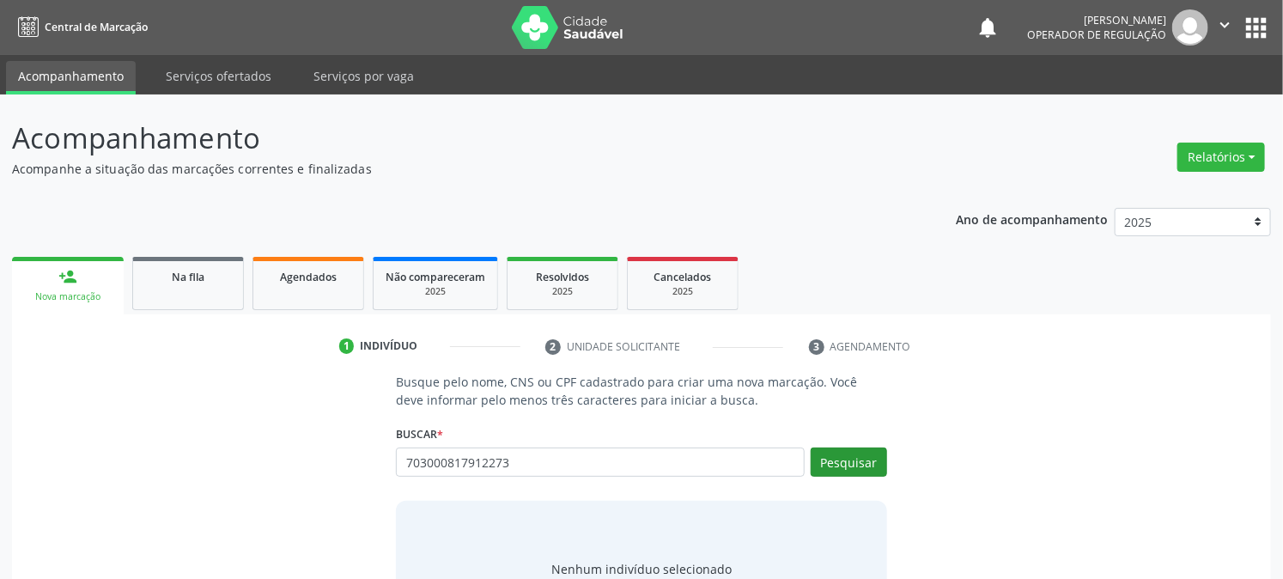
type input "703000817912273"
click at [845, 472] on button "Pesquisar" at bounding box center [849, 461] width 76 height 29
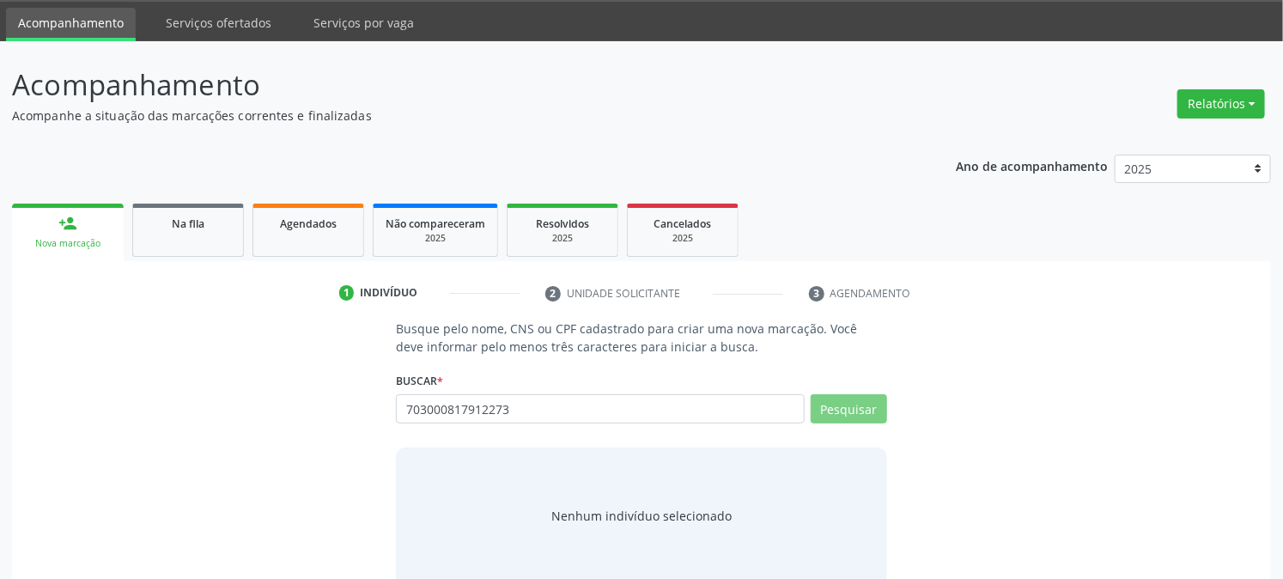
scroll to position [82, 0]
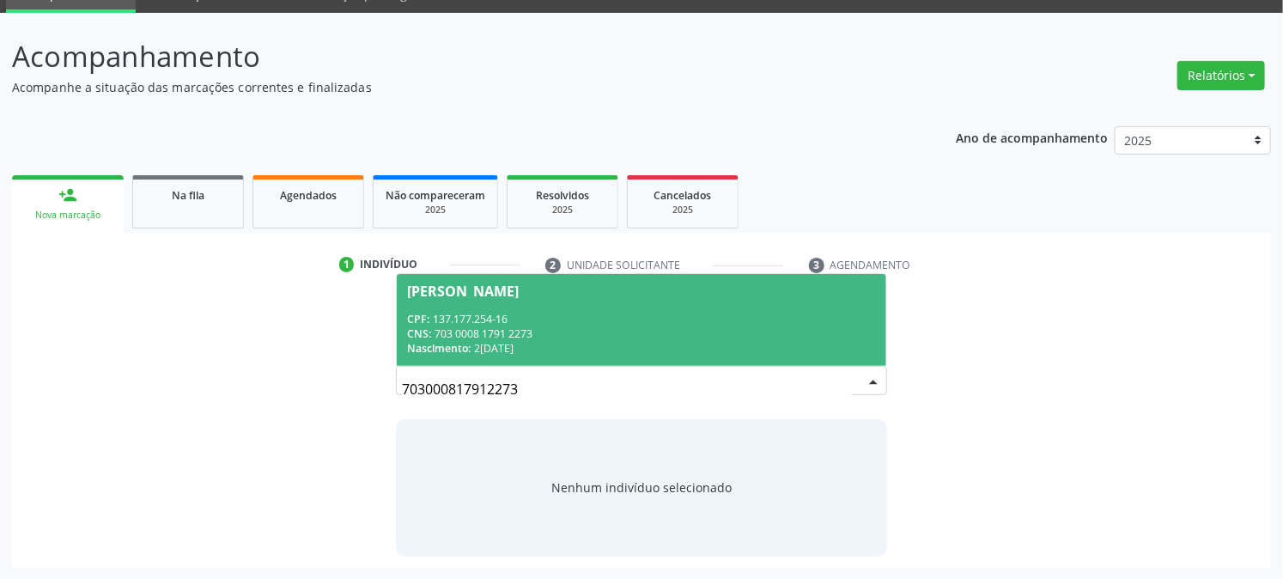
click at [575, 313] on div "CPF: 137.177.254-16" at bounding box center [641, 319] width 468 height 15
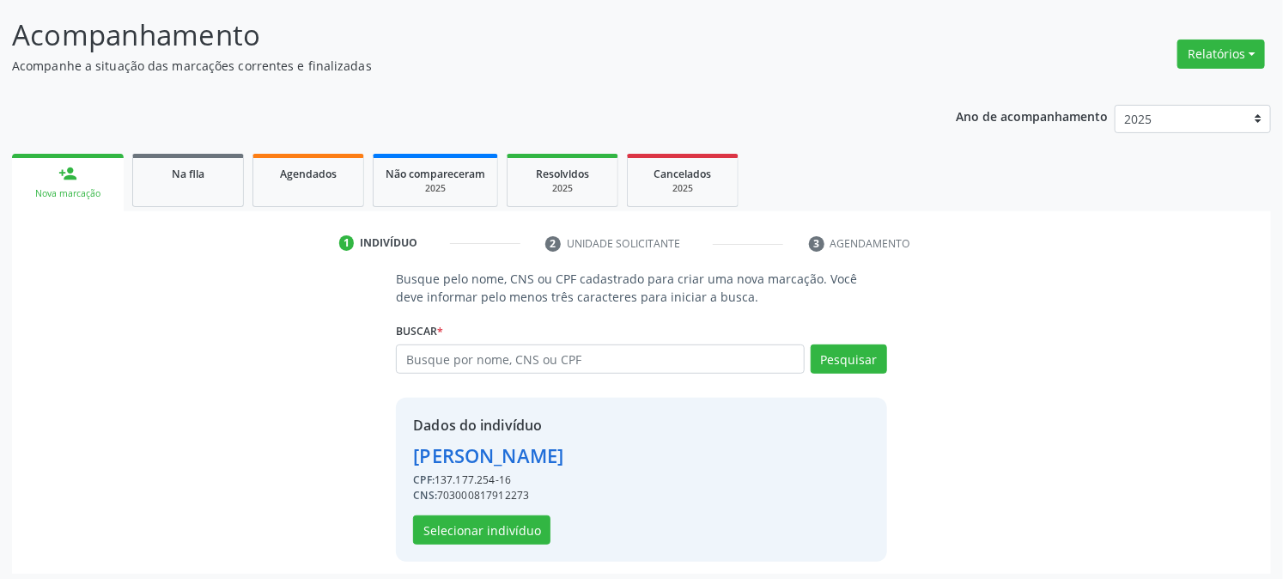
scroll to position [108, 0]
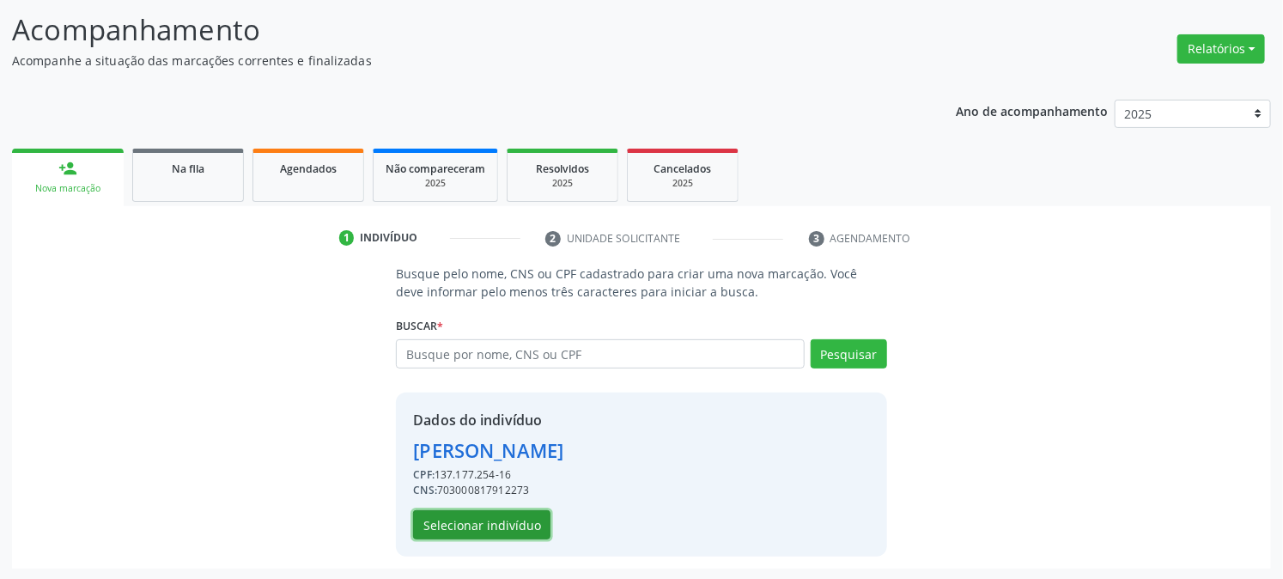
click at [459, 516] on button "Selecionar indivíduo" at bounding box center [481, 524] width 137 height 29
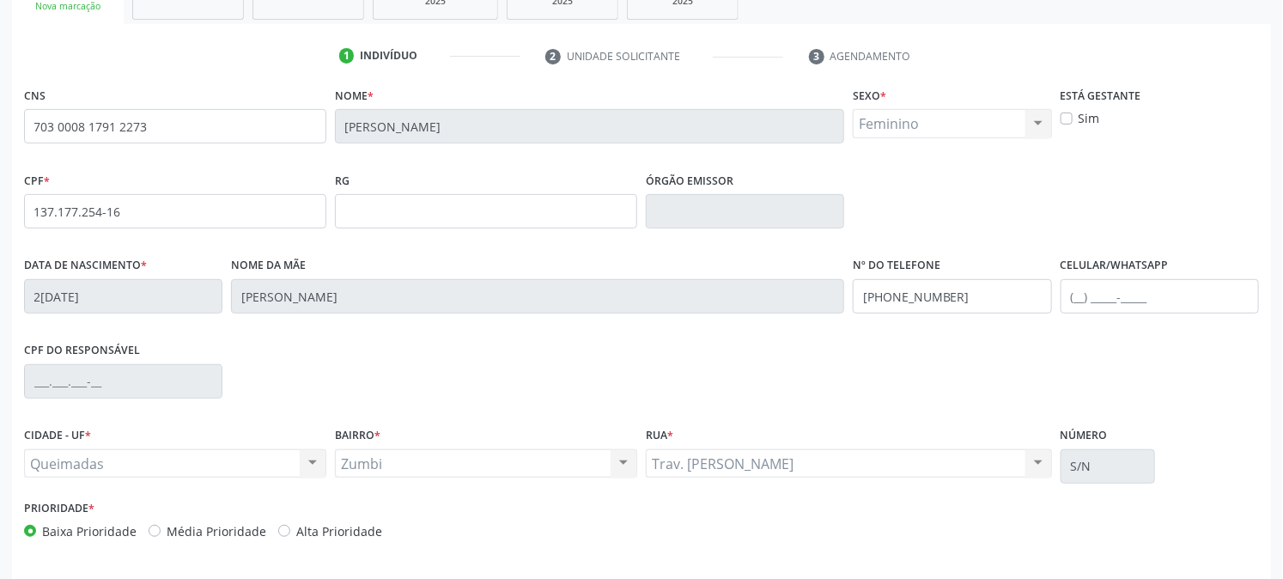
scroll to position [350, 0]
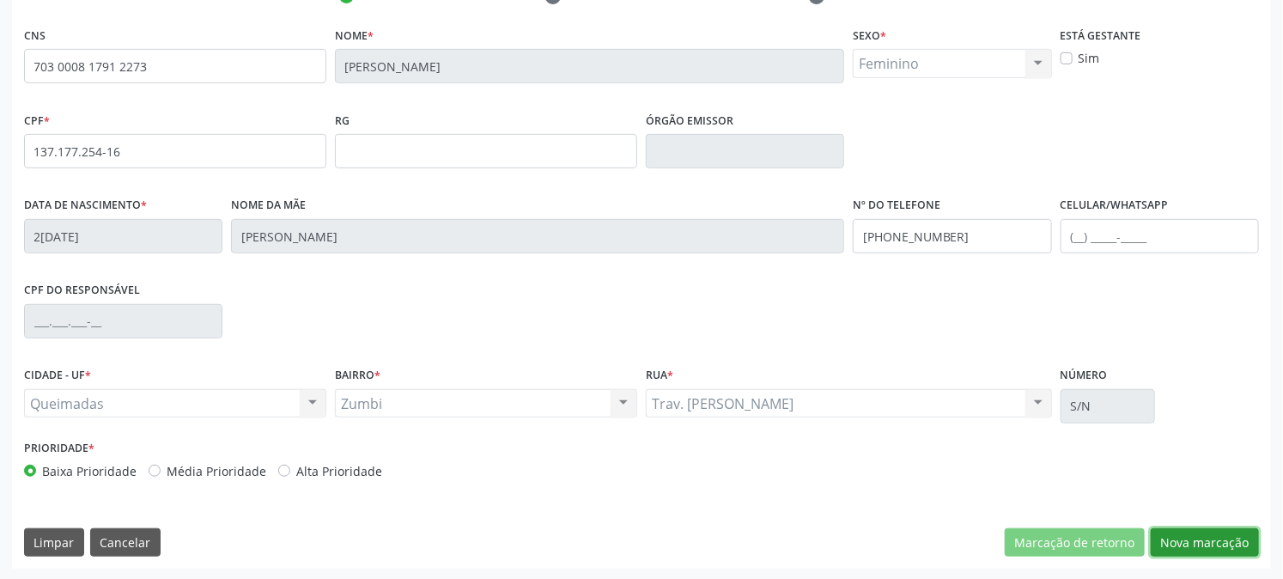
click at [1229, 547] on button "Nova marcação" at bounding box center [1205, 542] width 108 height 29
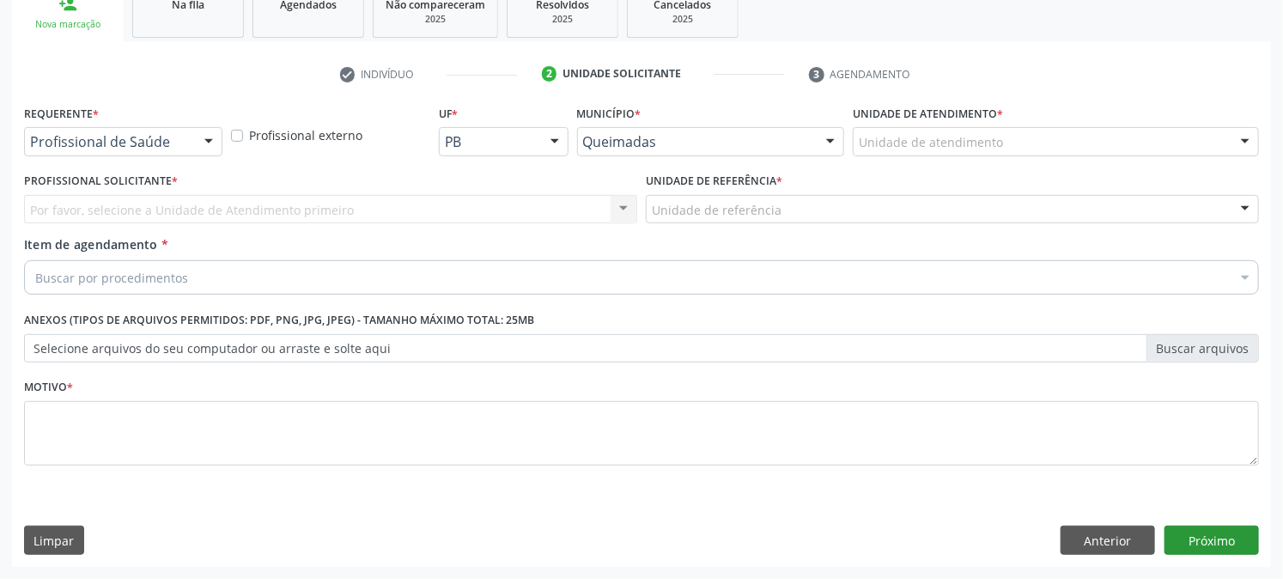
scroll to position [271, 0]
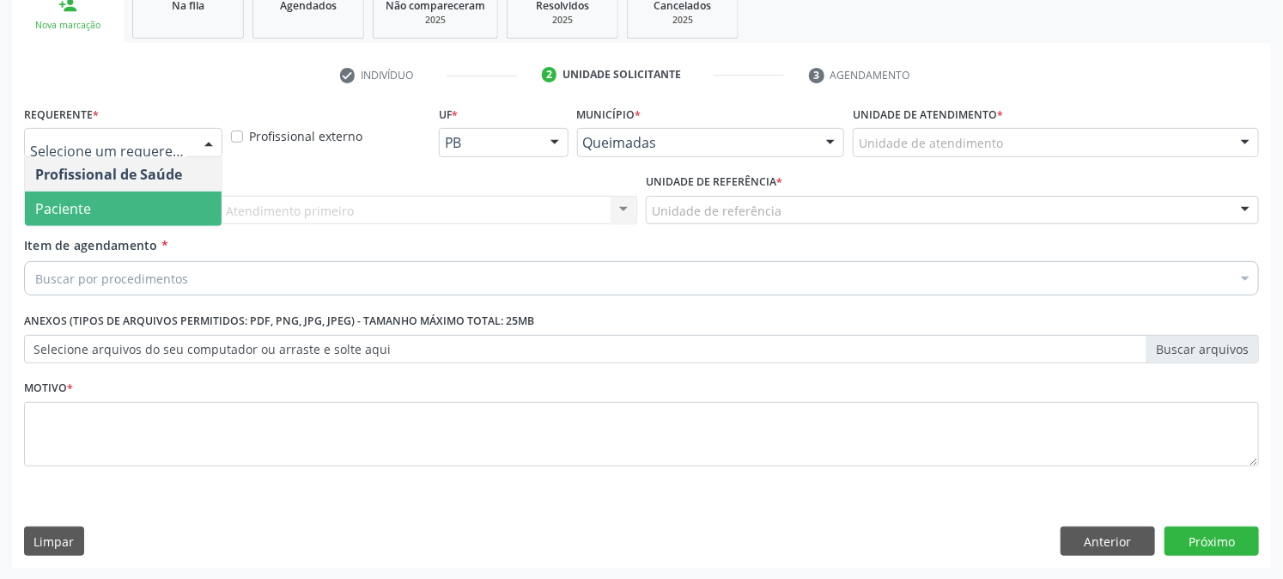
click at [97, 207] on span "Paciente" at bounding box center [123, 209] width 197 height 34
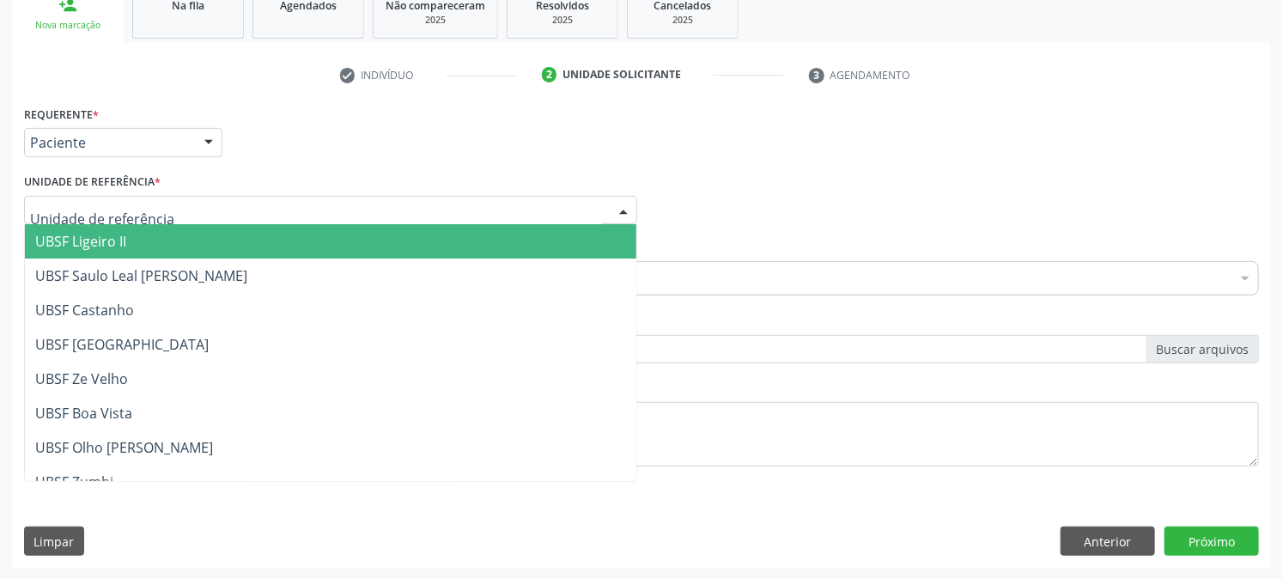
click at [97, 199] on div at bounding box center [330, 210] width 613 height 29
type input "z"
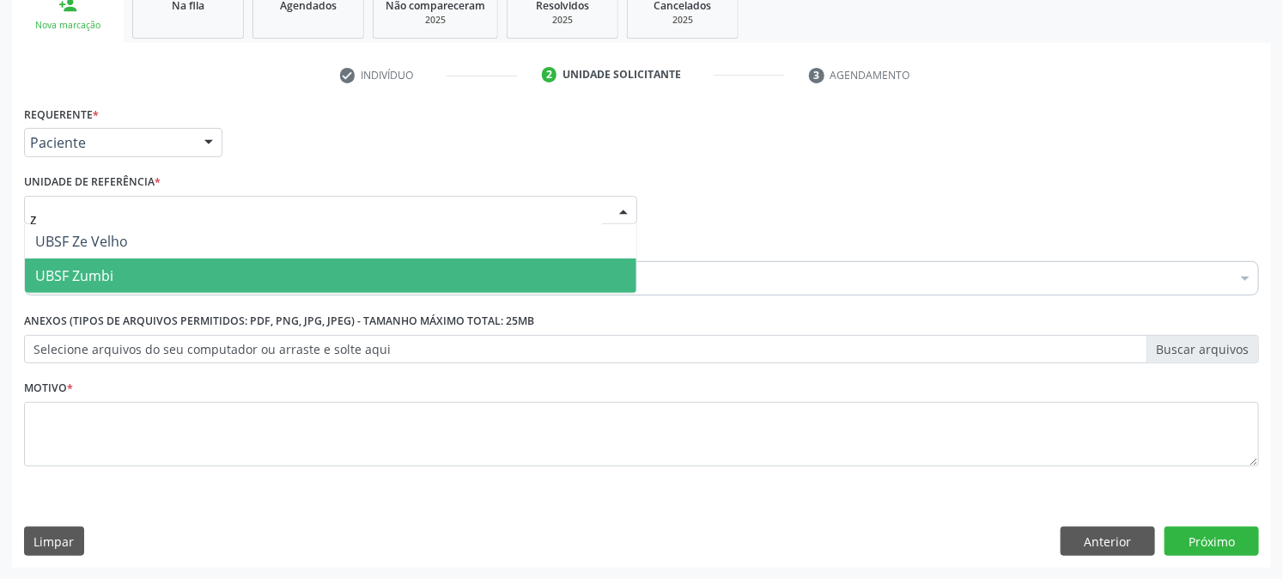
click at [95, 266] on span "UBSF Zumbi" at bounding box center [74, 275] width 78 height 19
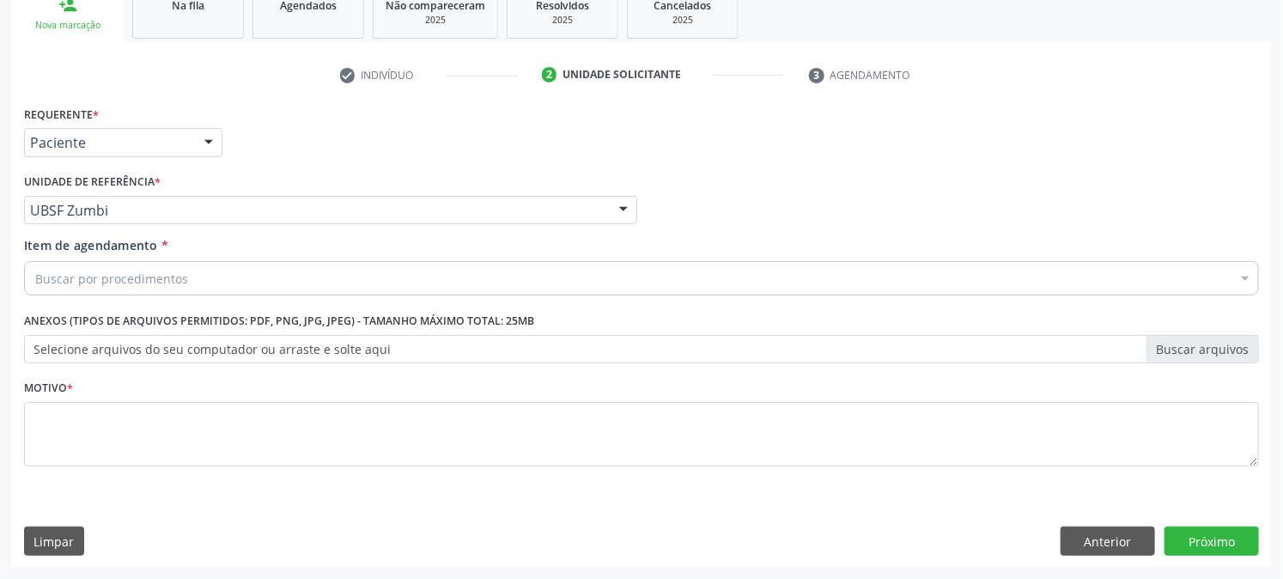
click at [106, 293] on div "Buscar por procedimentos" at bounding box center [641, 278] width 1235 height 34
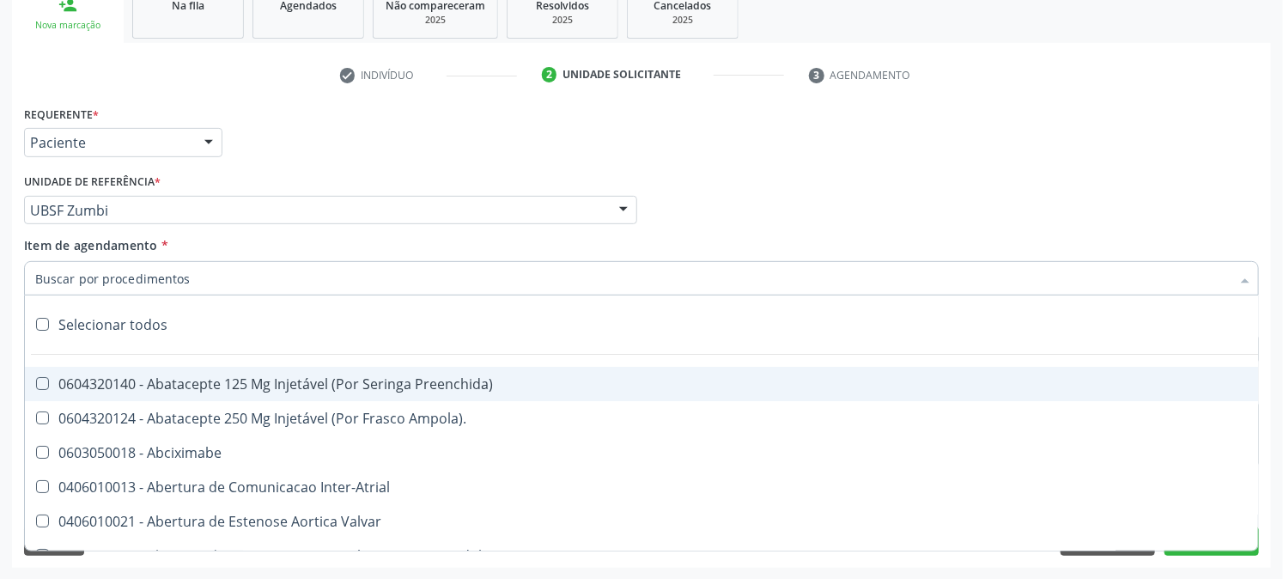
click at [103, 276] on input "Item de agendamento *" at bounding box center [632, 278] width 1195 height 34
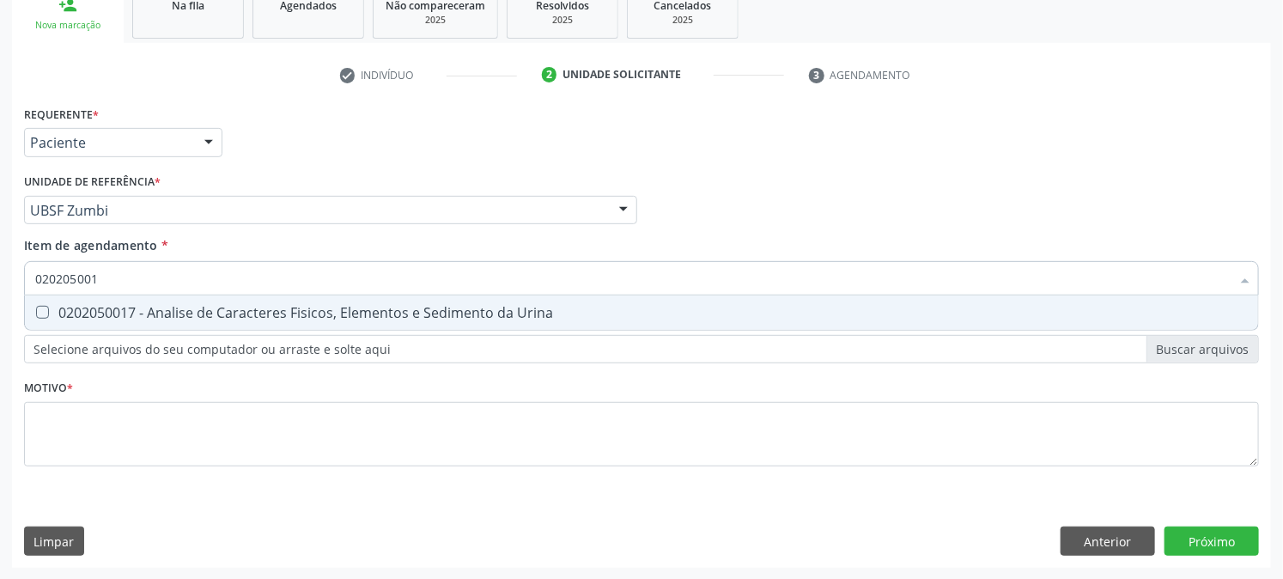
type input "0202050017"
click at [80, 295] on span "0202050017 - Analise de Caracteres Fisicos, Elementos e Sedimento da Urina" at bounding box center [641, 312] width 1233 height 34
checkbox Urina "true"
drag, startPoint x: 120, startPoint y: 278, endPoint x: 0, endPoint y: 306, distance: 123.3
click at [0, 306] on div "Acompanhamento Acompanhe a situação das marcações correntes e finalizadas Relat…" at bounding box center [641, 201] width 1283 height 757
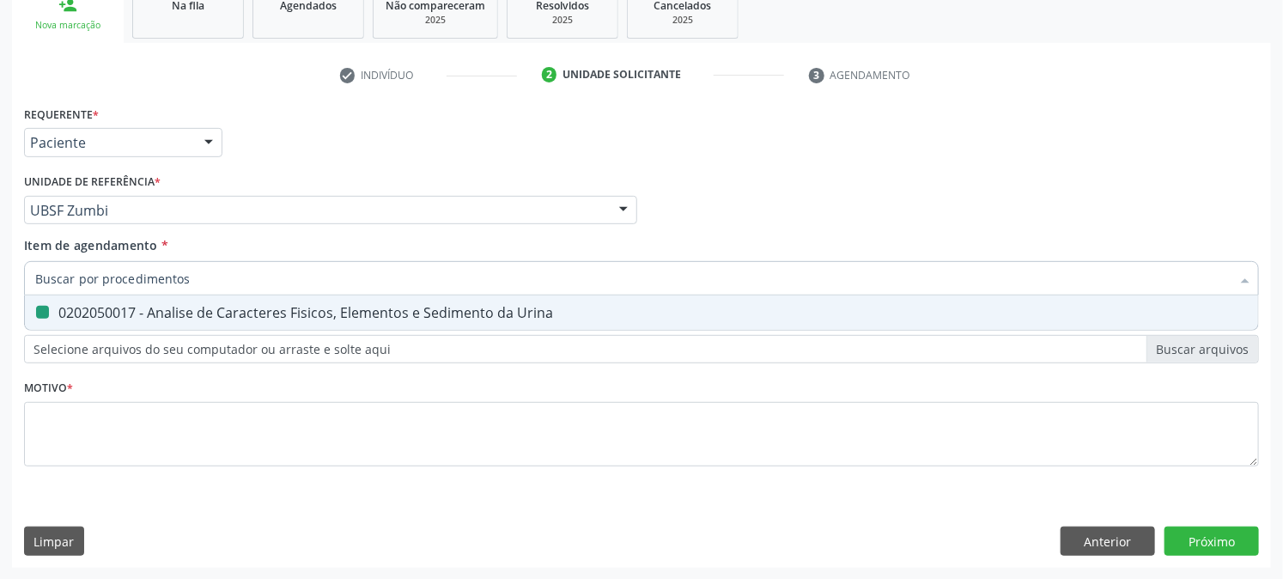
checkbox Urina "false"
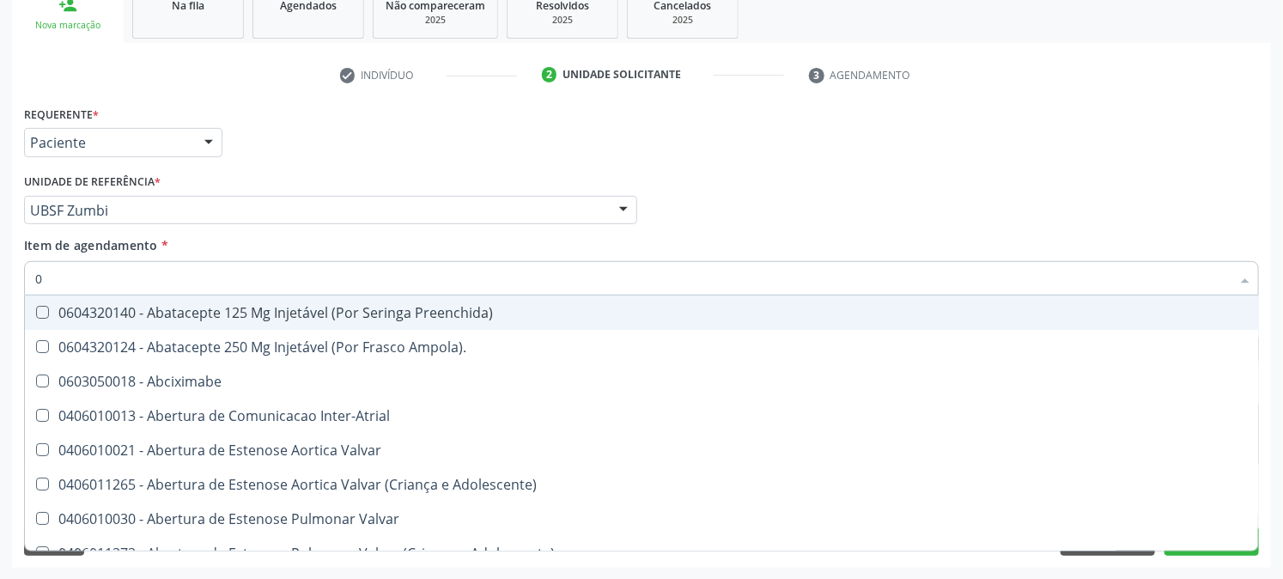
type input "02"
checkbox Psicossocial "true"
checkbox Urina "false"
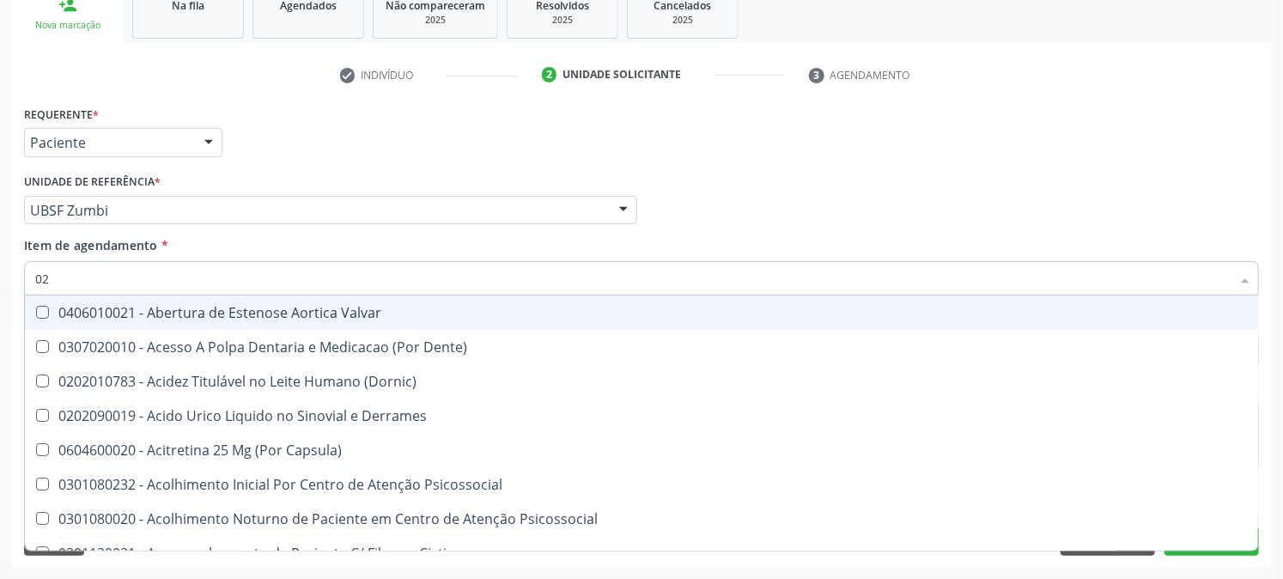
type input "020"
checkbox Frasco-Ampola\) "true"
checkbox Urina "false"
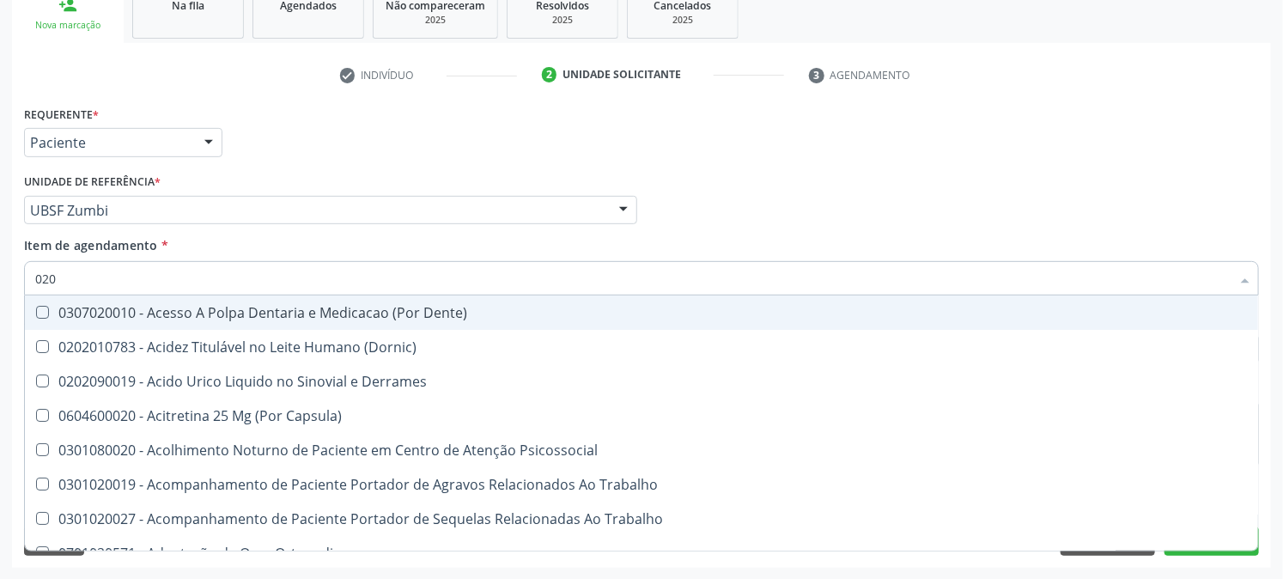
type input "0202"
checkbox Capsula\) "true"
checkbox Urina "false"
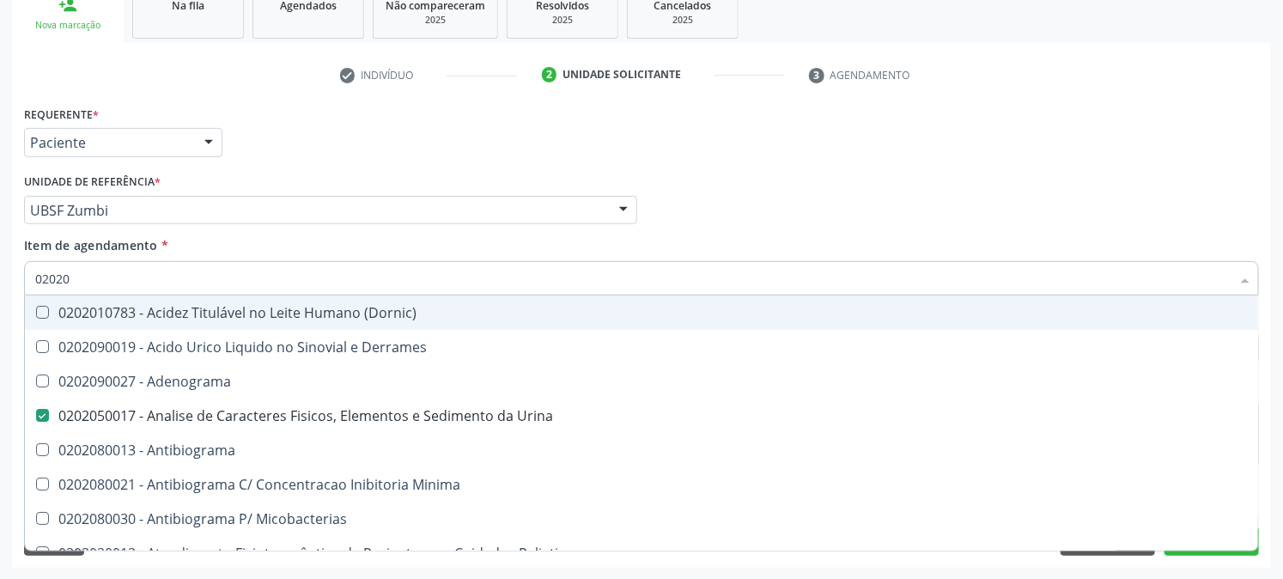
type input "020203"
checkbox Urina "false"
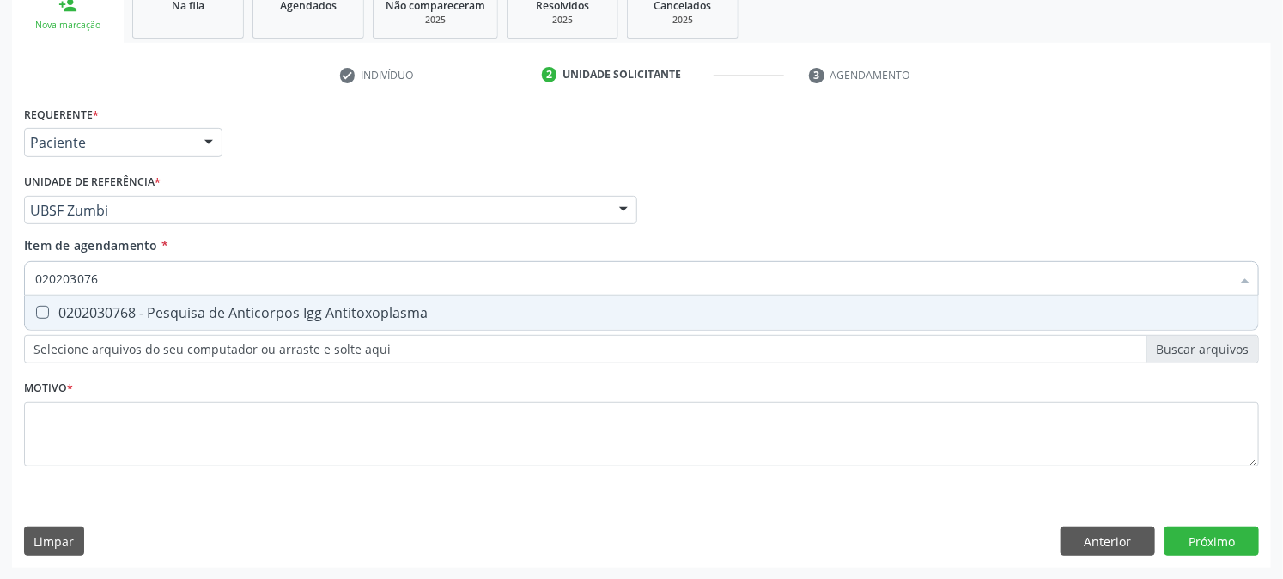
type input "0202030768"
click at [41, 306] on Antitoxoplasma at bounding box center [42, 312] width 13 height 13
click at [36, 307] on Antitoxoplasma "checkbox" at bounding box center [30, 312] width 11 height 11
checkbox Antitoxoplasma "true"
drag, startPoint x: 114, startPoint y: 285, endPoint x: 0, endPoint y: 333, distance: 123.9
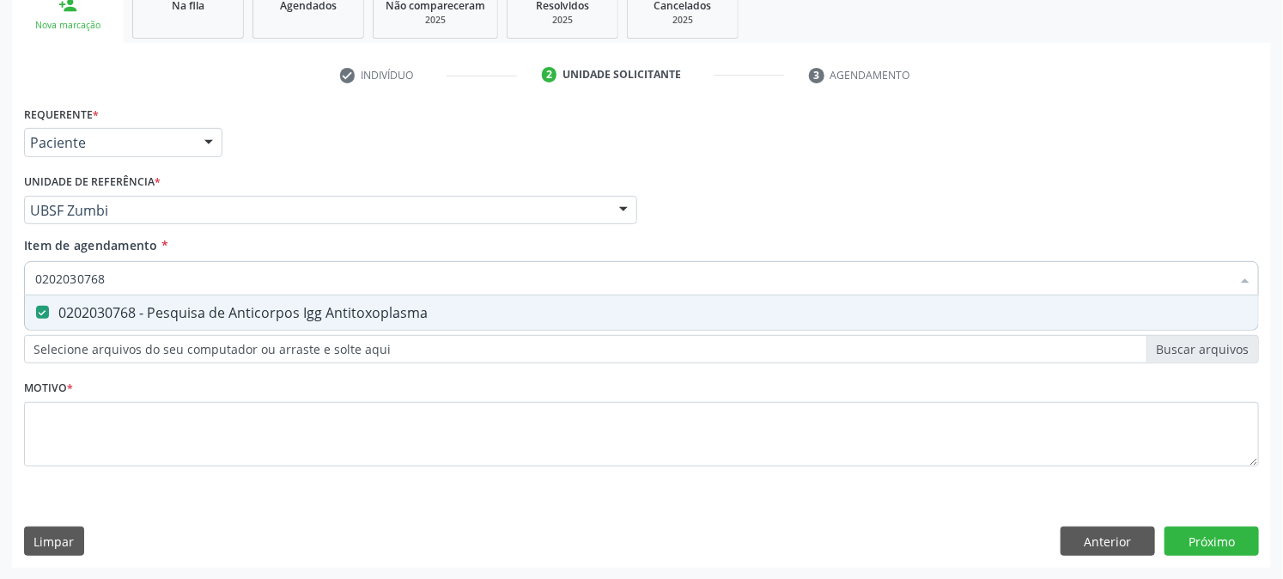
click at [0, 333] on div "Acompanhamento Acompanhe a situação das marcações correntes e finalizadas Relat…" at bounding box center [641, 201] width 1283 height 757
checkbox Antitoxoplasma "false"
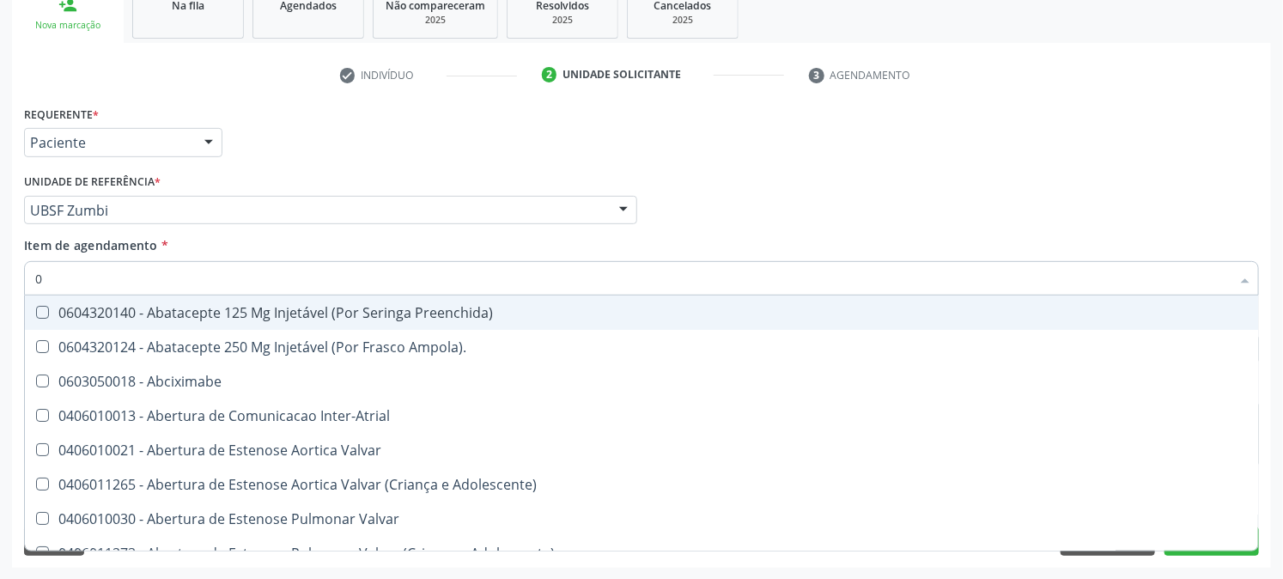
type input "02"
checkbox Psicossocial "true"
checkbox Urina "false"
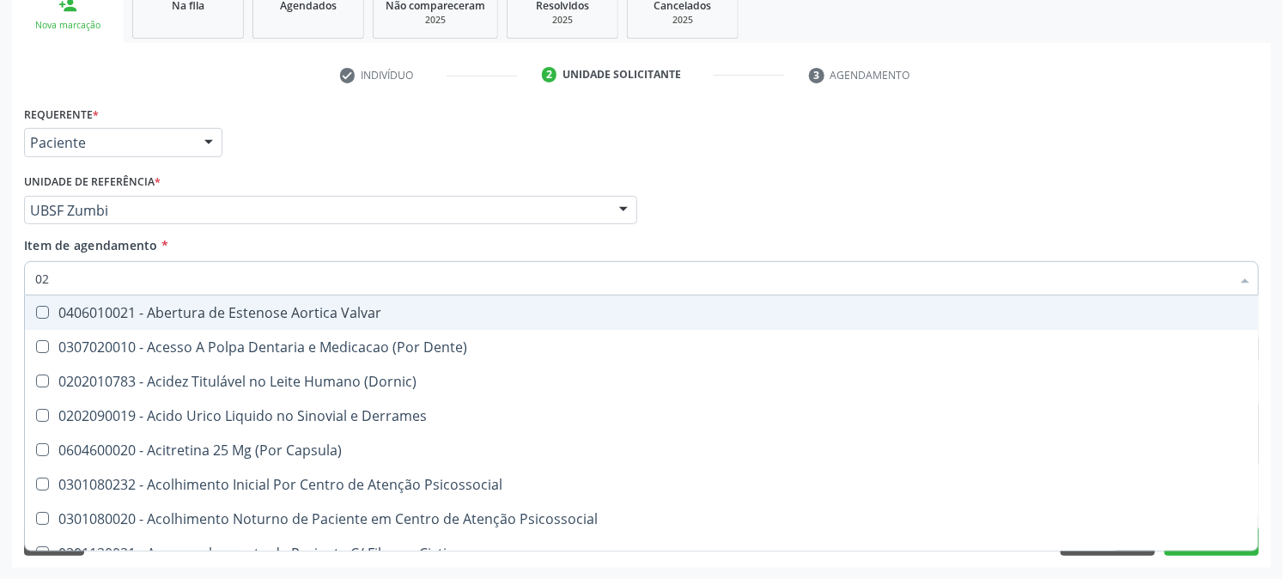
type input "020"
checkbox Frasco-Ampola\) "true"
checkbox Urina "false"
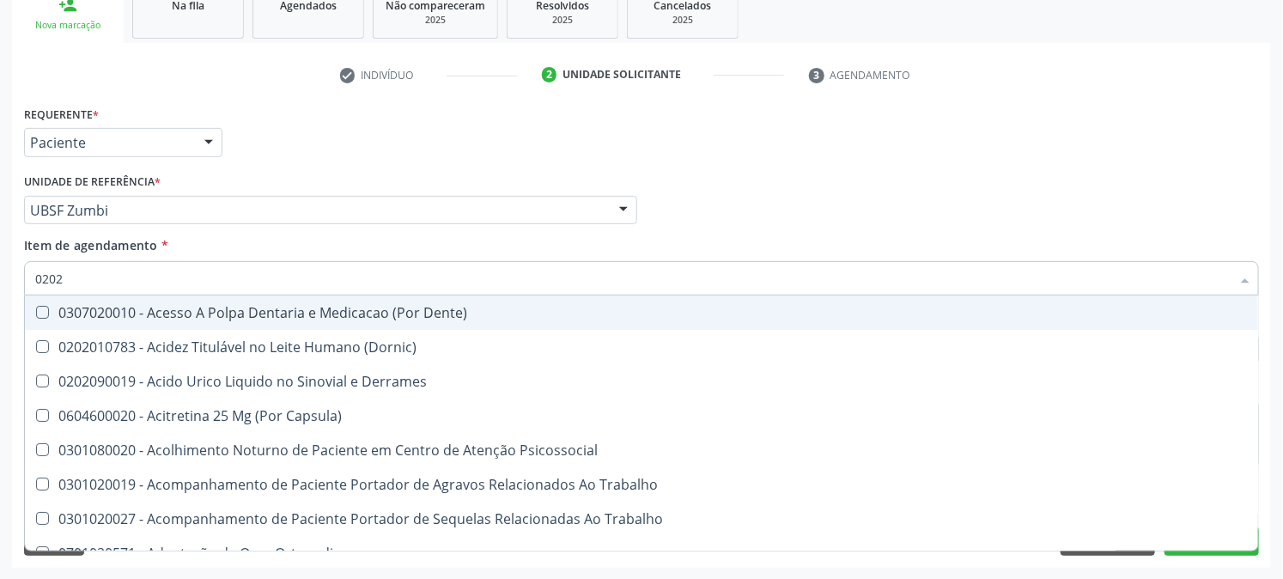
type input "02021"
checkbox Capsula\) "false"
checkbox Urina "false"
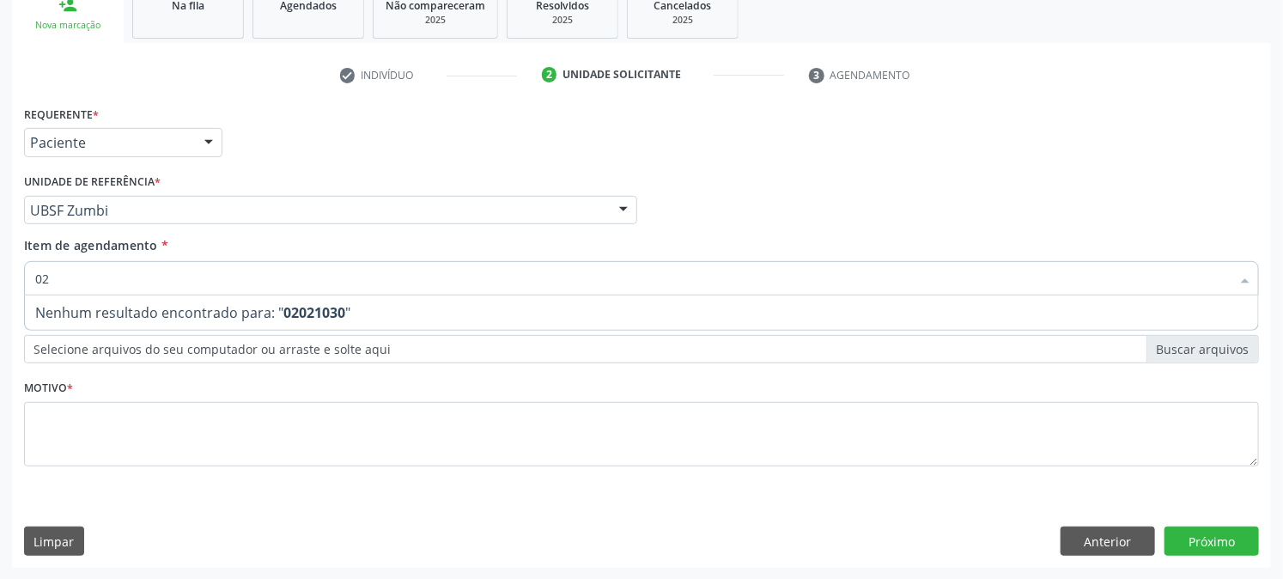
type input "0"
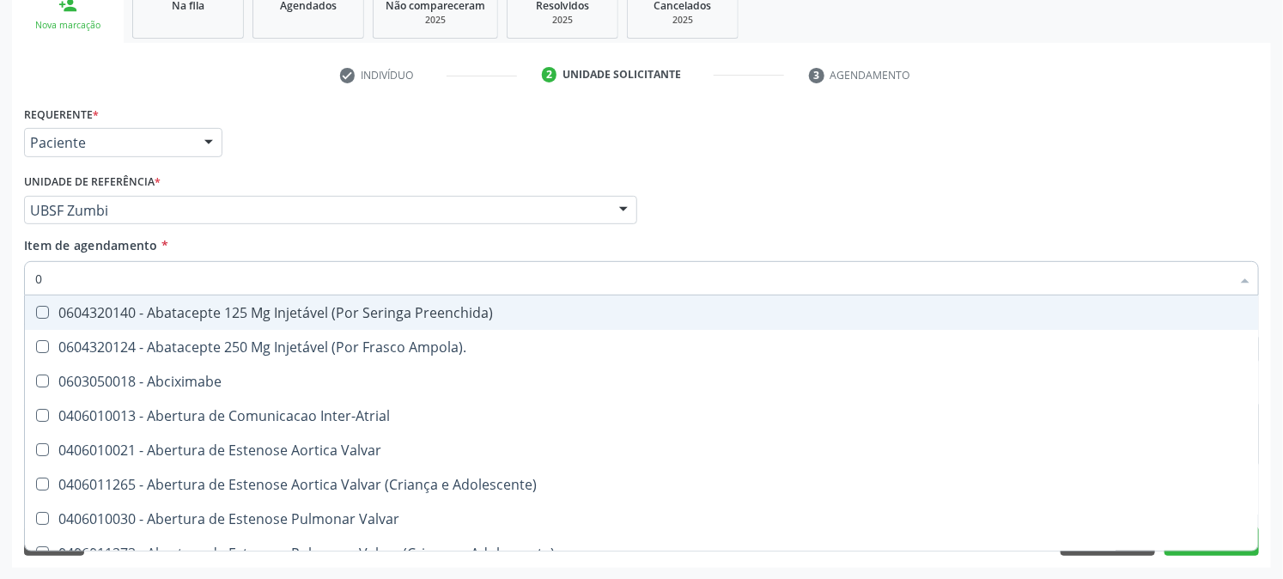
type input "02"
checkbox Psicossocial "true"
checkbox Urina "false"
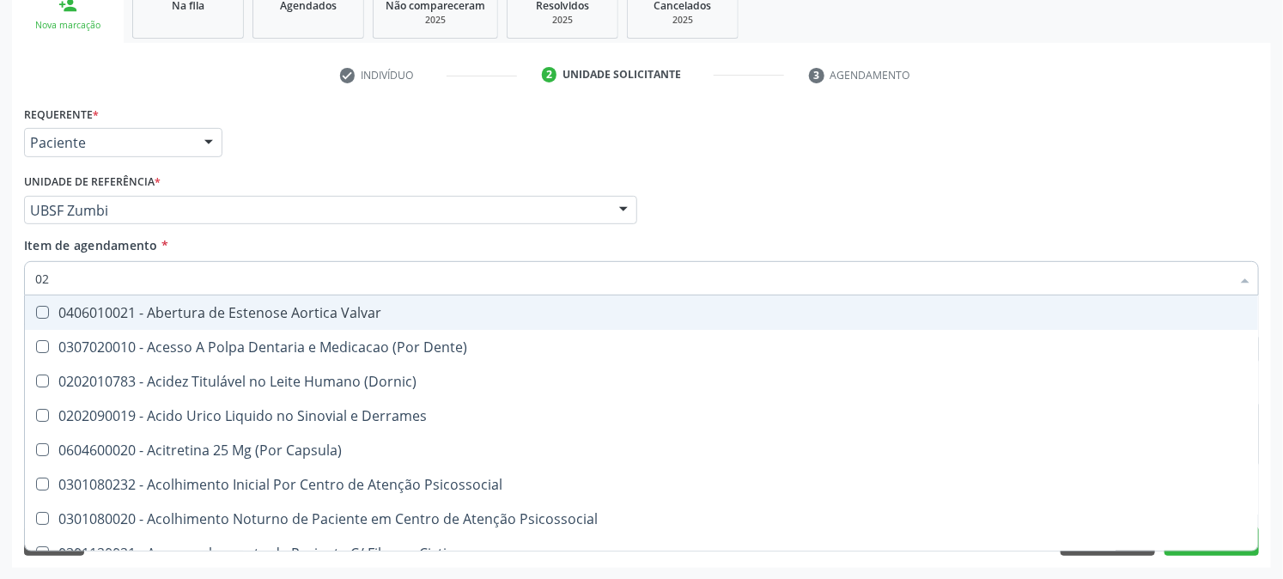
type input "020"
checkbox Frasco-Ampola\) "true"
checkbox Urina "false"
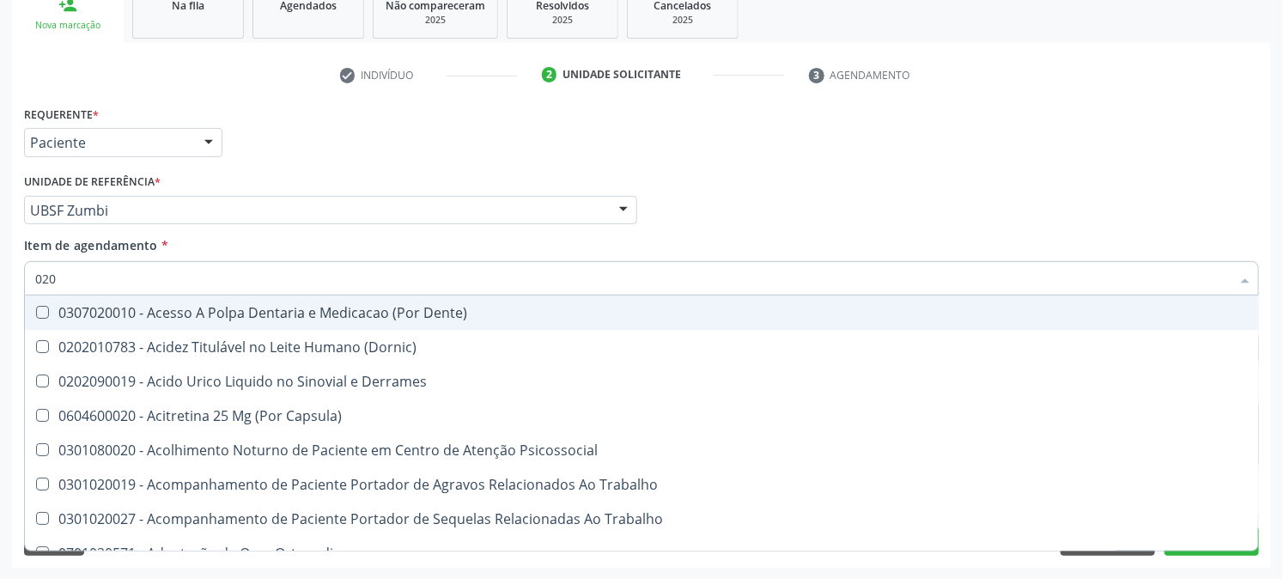
type input "0202"
checkbox Capsula\) "true"
checkbox Urina "false"
checkbox Bandas\) "true"
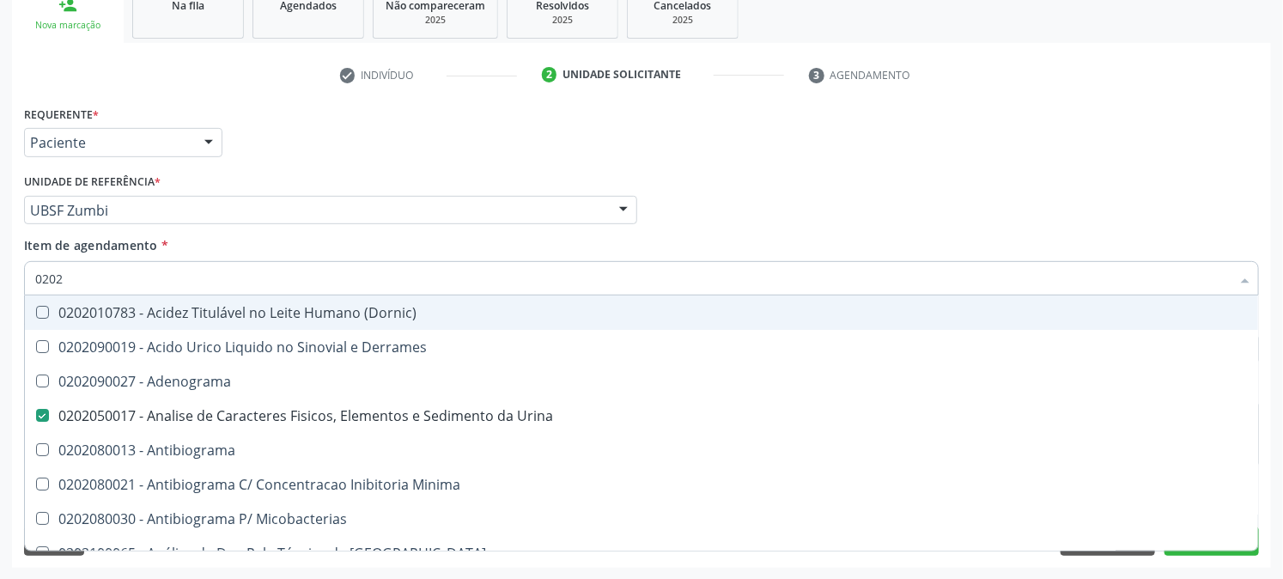
type input "02020"
checkbox Oncologia "true"
checkbox Antitoxoplasma "false"
type input "020203"
checkbox Urina "false"
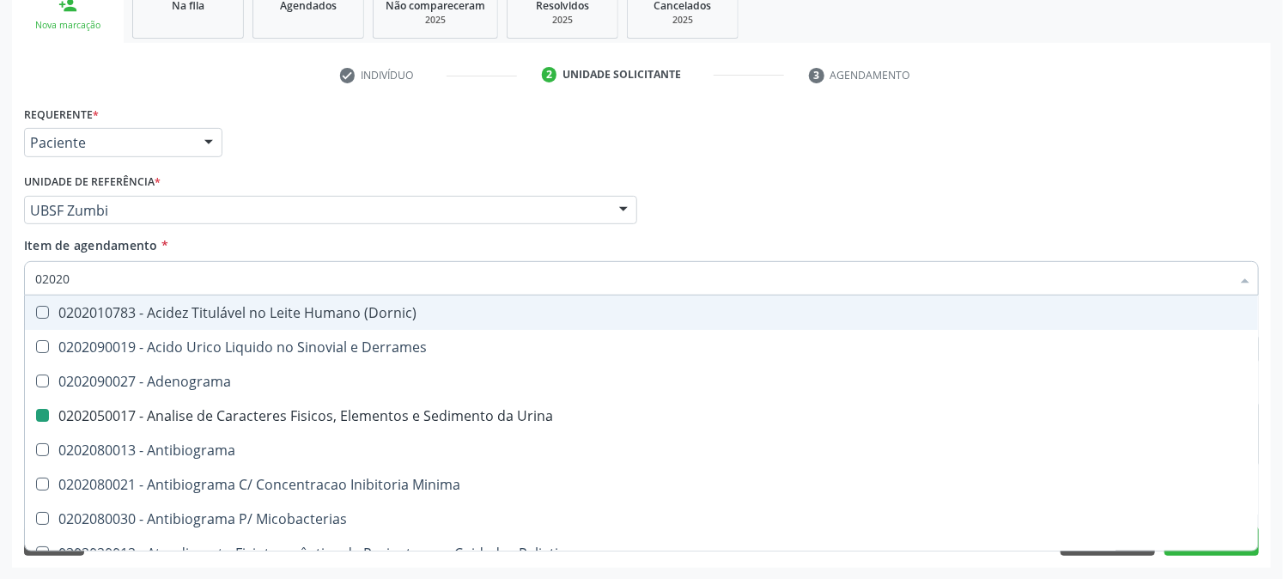
checkbox Aluminio "true"
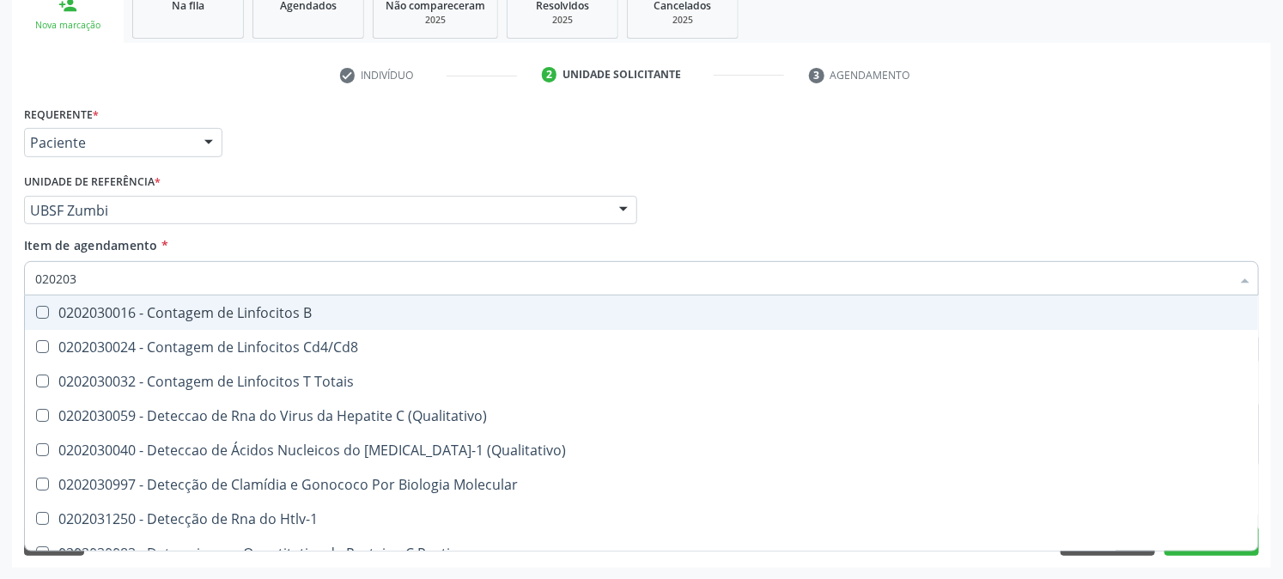
type input "0202030"
checkbox Liso "true"
checkbox Antitoxoplasma "false"
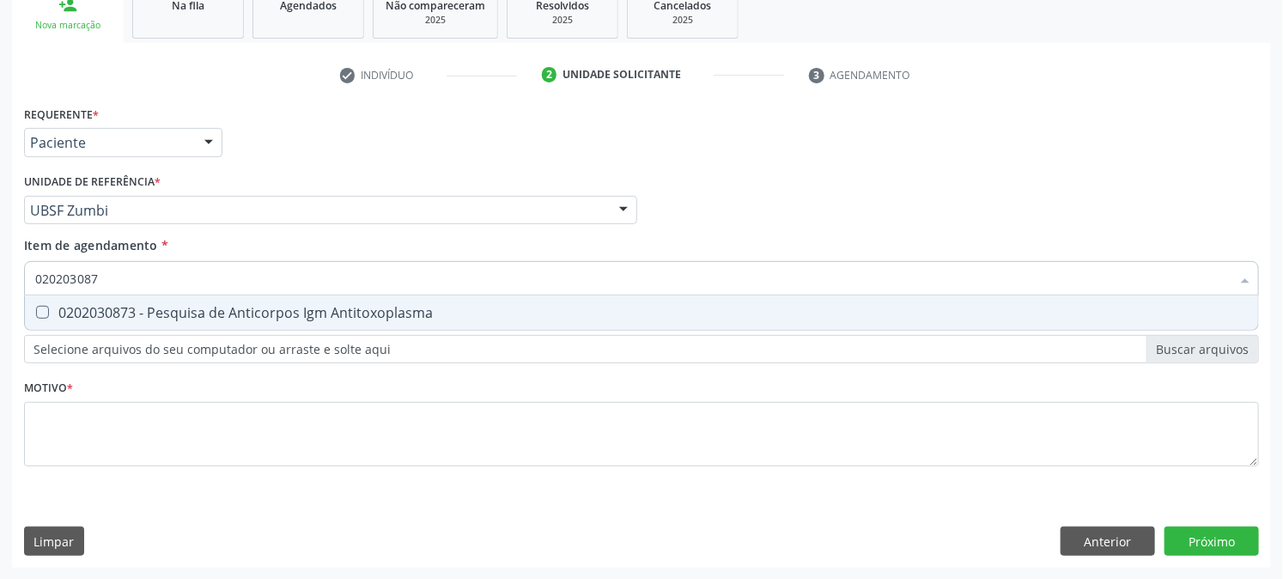
type input "0202030873"
click at [55, 312] on div "0202030873 - Pesquisa de Anticorpos Igm Antitoxoplasma" at bounding box center [641, 313] width 1213 height 14
checkbox Antitoxoplasma "true"
drag, startPoint x: 149, startPoint y: 268, endPoint x: 0, endPoint y: 302, distance: 152.5
click at [0, 302] on div "Acompanhamento Acompanhe a situação das marcações correntes e finalizadas Relat…" at bounding box center [641, 201] width 1283 height 757
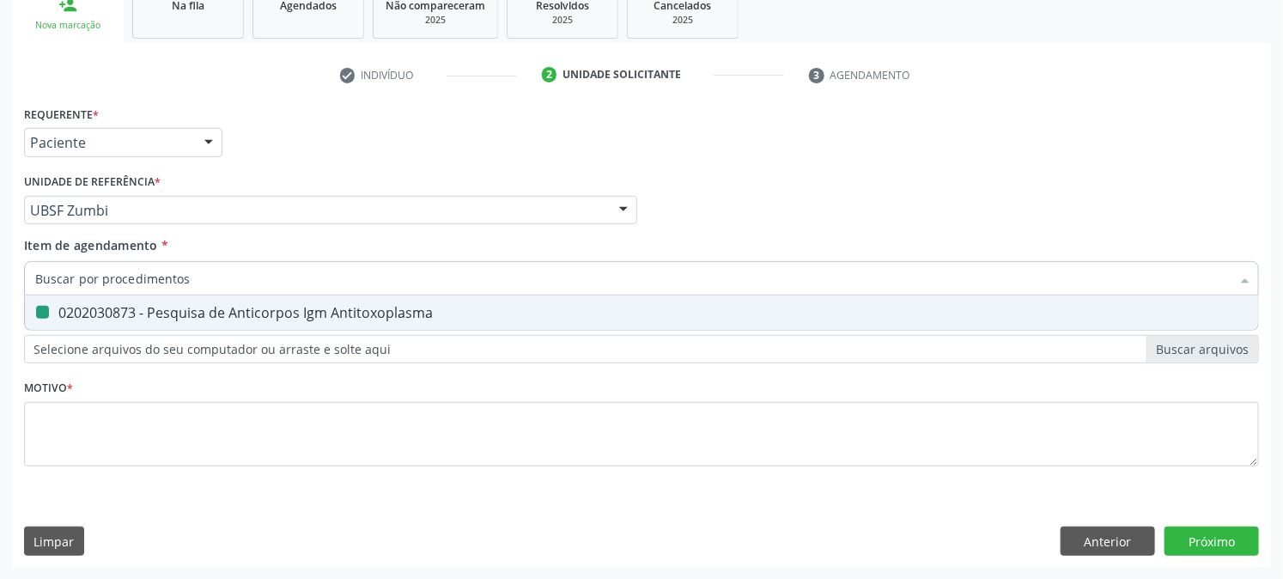
checkbox Antitoxoplasma "false"
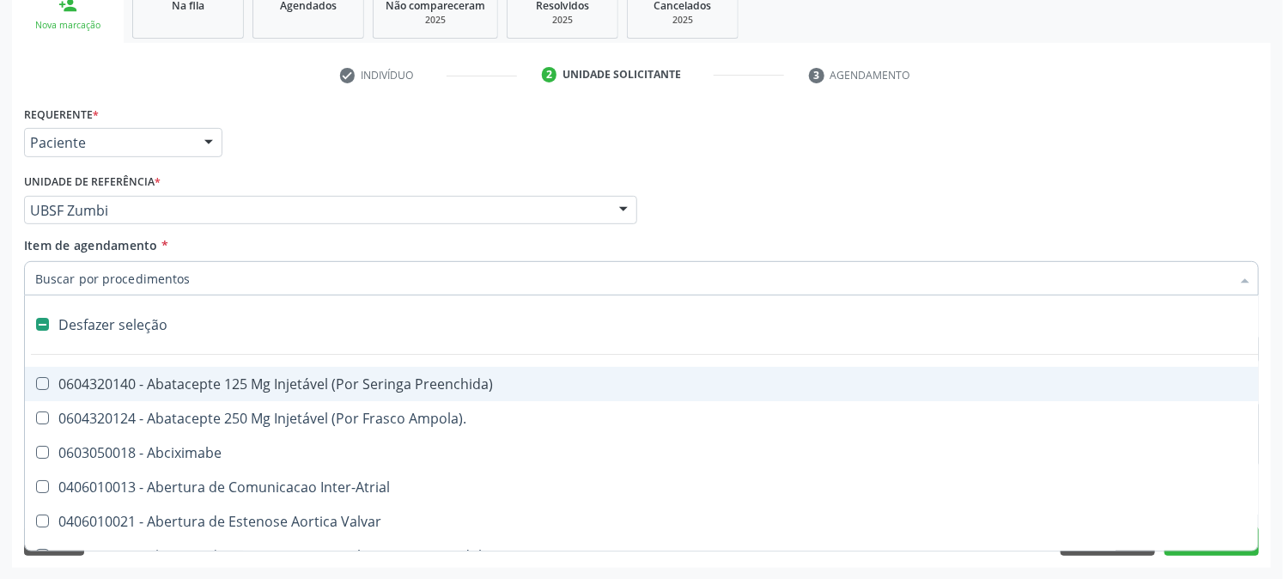
click at [0, 302] on div "Acompanhamento Acompanhe a situação das marcações correntes e finalizadas Relat…" at bounding box center [641, 201] width 1283 height 757
checkbox Ampola\)\ "true"
checkbox Abciximabe "true"
checkbox Inter-Atrial "true"
checkbox Urina "false"
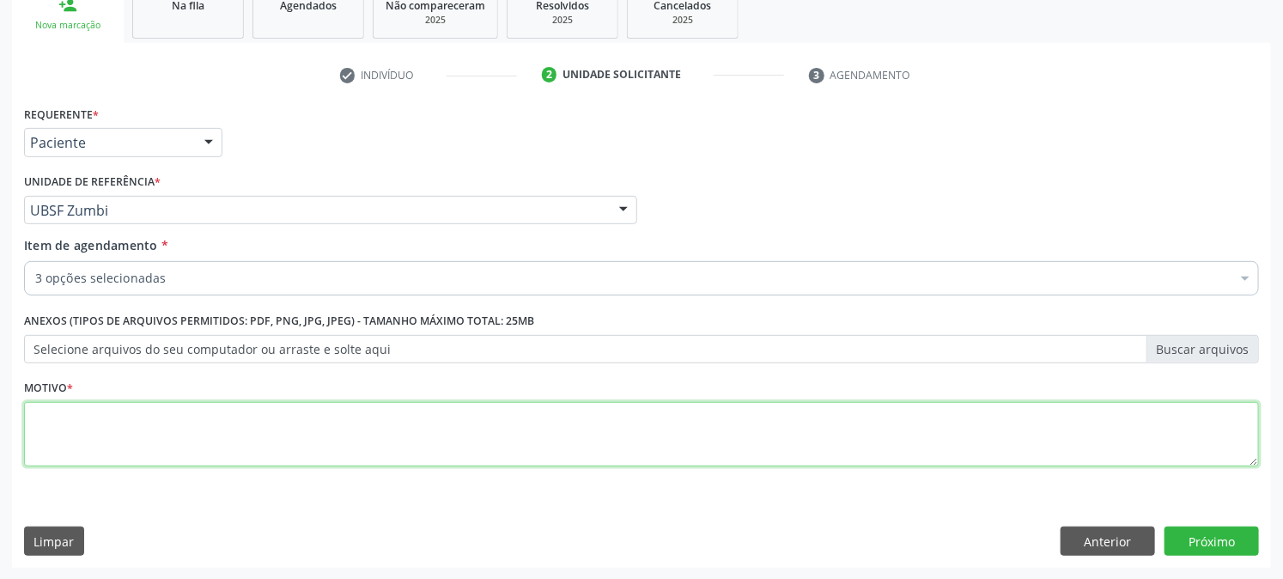
click at [71, 416] on textarea at bounding box center [641, 434] width 1235 height 65
type textarea "PRÉ [DATE]"
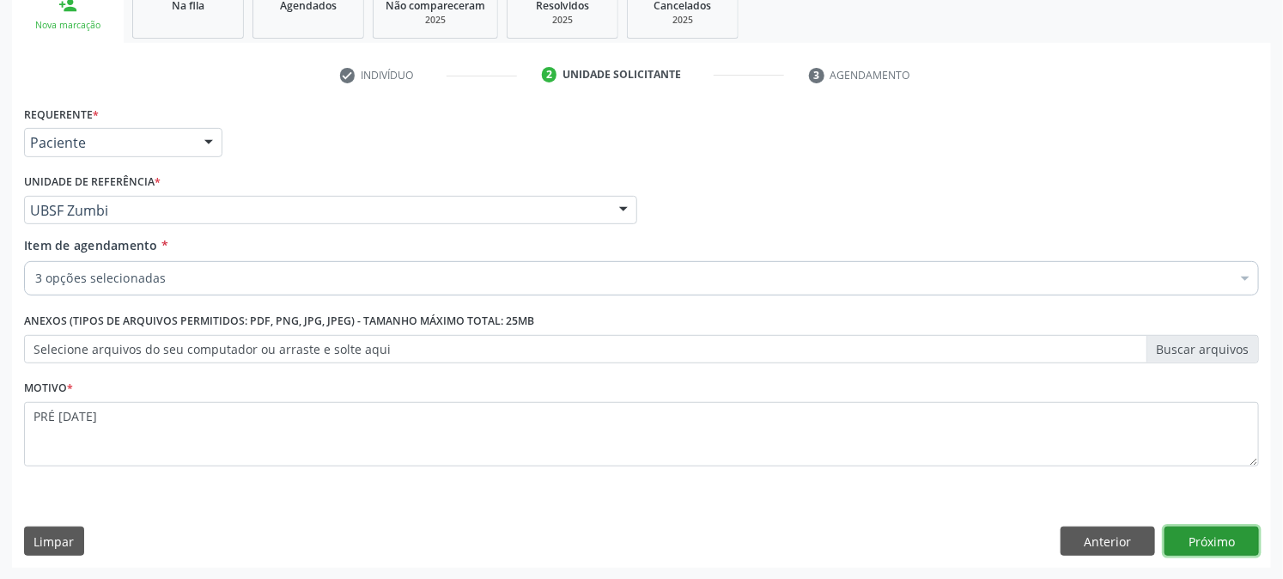
click at [1191, 535] on button "Próximo" at bounding box center [1212, 540] width 94 height 29
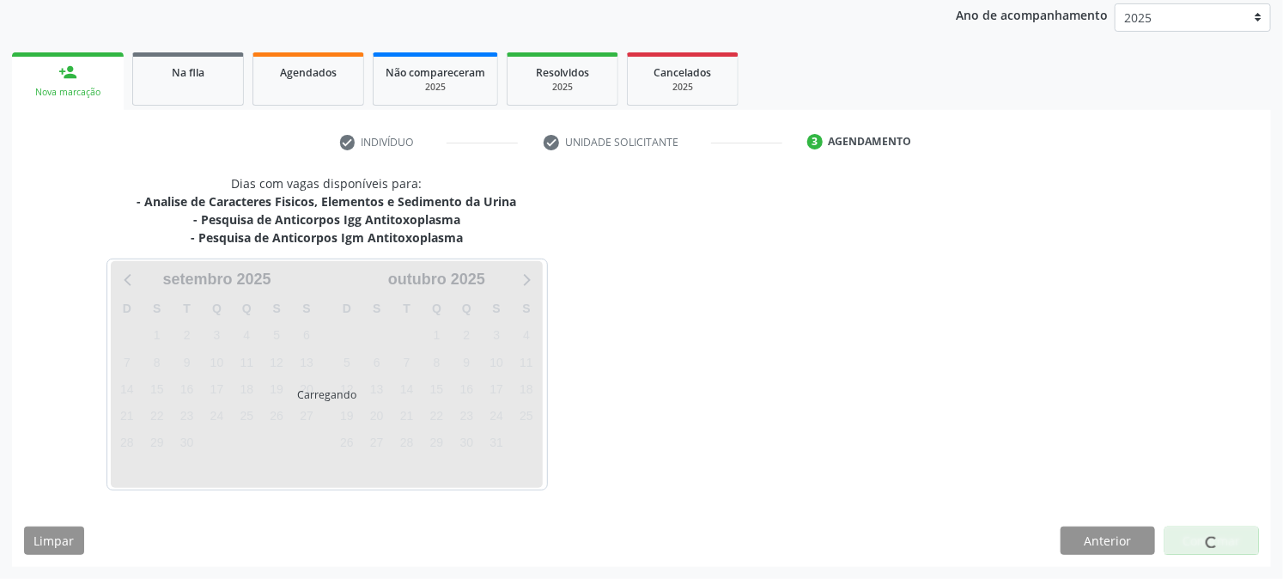
scroll to position [204, 0]
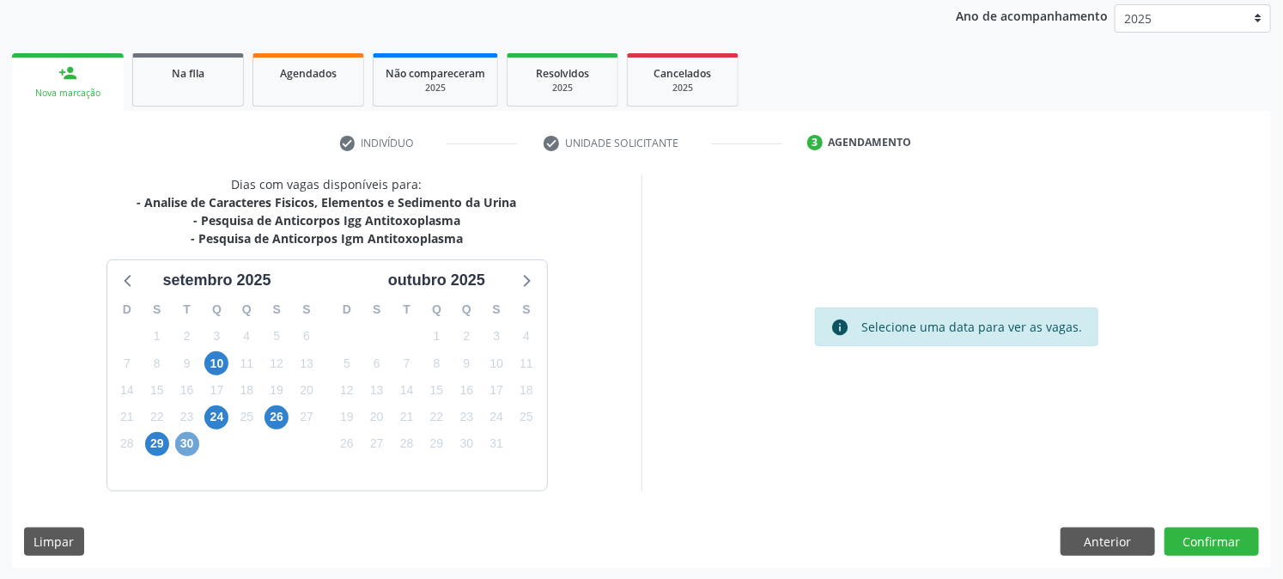
click at [183, 439] on span "30" at bounding box center [187, 444] width 24 height 24
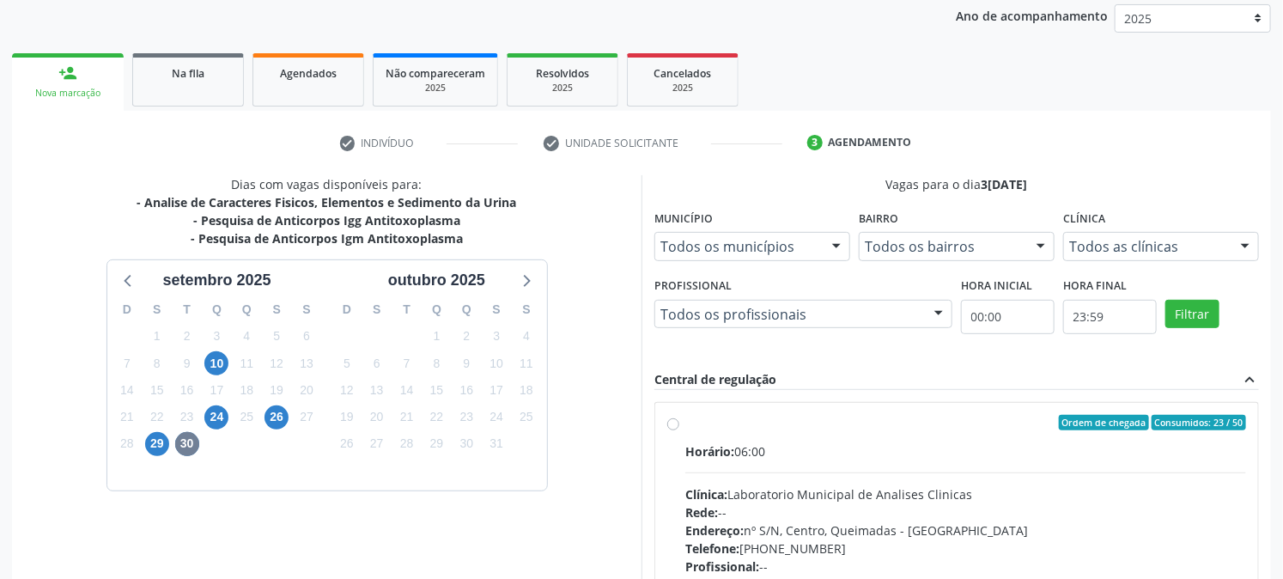
click at [715, 435] on label "Ordem de chegada Consumidos: 23 / 50 Horário: 06:00 Clínica: Laboratorio Munici…" at bounding box center [965, 547] width 561 height 264
click at [679, 430] on input "Ordem de chegada Consumidos: 23 / 50 Horário: 06:00 Clínica: Laboratorio Munici…" at bounding box center [673, 422] width 12 height 15
radio input "true"
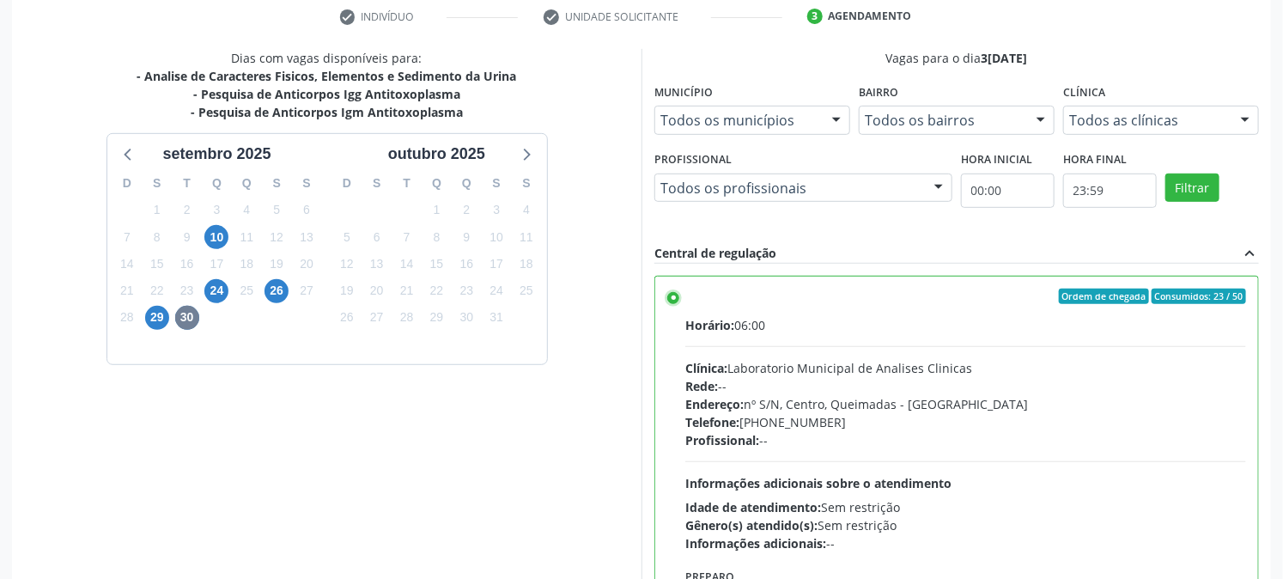
scroll to position [447, 0]
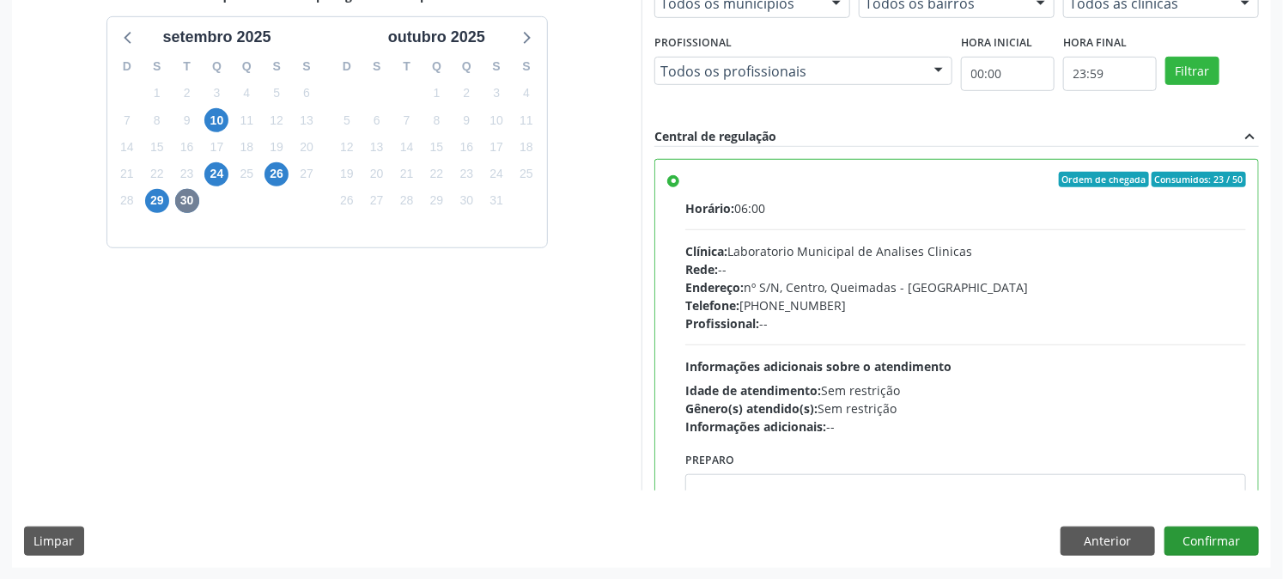
click at [1238, 537] on div "Dias com vagas disponíveis para: - Analise de Caracteres Fisicos, Elementos e S…" at bounding box center [641, 249] width 1259 height 635
click at [1222, 553] on button "Confirmar" at bounding box center [1212, 540] width 94 height 29
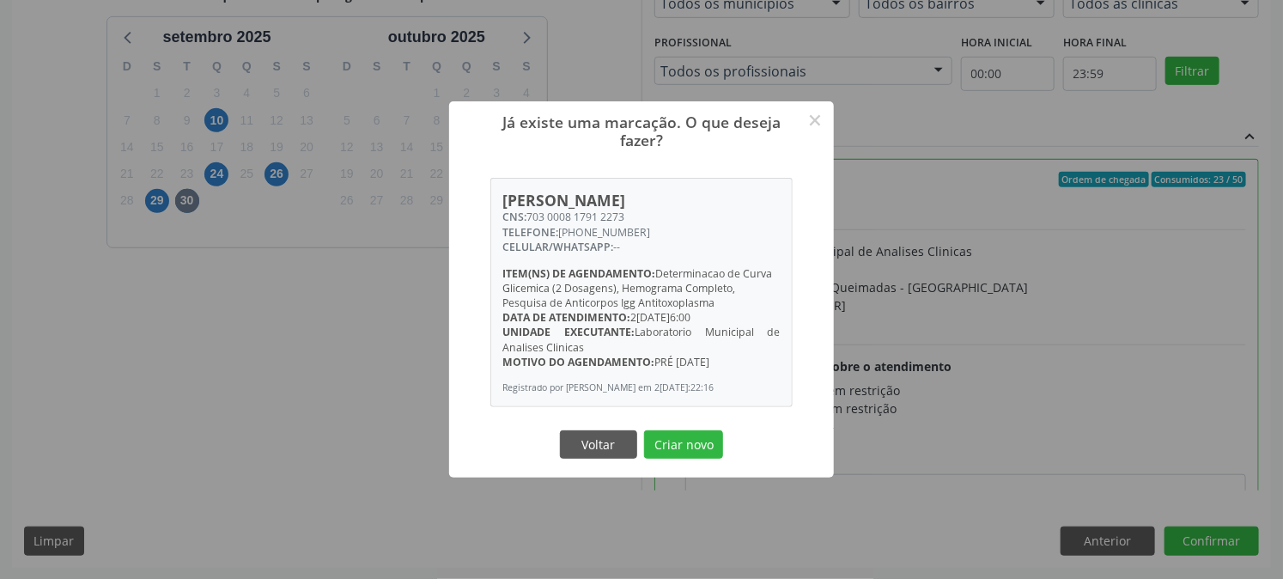
click at [644, 430] on button "Criar novo" at bounding box center [683, 444] width 79 height 29
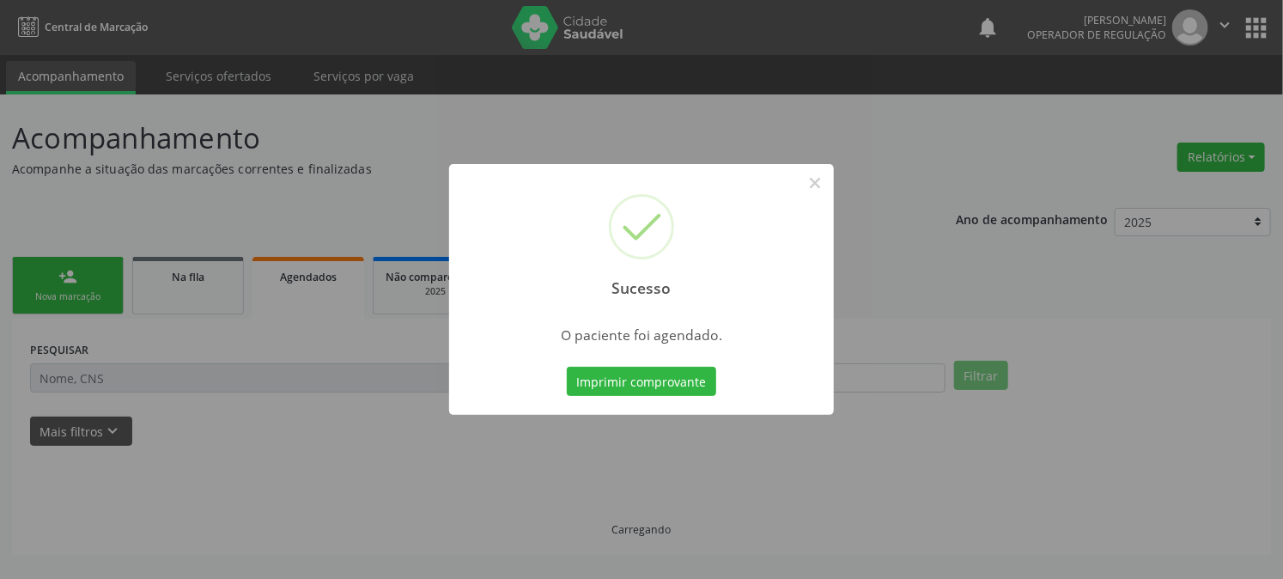
scroll to position [0, 0]
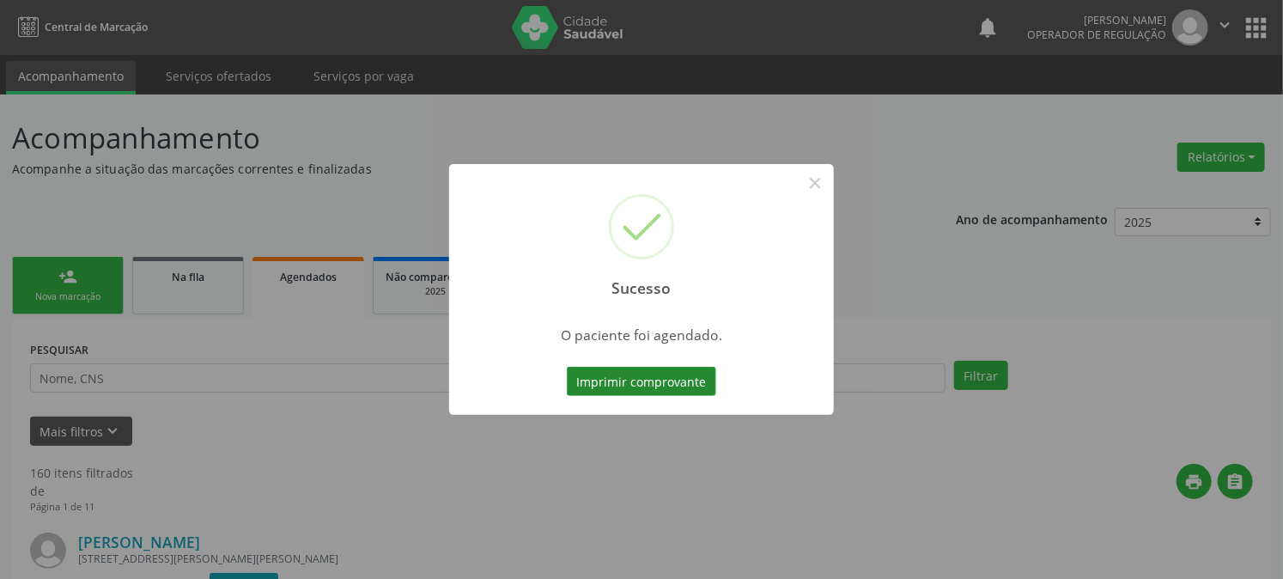
click at [585, 380] on button "Imprimir comprovante" at bounding box center [641, 381] width 149 height 29
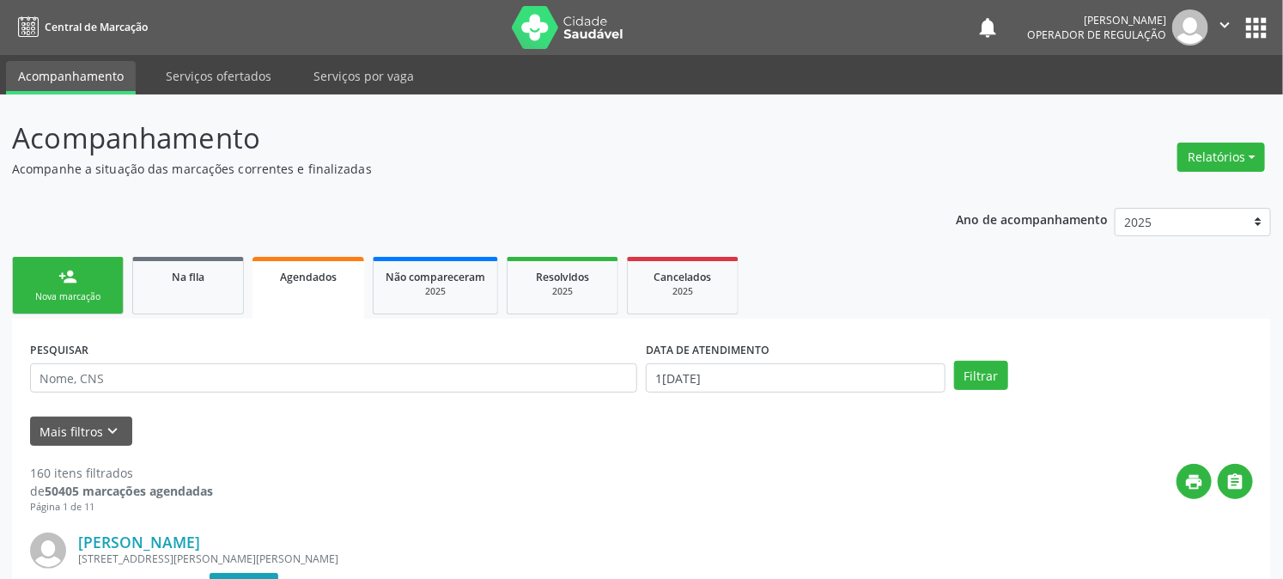
click at [89, 287] on link "person_add Nova marcação" at bounding box center [68, 286] width 112 height 58
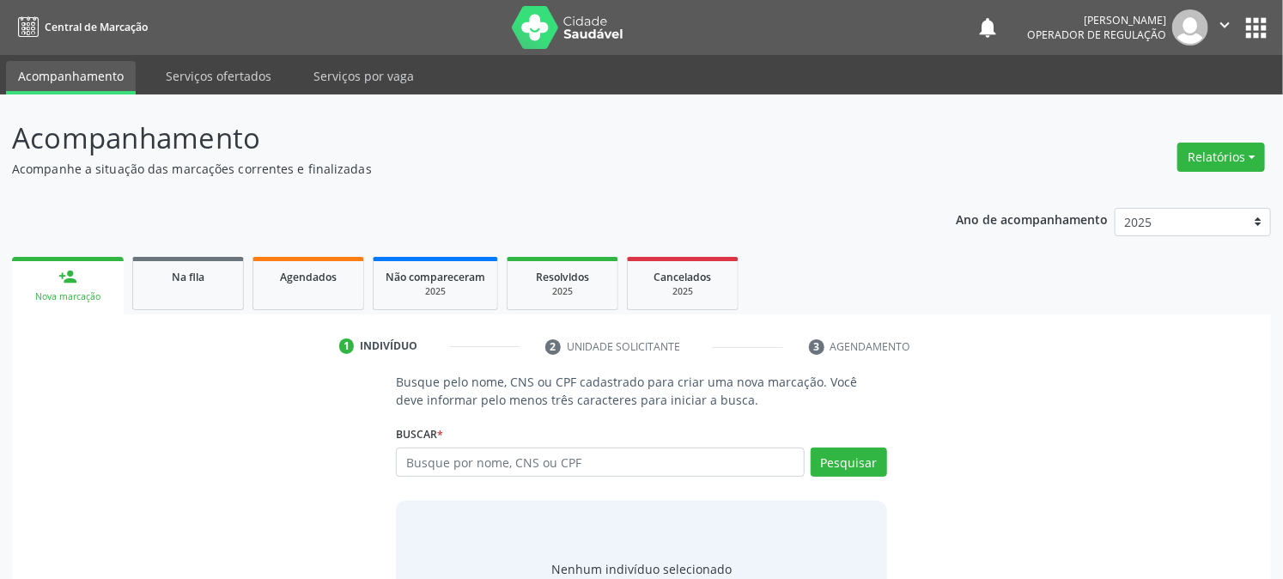
click at [522, 478] on div "Busque por nome, CNS ou CPF Nenhum resultado encontrado para: " " Digite nome, …" at bounding box center [641, 467] width 490 height 41
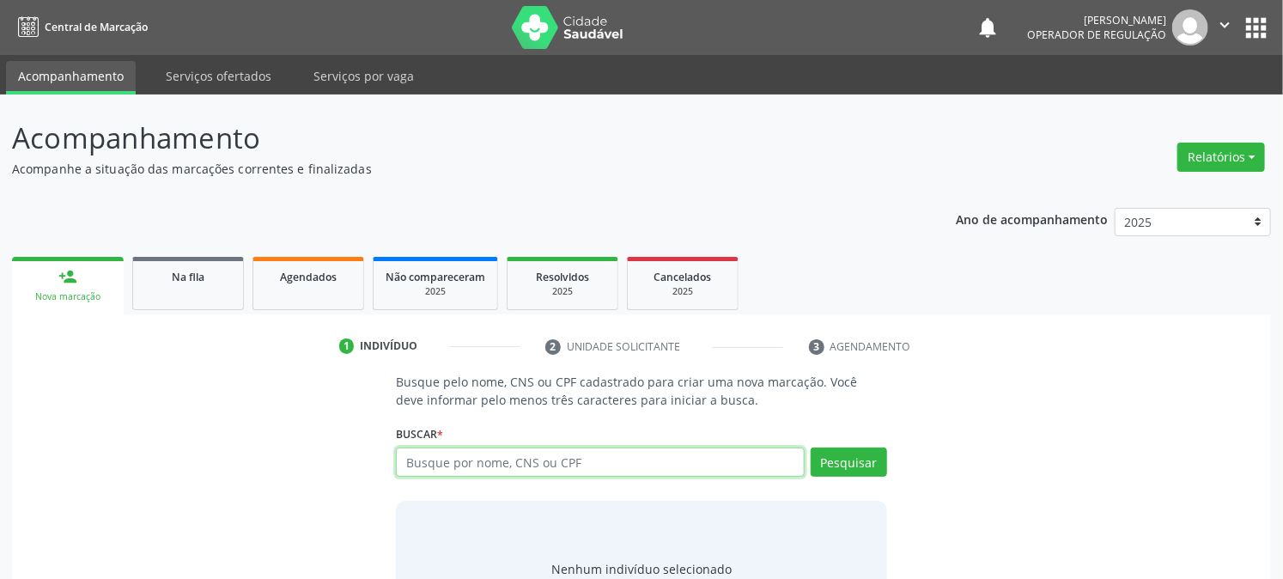
click at [528, 465] on input "text" at bounding box center [600, 461] width 408 height 29
type input "706203094942166"
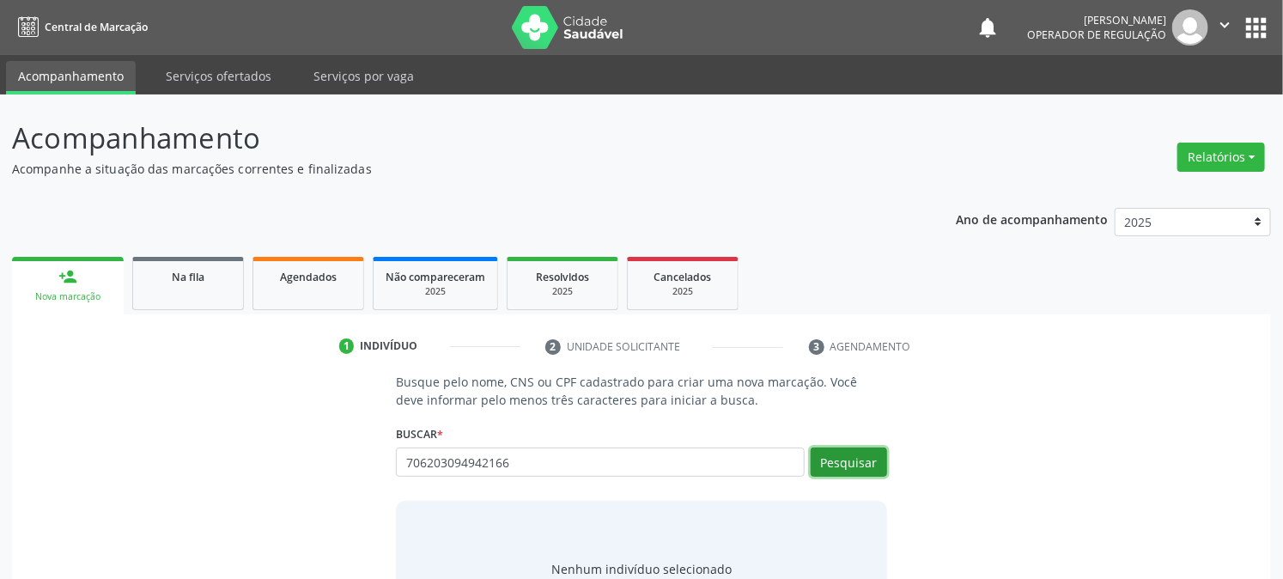
click at [861, 462] on button "Pesquisar" at bounding box center [849, 461] width 76 height 29
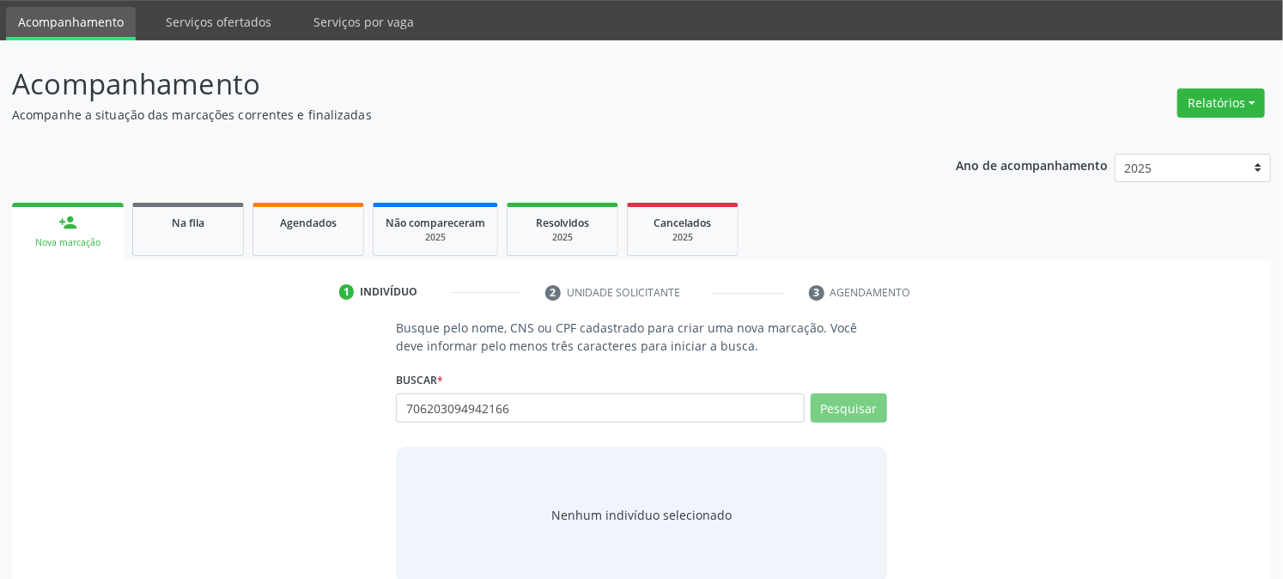
scroll to position [82, 0]
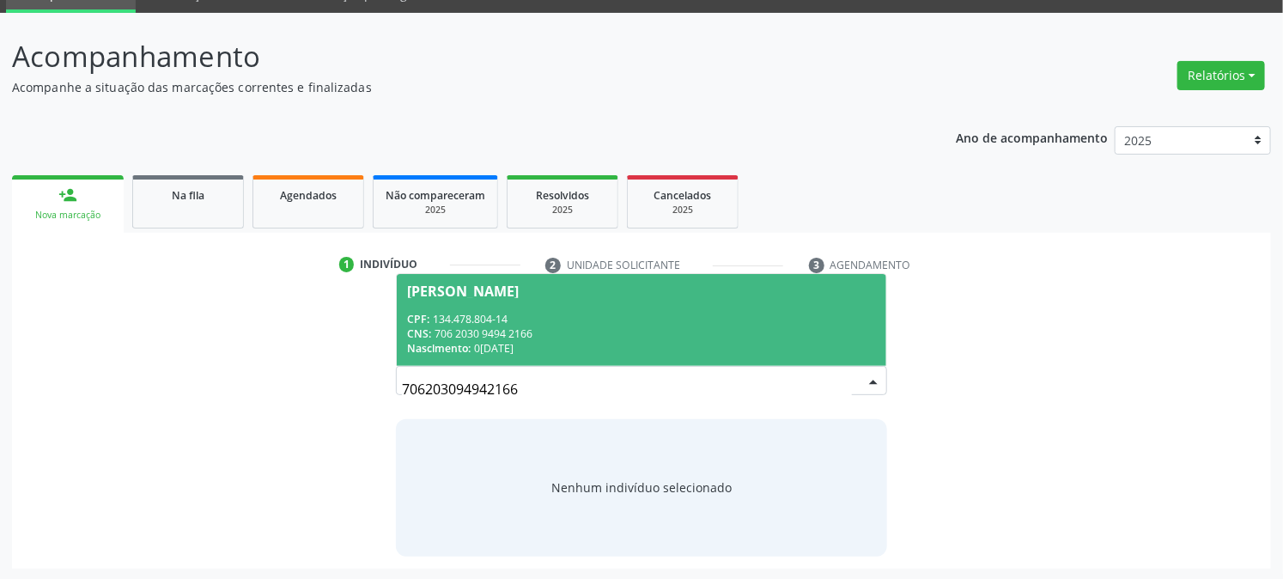
click at [630, 302] on span "Maria Luiza Oliveira da Silva CPF: 134.478.804-14 CNS: 706 2030 9494 2166 Nasci…" at bounding box center [641, 320] width 489 height 92
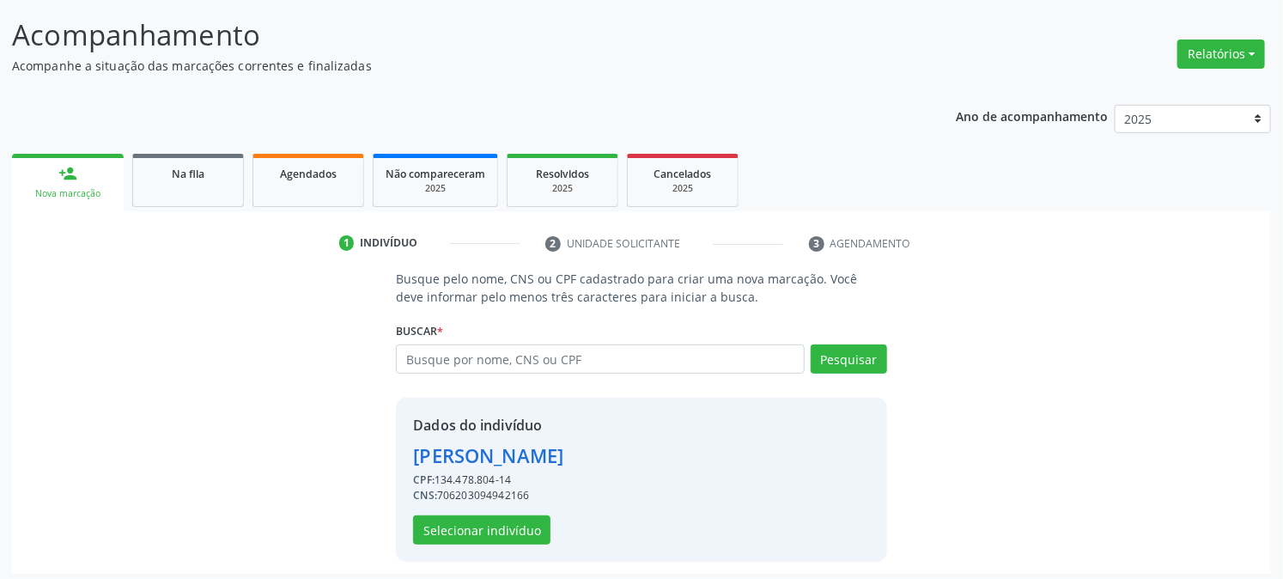
scroll to position [108, 0]
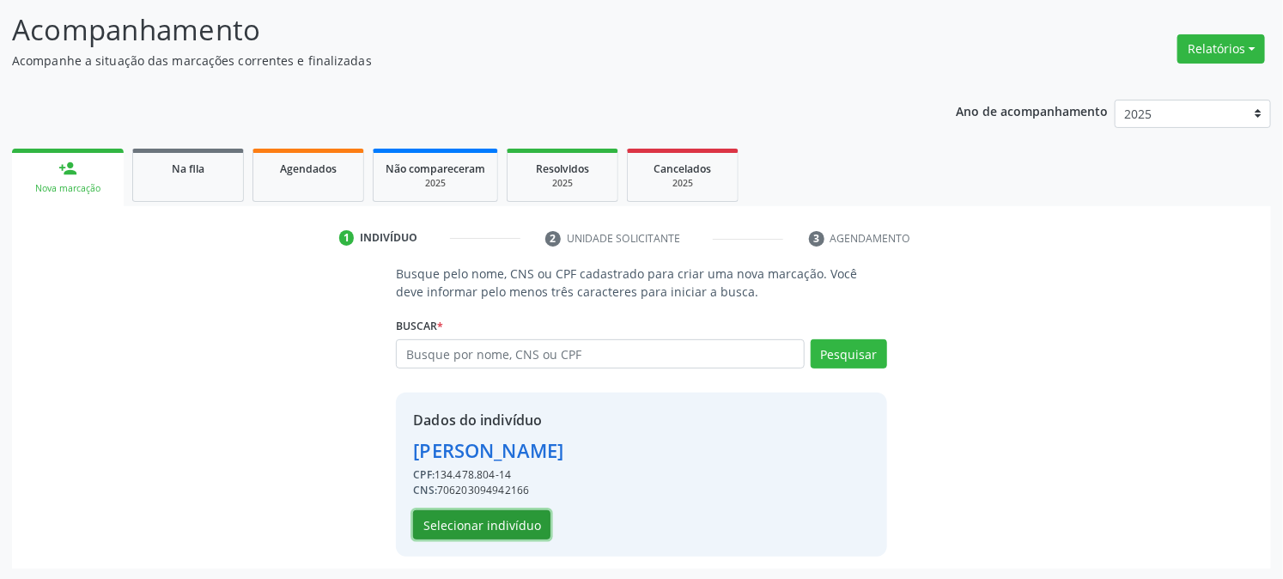
click at [508, 512] on button "Selecionar indivíduo" at bounding box center [481, 524] width 137 height 29
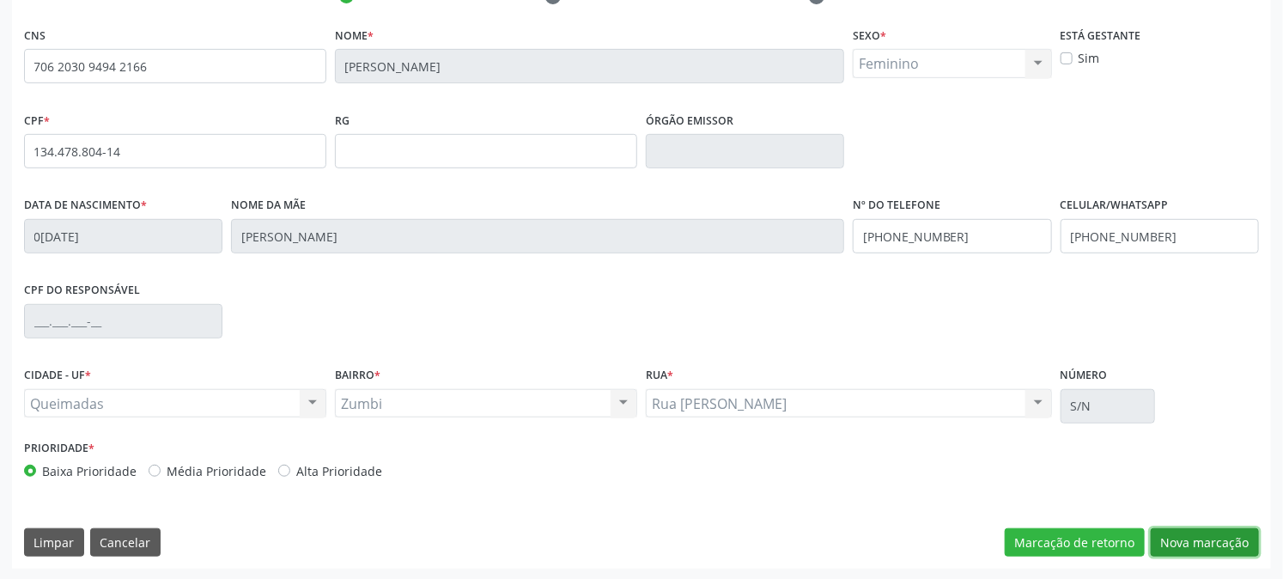
click at [1175, 534] on button "Nova marcação" at bounding box center [1205, 542] width 108 height 29
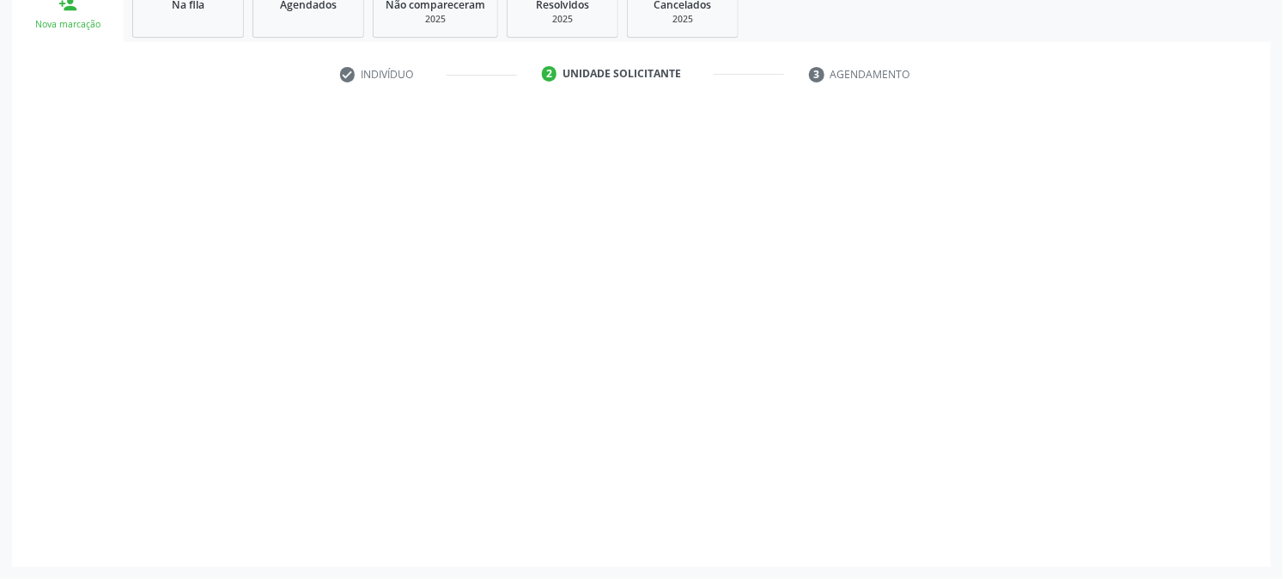
scroll to position [271, 0]
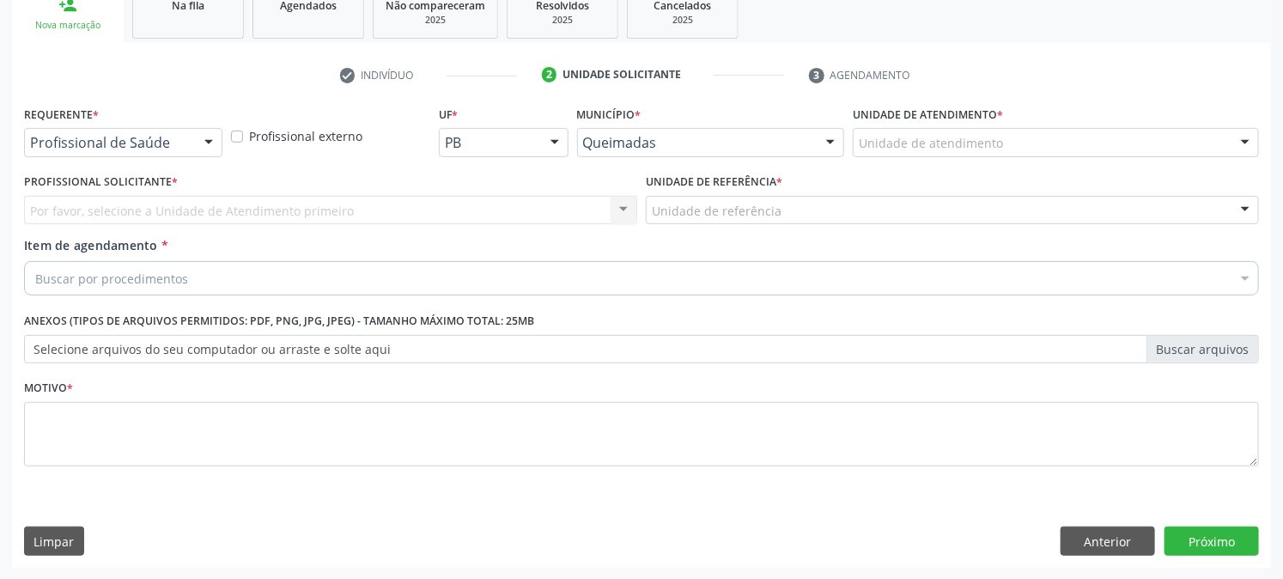
click at [66, 125] on label "Requerente *" at bounding box center [61, 114] width 75 height 27
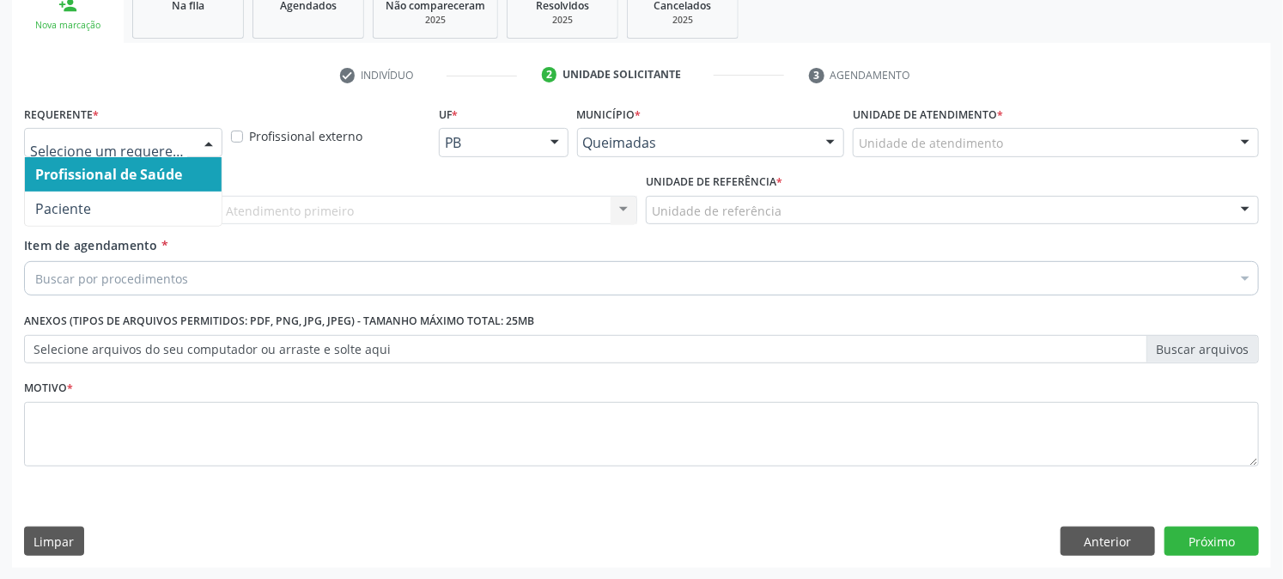
click at [76, 151] on div at bounding box center [123, 142] width 198 height 29
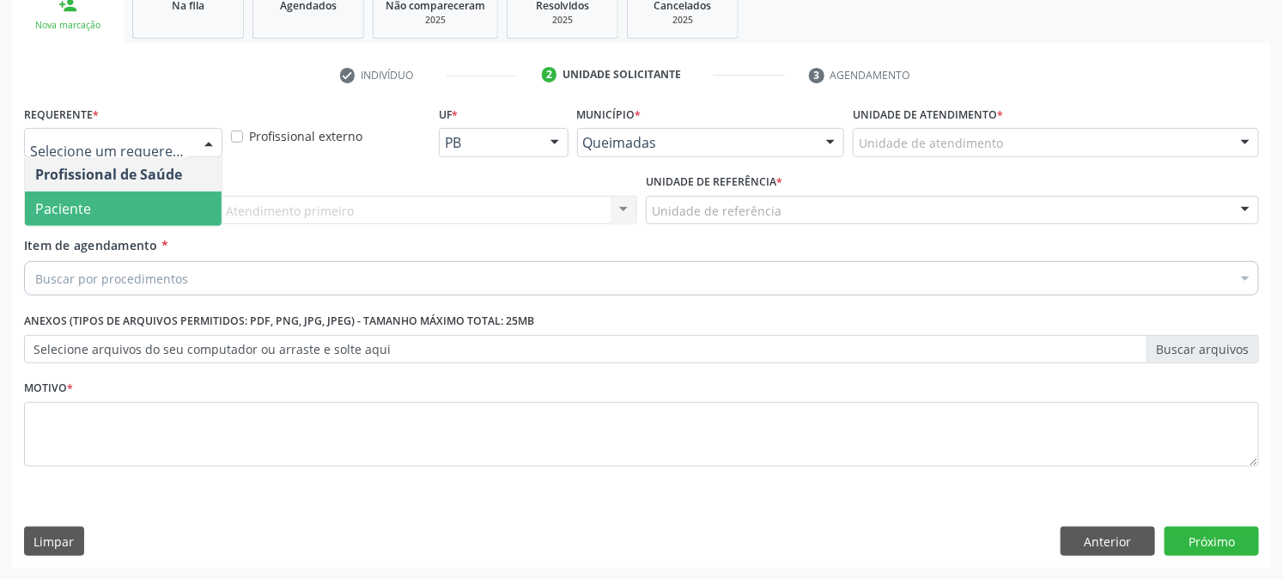
click at [72, 213] on span "Paciente" at bounding box center [63, 208] width 56 height 19
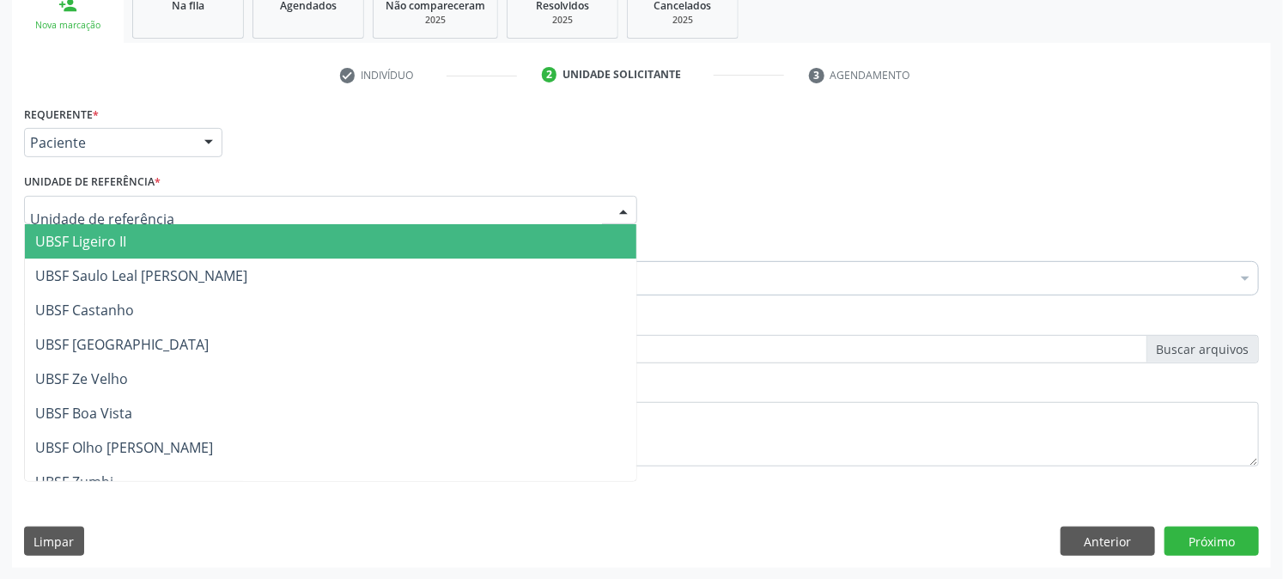
type input "Z"
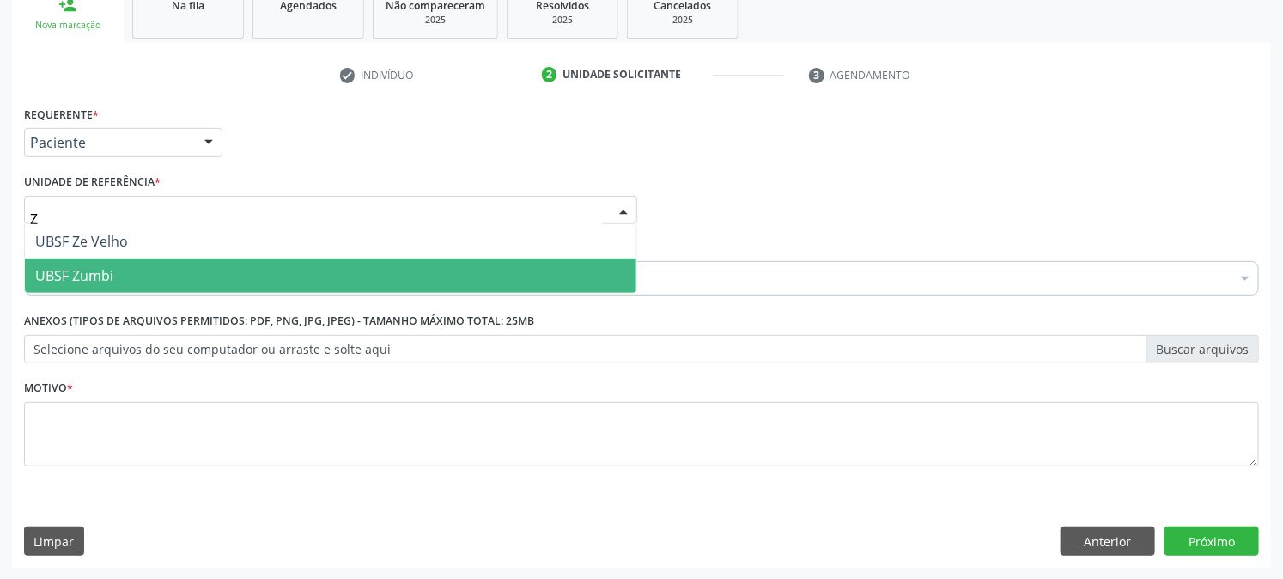
click at [88, 270] on span "UBSF Zumbi" at bounding box center [74, 275] width 78 height 19
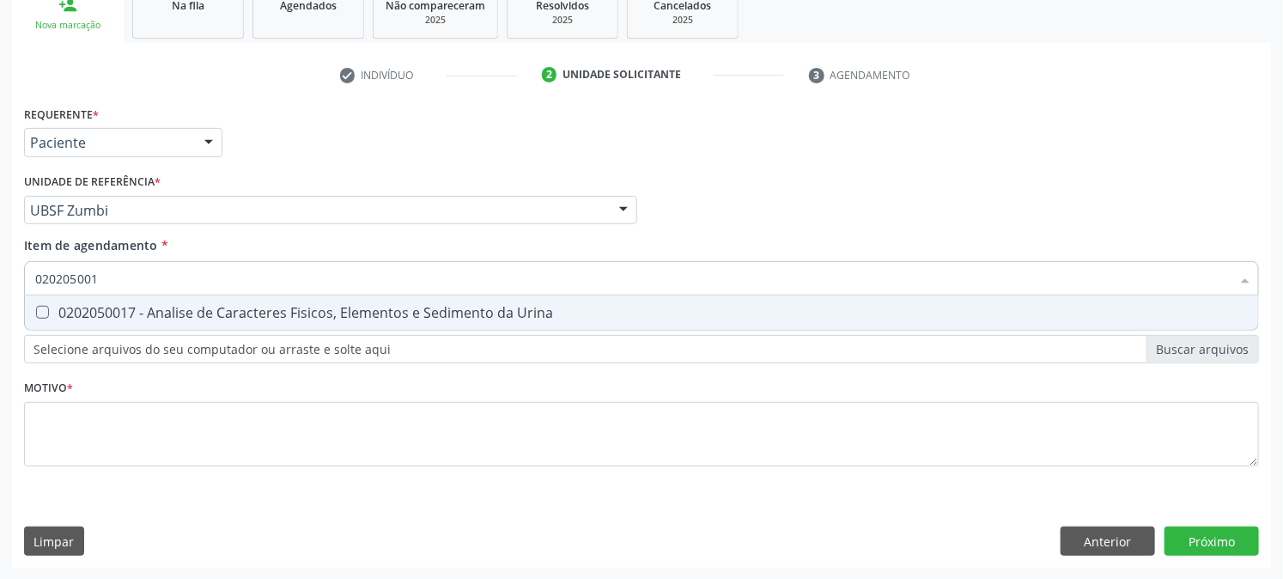
type input "0202050017"
click at [38, 312] on Urina at bounding box center [42, 312] width 13 height 13
click at [36, 312] on Urina "checkbox" at bounding box center [30, 312] width 11 height 11
checkbox Urina "true"
drag, startPoint x: 124, startPoint y: 278, endPoint x: 0, endPoint y: 320, distance: 130.6
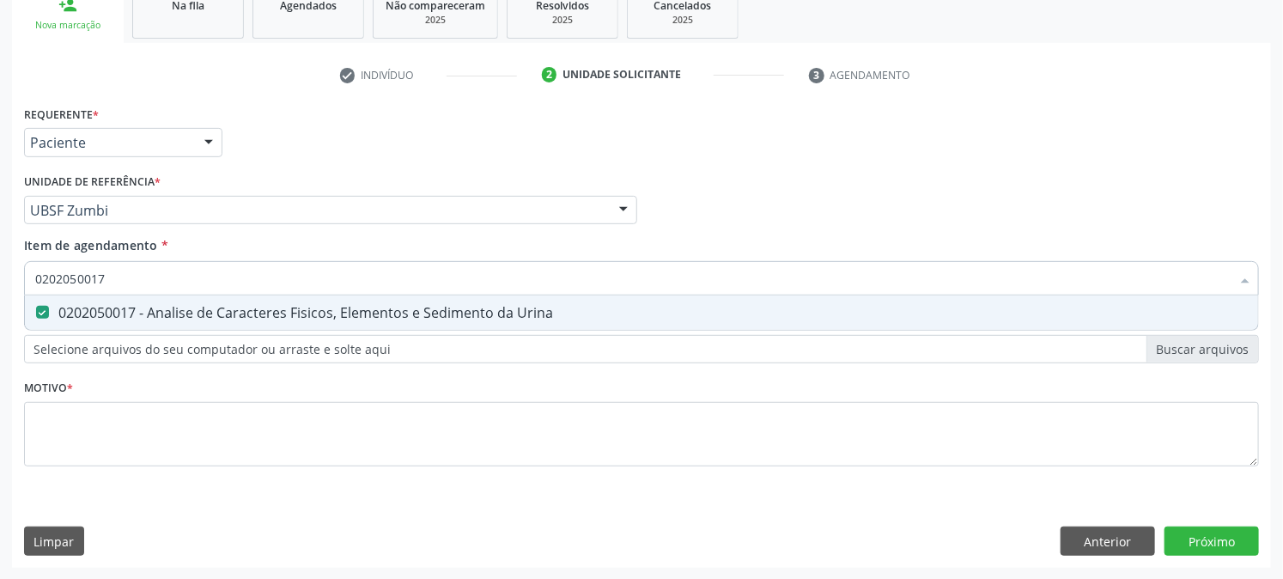
click at [0, 320] on div "Acompanhamento Acompanhe a situação das marcações correntes e finalizadas Relat…" at bounding box center [641, 201] width 1283 height 757
checkbox Urina "false"
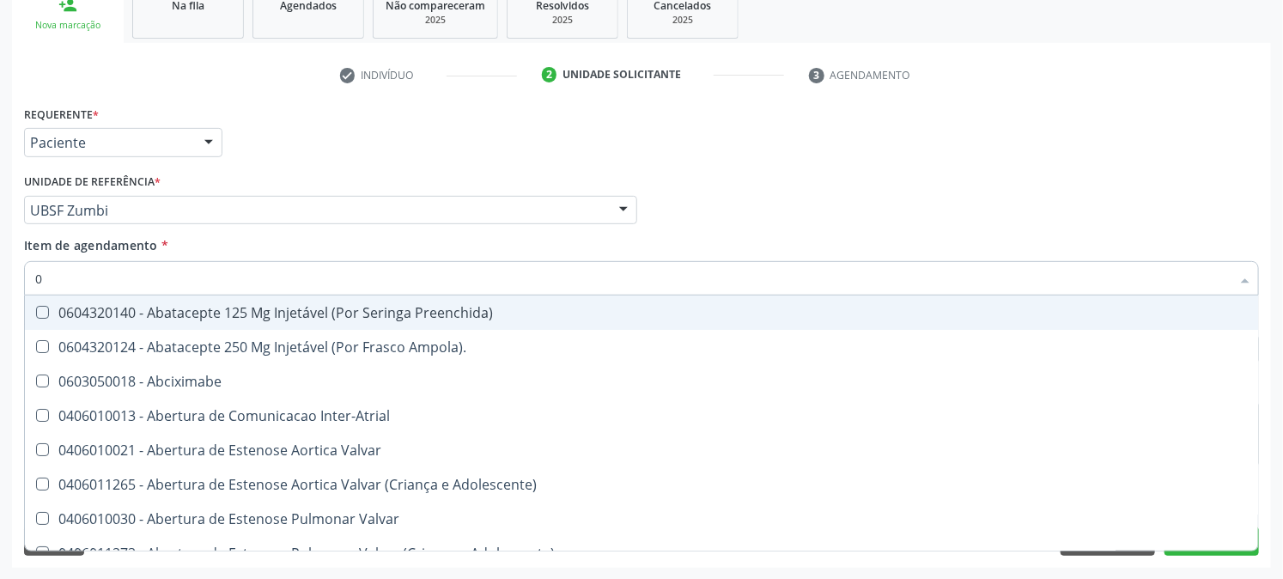
type input "02"
checkbox Psicossocial "true"
checkbox Urina "false"
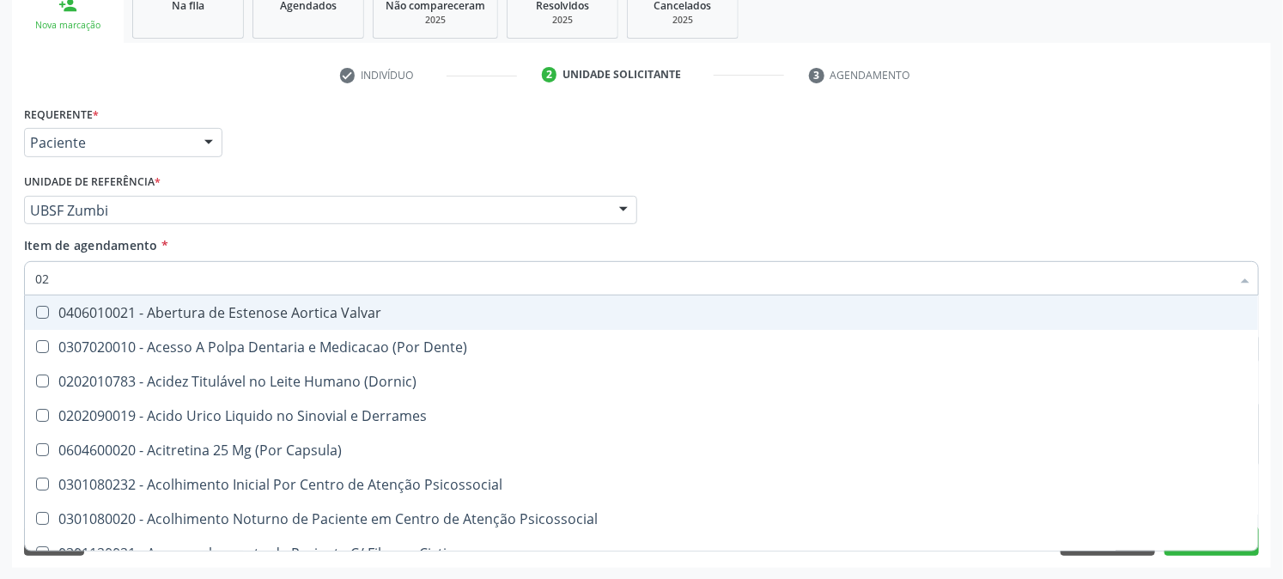
type input "020"
checkbox Frasco-Ampola\) "true"
checkbox Urina "false"
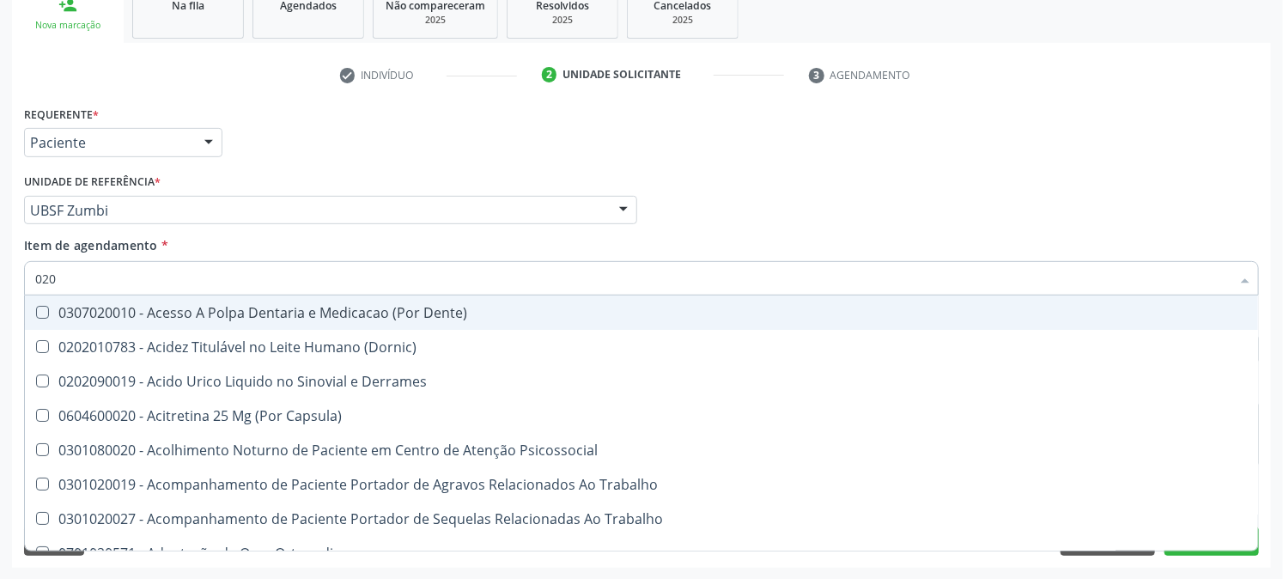
type input "0202"
checkbox Capsula\) "true"
checkbox Urina "false"
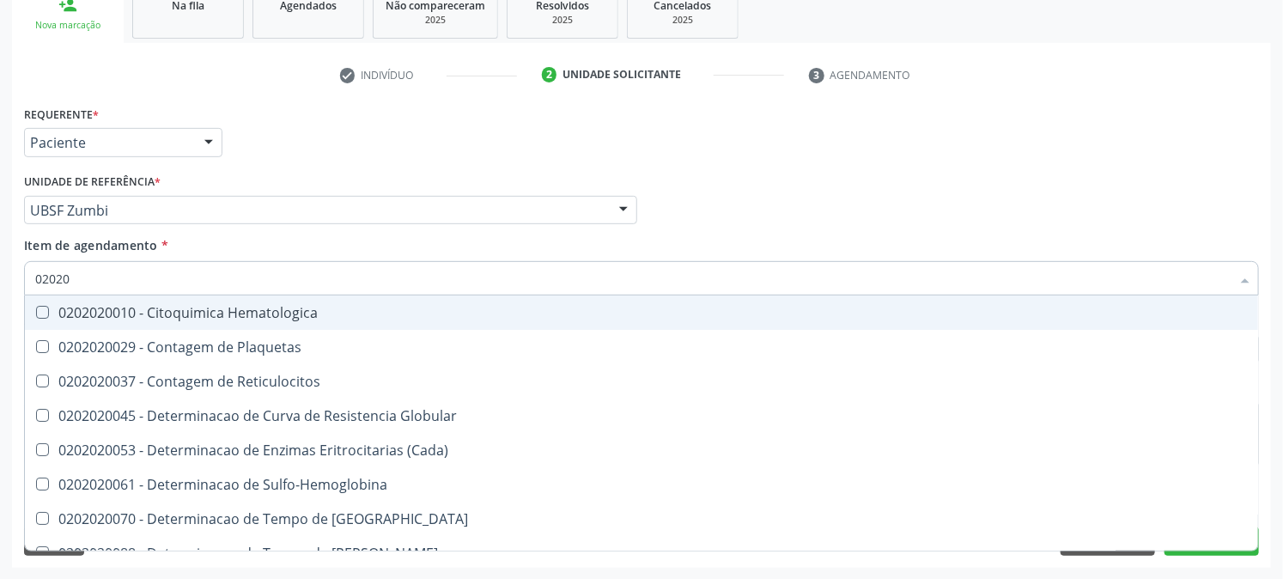
type input "020202"
checkbox Globular "false"
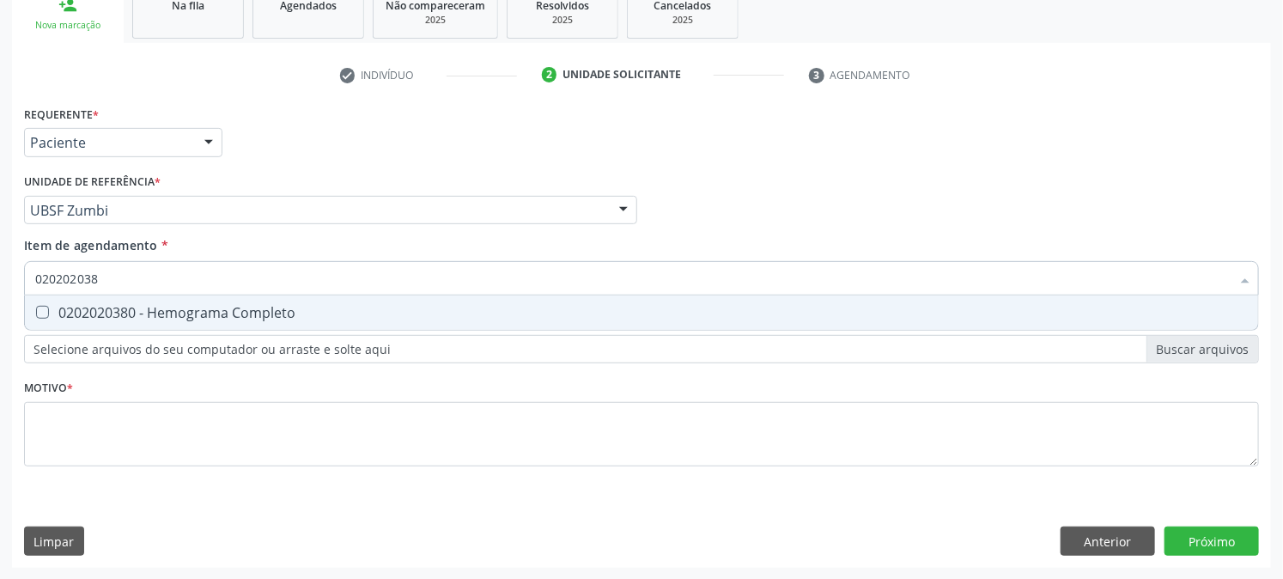
type input "0202020380"
click at [52, 306] on div "0202020380 - Hemograma Completo" at bounding box center [641, 313] width 1213 height 14
checkbox Completo "true"
drag, startPoint x: 122, startPoint y: 277, endPoint x: 0, endPoint y: 312, distance: 126.7
click at [0, 312] on div "Acompanhamento Acompanhe a situação das marcações correntes e finalizadas Relat…" at bounding box center [641, 201] width 1283 height 757
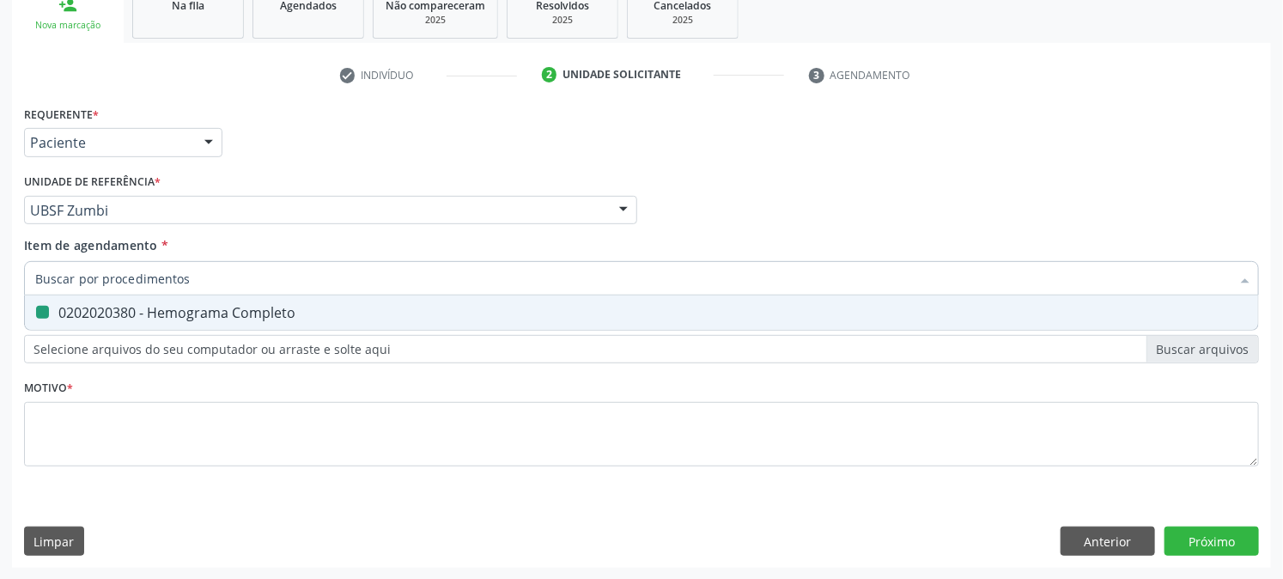
checkbox Completo "false"
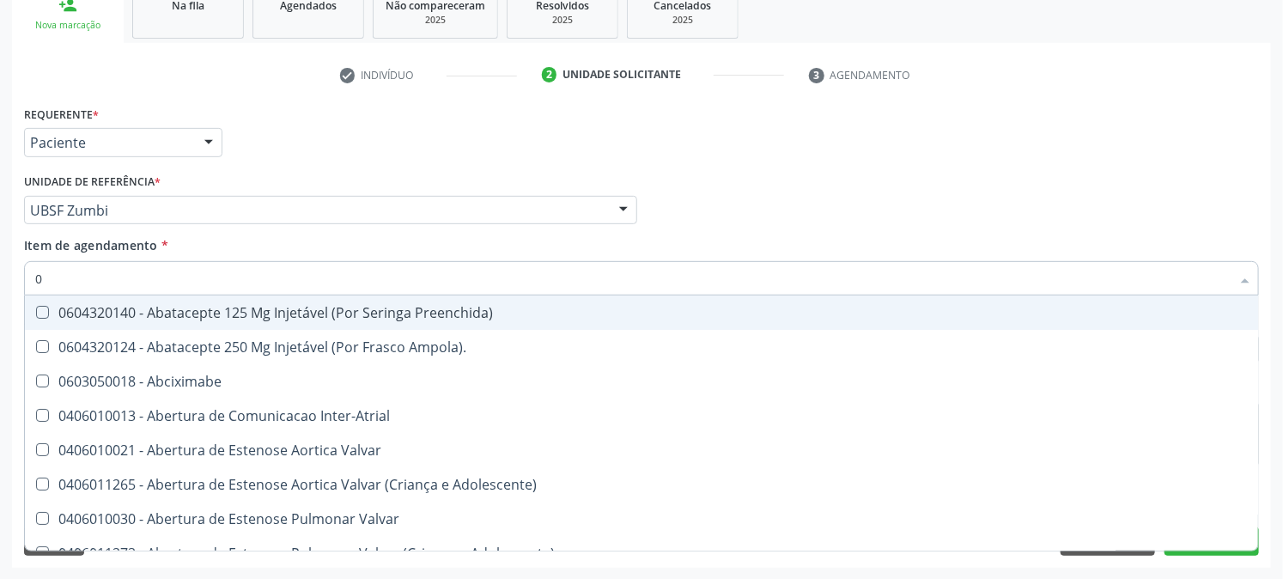
type input "02"
checkbox Psicossocial "true"
checkbox Urina "false"
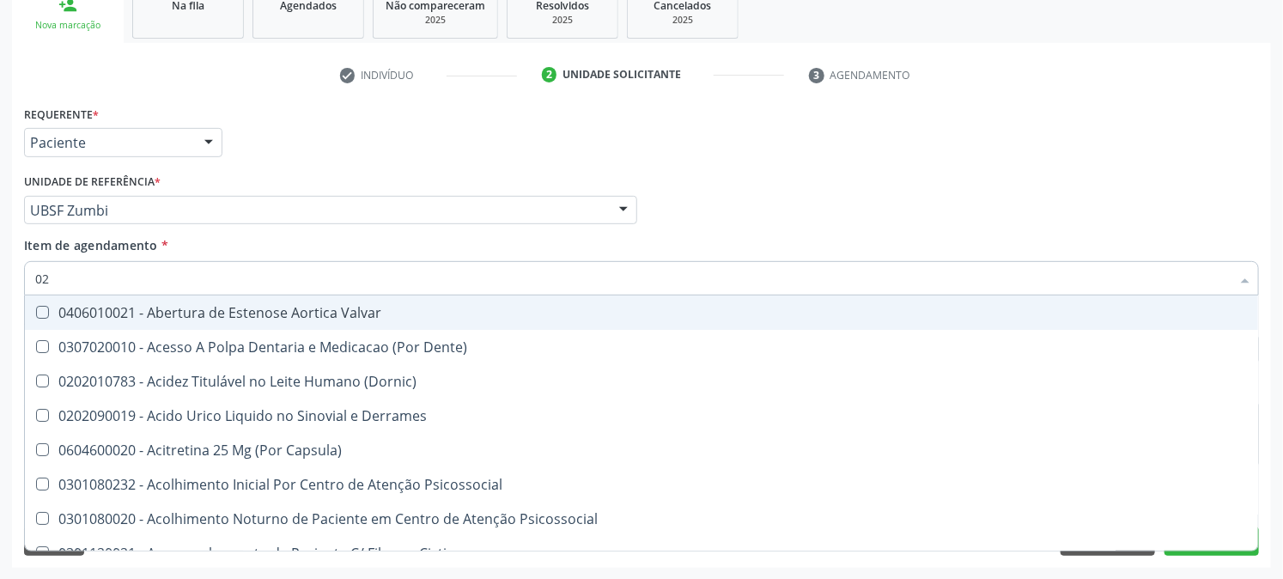
type input "020"
checkbox Frasco-Ampola\) "true"
checkbox Urina "false"
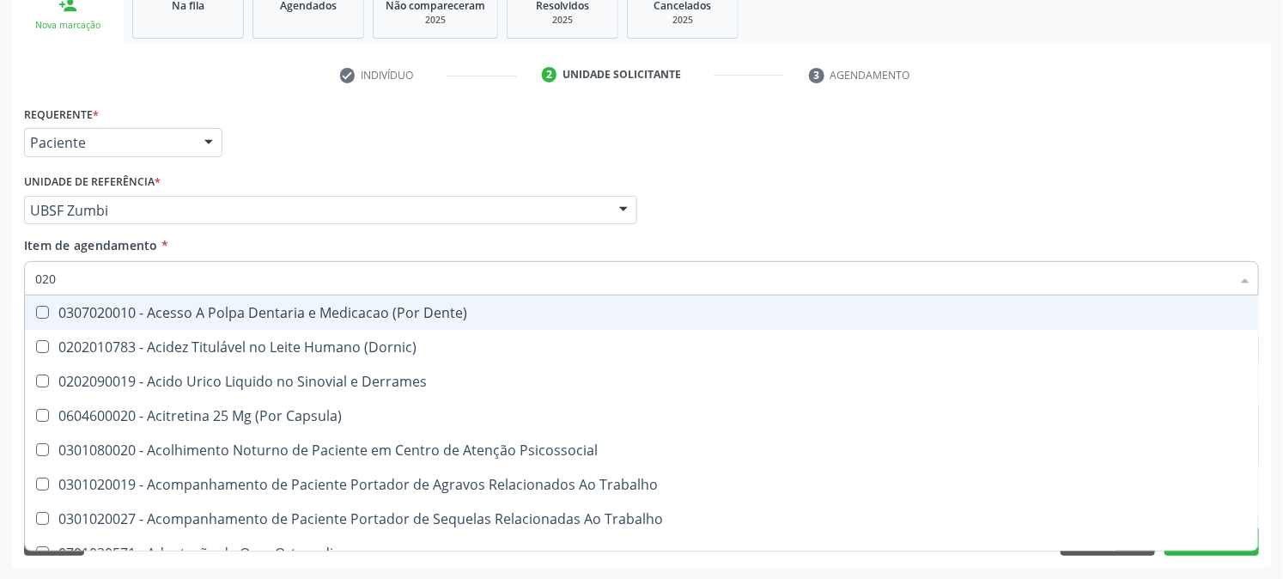
type input "0202"
checkbox Capsula\) "true"
checkbox Urina "false"
checkbox Revisao "true"
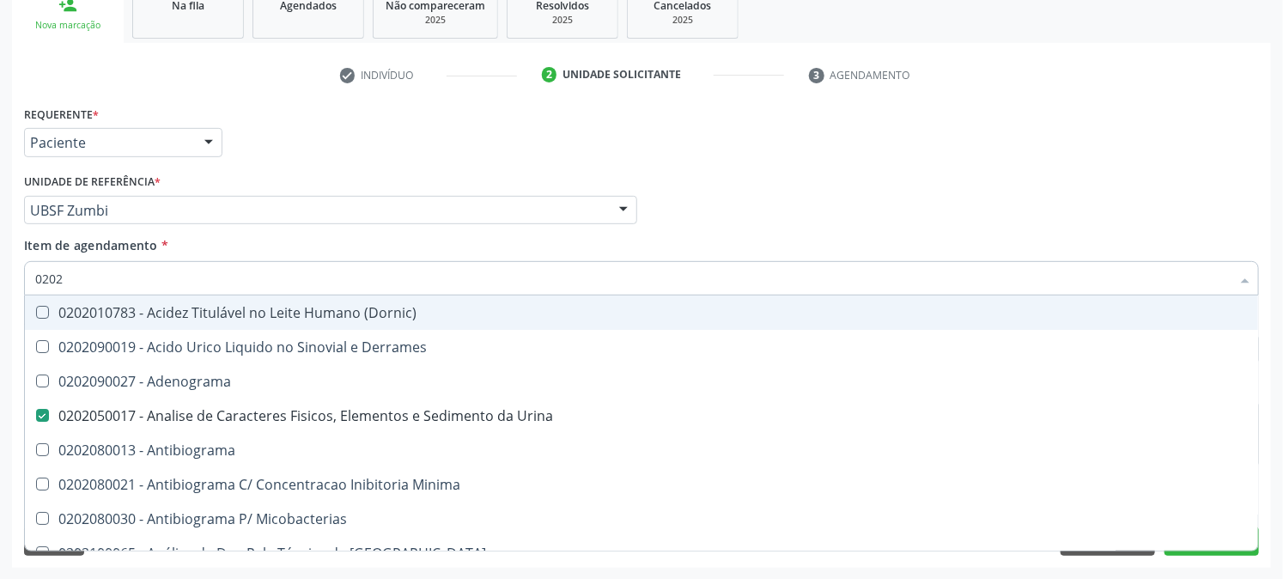
type input "02020"
checkbox Zinco "true"
checkbox Completo "false"
type input "020203"
checkbox Urina "false"
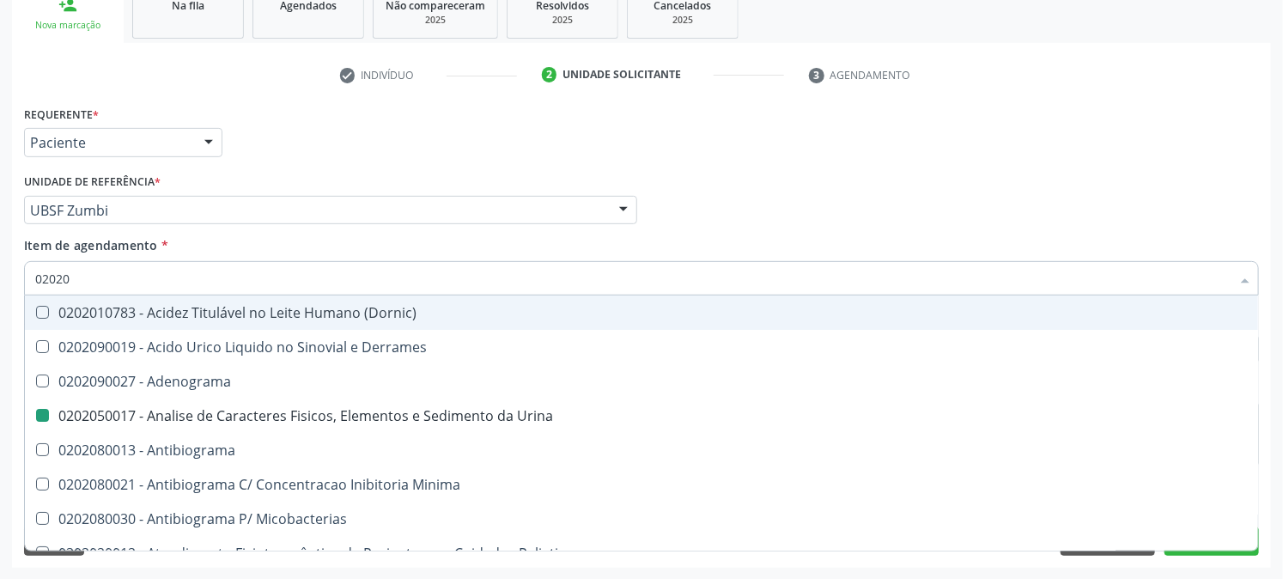
checkbox Molecular "true"
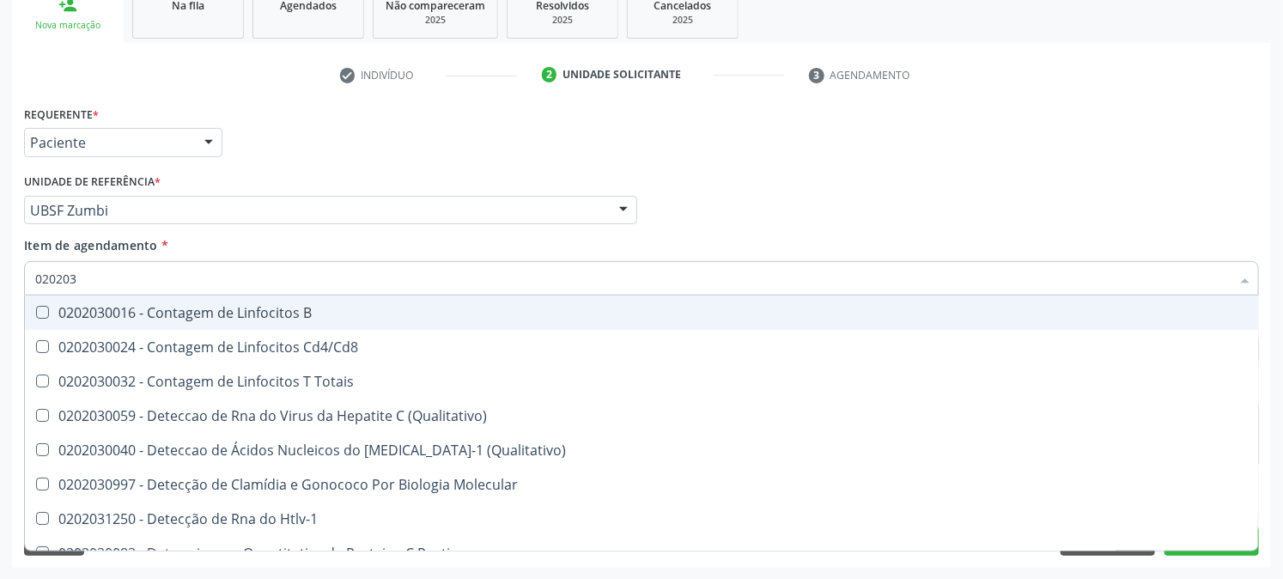
type input "0202030"
checkbox Completo "false"
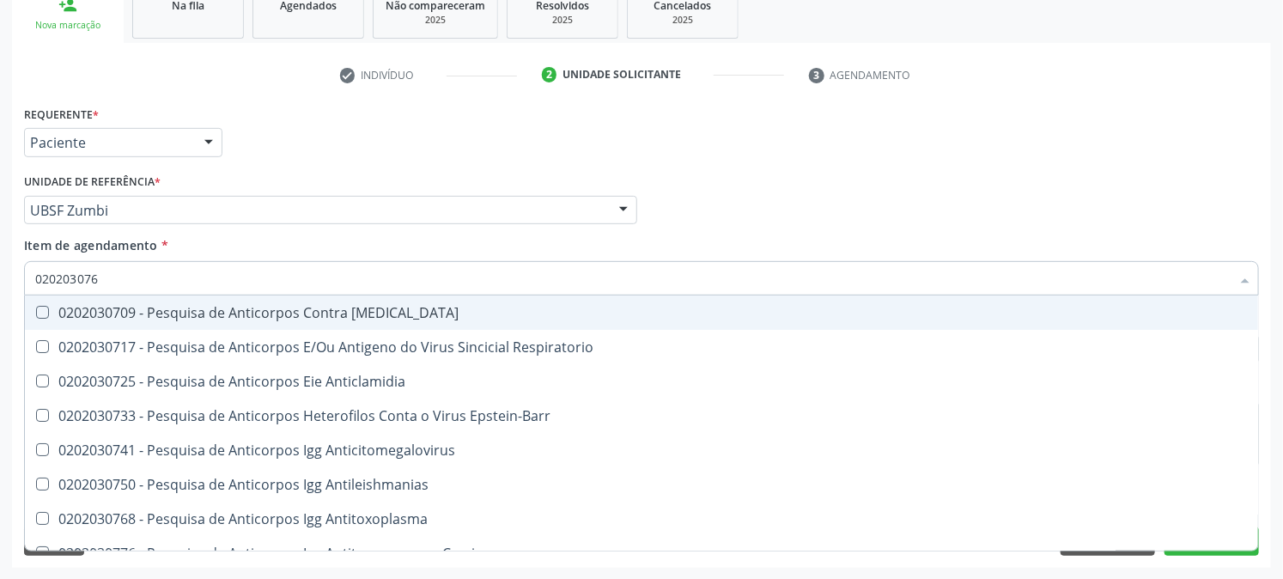
type input "0202030768"
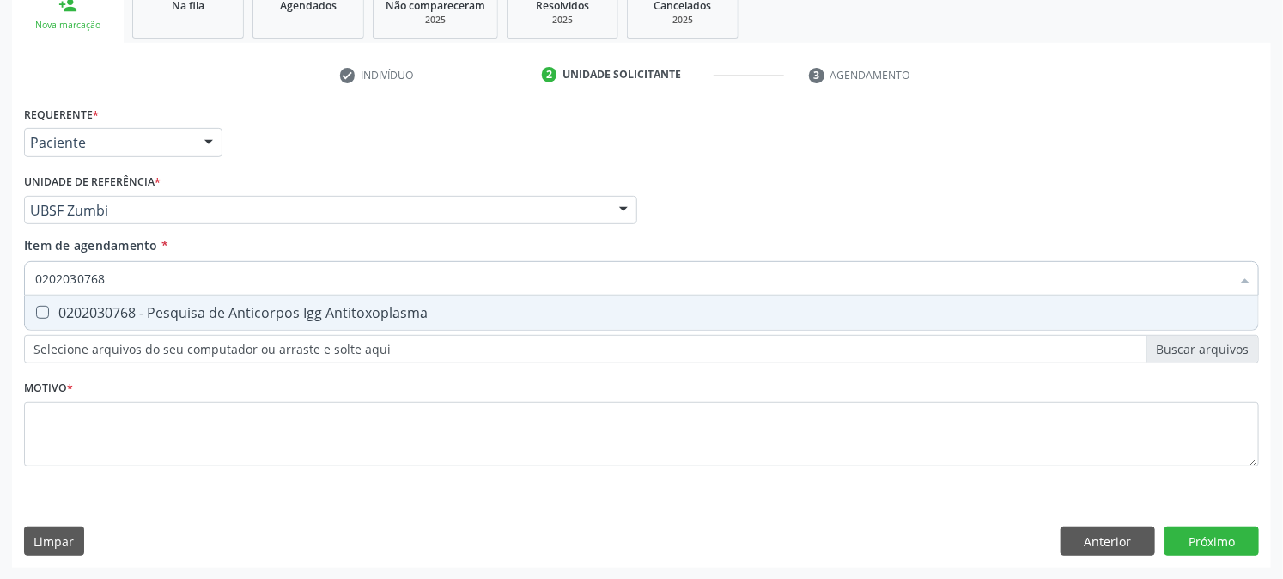
click at [88, 306] on div "0202030768 - Pesquisa de Anticorpos Igg Antitoxoplasma" at bounding box center [641, 313] width 1213 height 14
checkbox Antitoxoplasma "true"
drag, startPoint x: 112, startPoint y: 285, endPoint x: 0, endPoint y: 304, distance: 113.2
click at [0, 304] on div "Acompanhamento Acompanhe a situação das marcações correntes e finalizadas Relat…" at bounding box center [641, 201] width 1283 height 757
checkbox Antitoxoplasma "false"
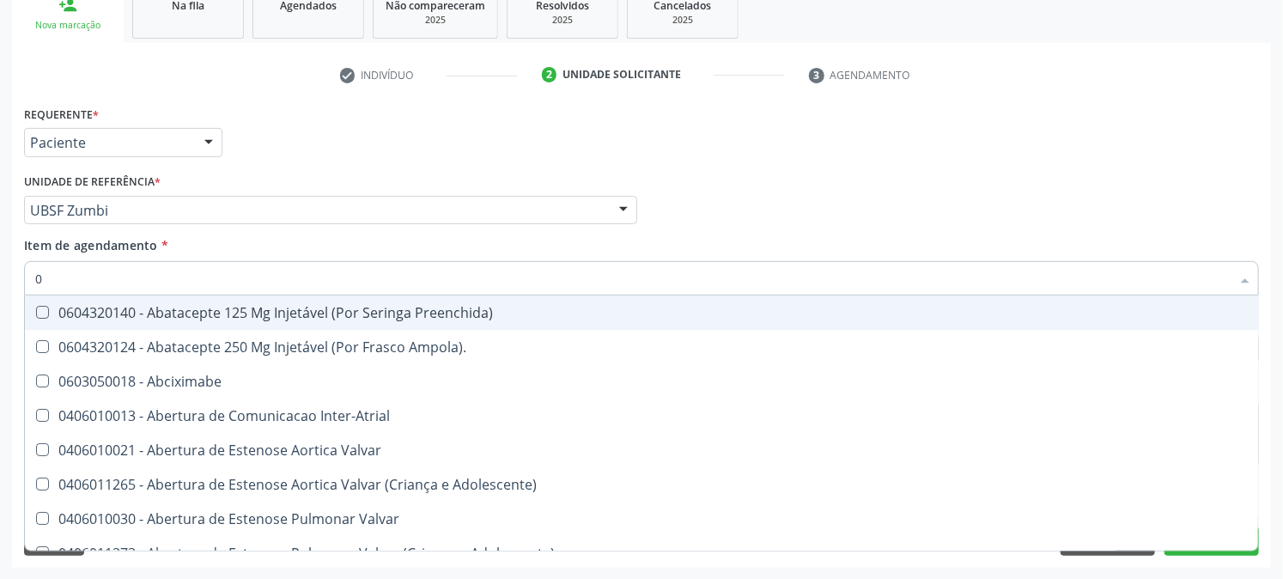
type input "02"
checkbox Psicossocial "true"
checkbox Urina "false"
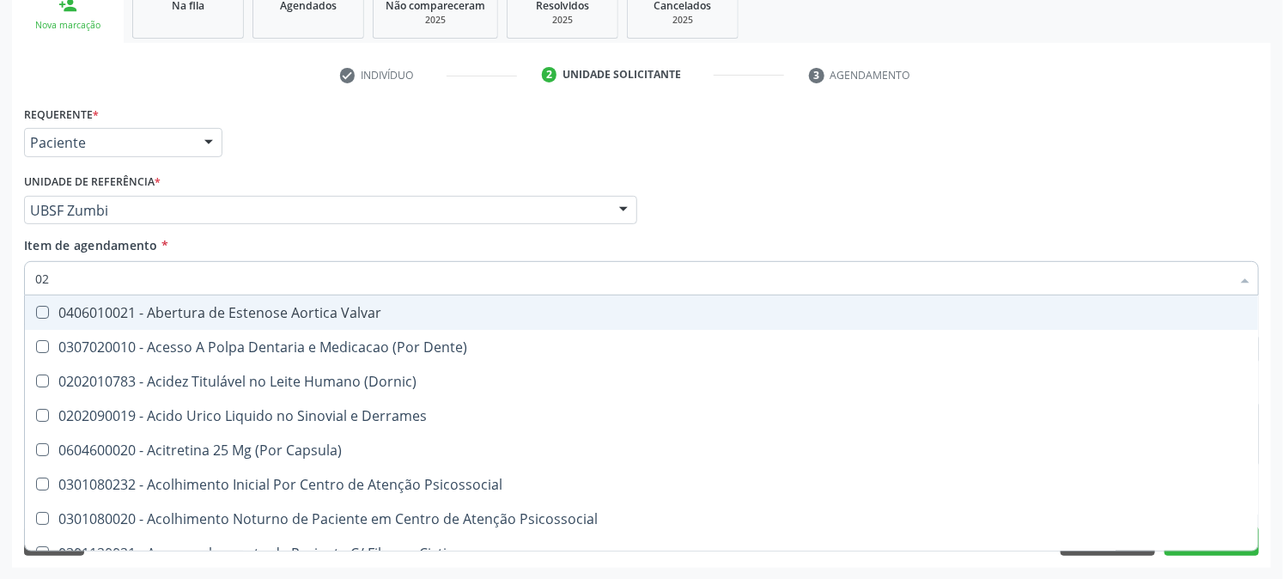
type input "020"
checkbox Frasco-Ampola\) "true"
checkbox Urina "false"
checkbox Eletro-Oculografia "true"
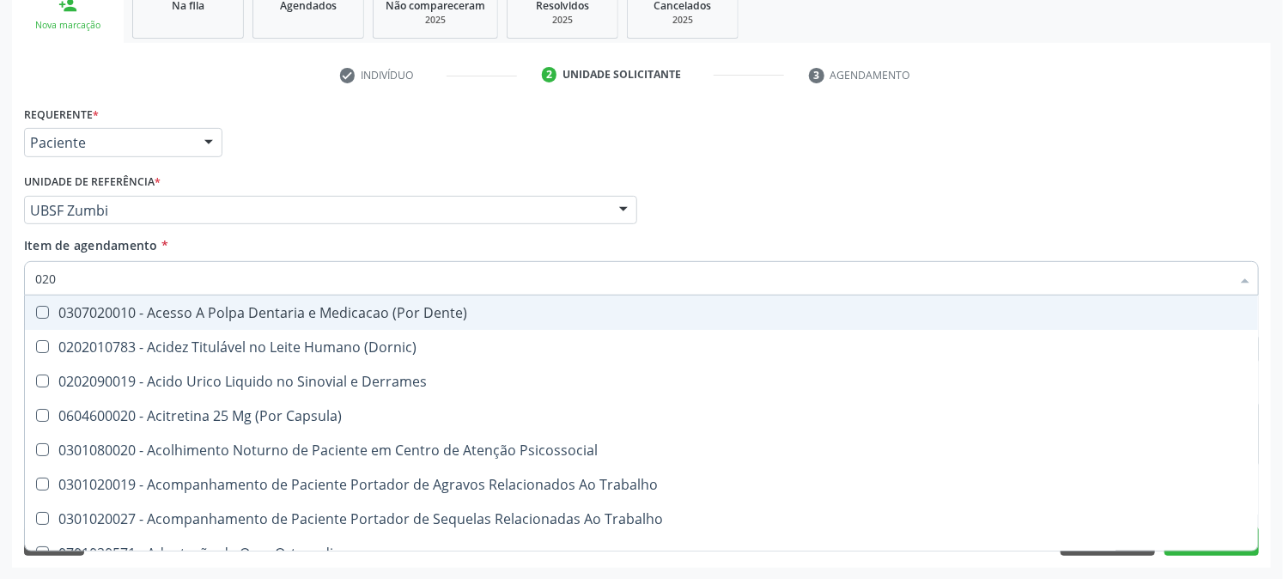
type input "0202"
checkbox Capsula\) "true"
checkbox Urina "false"
checkbox Revisao "true"
checkbox Bandas\) "true"
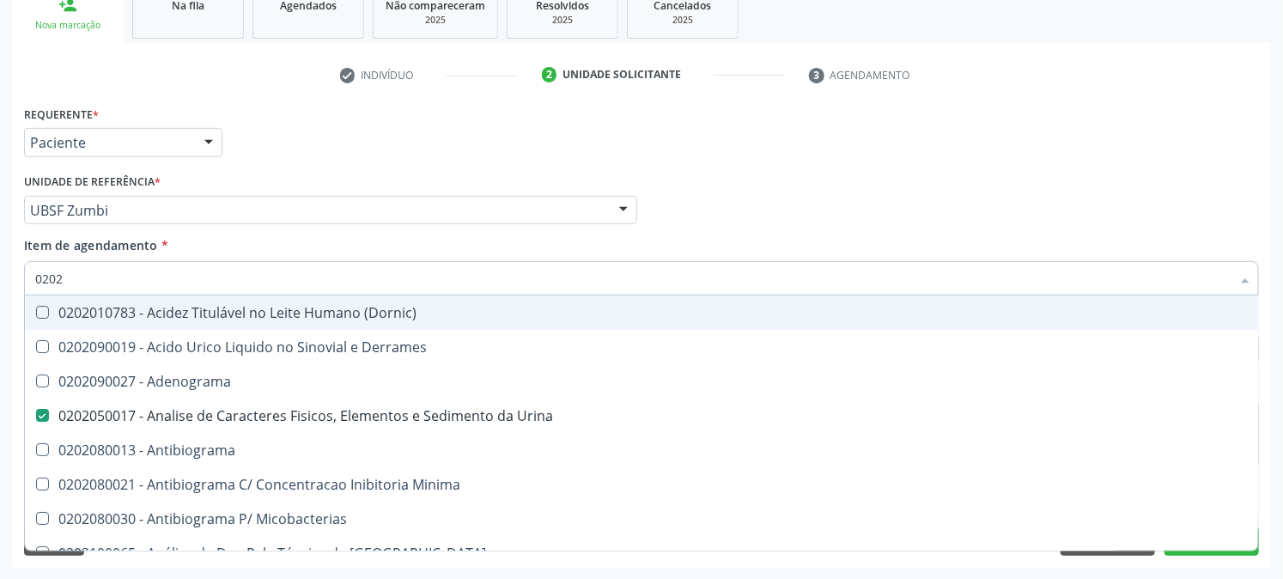
type input "02020"
checkbox Zinco "true"
checkbox Completo "false"
checkbox Oncologia "true"
checkbox Antitoxoplasma "false"
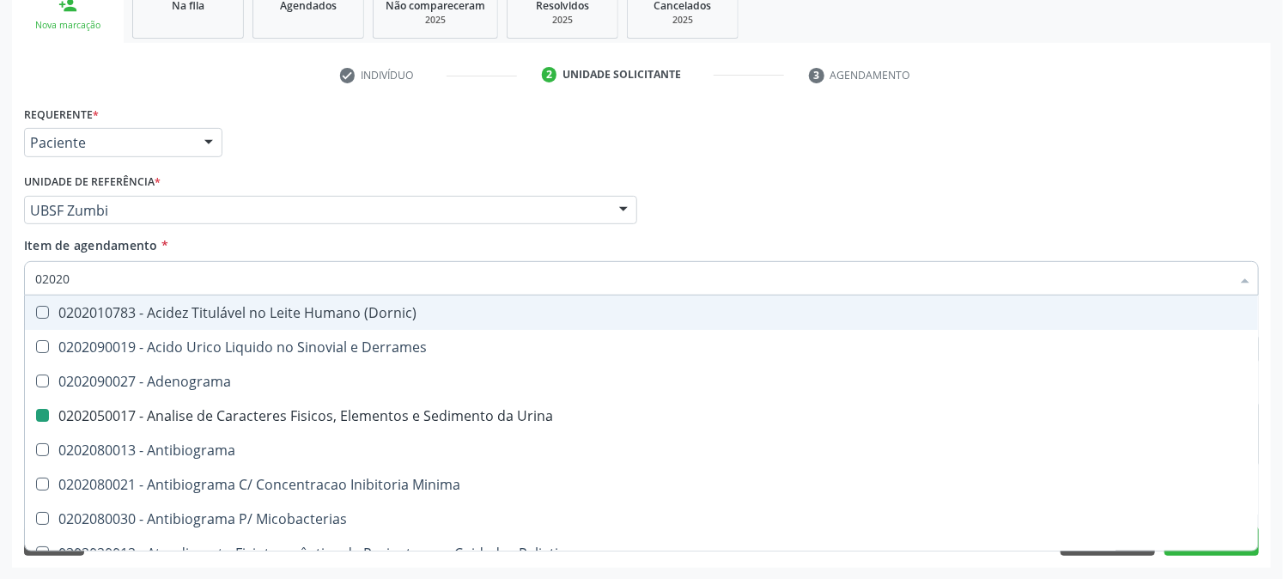
type input "020203"
checkbox Urina "false"
checkbox Molecular "true"
checkbox Aluminio "true"
type input "0202030"
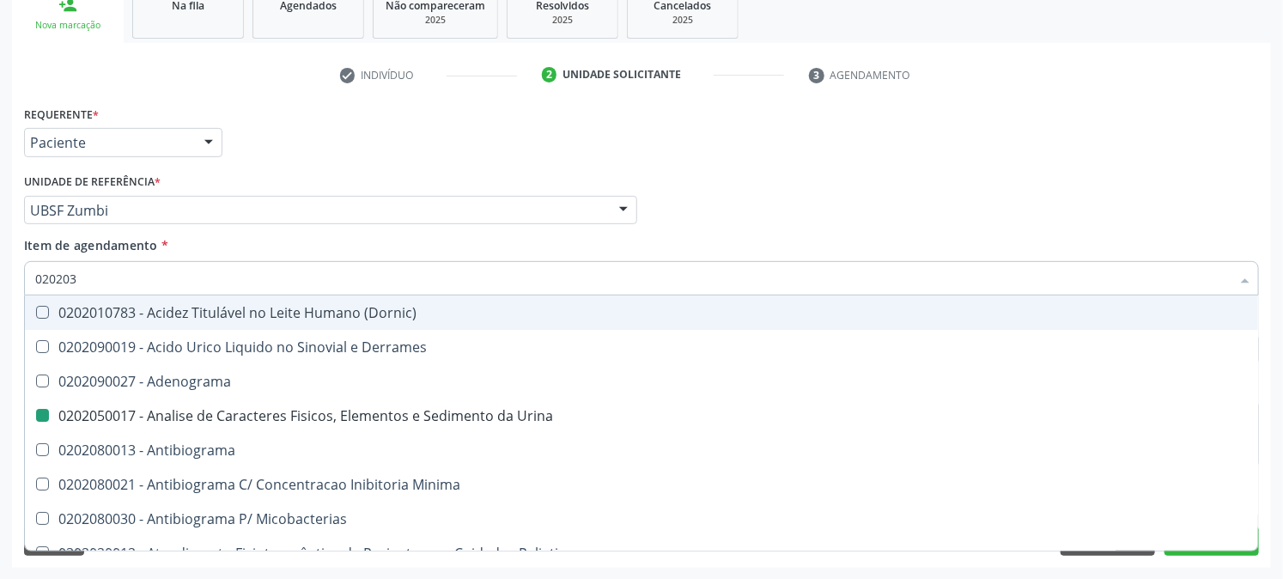
checkbox Molecular "false"
checkbox \(Serotonina\) "true"
checkbox Aluminio "false"
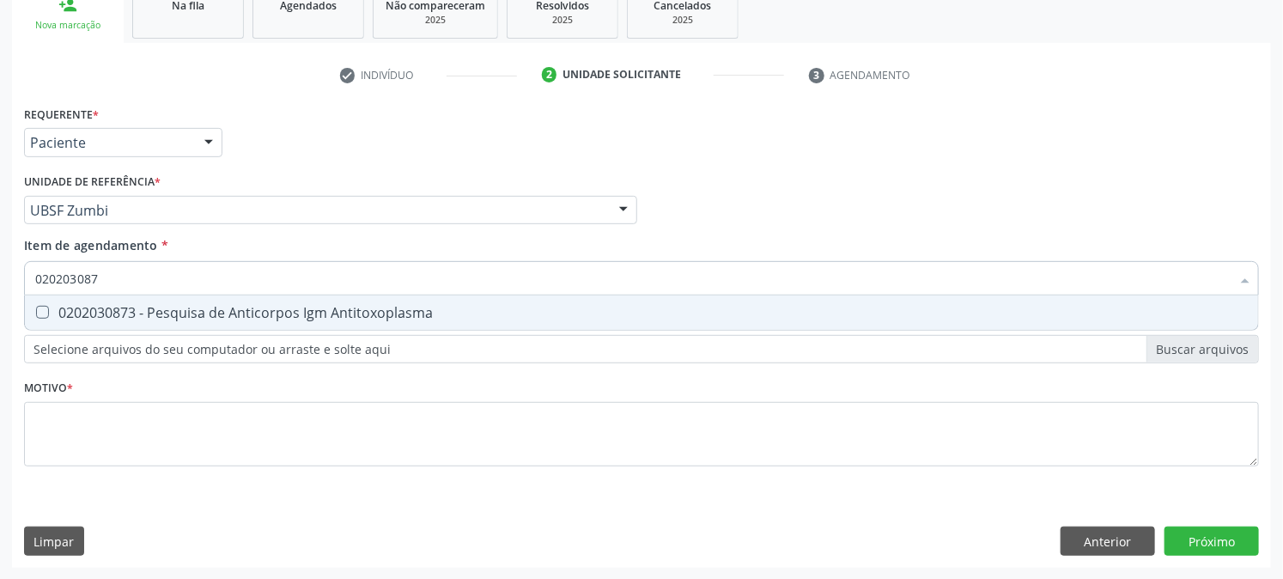
type input "0202030873"
click at [46, 296] on span "0202030873 - Pesquisa de Anticorpos Igm Antitoxoplasma" at bounding box center [641, 312] width 1233 height 34
checkbox Antitoxoplasma "true"
drag, startPoint x: 153, startPoint y: 277, endPoint x: 0, endPoint y: 316, distance: 157.7
click at [0, 314] on div "Acompanhamento Acompanhe a situação das marcações correntes e finalizadas Relat…" at bounding box center [641, 201] width 1283 height 757
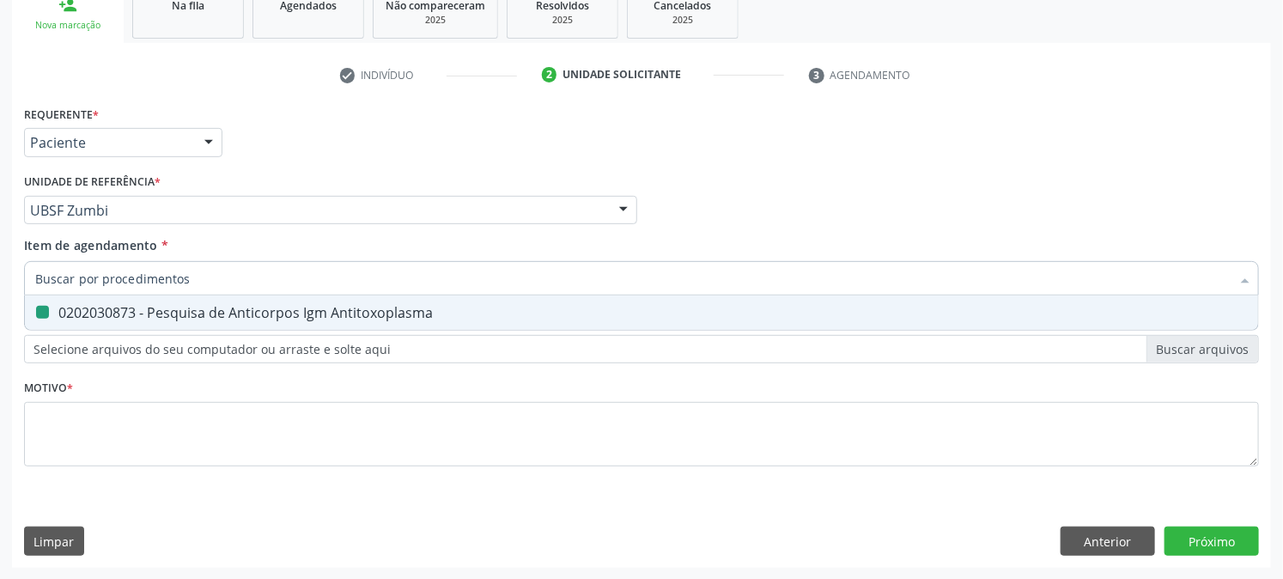
checkbox Antitoxoplasma "false"
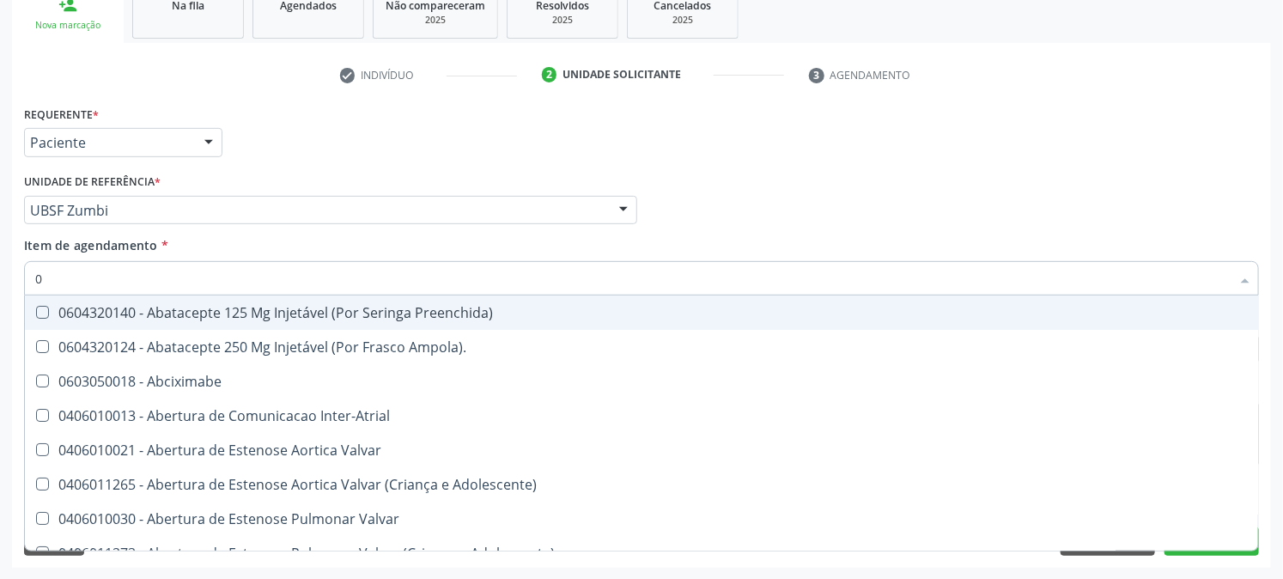
type input "02"
checkbox Psicossocial "true"
checkbox Urina "false"
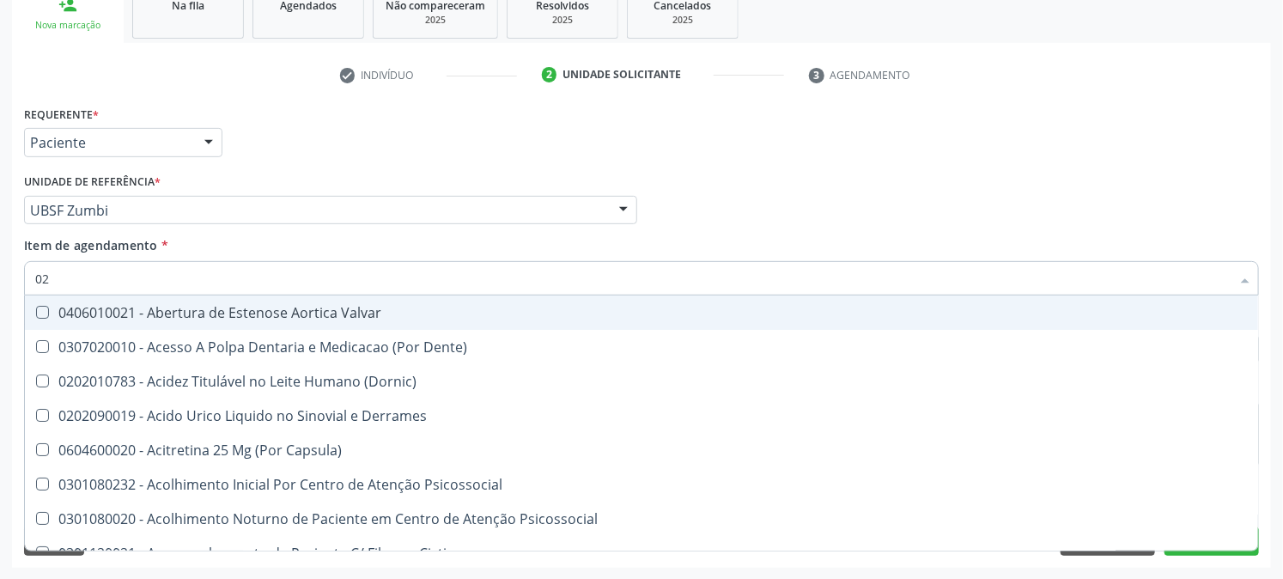
type input "020"
checkbox Frasco-Ampola\) "true"
checkbox Urina "false"
checkbox Eletro-Oculografia "true"
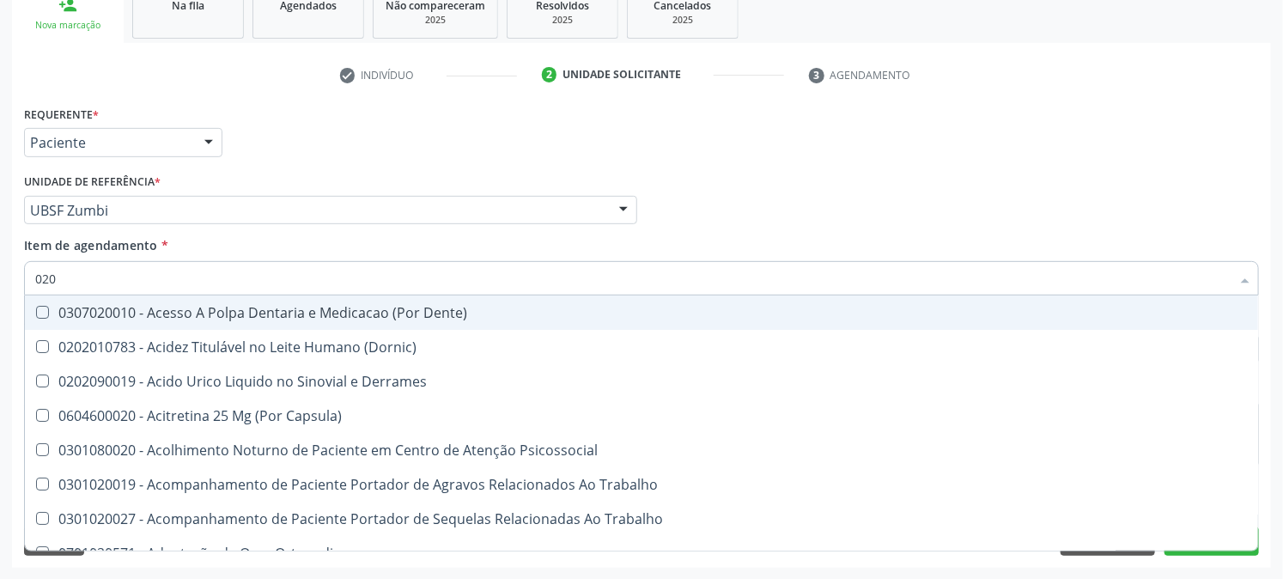
type input "0202"
checkbox Capsula\) "true"
checkbox Urina "false"
checkbox Revisao "true"
checkbox Bandas\) "true"
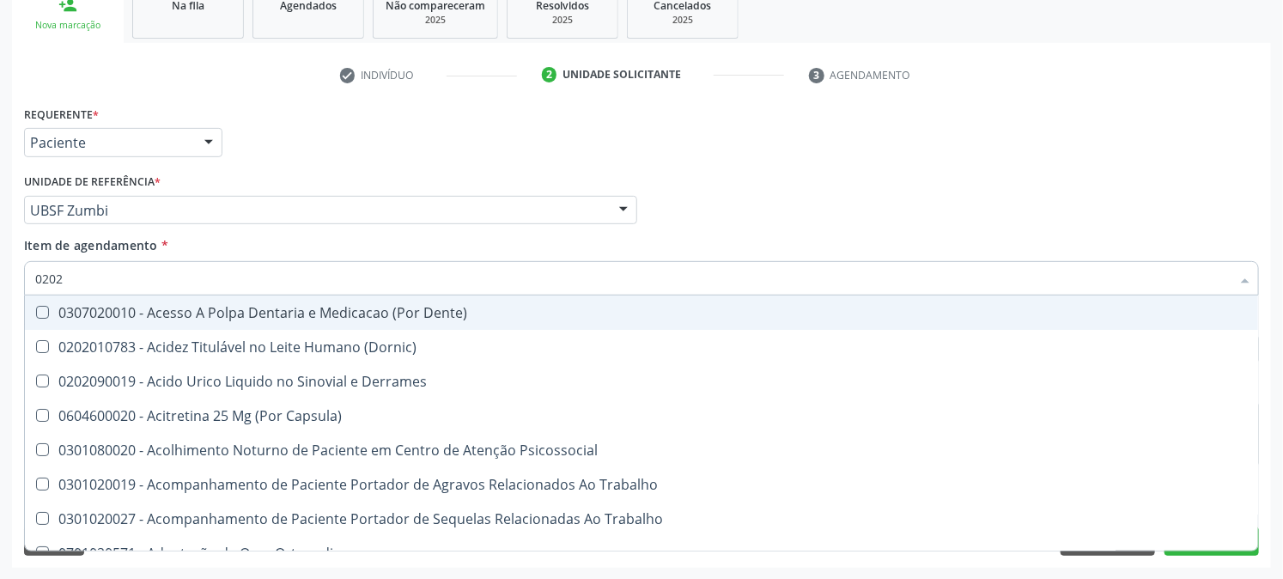
checkbox Glomerular "true"
type input "02020"
checkbox Liquorico\) "true"
checkbox Revisao "false"
checkbox Perfil "true"
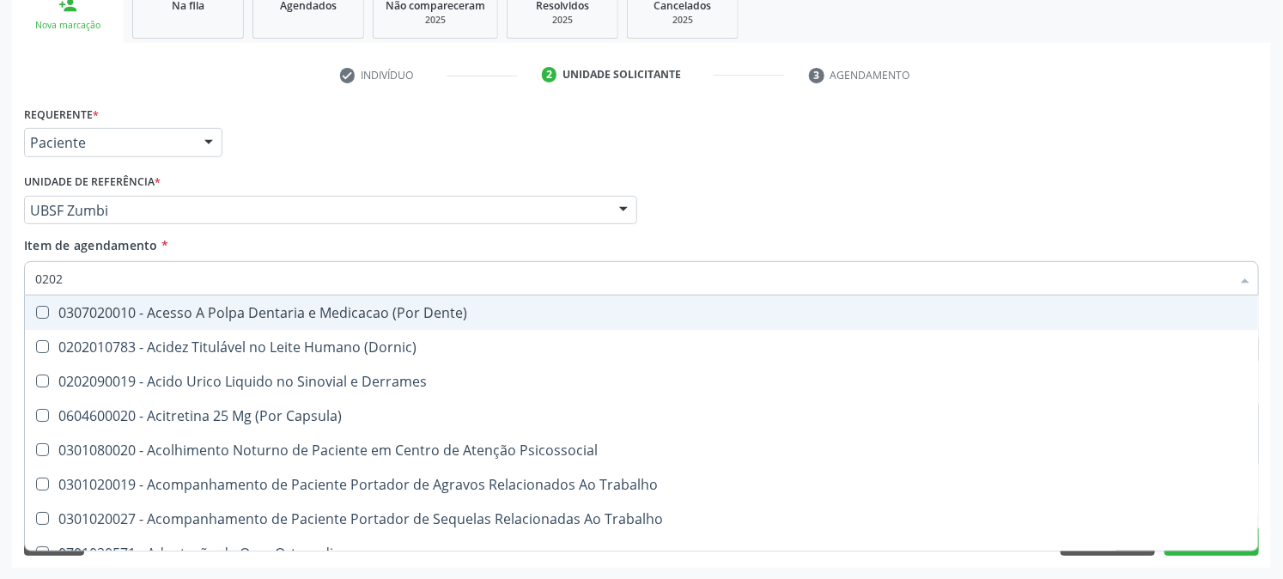
checkbox Cd4\/Cd8 "true"
checkbox Bandas\) "false"
checkbox Glomerular "false"
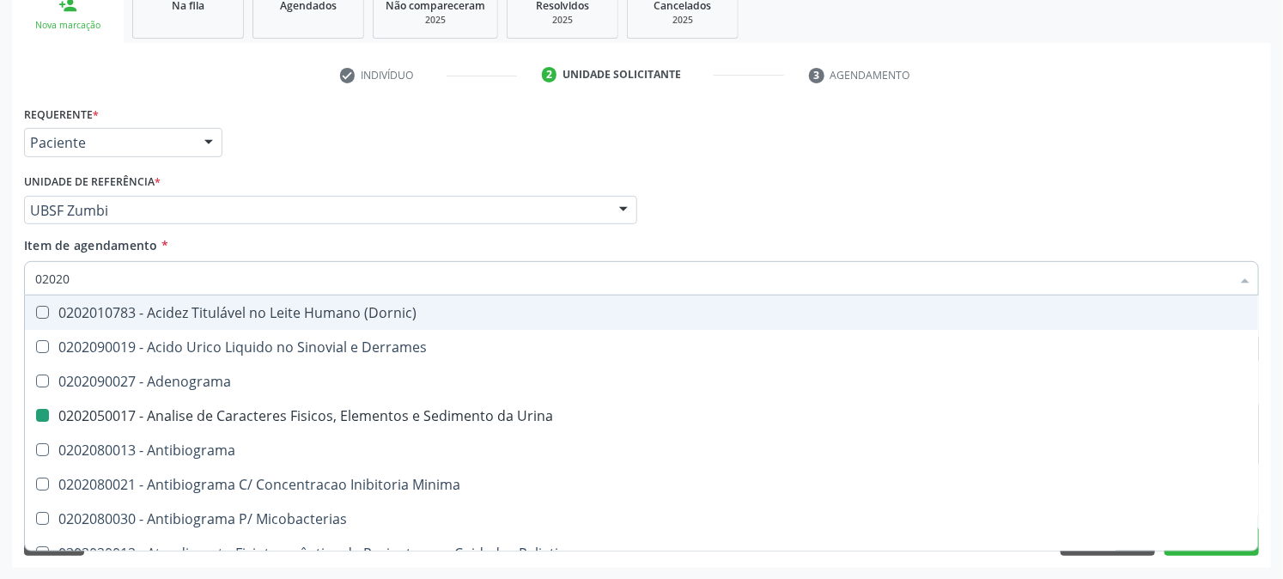
type input "020203"
checkbox Urina "false"
checkbox Molecular "true"
checkbox Aluminio "true"
checkbox III "true"
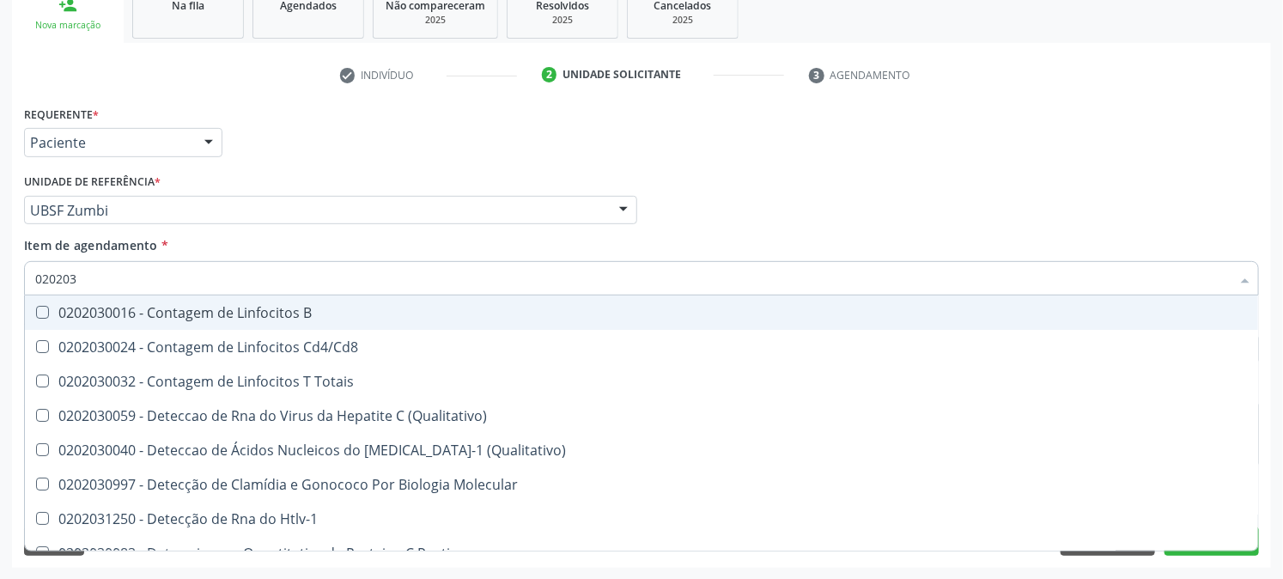
type input "0202030"
checkbox Completo "false"
checkbox Liso "true"
checkbox \(Anti-Hdv\) "true"
checkbox Antitoxoplasma "false"
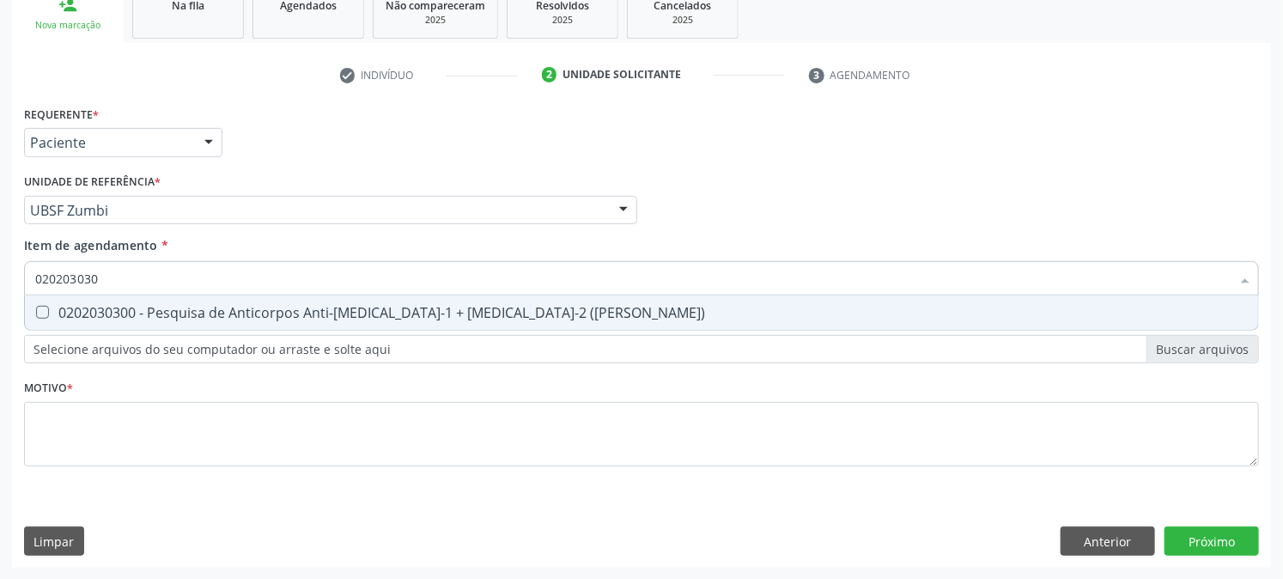
type input "0202030300"
click at [65, 314] on div "0202030300 - Pesquisa de Anticorpos Anti-Hiv-1 + Hiv-2 (Elisa)" at bounding box center [641, 313] width 1213 height 14
checkbox \(Elisa\) "true"
drag, startPoint x: 132, startPoint y: 280, endPoint x: 0, endPoint y: 331, distance: 141.6
click at [0, 331] on div "Acompanhamento Acompanhe a situação das marcações correntes e finalizadas Relat…" at bounding box center [641, 201] width 1283 height 757
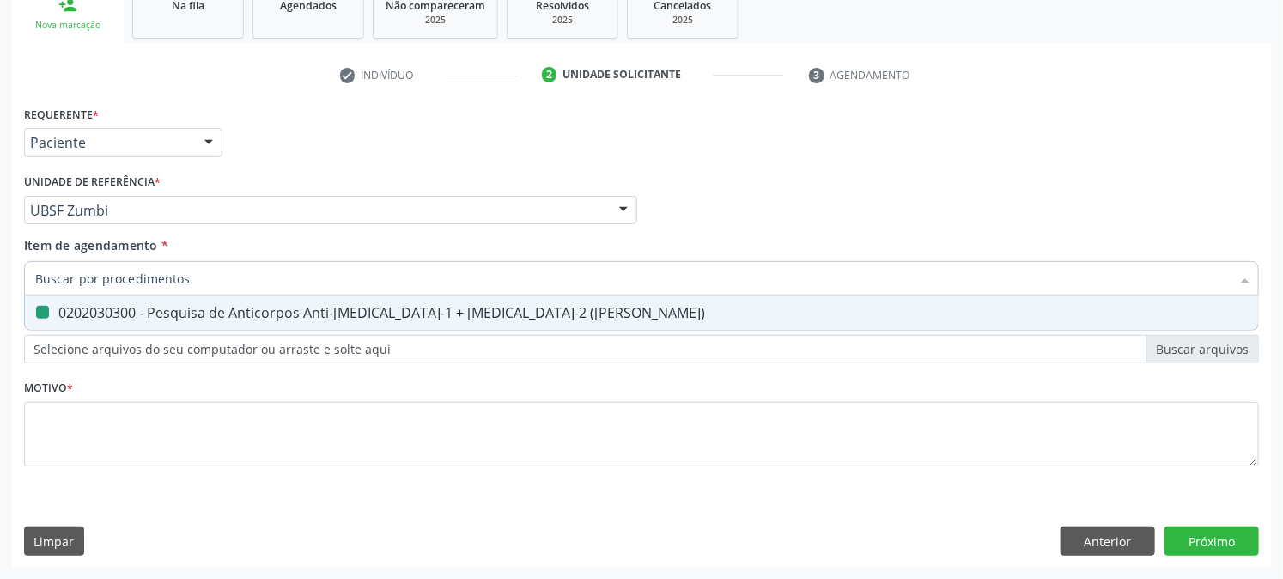
checkbox \(Elisa\) "false"
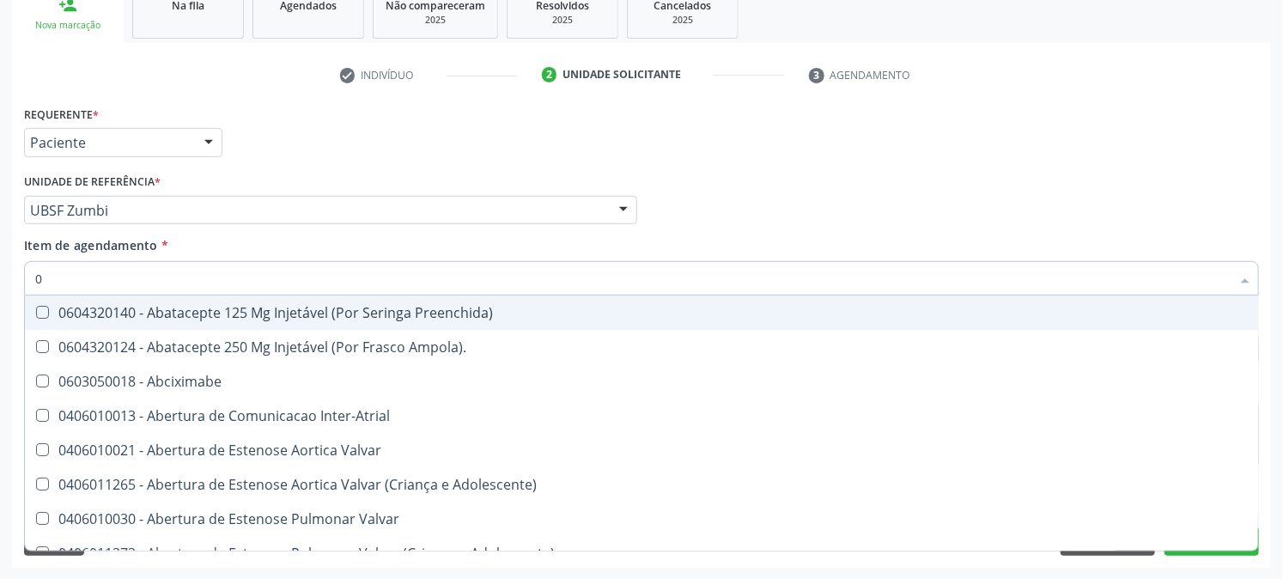
type input "02"
checkbox Psicossocial "true"
checkbox Urina "false"
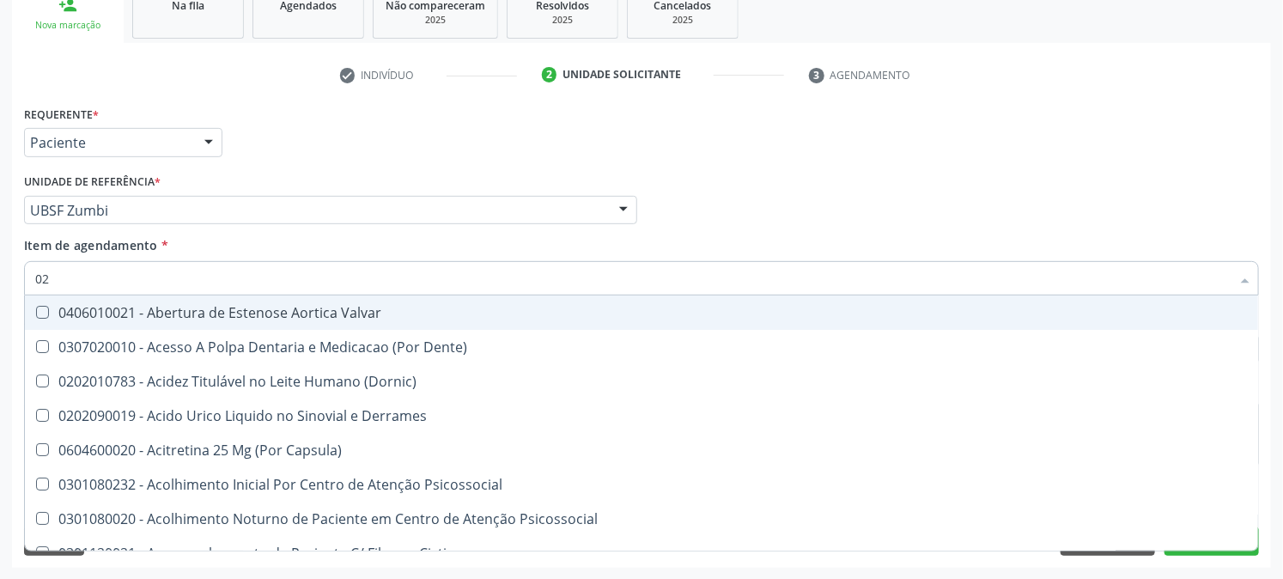
type input "020"
checkbox Frasco-Ampola\) "true"
checkbox Urina "false"
checkbox Eletro-Oculografia "true"
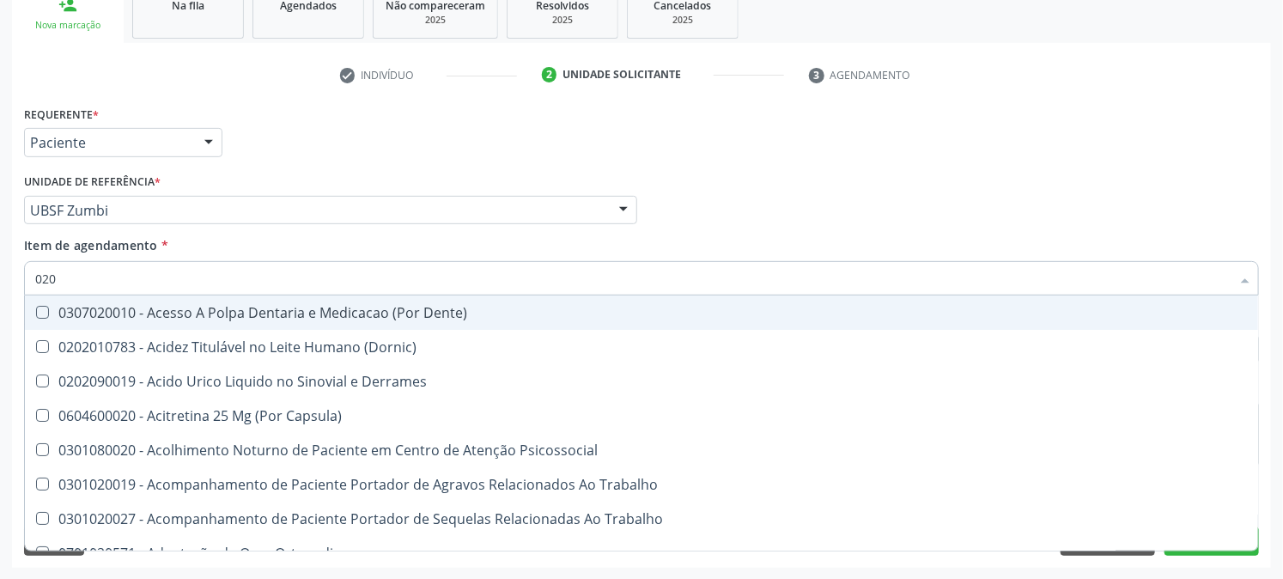
type input "0202"
checkbox Capsula\) "true"
checkbox Urina "false"
checkbox Revisao "true"
checkbox Vaginal "true"
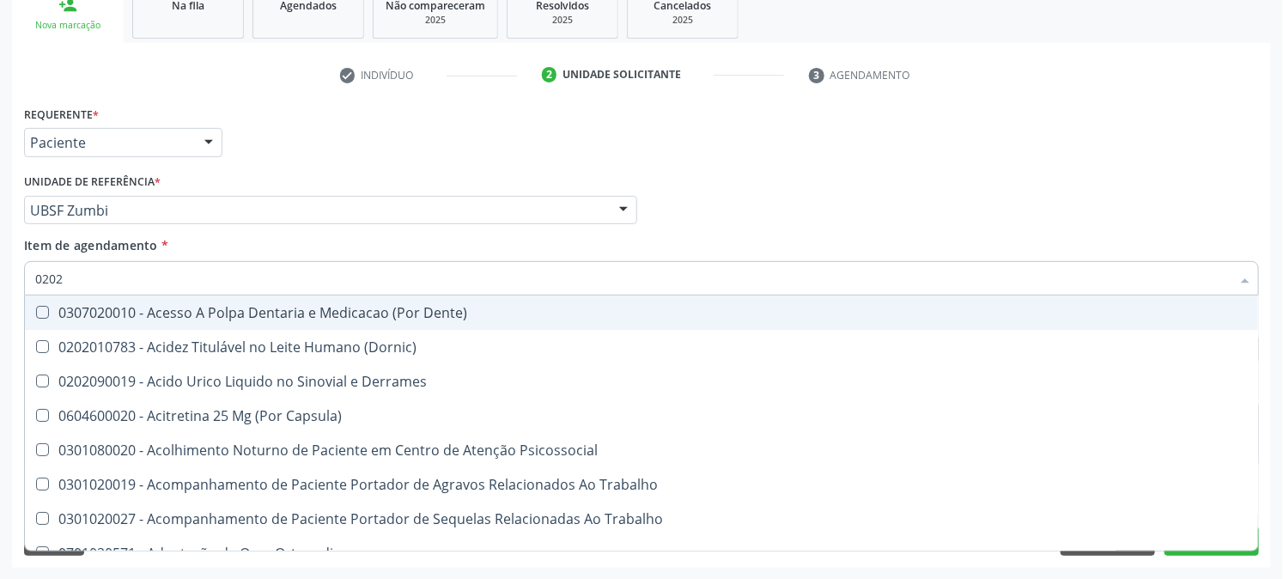
checkbox Bandas\) "true"
checkbox Glomerular "true"
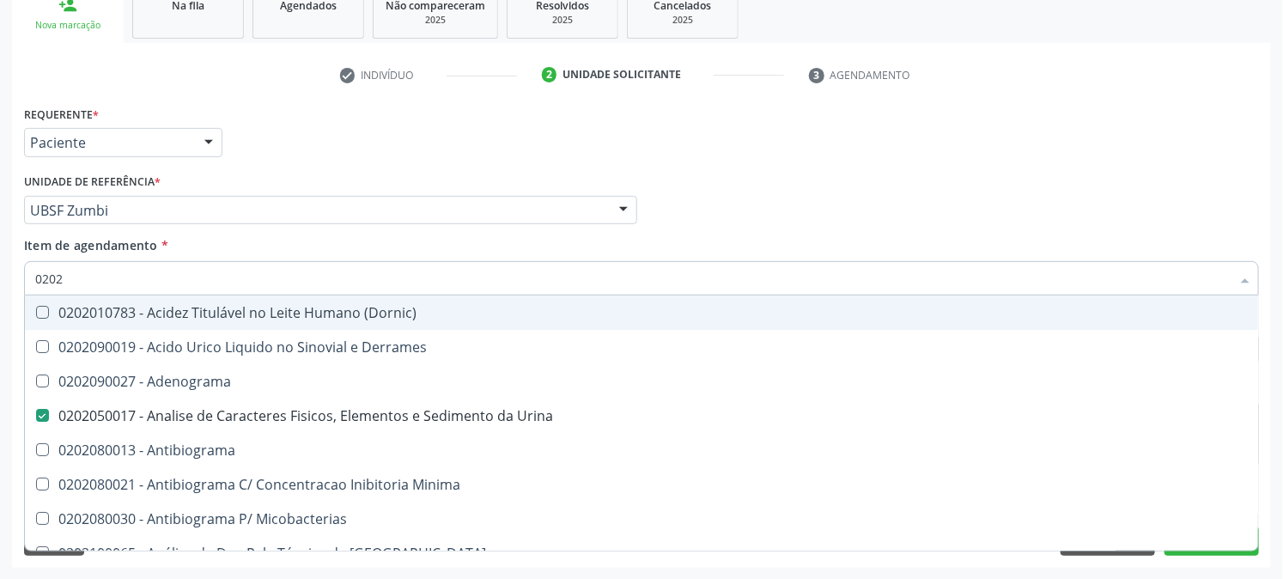
type input "02020"
checkbox Zinco "true"
checkbox Reto "true"
checkbox Completo "false"
checkbox Oncologia "true"
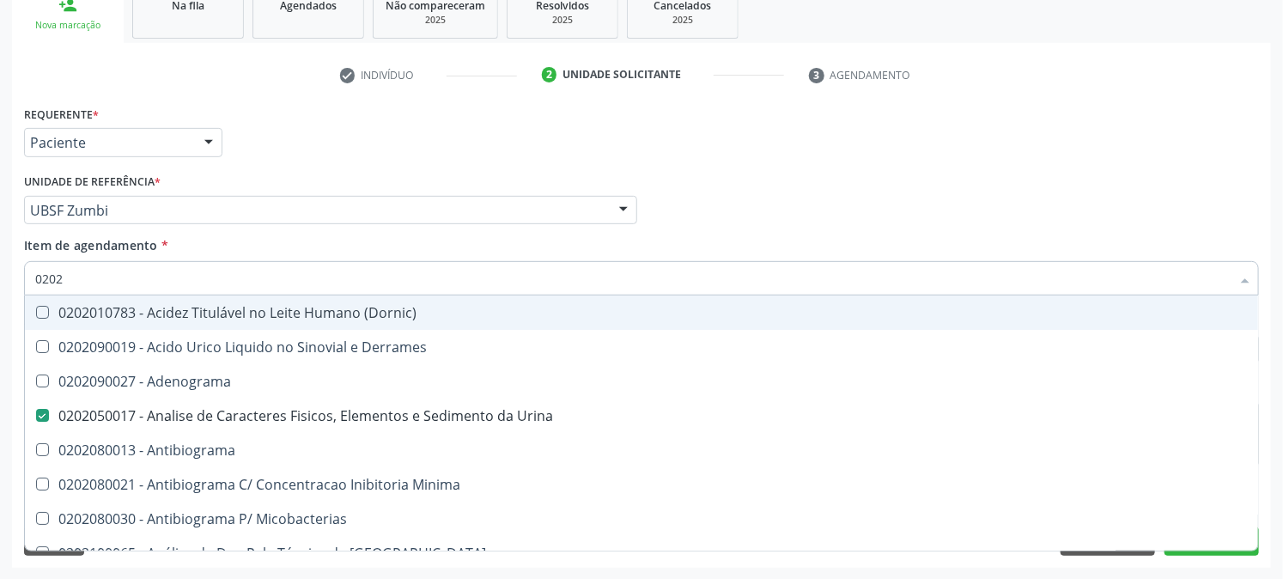
checkbox Anticardiolipina "true"
checkbox \(Elisa\) "false"
checkbox Antitoxoplasma "false"
type input "020203"
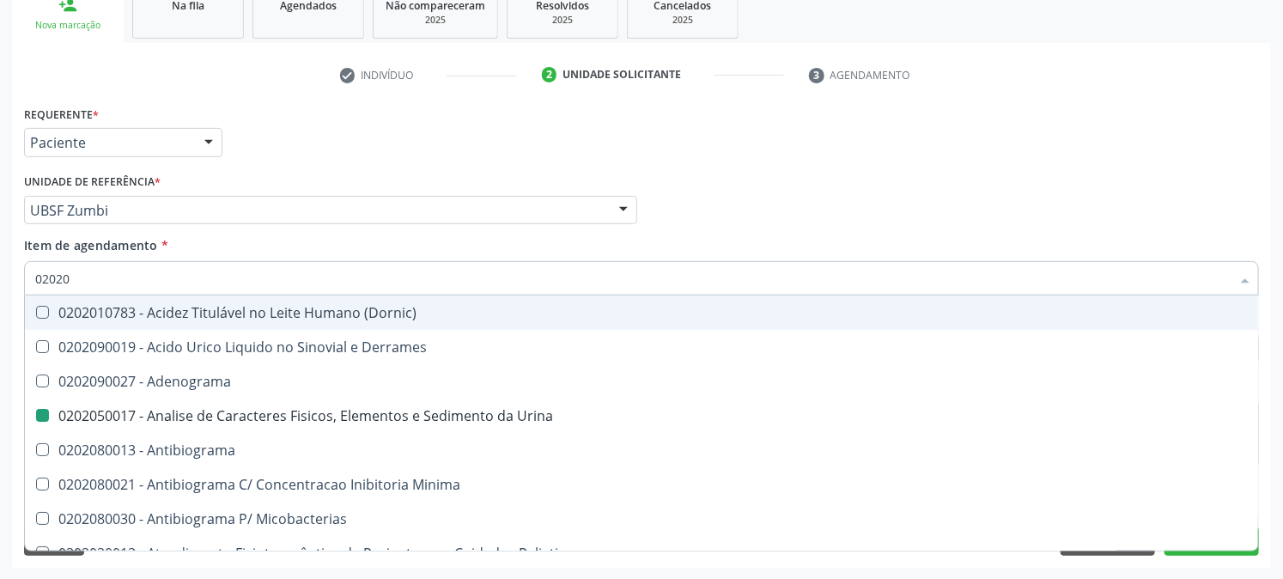
checkbox Urina "false"
checkbox Molecular "true"
checkbox Globular "true"
checkbox Aluminio "true"
checkbox III "true"
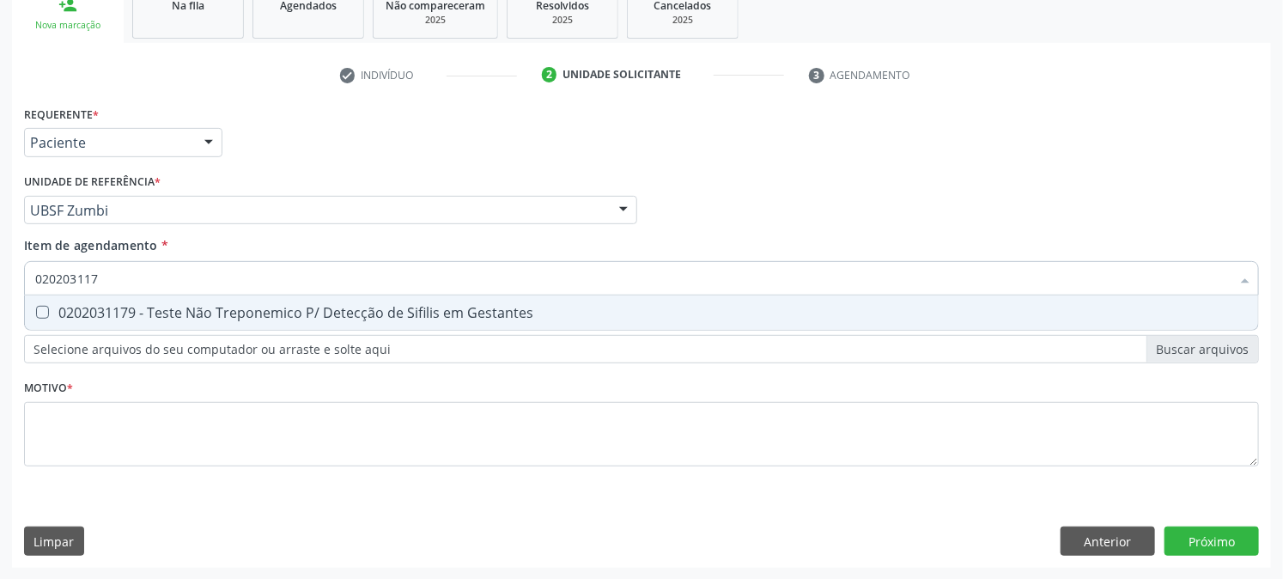
type input "0202031179"
click at [64, 307] on div "0202031179 - Teste Não Treponemico P/ Detecção de Sifilis em Gestantes" at bounding box center [641, 313] width 1213 height 14
checkbox Gestantes "true"
drag, startPoint x: 136, startPoint y: 276, endPoint x: 0, endPoint y: 355, distance: 157.0
click at [0, 355] on div "Acompanhamento Acompanhe a situação das marcações correntes e finalizadas Relat…" at bounding box center [641, 201] width 1283 height 757
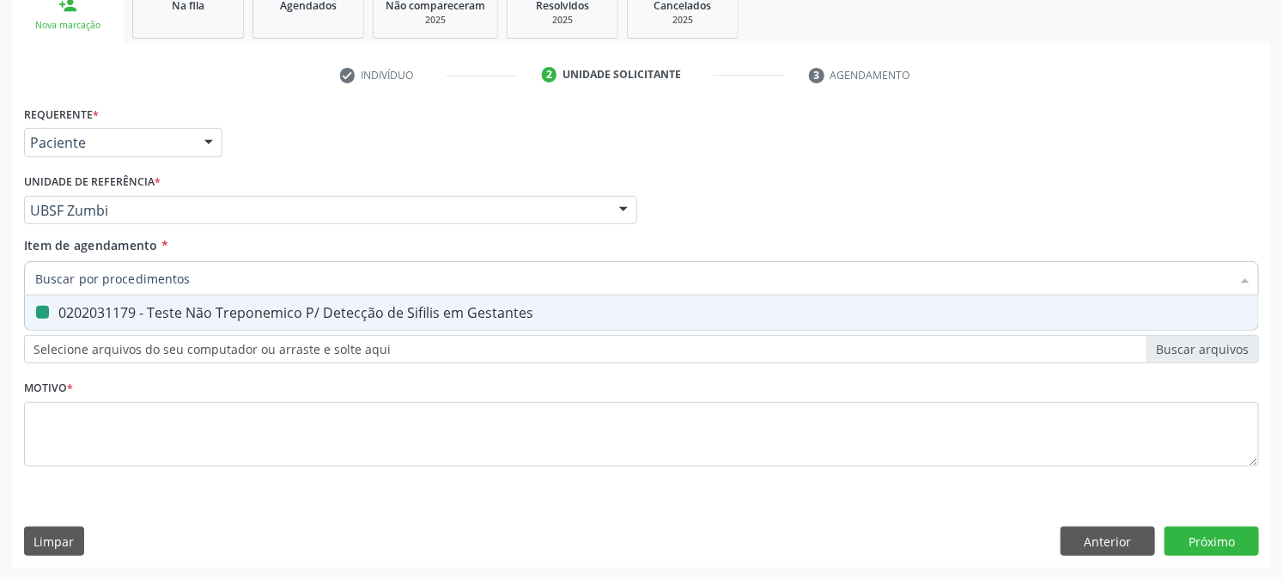
checkbox Gestantes "false"
click at [66, 314] on div "0202080080 - Cultura de Bacterias P/ Identificacao" at bounding box center [641, 313] width 1213 height 14
drag, startPoint x: 143, startPoint y: 283, endPoint x: 0, endPoint y: 362, distance: 163.7
click at [0, 354] on div "Acompanhamento Acompanhe a situação das marcações correntes e finalizadas Relat…" at bounding box center [641, 201] width 1283 height 757
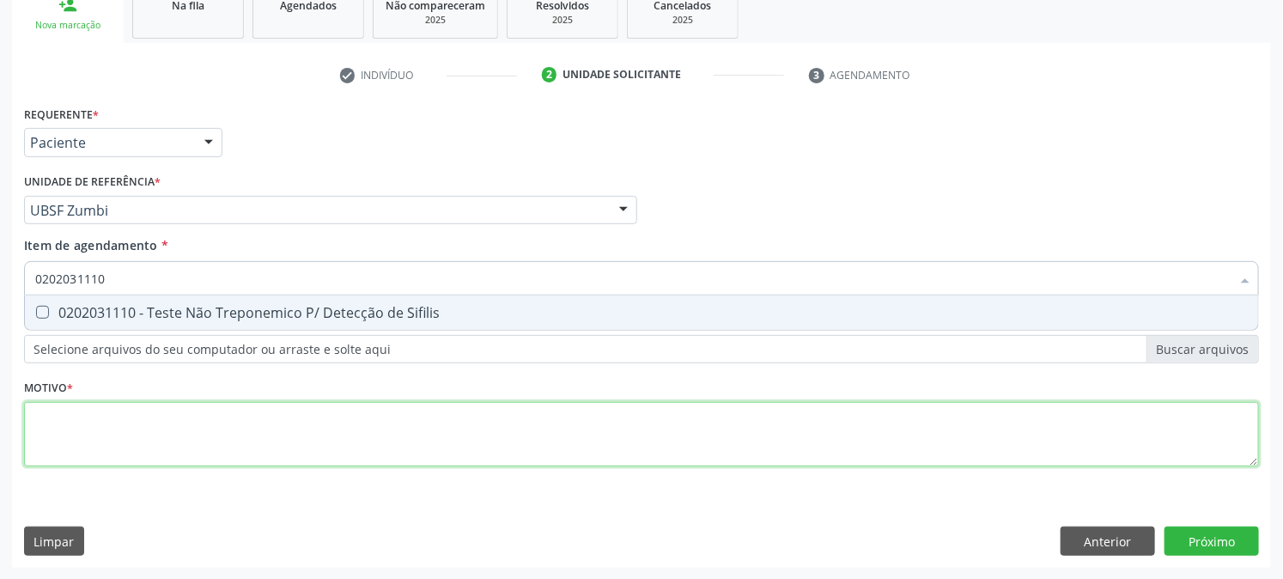
click at [165, 423] on div "Requerente * Paciente Profissional de Saúde Paciente Nenhum resultado encontrad…" at bounding box center [641, 295] width 1235 height 389
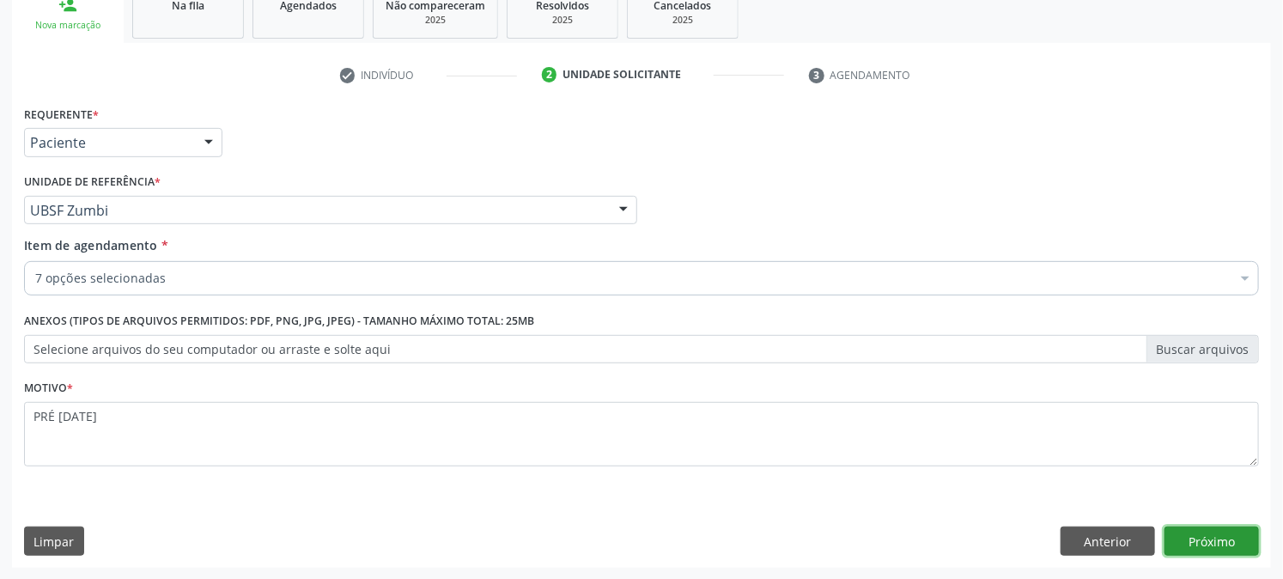
click at [1208, 538] on button "Próximo" at bounding box center [1212, 540] width 94 height 29
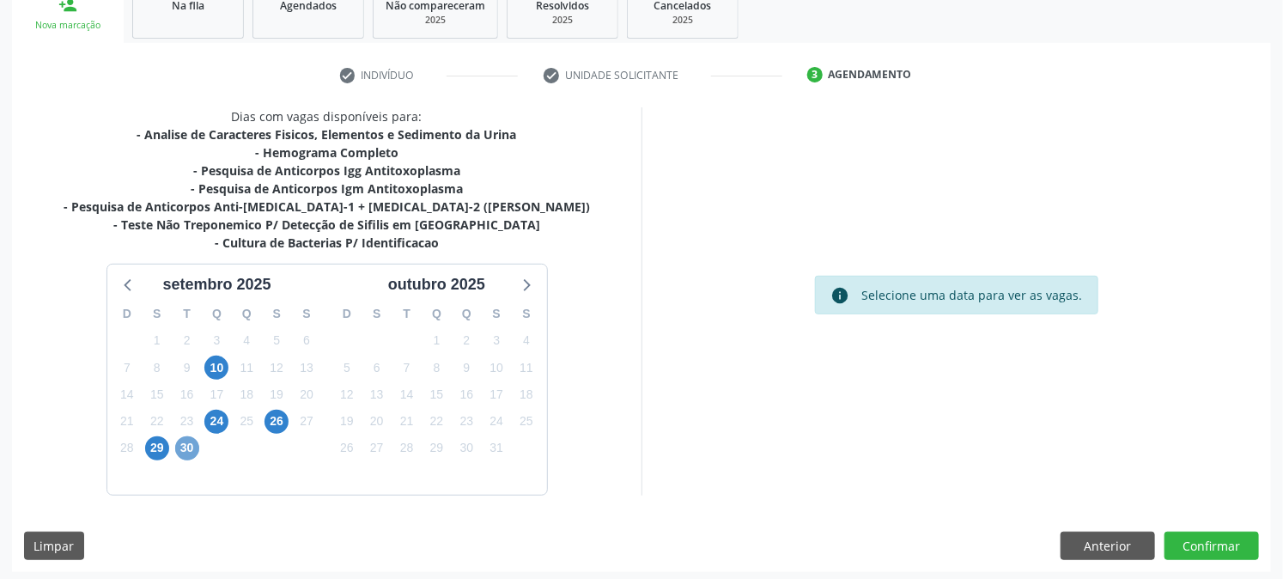
click at [187, 455] on span "30" at bounding box center [187, 448] width 24 height 24
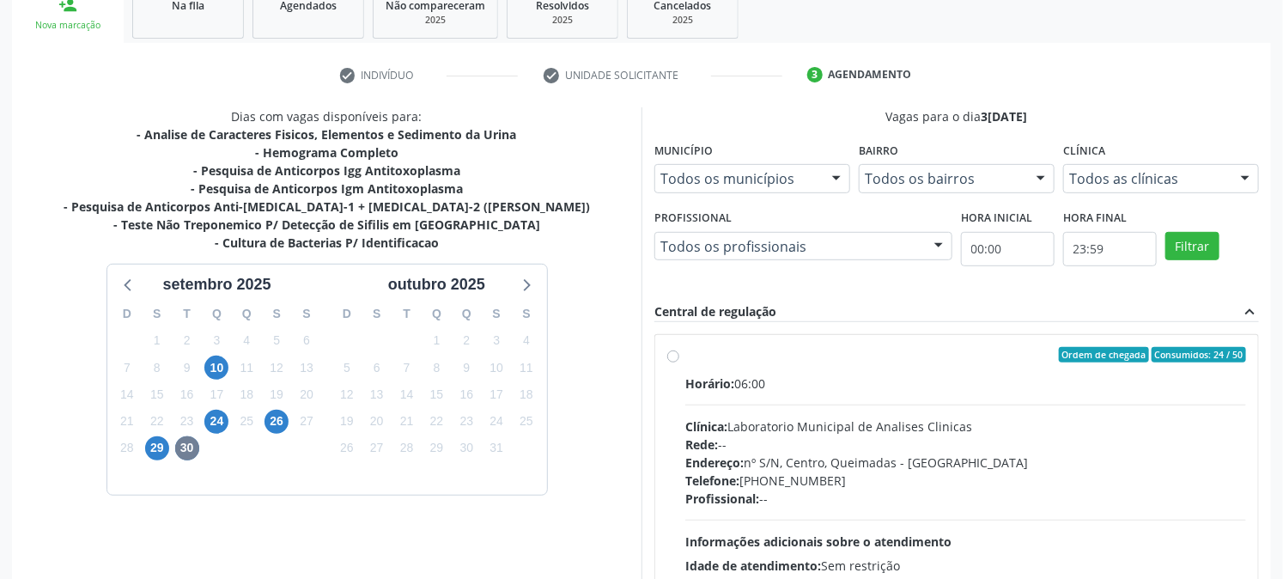
click at [727, 365] on label "Ordem de chegada Consumidos: 24 / 50 Horário: 06:00 Clínica: Laboratorio Munici…" at bounding box center [965, 479] width 561 height 264
click at [679, 362] on input "Ordem de chegada Consumidos: 24 / 50 Horário: 06:00 Clínica: Laboratorio Munici…" at bounding box center [673, 354] width 12 height 15
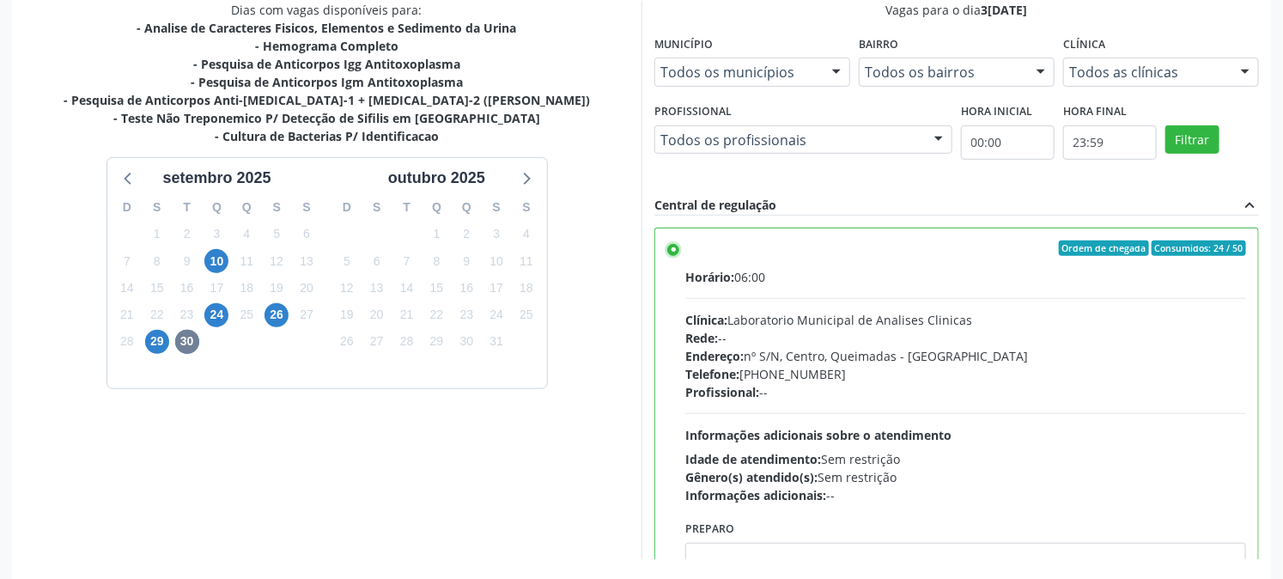
scroll to position [447, 0]
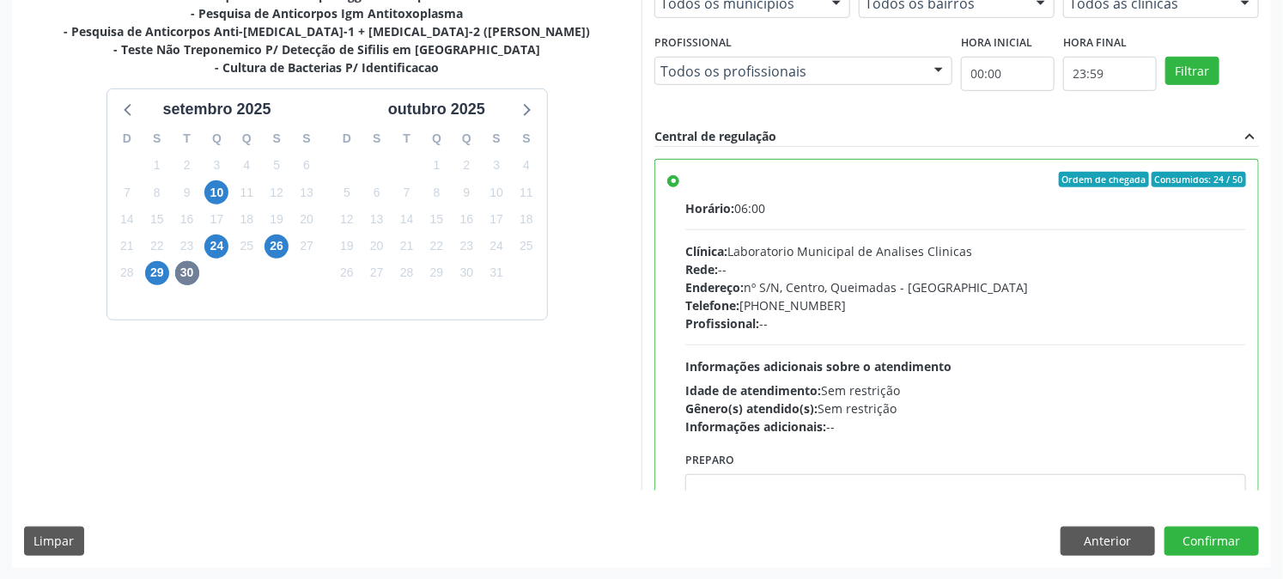
click at [496, 465] on div "Dias com vagas disponíveis para: - Analise de Caracteres Fisicos, Elementos e S…" at bounding box center [327, 211] width 630 height 558
click at [1177, 526] on button "Confirmar" at bounding box center [1212, 540] width 94 height 29
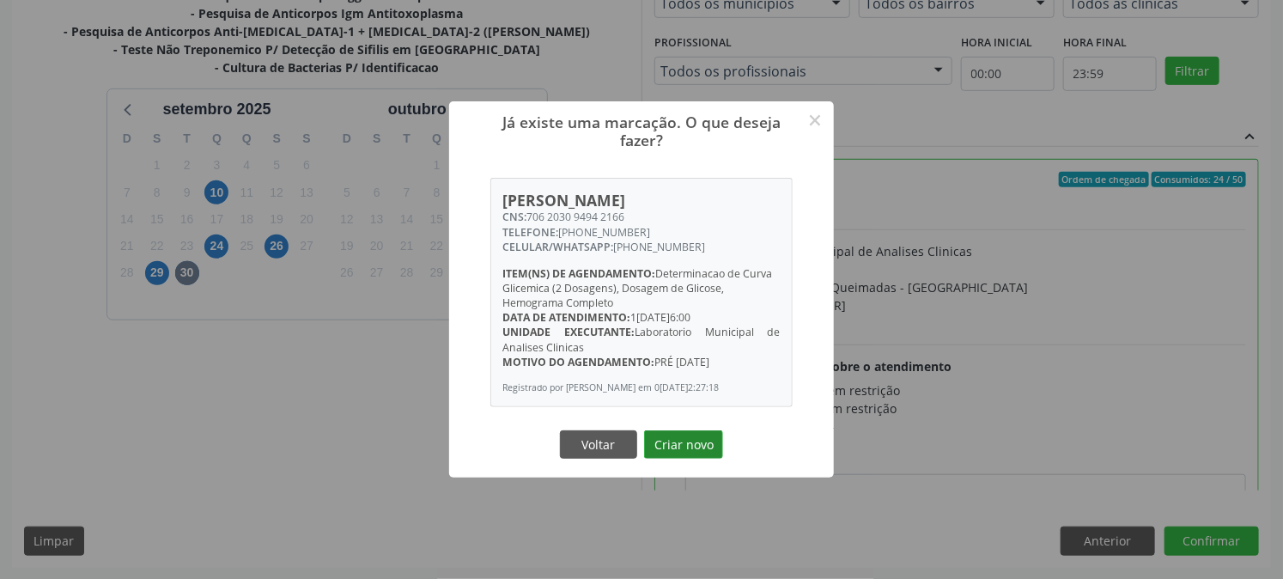
click at [685, 449] on button "Criar novo" at bounding box center [683, 444] width 79 height 29
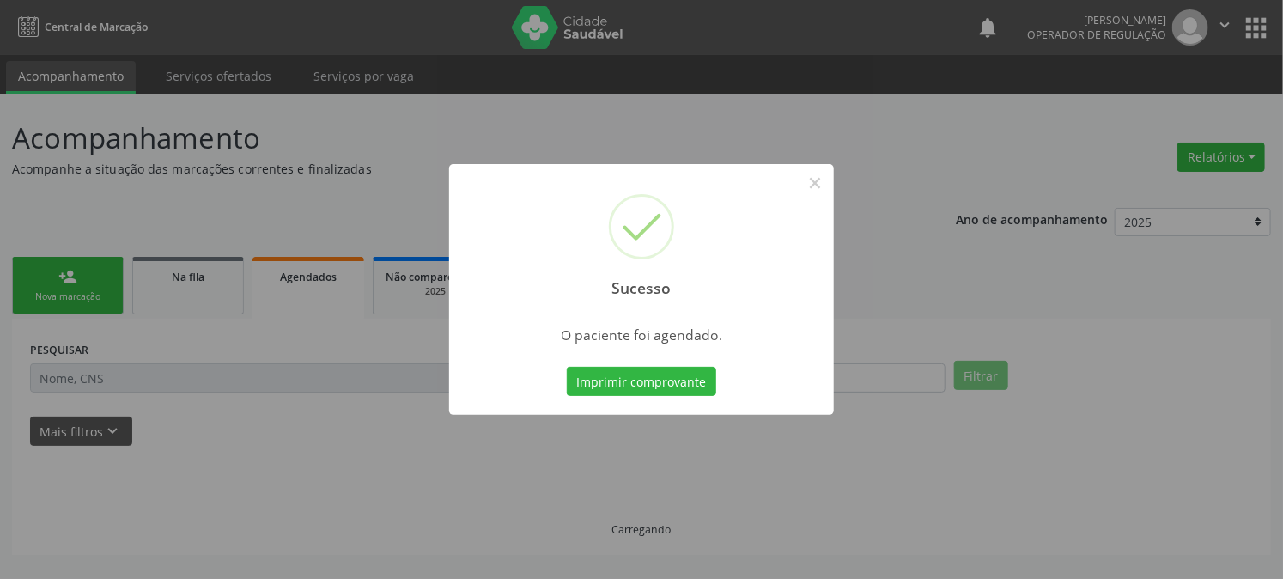
scroll to position [0, 0]
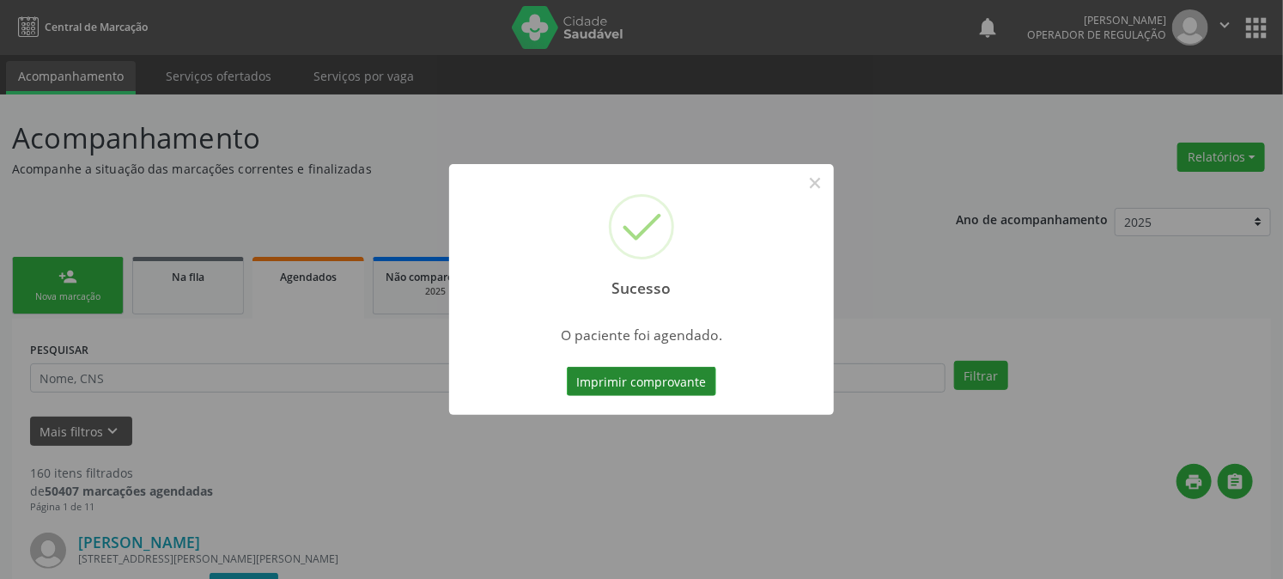
click at [638, 378] on button "Imprimir comprovante" at bounding box center [641, 381] width 149 height 29
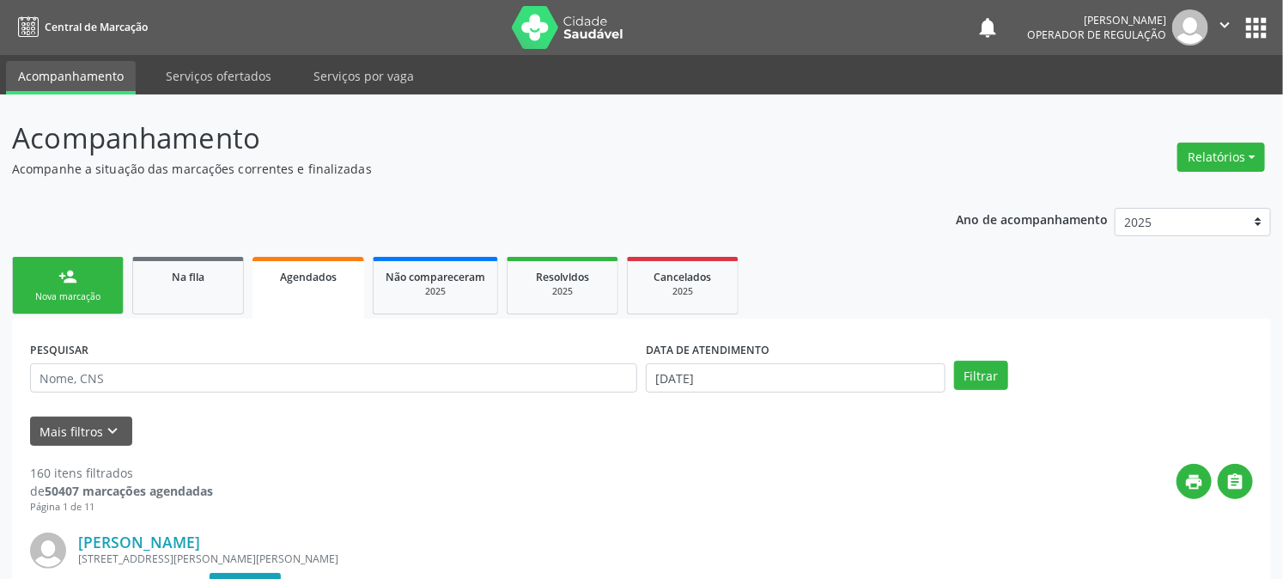
click at [107, 297] on div "Nova marcação" at bounding box center [68, 296] width 86 height 13
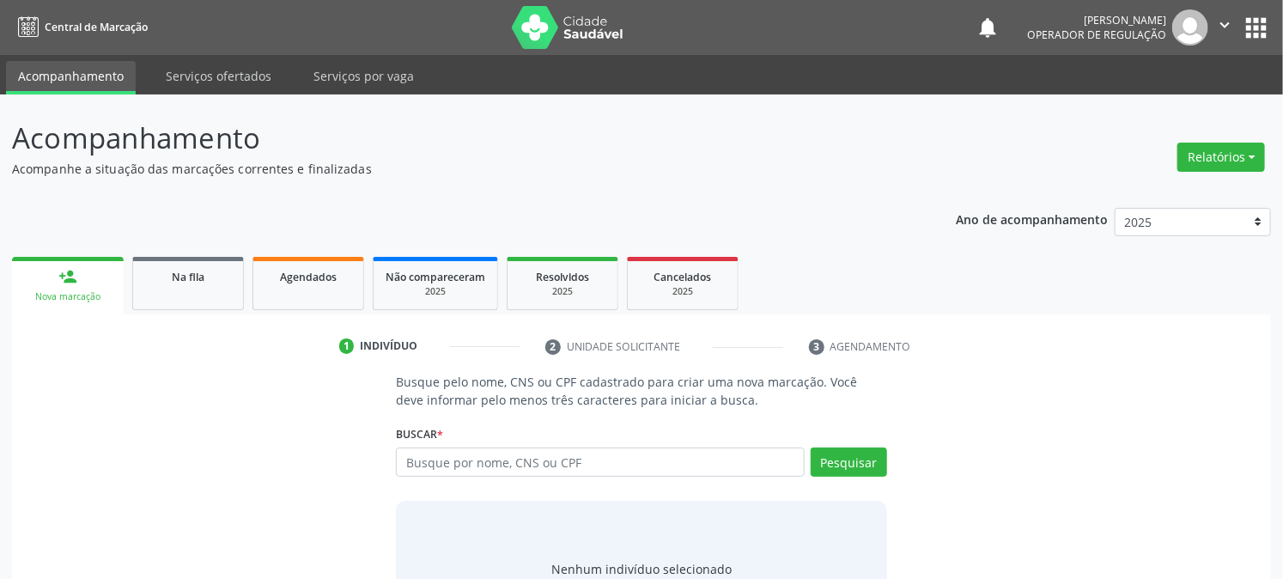
click at [100, 393] on div "Busque pelo nome, CNS ou CPF cadastrado para criar uma nova marcação. Você deve…" at bounding box center [641, 505] width 1235 height 265
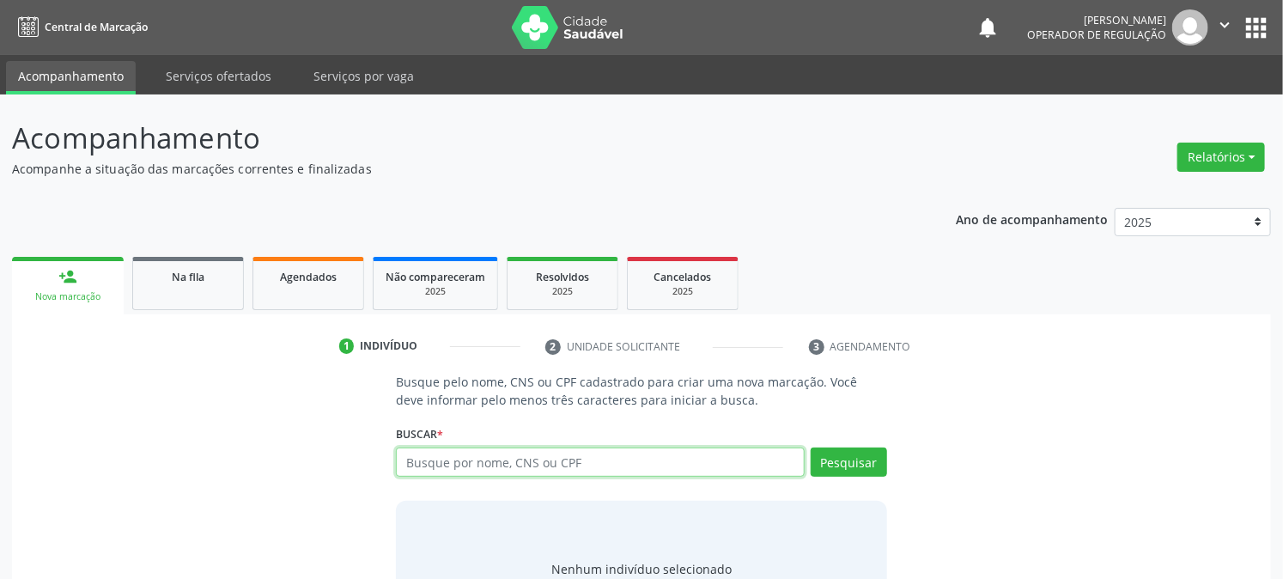
click at [487, 471] on input "text" at bounding box center [600, 461] width 408 height 29
type input "704105859002250"
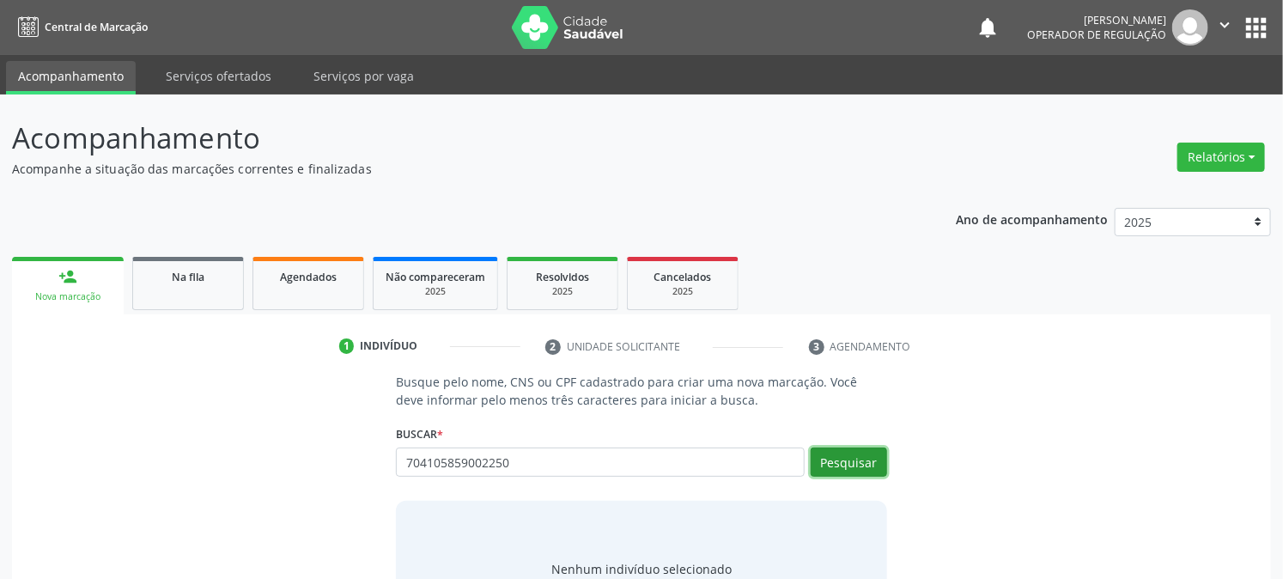
click at [837, 462] on button "Pesquisar" at bounding box center [849, 461] width 76 height 29
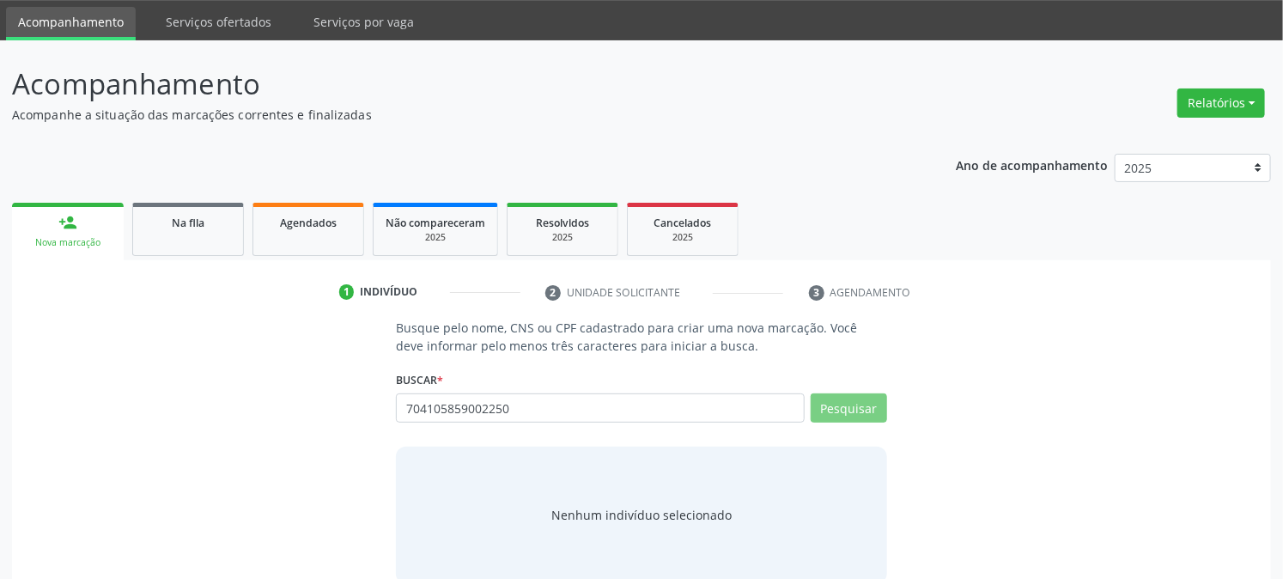
scroll to position [82, 0]
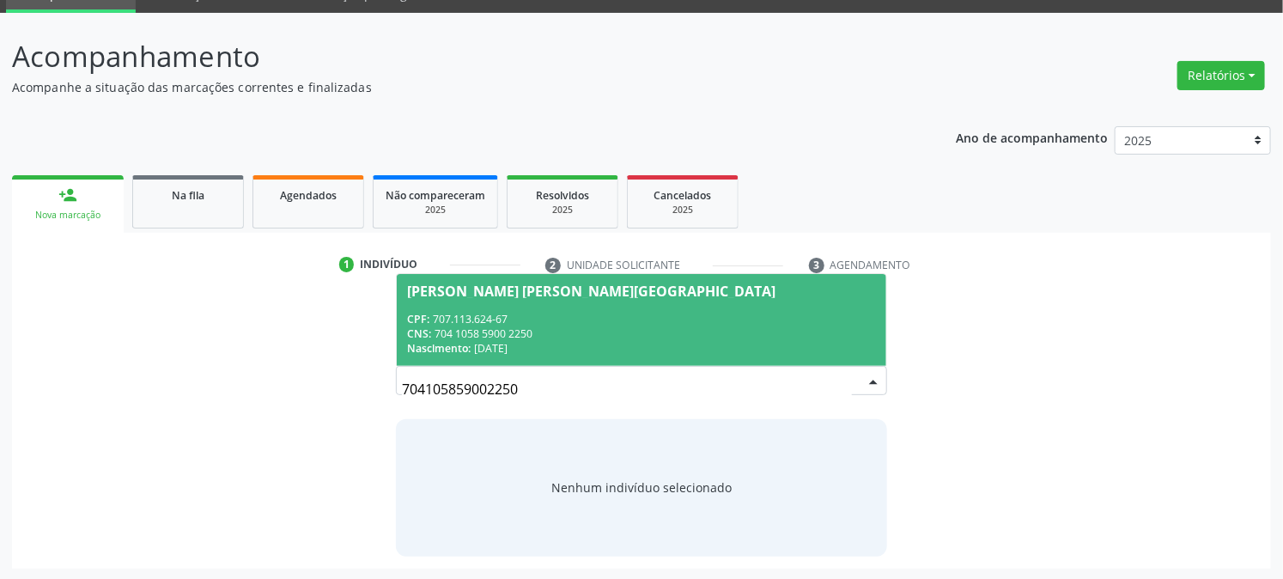
click at [569, 307] on span "Leticia Ingrind Sabino de Lima CPF: 707.113.624-67 CNS: 704 1058 5900 2250 Nasc…" at bounding box center [641, 320] width 489 height 92
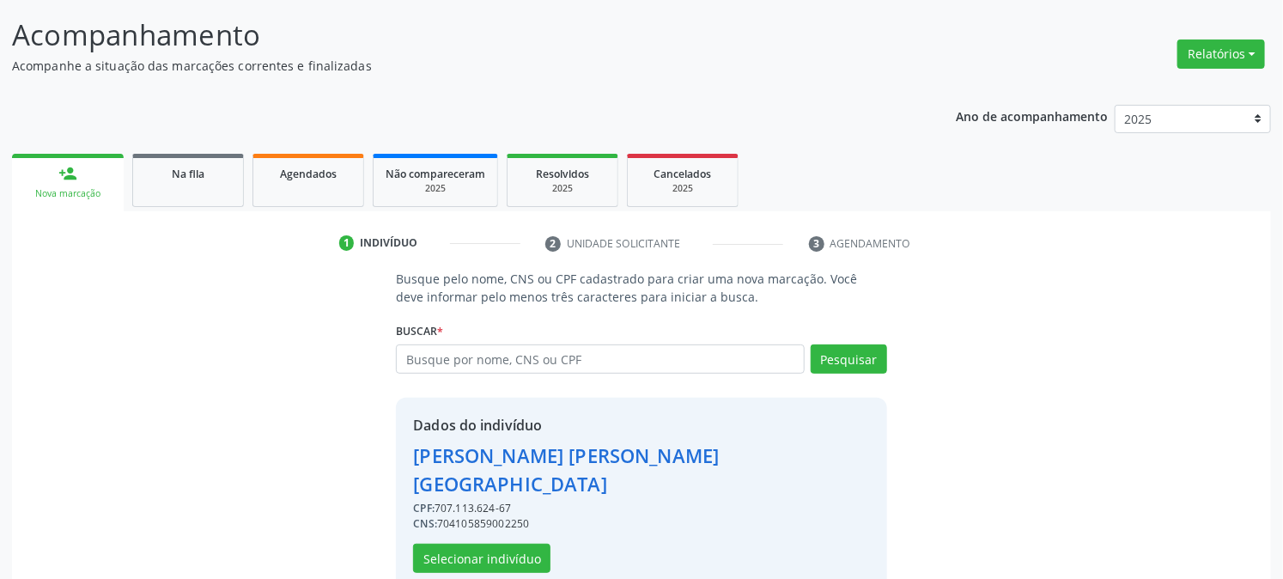
scroll to position [108, 0]
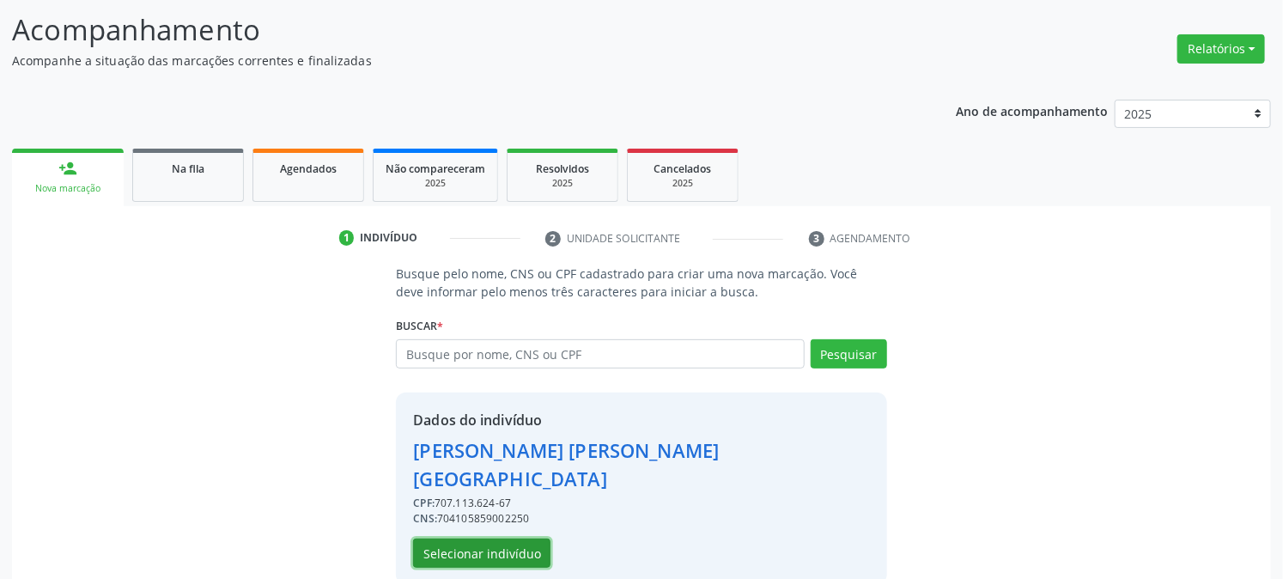
click at [516, 538] on button "Selecionar indivíduo" at bounding box center [481, 552] width 137 height 29
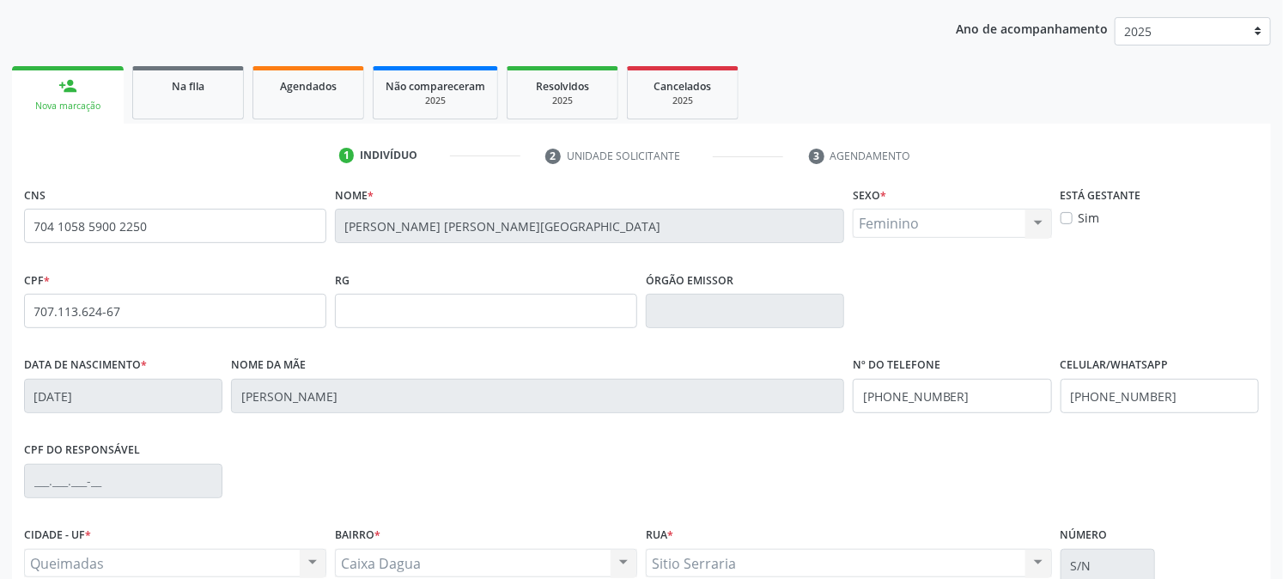
scroll to position [350, 0]
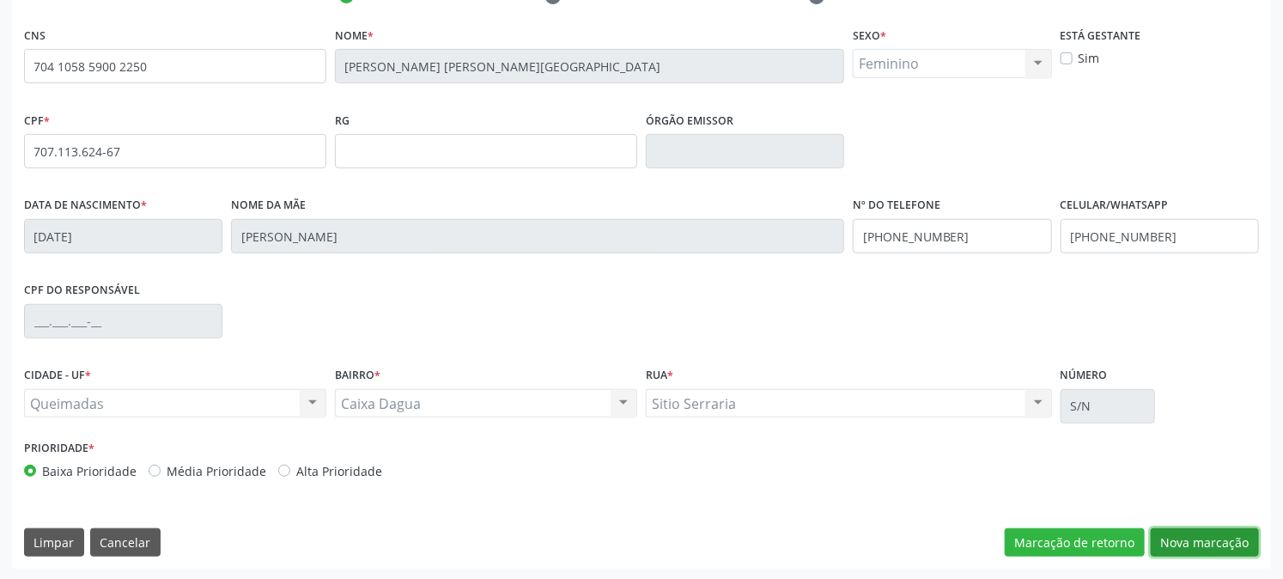
click at [1230, 538] on button "Nova marcação" at bounding box center [1205, 542] width 108 height 29
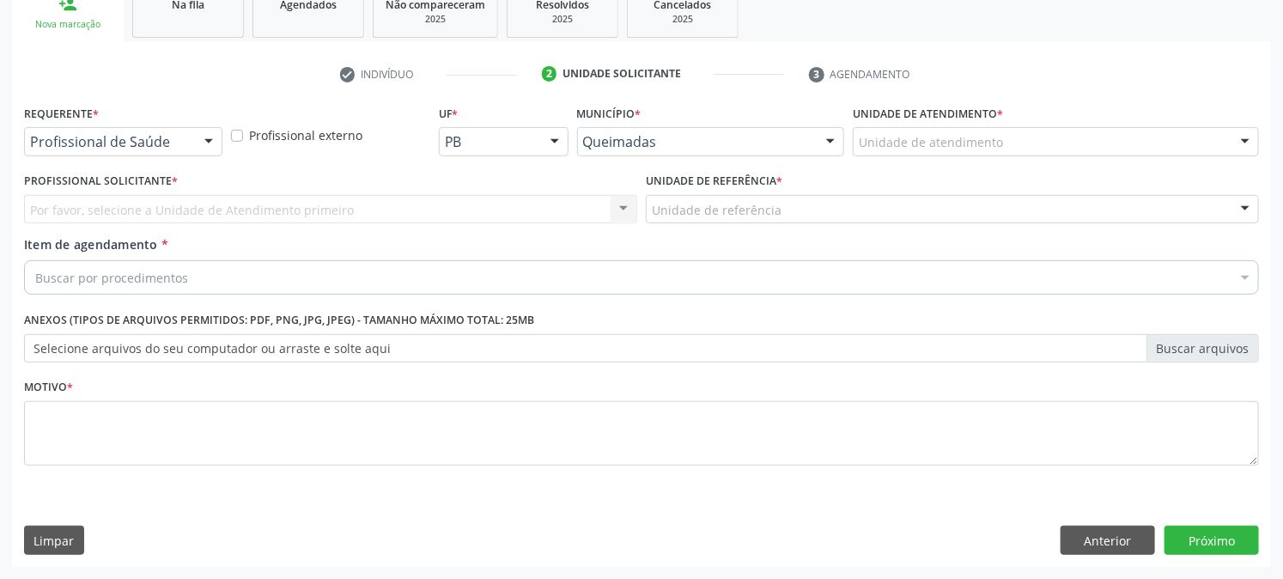
scroll to position [271, 0]
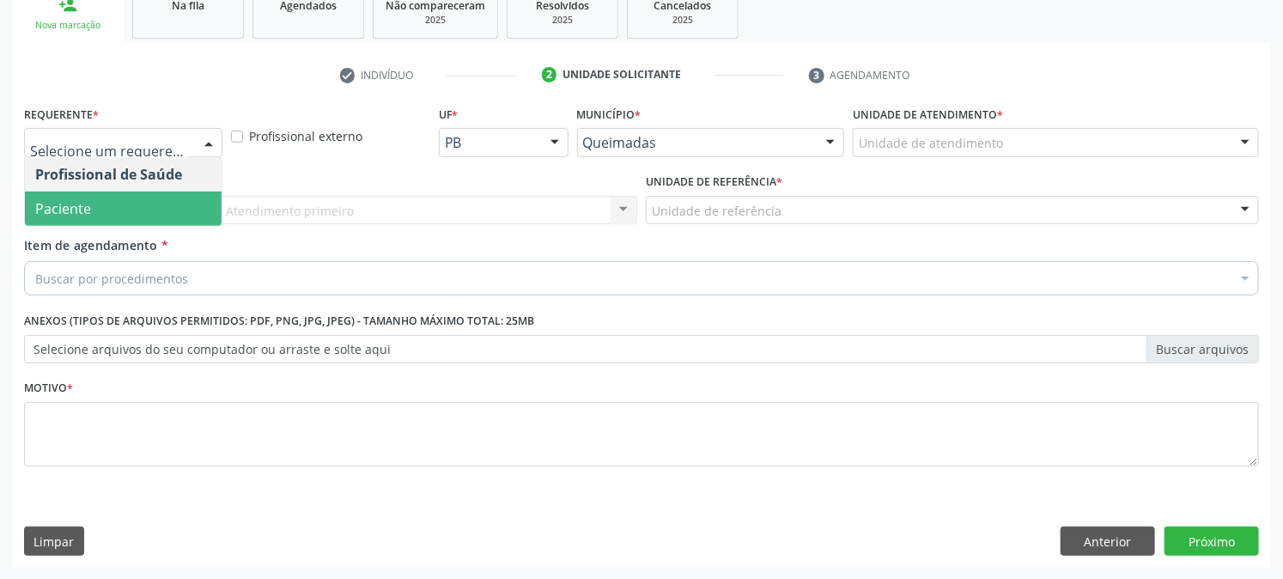
click at [94, 210] on span "Paciente" at bounding box center [123, 209] width 197 height 34
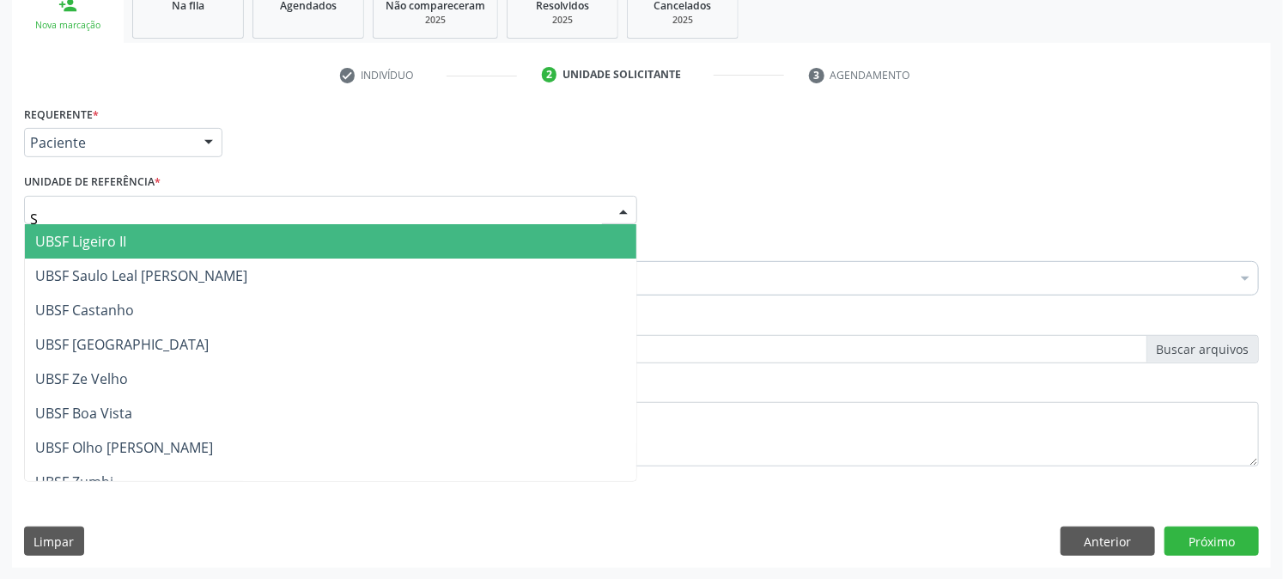
type input "SA"
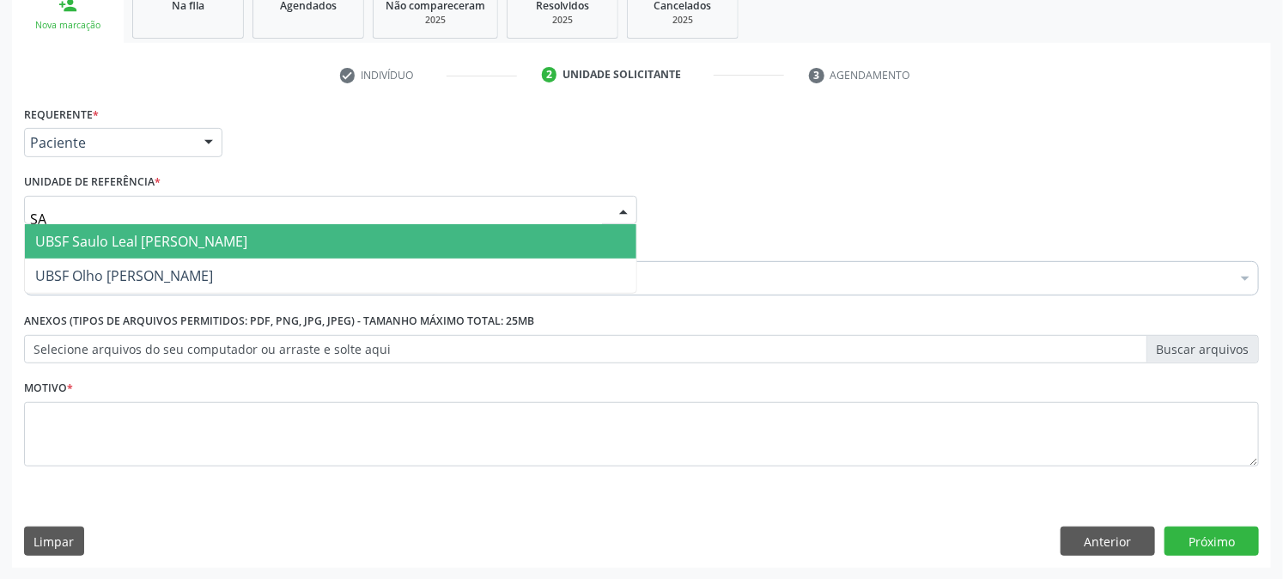
drag, startPoint x: 109, startPoint y: 229, endPoint x: 110, endPoint y: 240, distance: 11.2
click at [110, 232] on span "UBSF Saulo Leal [PERSON_NAME]" at bounding box center [141, 241] width 212 height 19
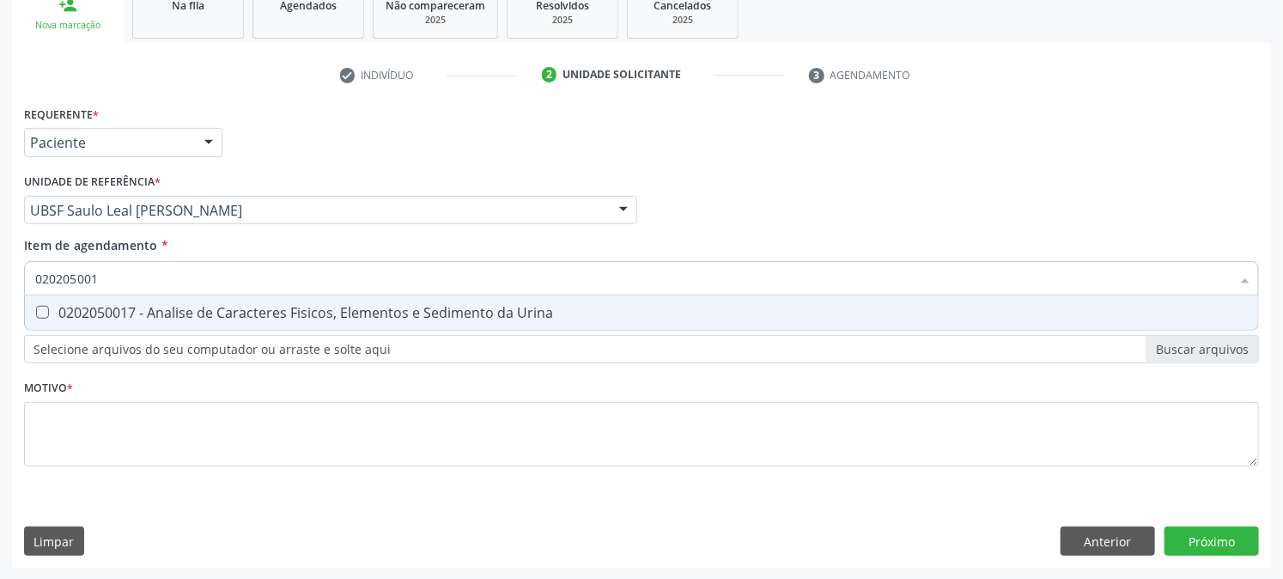
type input "0202050017"
click at [88, 321] on span "0202050017 - Analise de Caracteres Fisicos, Elementos e Sedimento da Urina" at bounding box center [641, 312] width 1233 height 34
checkbox Urina "true"
drag, startPoint x: 134, startPoint y: 276, endPoint x: 0, endPoint y: 297, distance: 135.7
click at [0, 296] on div "Acompanhamento Acompanhe a situação das marcações correntes e finalizadas Relat…" at bounding box center [641, 201] width 1283 height 757
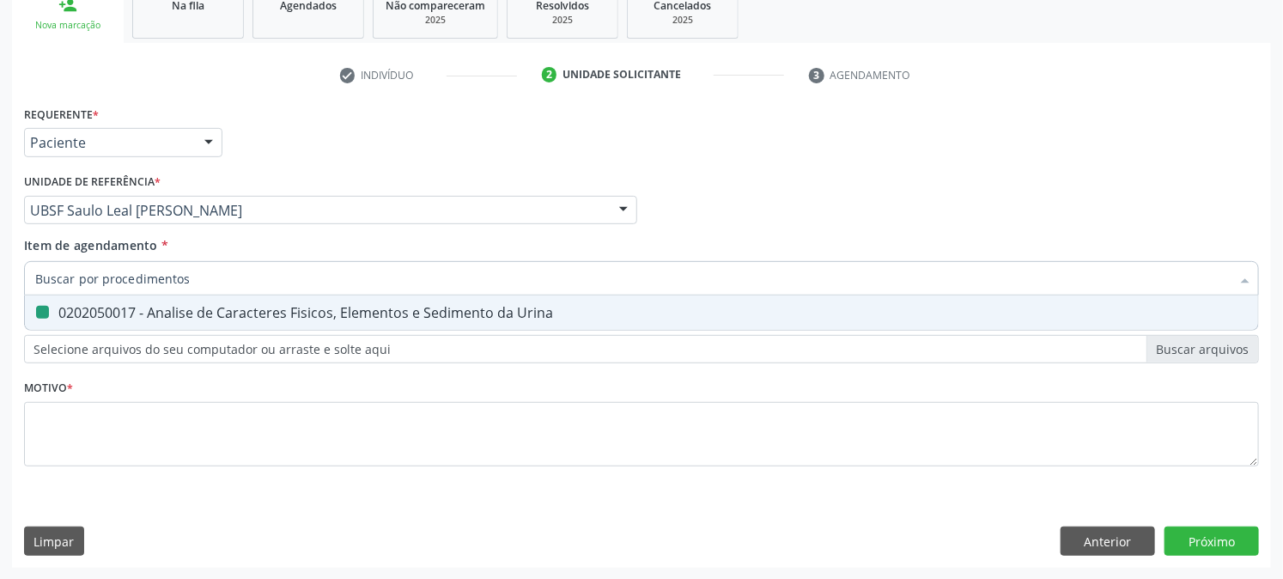
checkbox Urina "false"
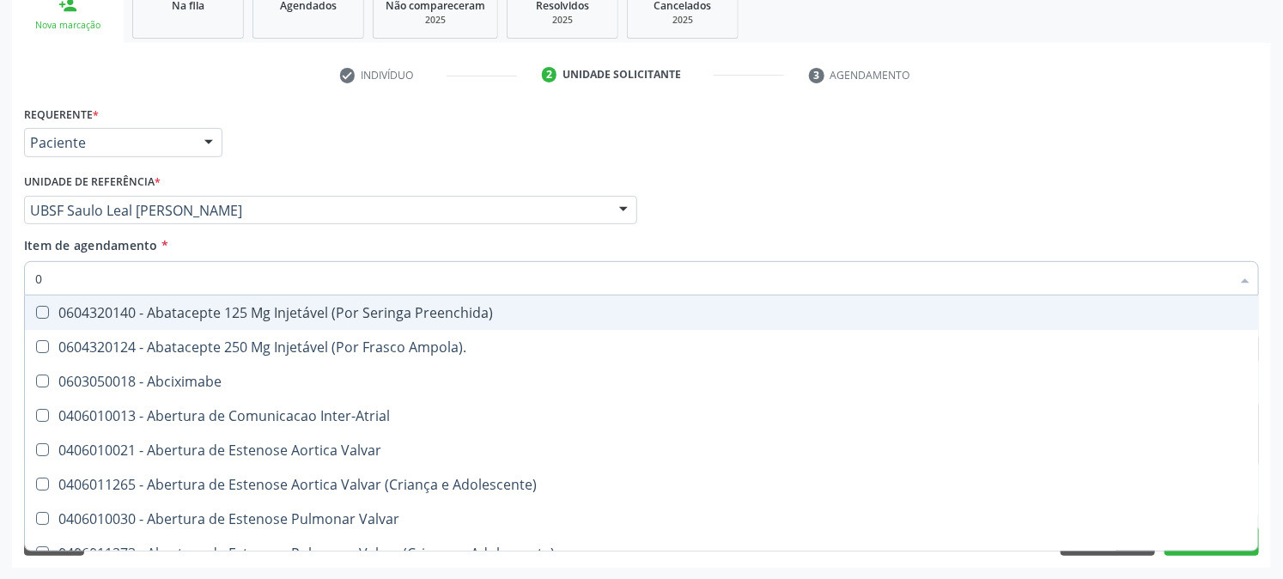
type input "02"
checkbox Psicossocial "true"
checkbox Urina "false"
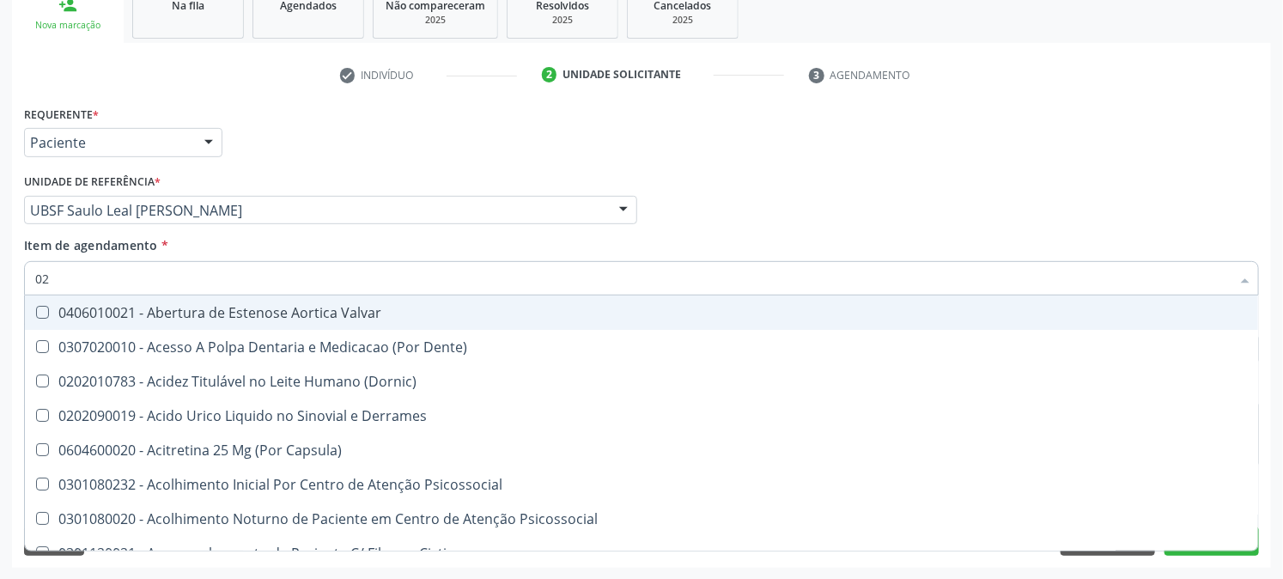
type input "020"
checkbox Frasco-Ampola\) "true"
checkbox Urina "false"
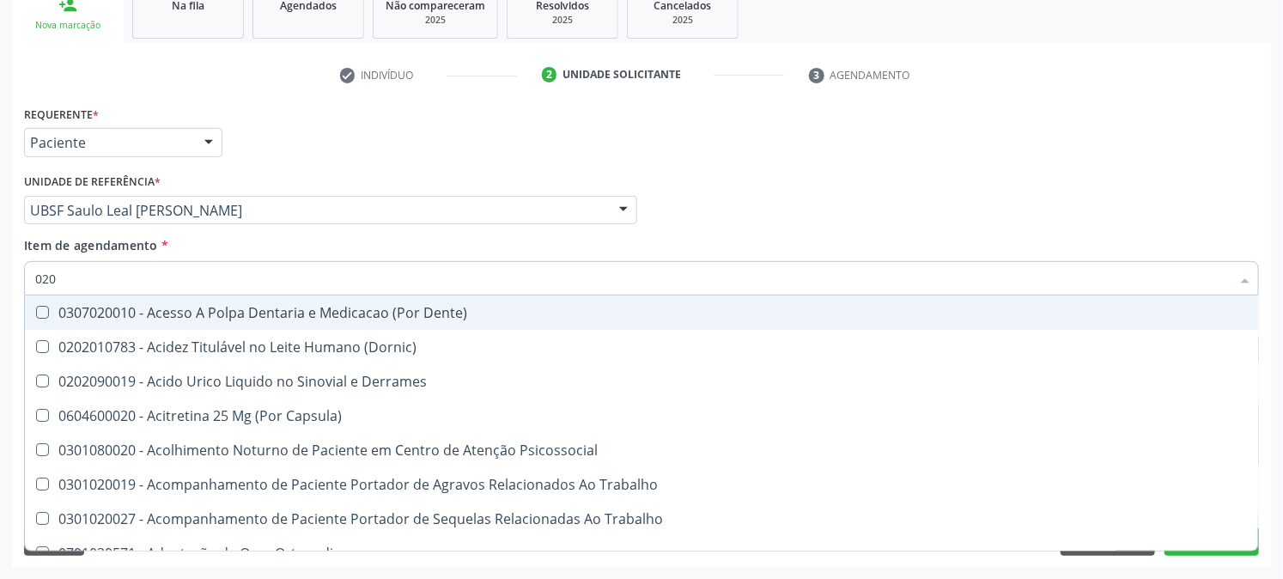
type input "0202"
checkbox Capsula\) "true"
checkbox Urina "false"
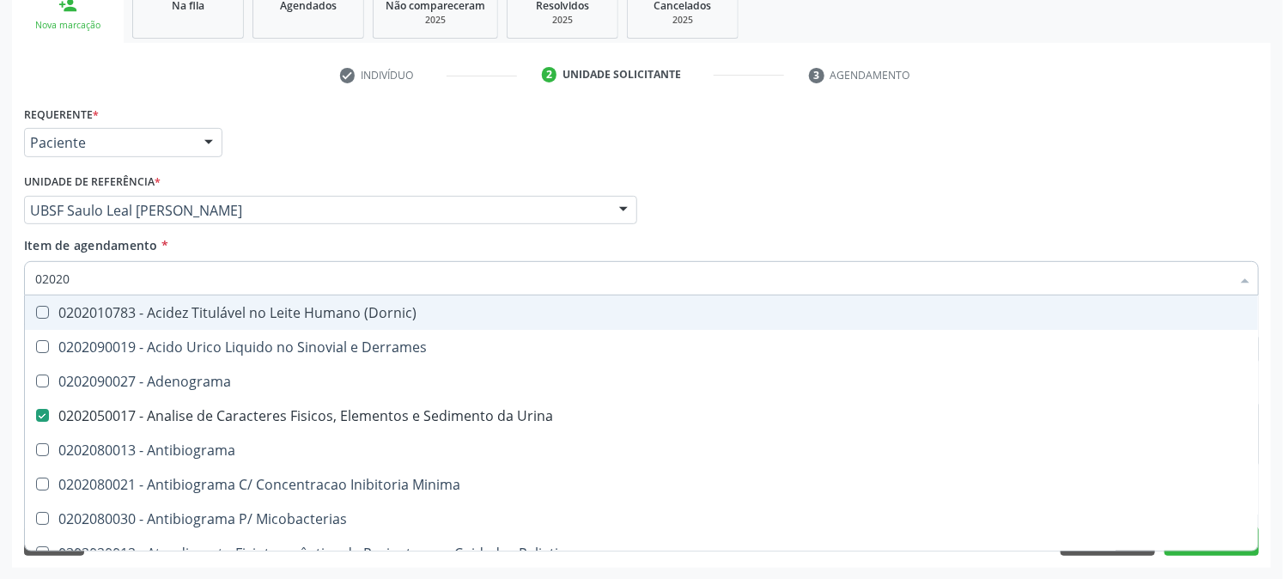
type input "020202"
checkbox Urina "false"
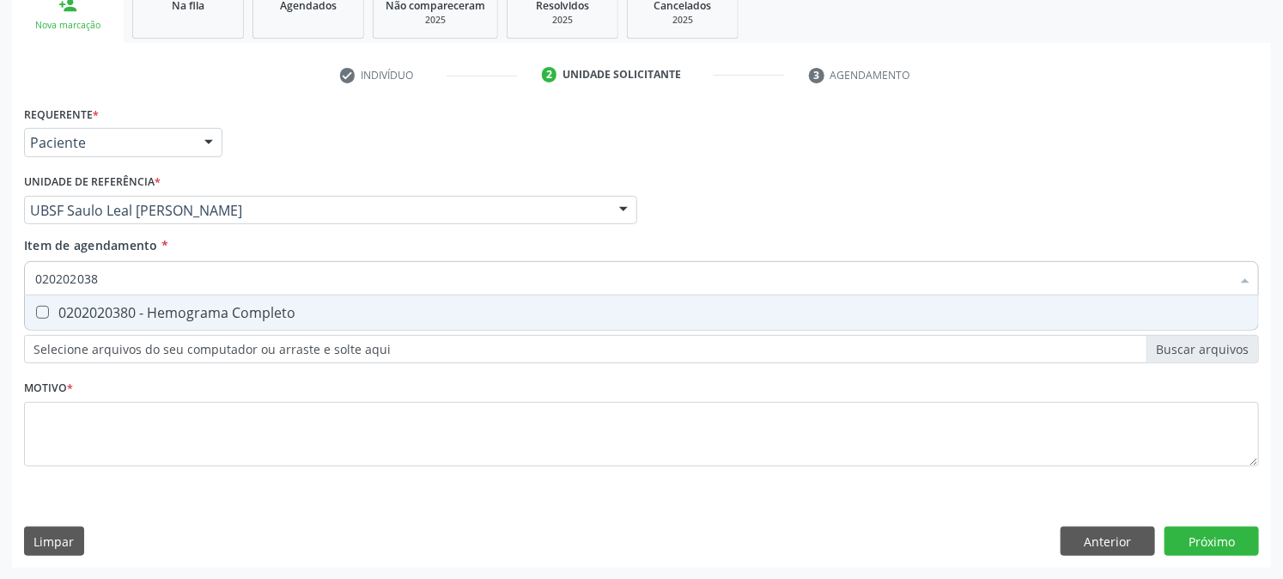
type input "0202020380"
click at [45, 307] on Completo at bounding box center [42, 312] width 13 height 13
click at [36, 307] on Completo "checkbox" at bounding box center [30, 312] width 11 height 11
checkbox Completo "true"
drag, startPoint x: 168, startPoint y: 272, endPoint x: 0, endPoint y: 287, distance: 169.0
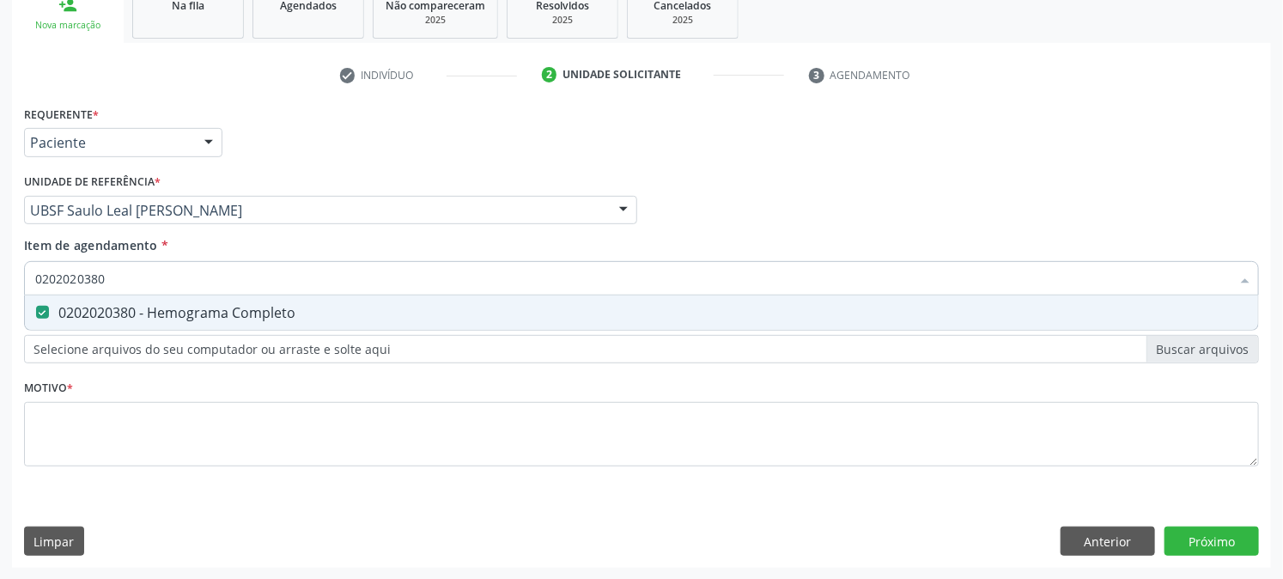
click at [0, 287] on div "Acompanhamento Acompanhe a situação das marcações correntes e finalizadas Relat…" at bounding box center [641, 201] width 1283 height 757
checkbox Completo "false"
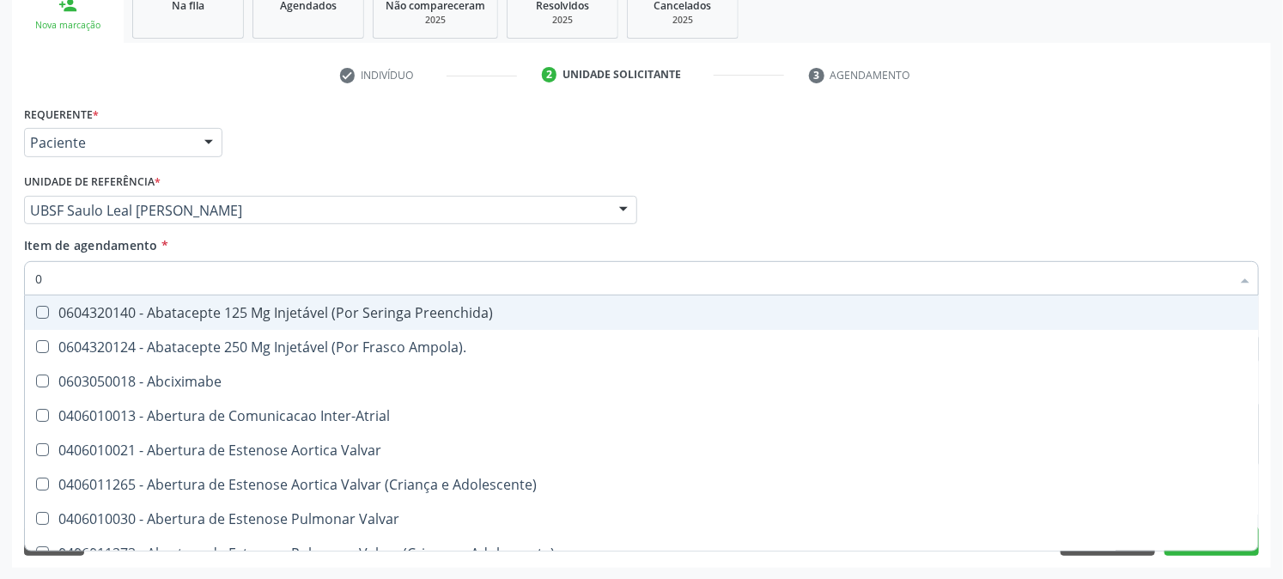
type input "02"
checkbox Psicossocial "true"
checkbox Urina "false"
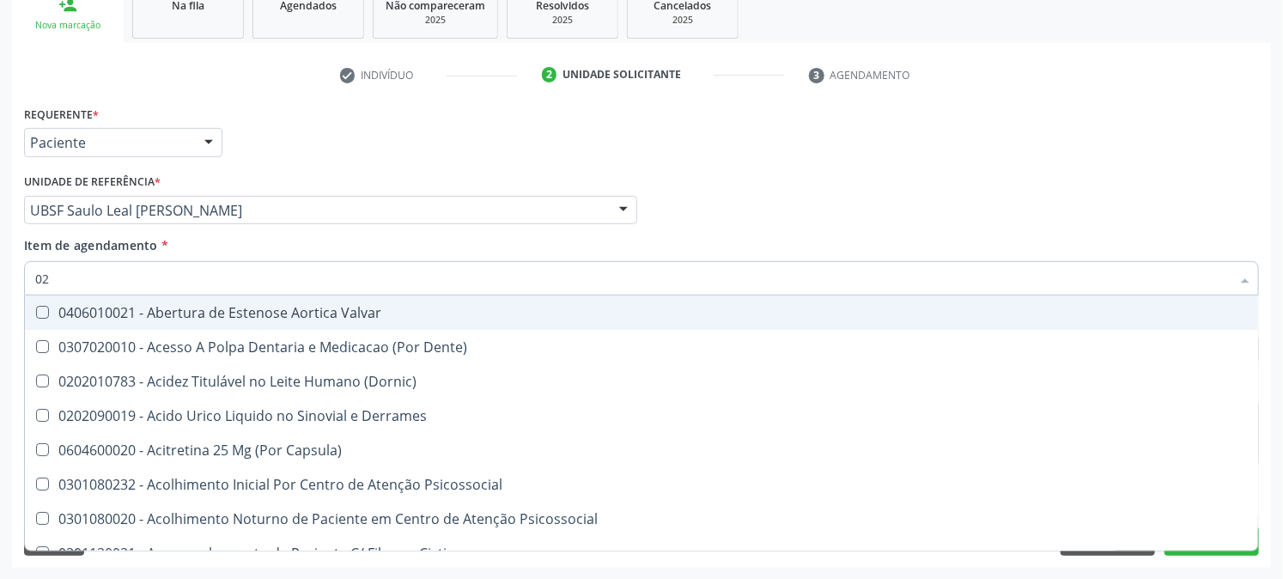
type input "020"
checkbox Frasco-Ampola\) "true"
checkbox Urina "false"
checkbox Eletro-Oculografia "true"
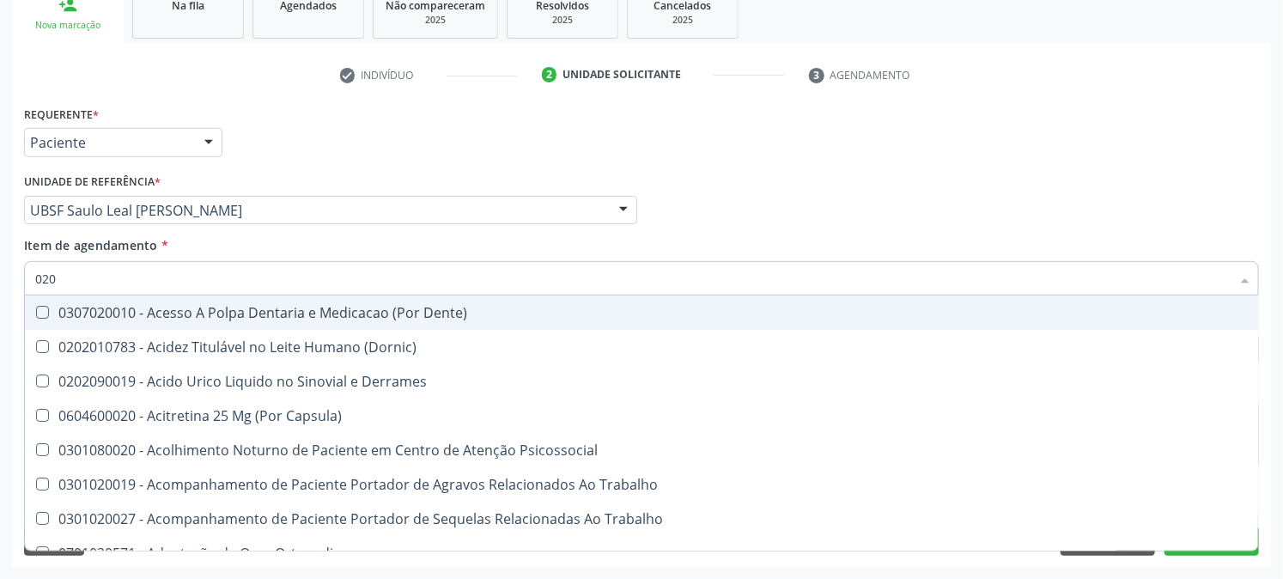
type input "0202"
checkbox Capsula\) "true"
checkbox Urina "false"
checkbox Revisao "true"
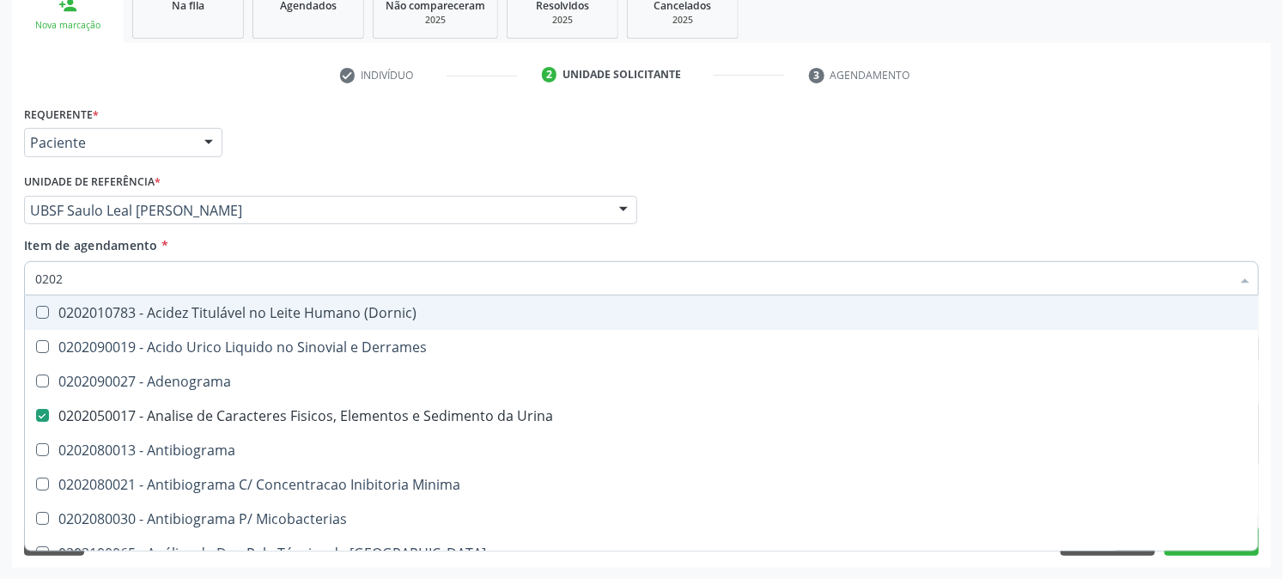
type input "02020"
checkbox Zinco "true"
checkbox Completo "false"
type input "020203"
checkbox Urina "false"
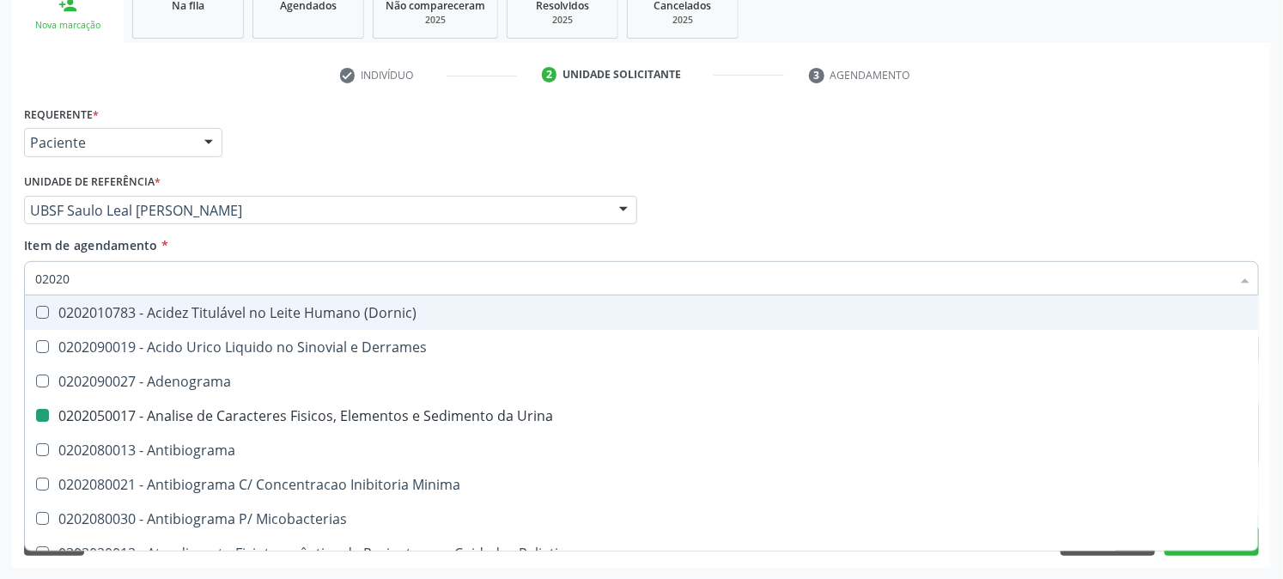
checkbox Molecular "true"
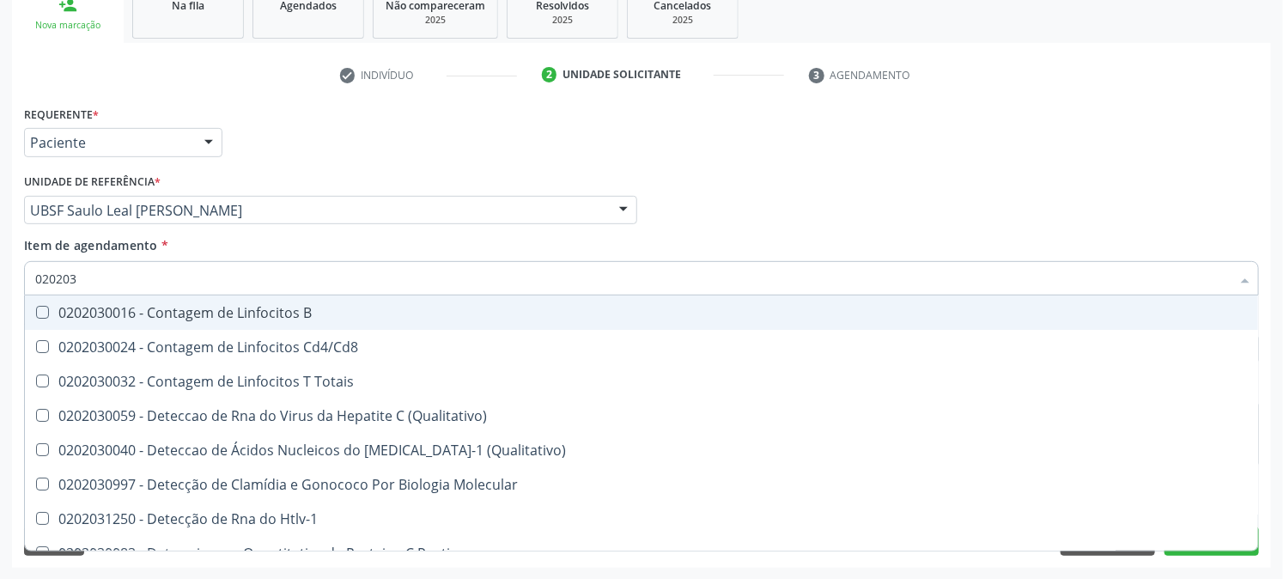
type input "0202030"
checkbox Completo "false"
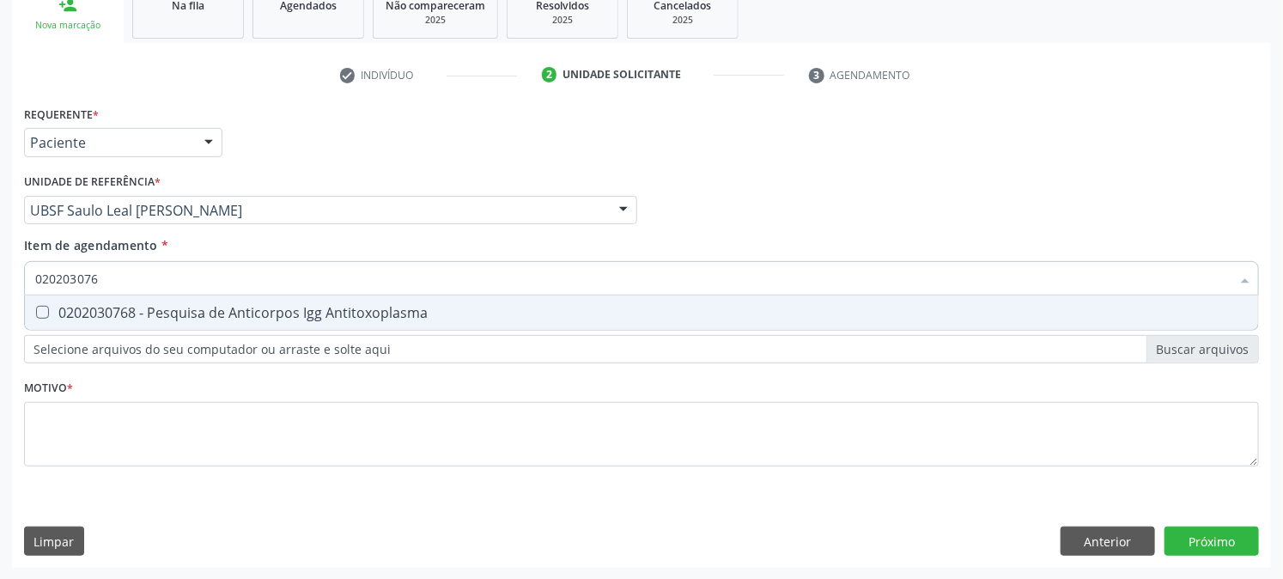
type input "0202030768"
click at [52, 310] on div "0202030768 - Pesquisa de Anticorpos Igg Antitoxoplasma" at bounding box center [641, 313] width 1213 height 14
checkbox Antitoxoplasma "true"
drag, startPoint x: 151, startPoint y: 278, endPoint x: 0, endPoint y: 310, distance: 154.5
click at [0, 310] on div "Acompanhamento Acompanhe a situação das marcações correntes e finalizadas Relat…" at bounding box center [641, 201] width 1283 height 757
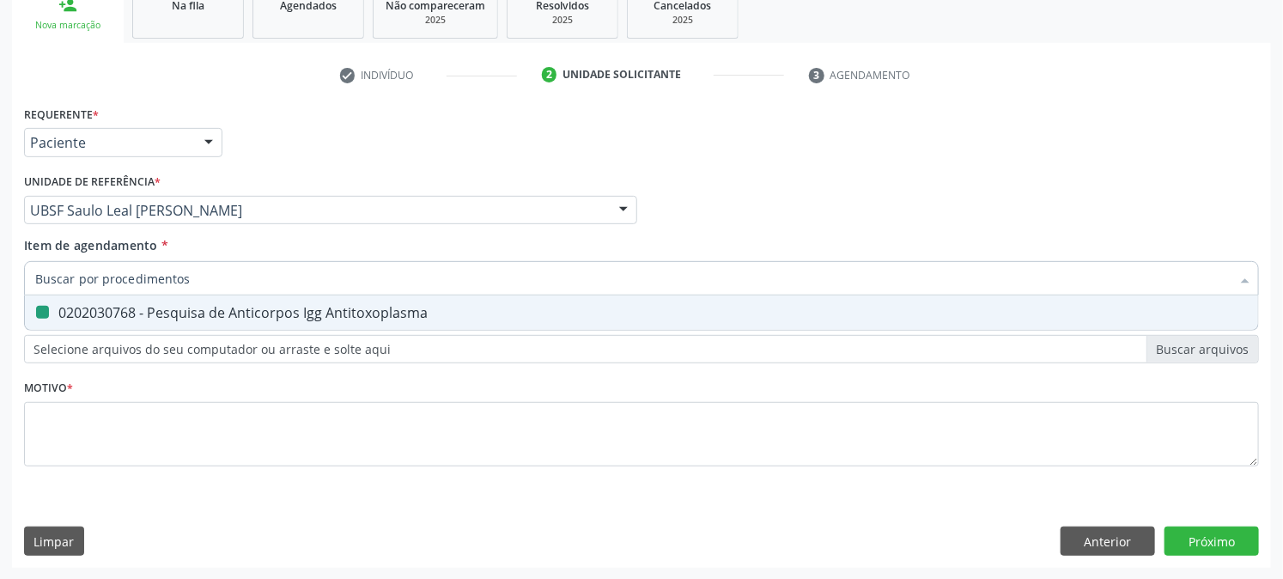
checkbox Antitoxoplasma "false"
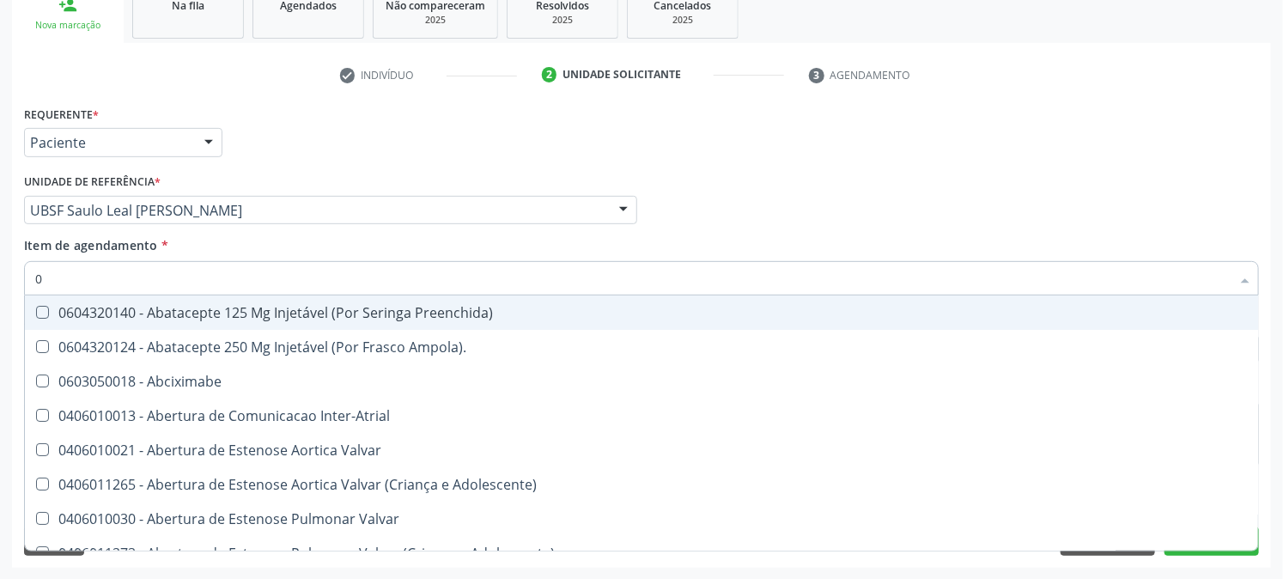
type input "02"
checkbox Psicossocial "true"
checkbox Urina "false"
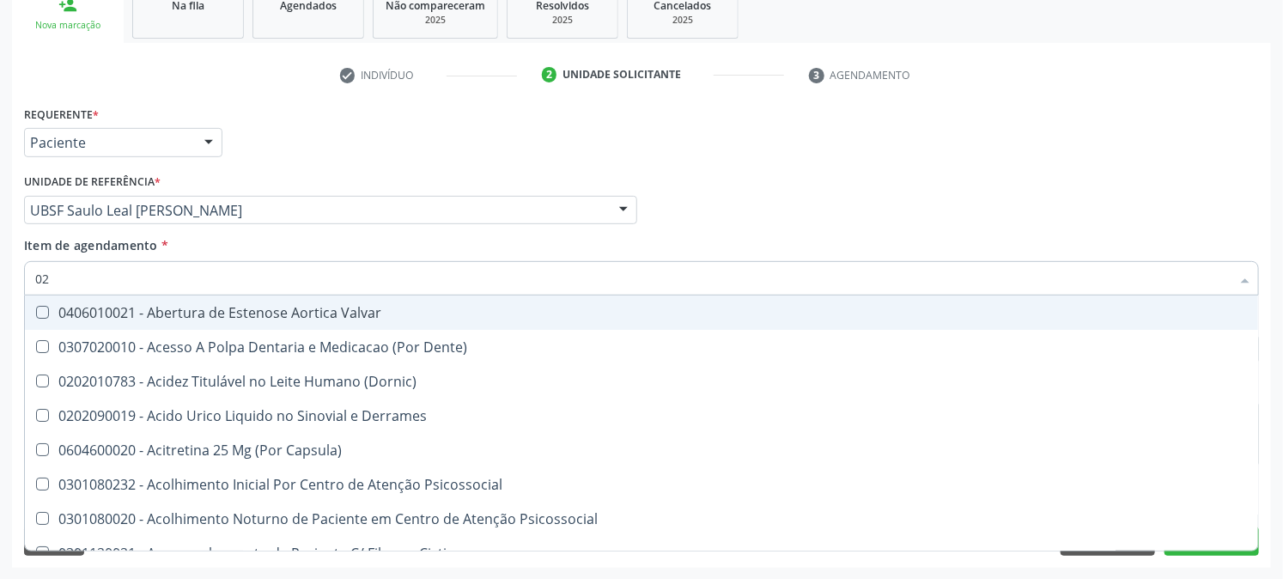
type input "020"
checkbox Frasco-Ampola\) "true"
checkbox Urina "false"
checkbox Eletro-Oculografia "true"
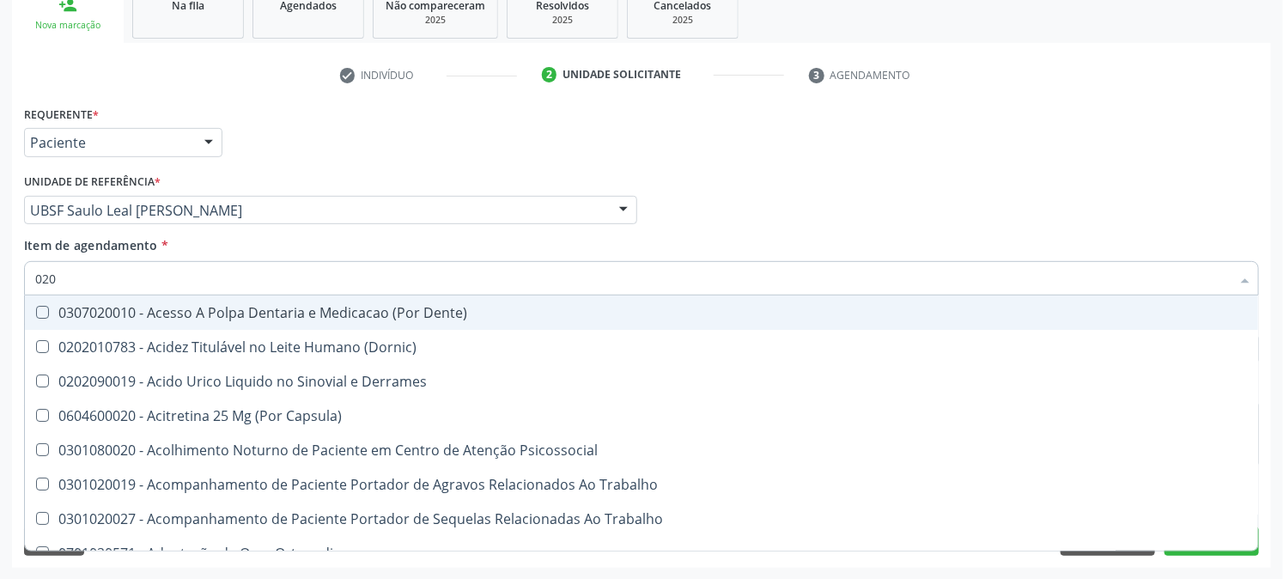
type input "0202"
checkbox Capsula\) "true"
checkbox Urina "false"
checkbox Revisao "true"
checkbox Bandas\) "true"
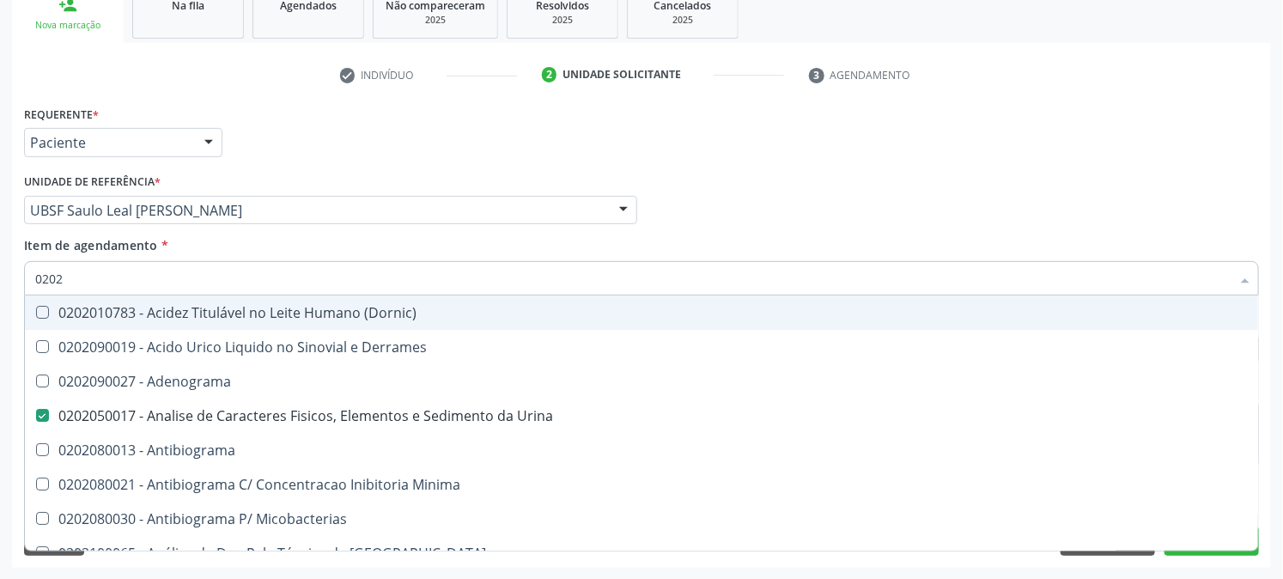
type input "02020"
checkbox Zinco "true"
checkbox Completo "false"
checkbox Oncologia "true"
checkbox Antitoxoplasma "false"
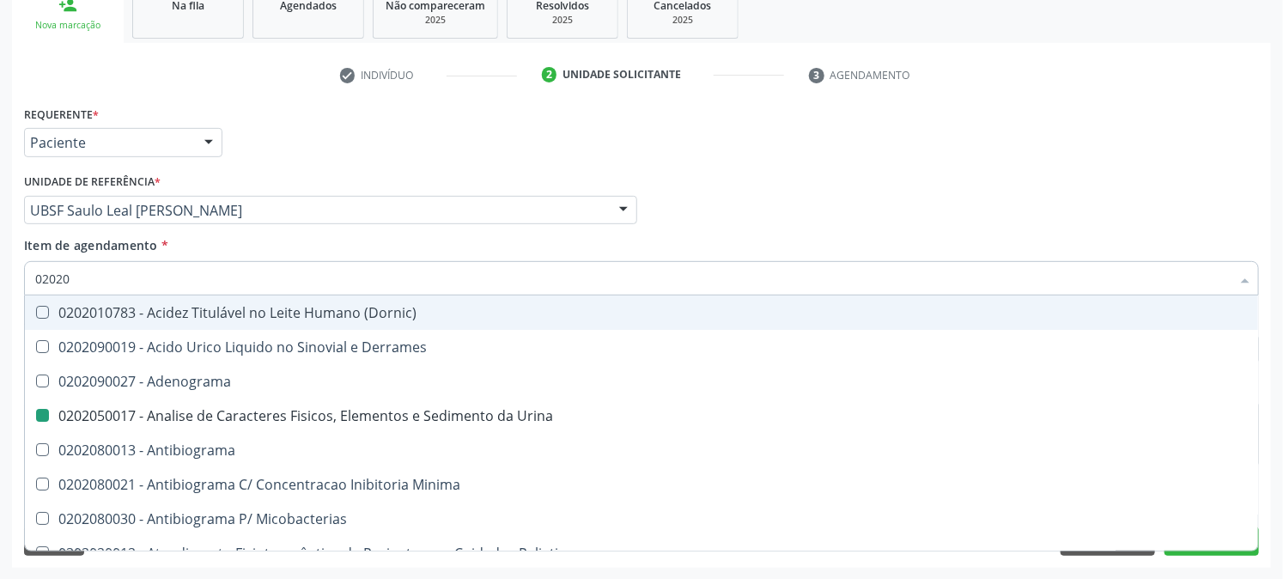
type input "020203"
checkbox Urina "false"
checkbox Molecular "true"
checkbox Aluminio "true"
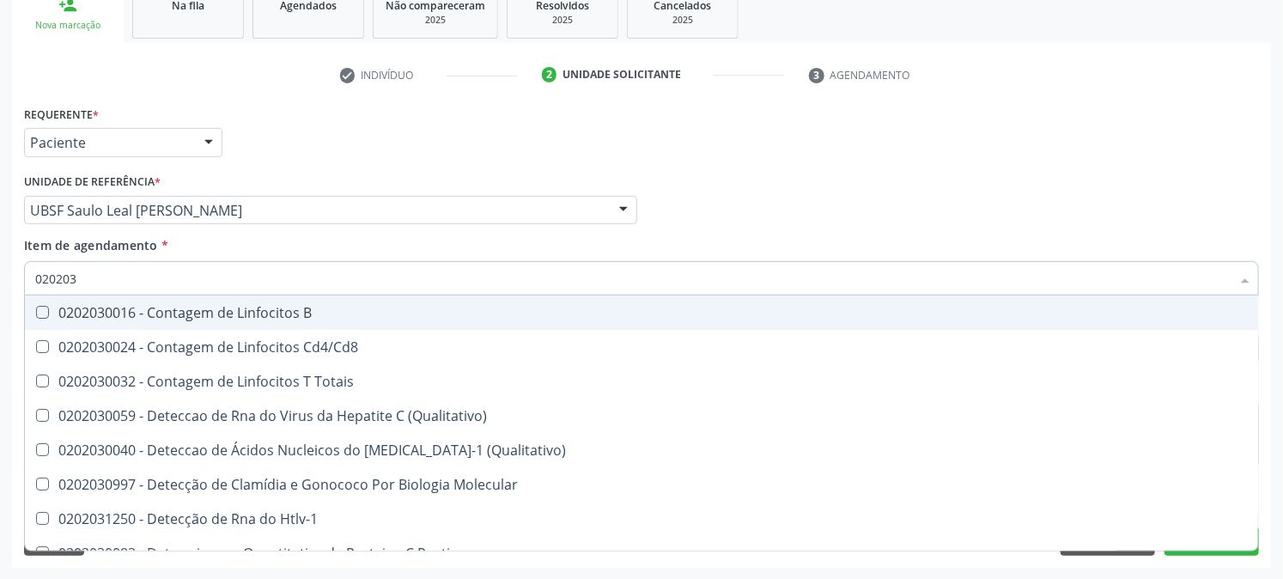
type input "0202030"
checkbox Completo "false"
checkbox Liso "true"
checkbox Antitoxoplasma "false"
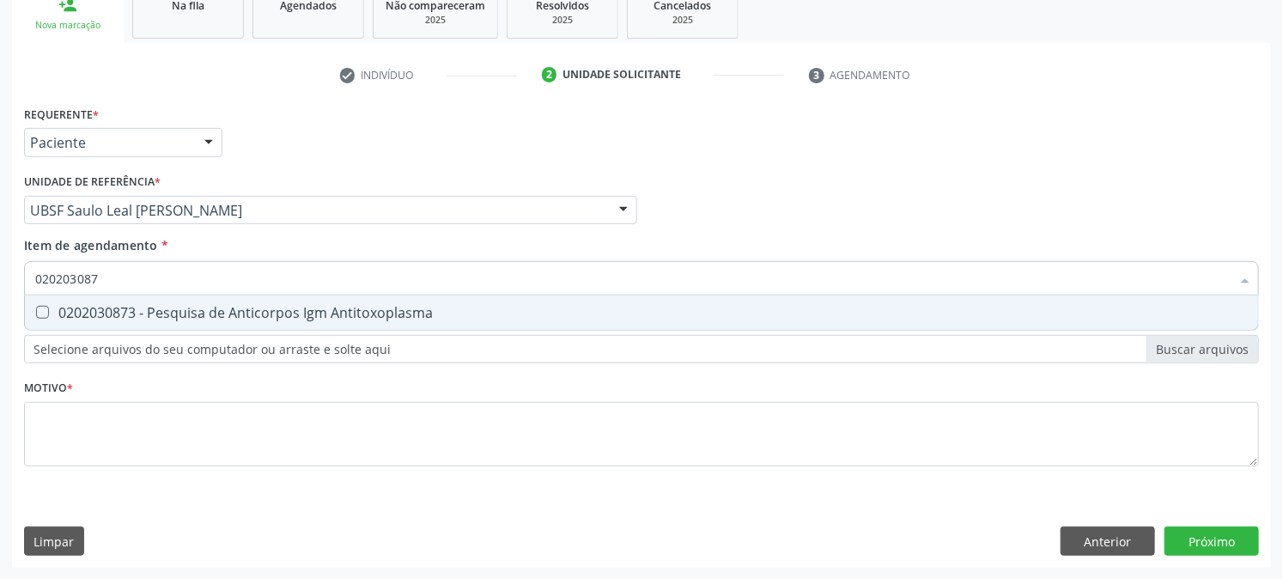
type input "0202030873"
click at [98, 297] on span "0202030873 - Pesquisa de Anticorpos Igm Antitoxoplasma" at bounding box center [641, 312] width 1233 height 34
checkbox Antitoxoplasma "true"
drag, startPoint x: 5, startPoint y: 293, endPoint x: 0, endPoint y: 331, distance: 38.1
click at [0, 331] on div "Acompanhamento Acompanhe a situação das marcações correntes e finalizadas Relat…" at bounding box center [641, 201] width 1283 height 757
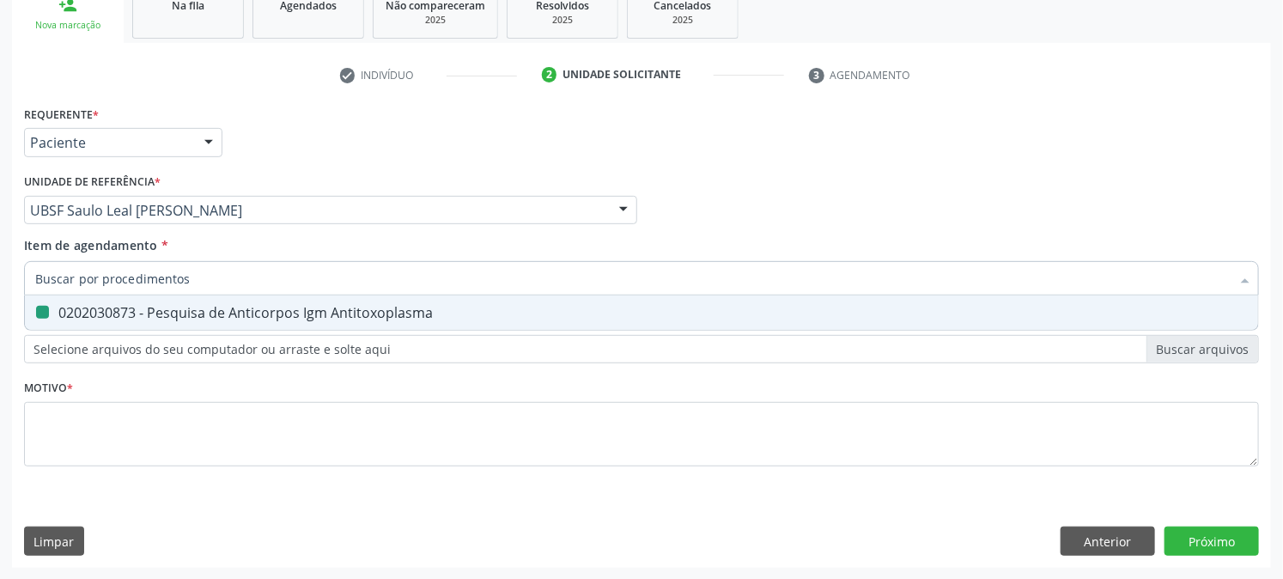
checkbox Antitoxoplasma "false"
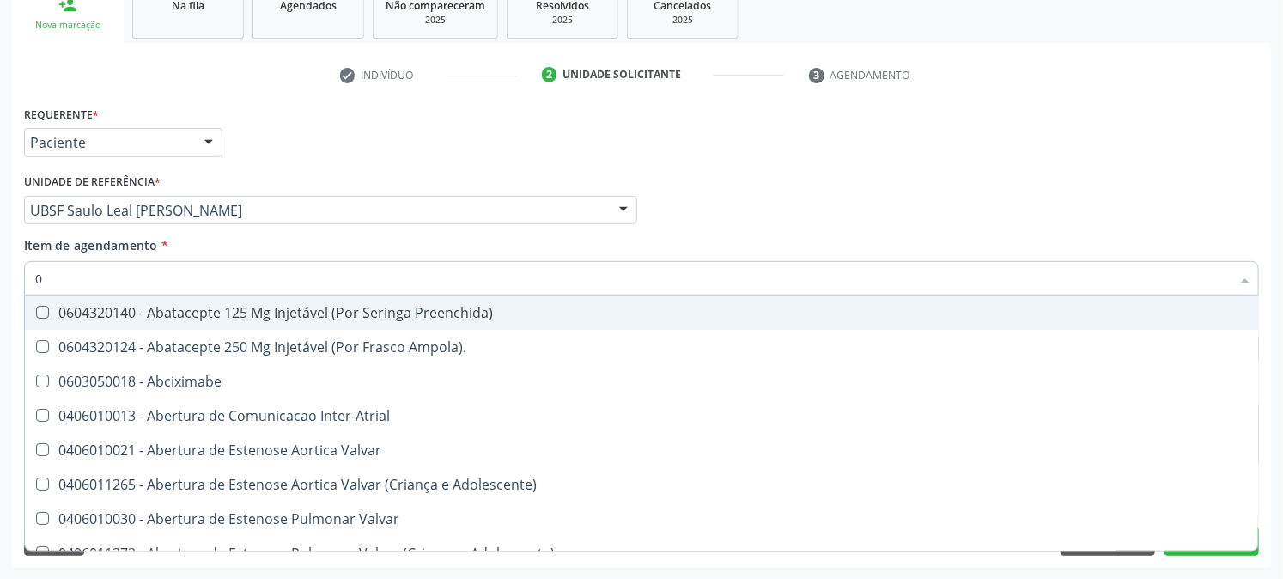
type input "02"
checkbox Psicossocial "true"
checkbox Urina "false"
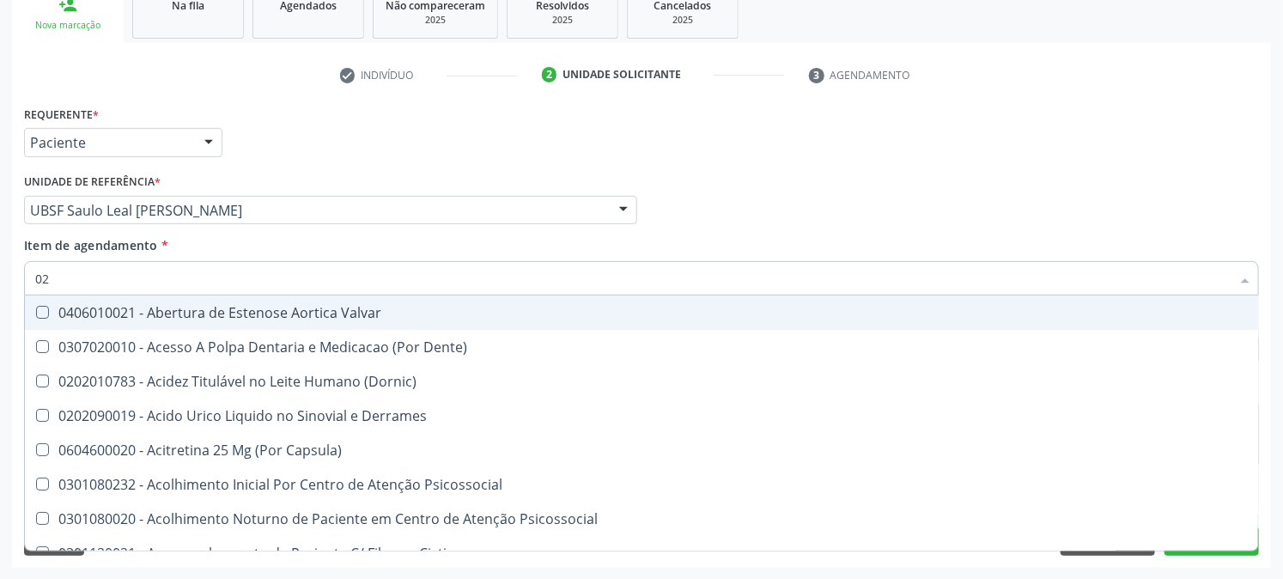
type input "020"
checkbox Frasco-Ampola\) "true"
checkbox Urina "false"
checkbox Eletro-Oculografia "true"
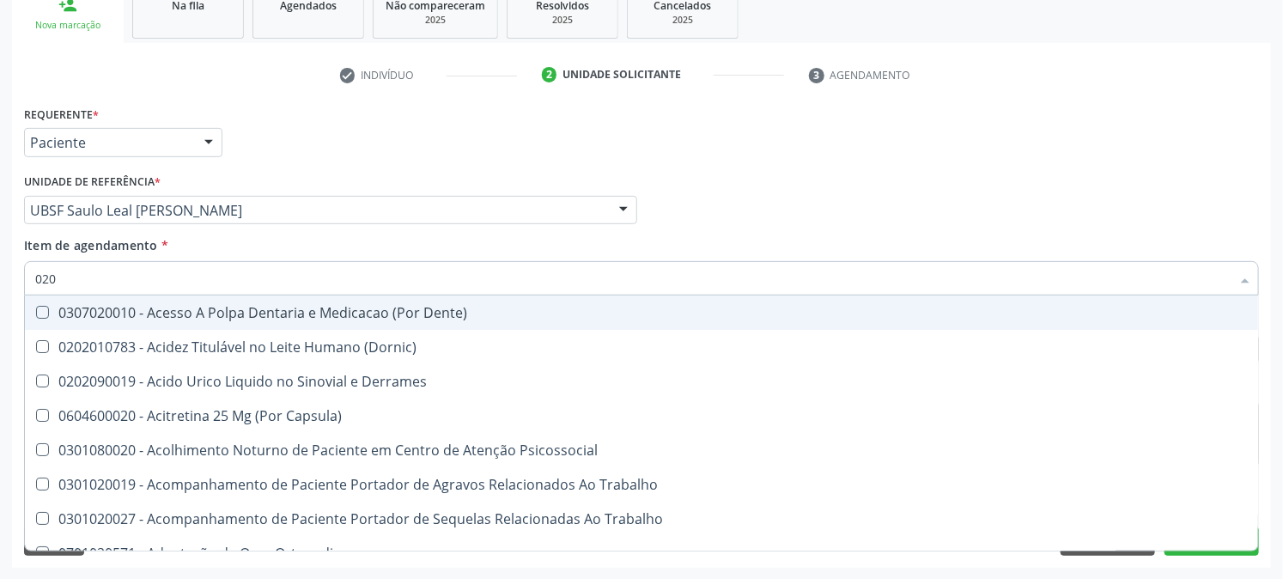
type input "0202"
checkbox Capsula\) "true"
checkbox Urina "false"
checkbox Revisao "true"
checkbox Bandas\) "true"
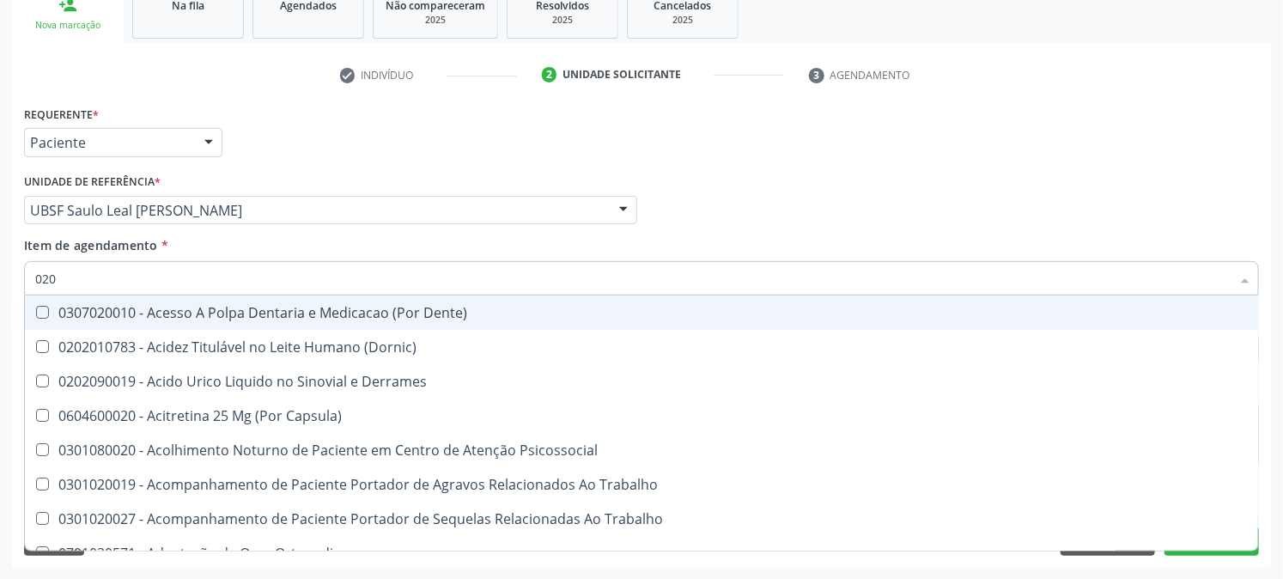
checkbox Glomerular "true"
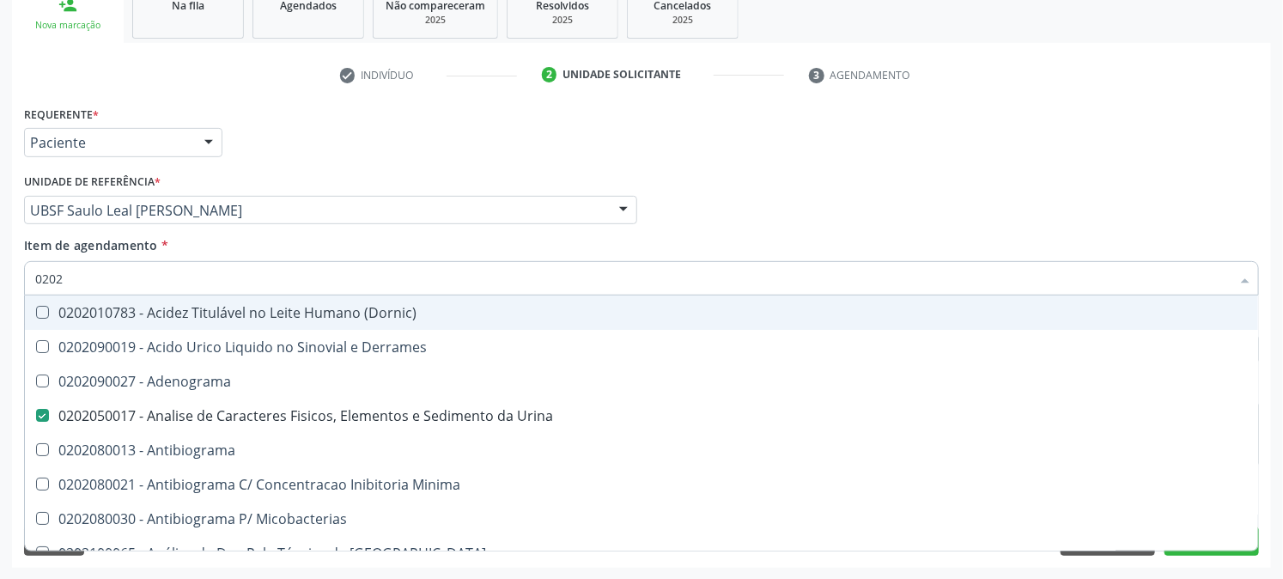
type input "02020"
checkbox Zinco "true"
checkbox Completo "false"
checkbox Oncologia "true"
checkbox Anticardiolipina "true"
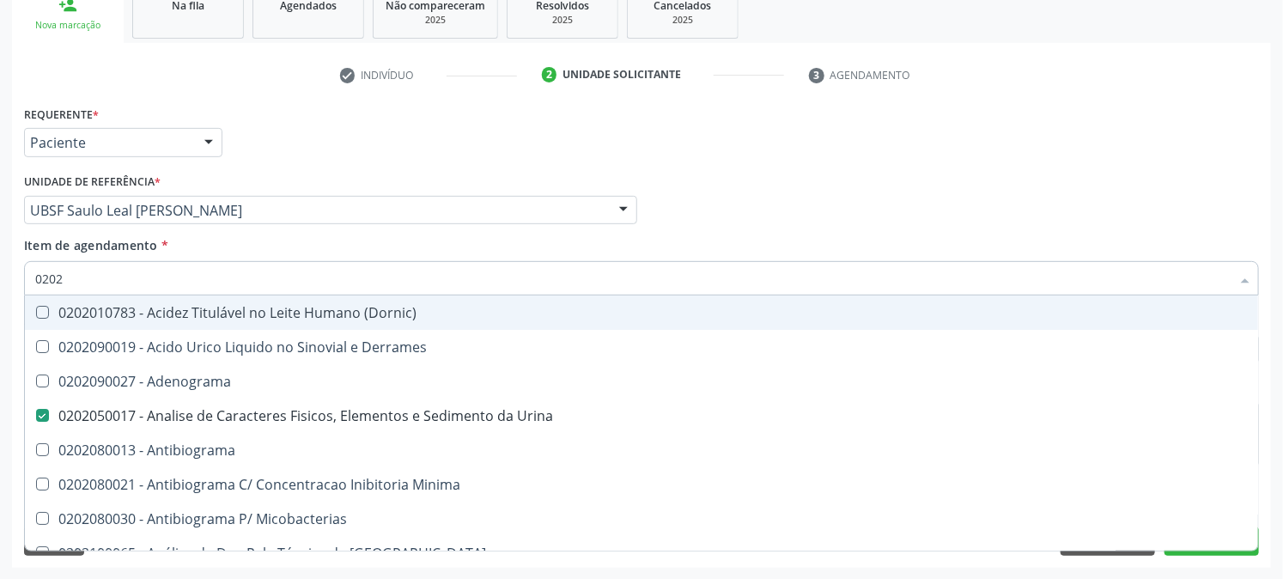
checkbox Antitoxoplasma "false"
type input "020203"
checkbox Urina "false"
checkbox Molecular "true"
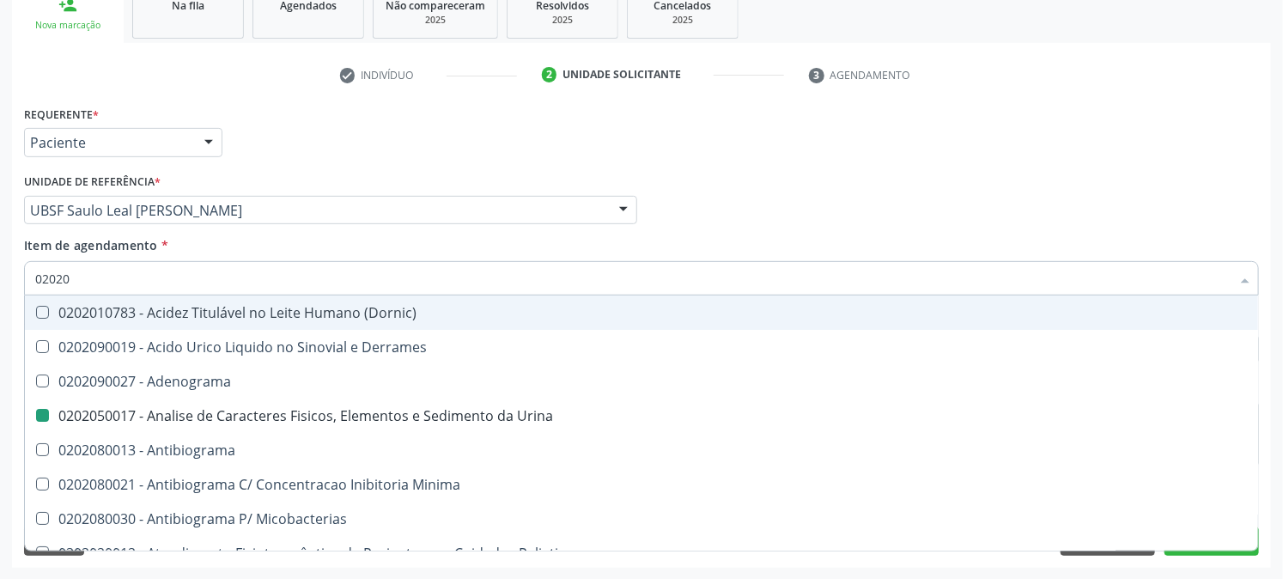
checkbox Aluminio "true"
checkbox III "true"
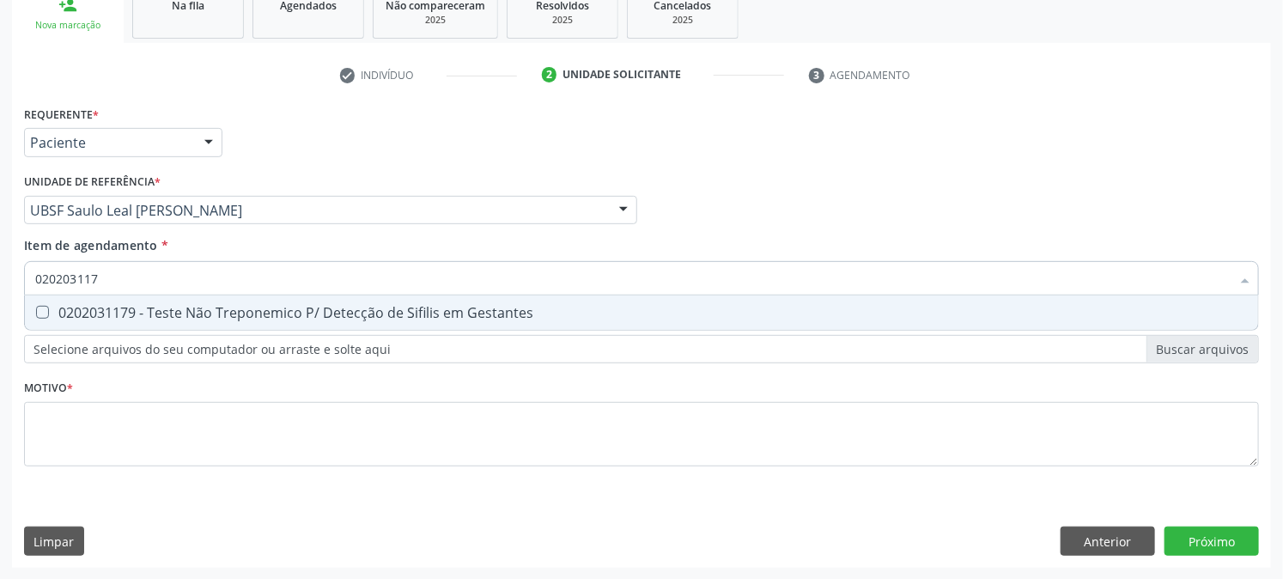
type input "0202031179"
click at [53, 311] on div "0202031179 - Teste Não Treponemico P/ Detecção de Sifilis em Gestantes" at bounding box center [641, 313] width 1213 height 14
checkbox Gestantes "true"
drag, startPoint x: 0, startPoint y: 282, endPoint x: 0, endPoint y: 292, distance: 10.3
click at [0, 283] on div "Acompanhamento Acompanhe a situação das marcações correntes e finalizadas Relat…" at bounding box center [641, 201] width 1283 height 757
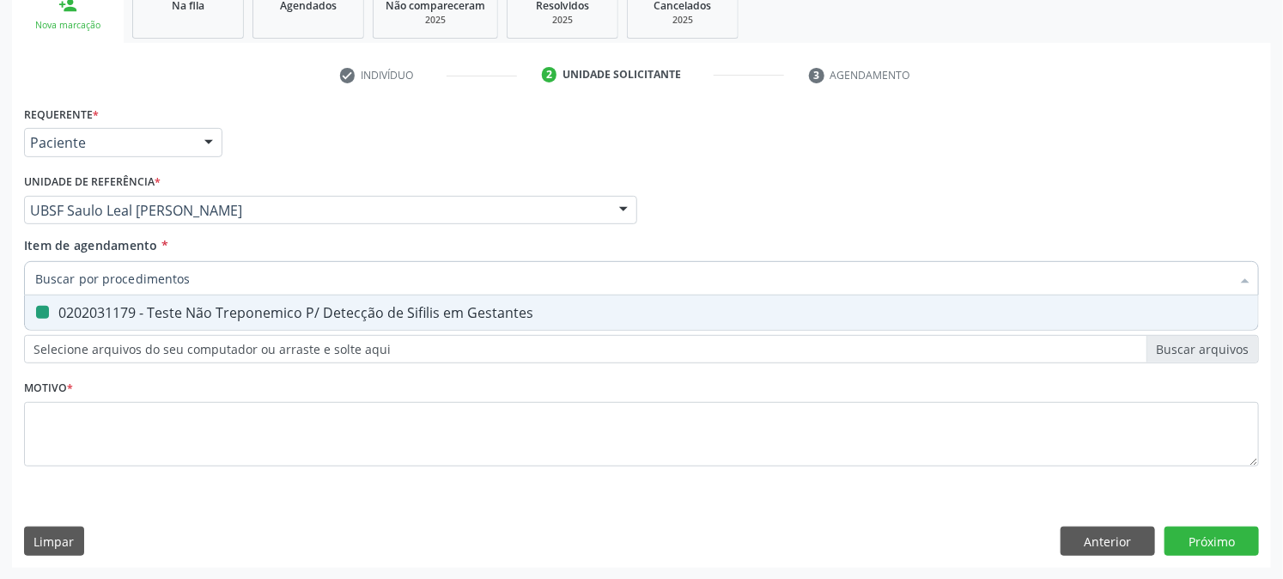
checkbox Gestantes "false"
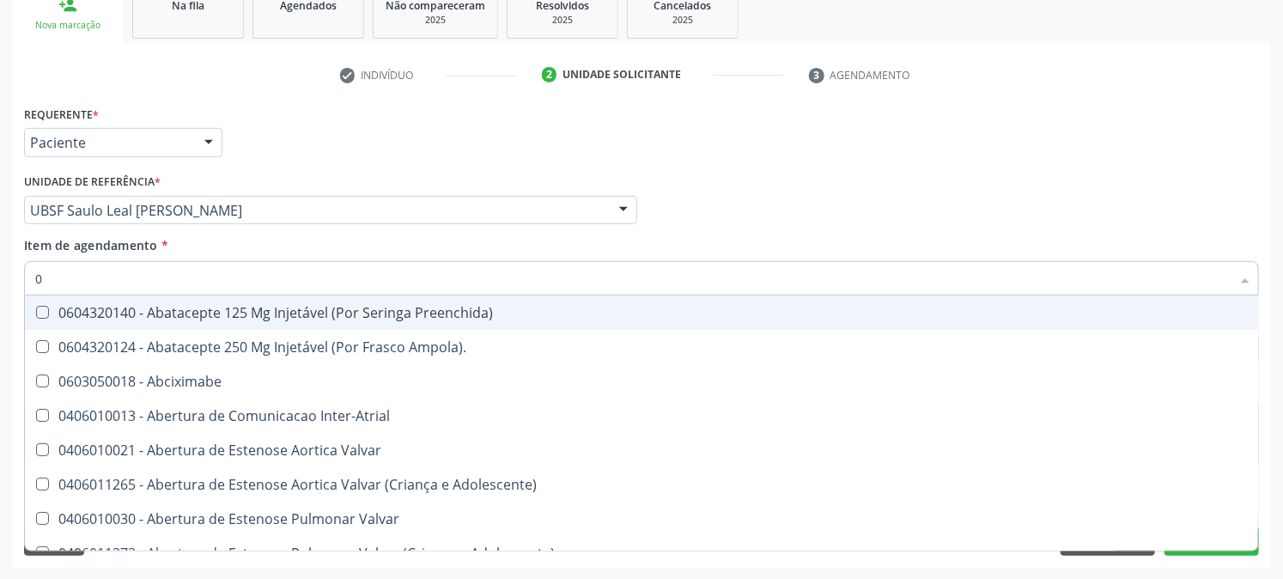
type input "02"
checkbox Psicossocial "true"
checkbox Urina "false"
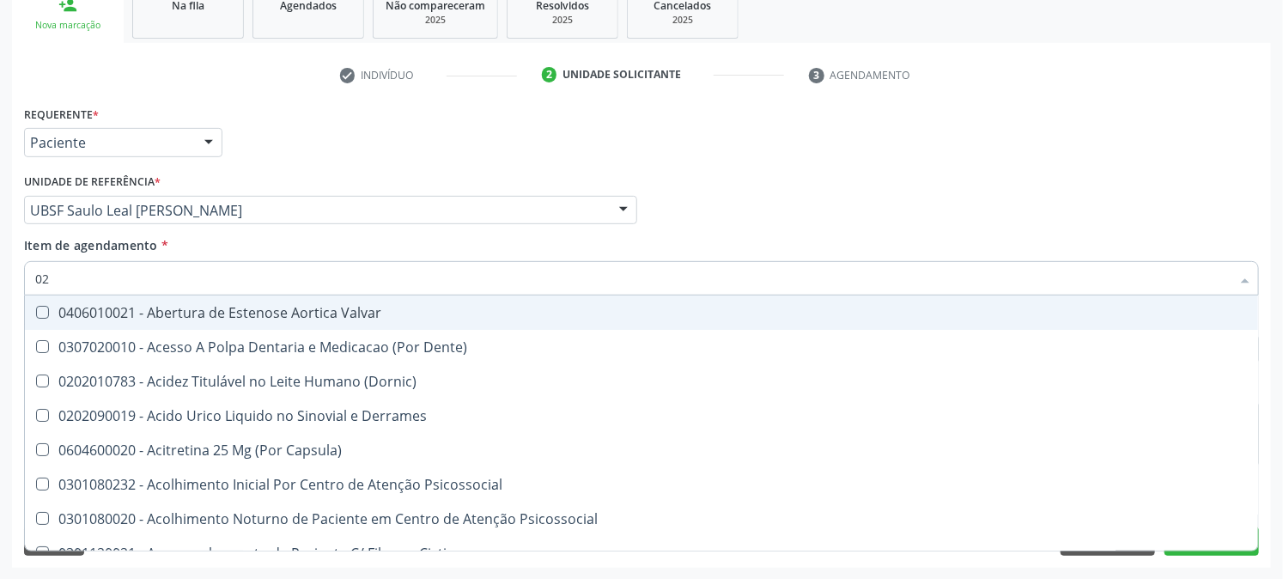
type input "020"
checkbox Frasco-Ampola\) "true"
checkbox Urina "false"
checkbox Eletro-Oculografia "true"
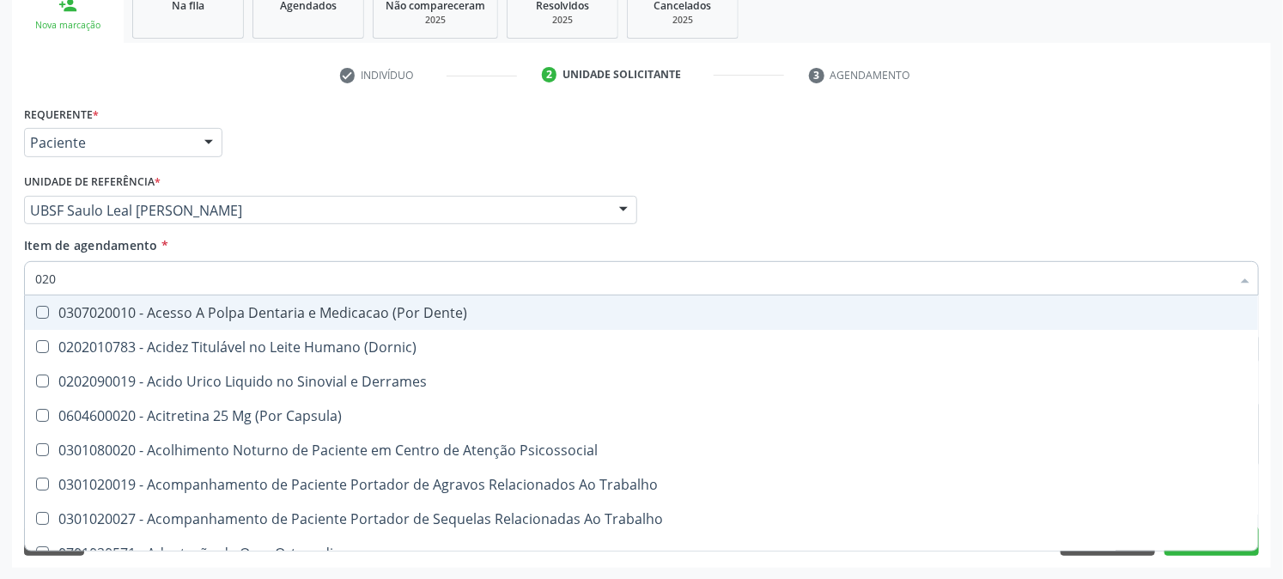
type input "0202"
checkbox Capsula\) "true"
checkbox Urina "false"
checkbox Revisao "true"
checkbox Bandas\) "true"
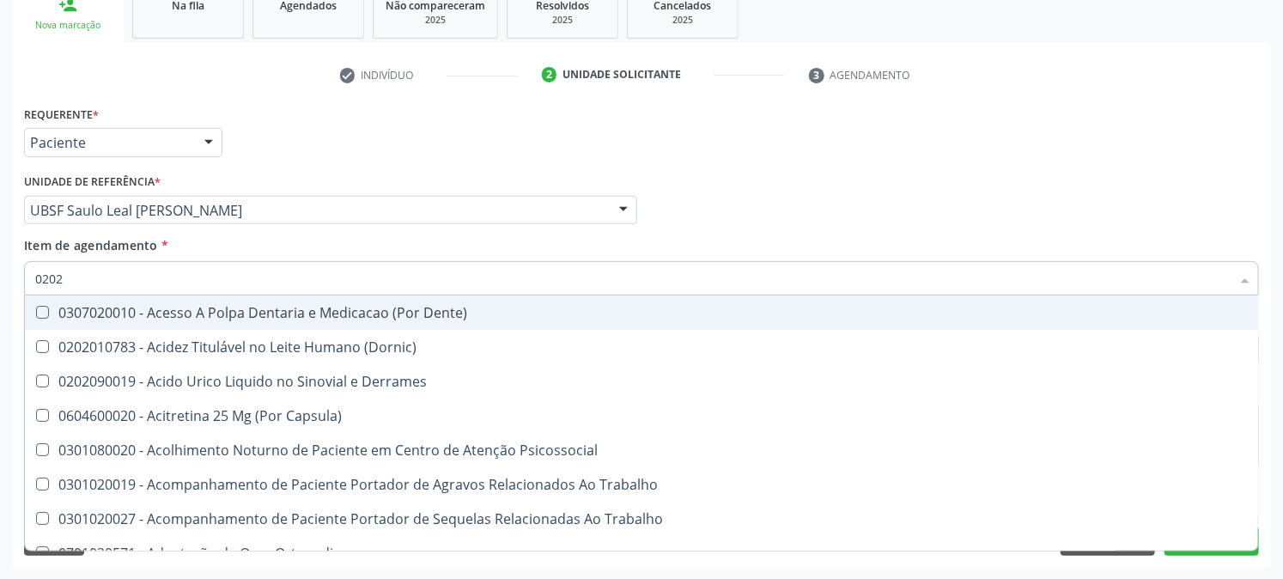
checkbox Glomerular "true"
checkbox Amniotico "true"
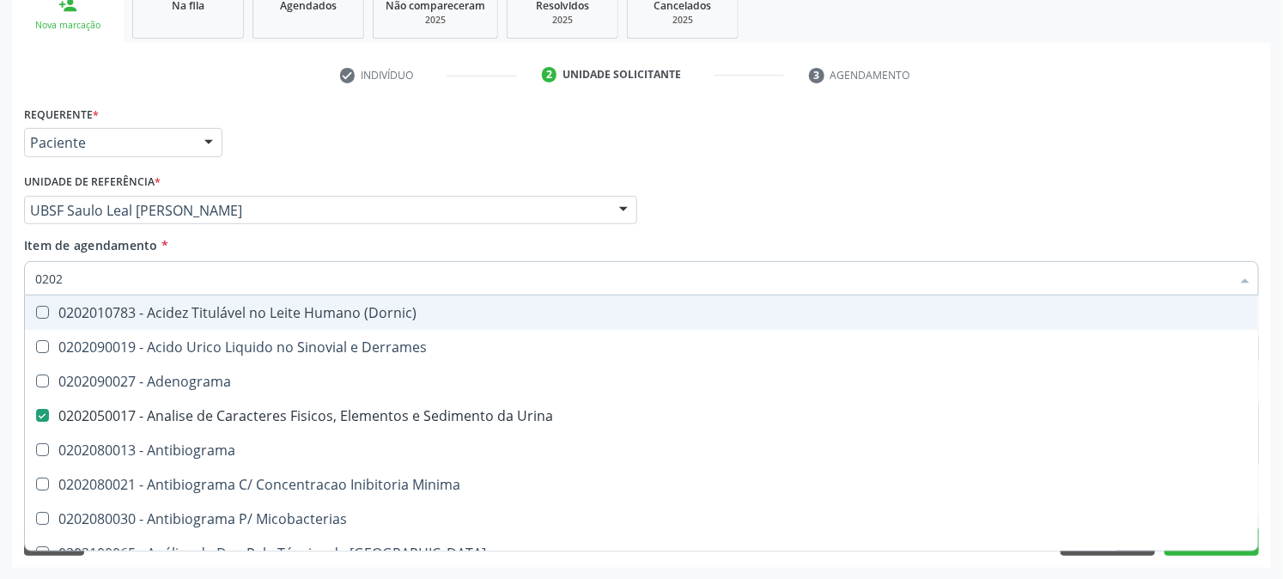
type input "02020"
checkbox Zinco "true"
checkbox Completo "false"
checkbox Oncologia "true"
checkbox Anticardiolipina "true"
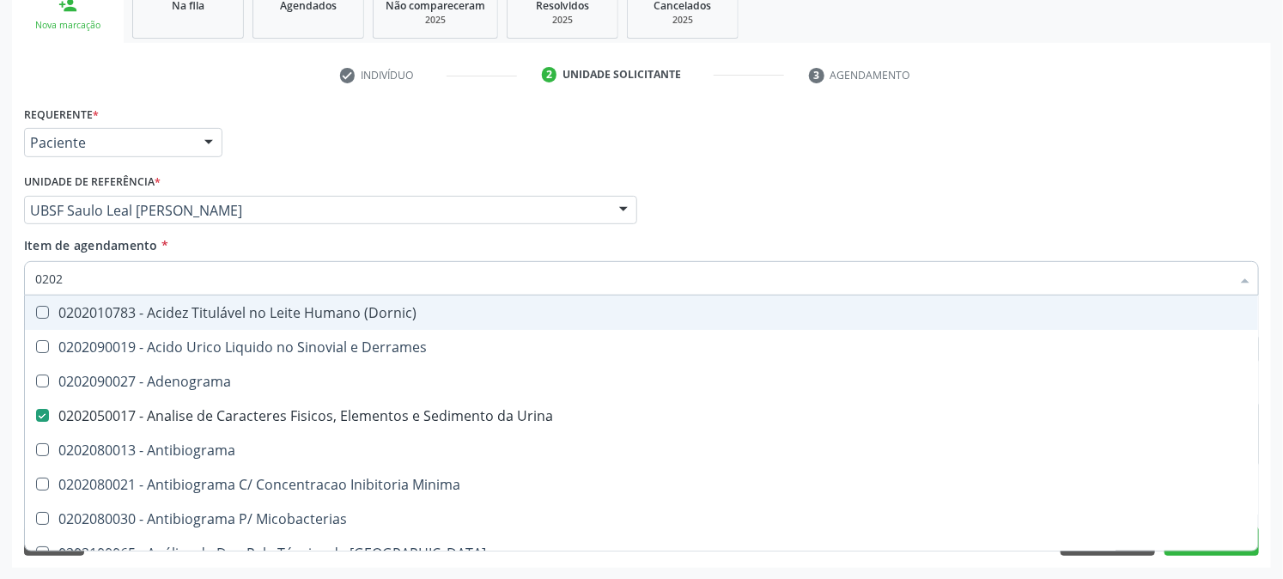
checkbox Antitoxoplasma "false"
checkbox Eosinofilos "true"
type input "020208"
checkbox Urina "false"
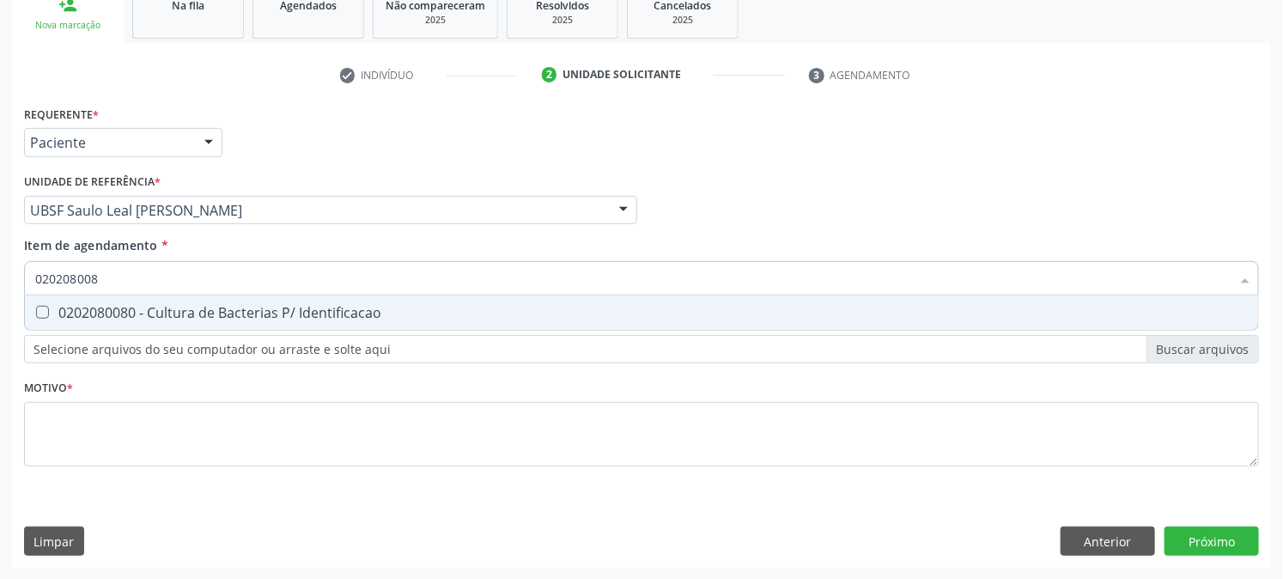
type input "0202080080"
click at [52, 309] on div "0202080080 - Cultura de Bacterias P/ Identificacao" at bounding box center [641, 313] width 1213 height 14
checkbox Identificacao "true"
drag, startPoint x: 113, startPoint y: 284, endPoint x: 0, endPoint y: 336, distance: 123.7
click at [26, 290] on div "0202080080 Desfazer seleção 0202080080 - Cultura de Bacterias P/ Identificacao …" at bounding box center [641, 275] width 1235 height 29
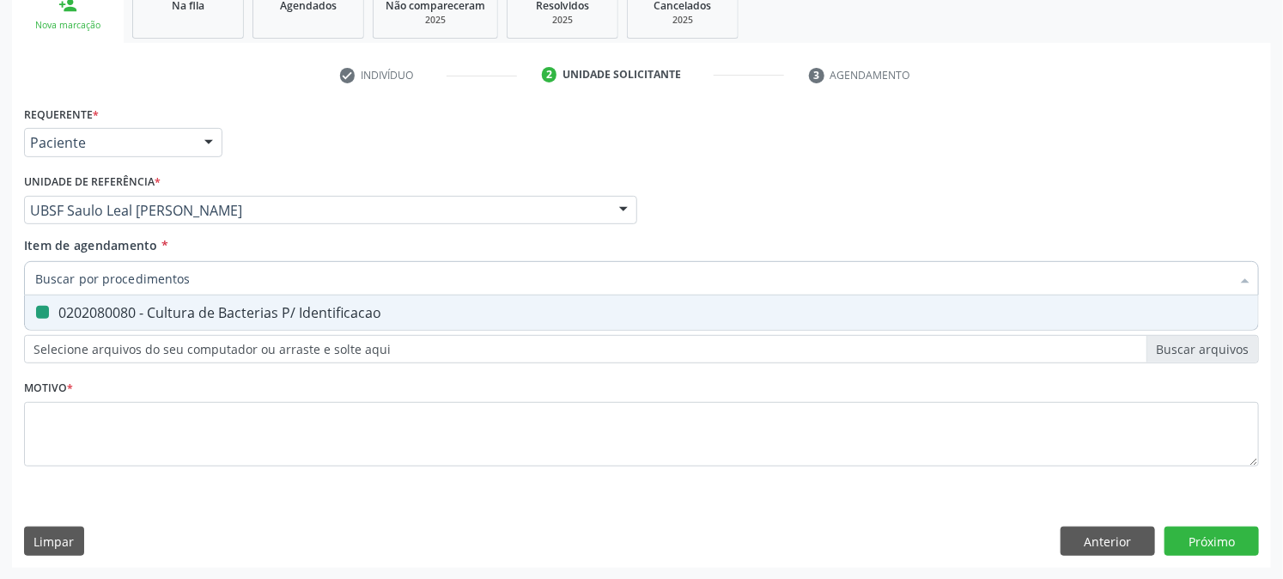
checkbox Identificacao "false"
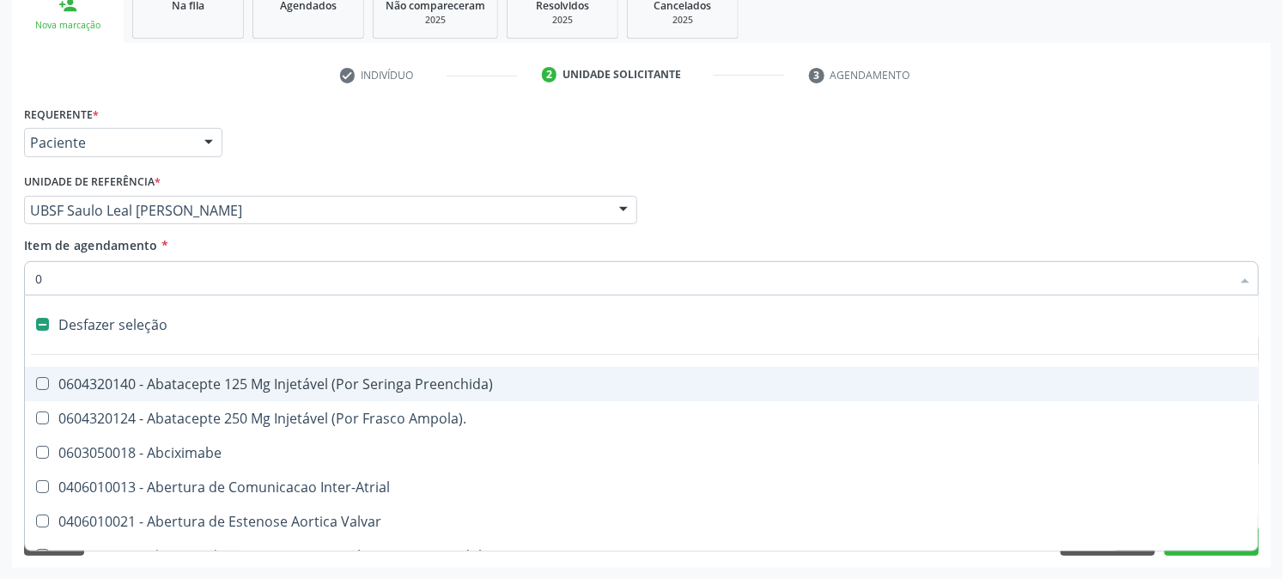
type input "02"
checkbox Psicossocial "true"
checkbox Urina "false"
checkbox Uterino "true"
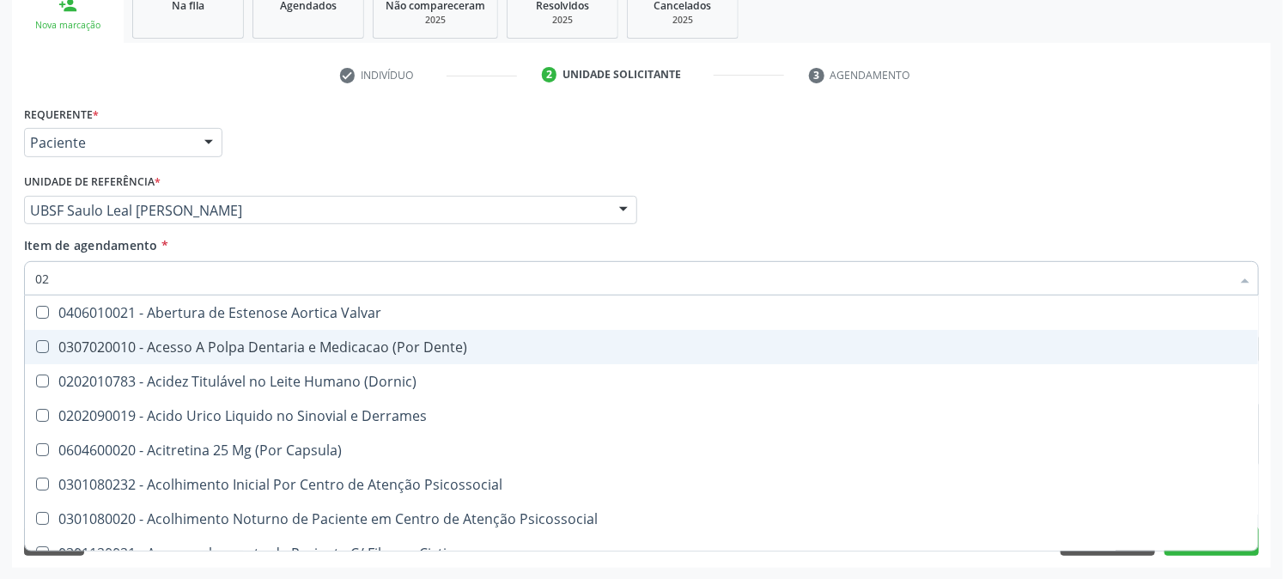
type input "020"
checkbox Frasco-Ampola\) "true"
checkbox Urina "false"
checkbox \(Spcto\) "true"
checkbox Identificacao "false"
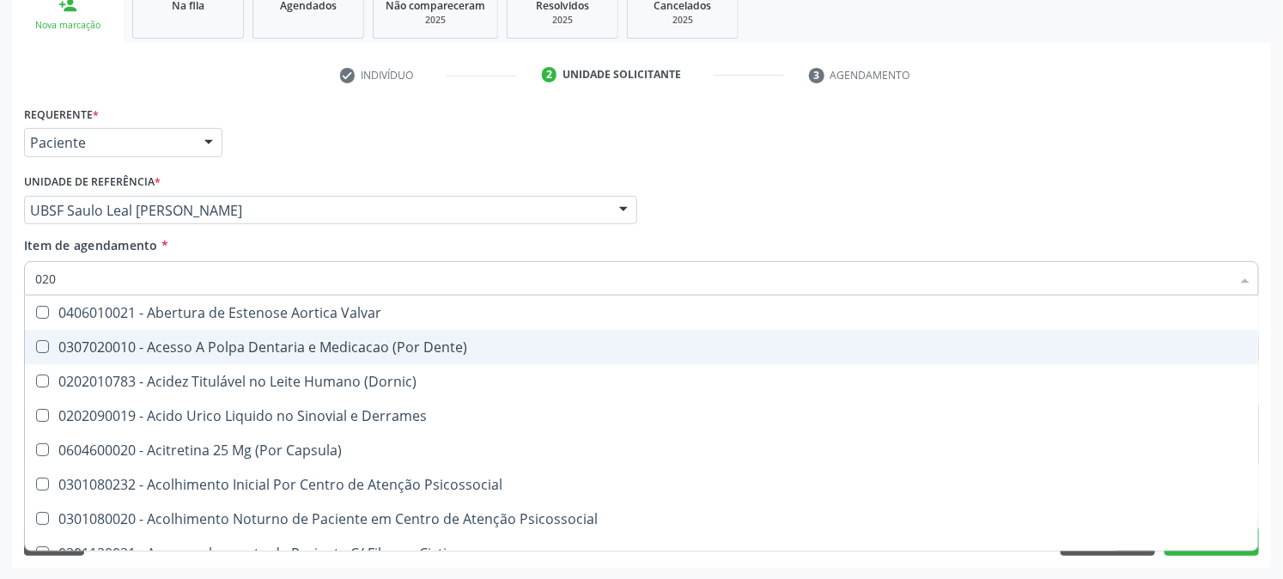
checkbox Eletro-Oculografia "true"
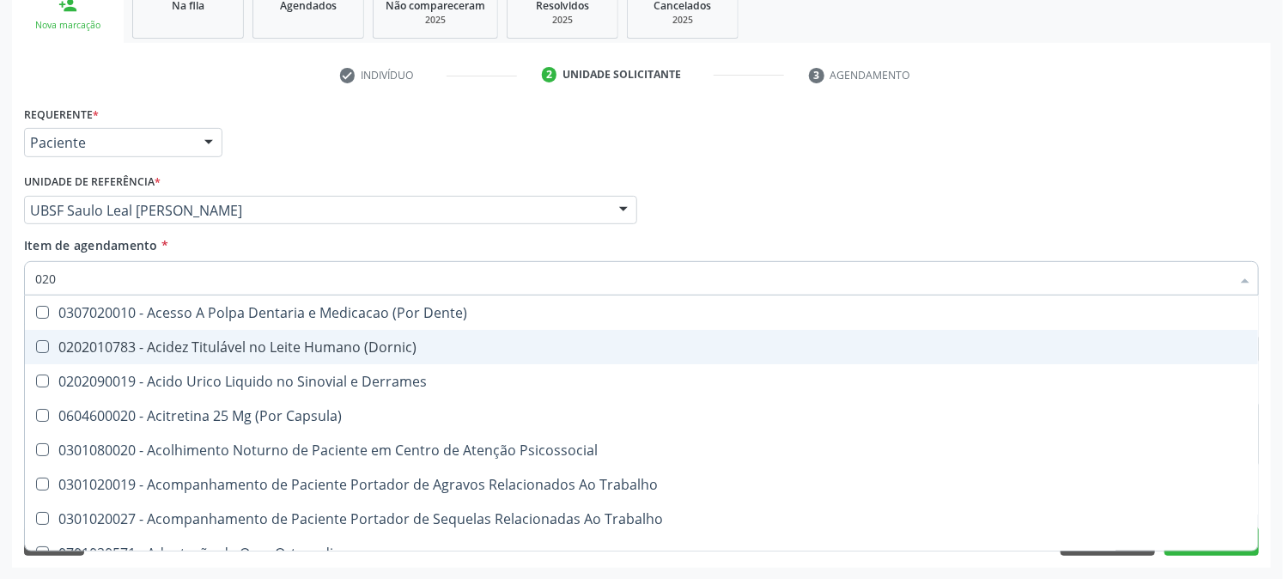
type input "0202"
checkbox Capsula\) "true"
checkbox Urina "false"
checkbox Cerebral "true"
checkbox Revisao "true"
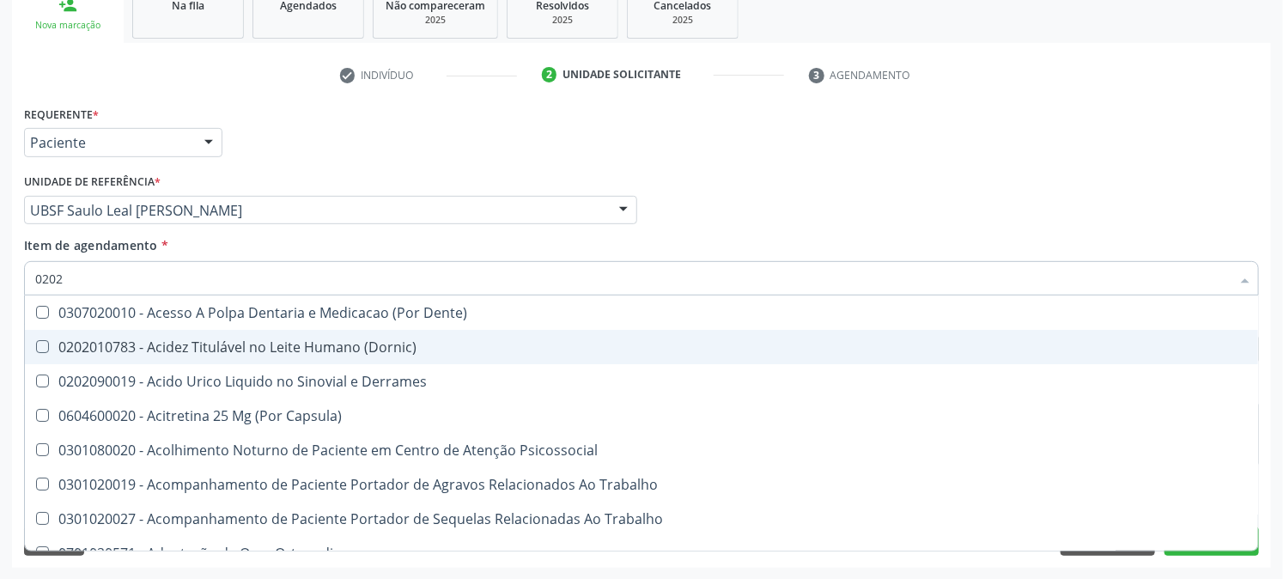
checkbox Identificacao "false"
checkbox Bandas\) "true"
checkbox Glomerular "true"
checkbox Amniotico "true"
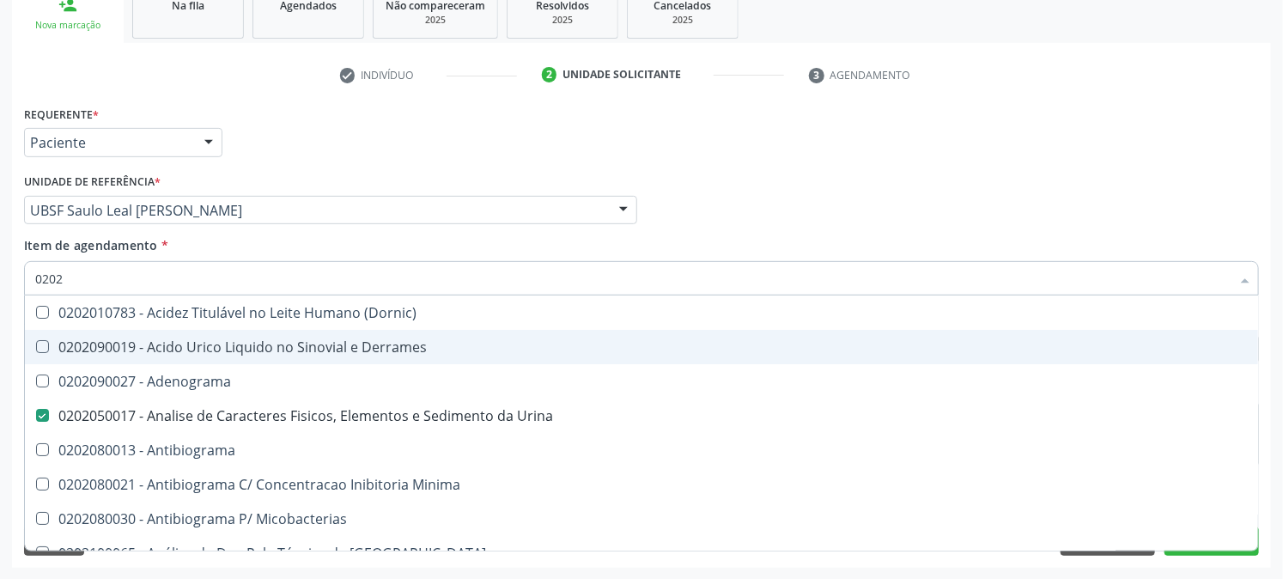
type input "02020"
checkbox Anaerobicas "true"
checkbox Identificacao "false"
checkbox Zinco "true"
checkbox Completo "false"
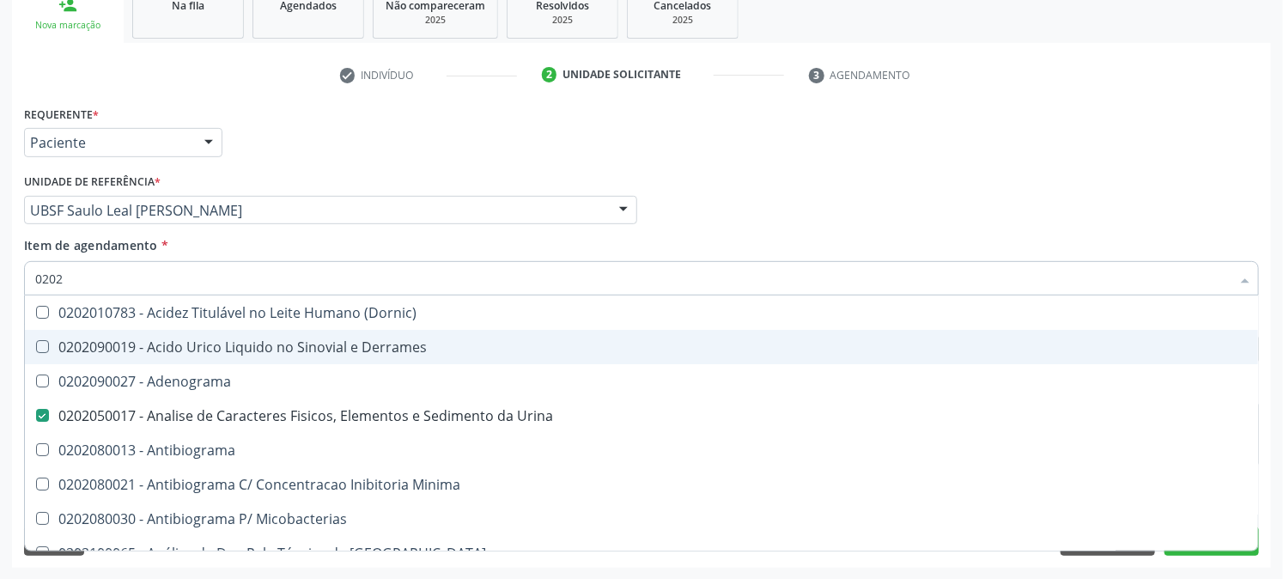
checkbox Oncologia "true"
checkbox Anticardiolipina "true"
checkbox Antitoxoplasma "false"
checkbox Eosinofilos "true"
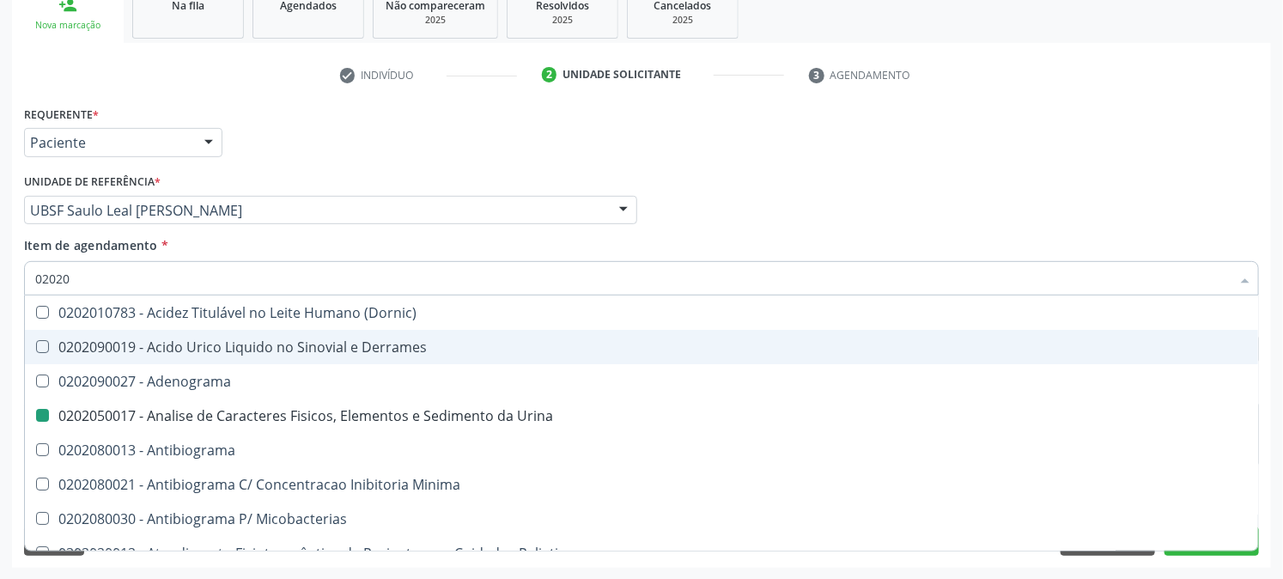
type input "020203"
checkbox Urina "false"
checkbox Identificacao "false"
checkbox Molecular "true"
checkbox Aluminio "true"
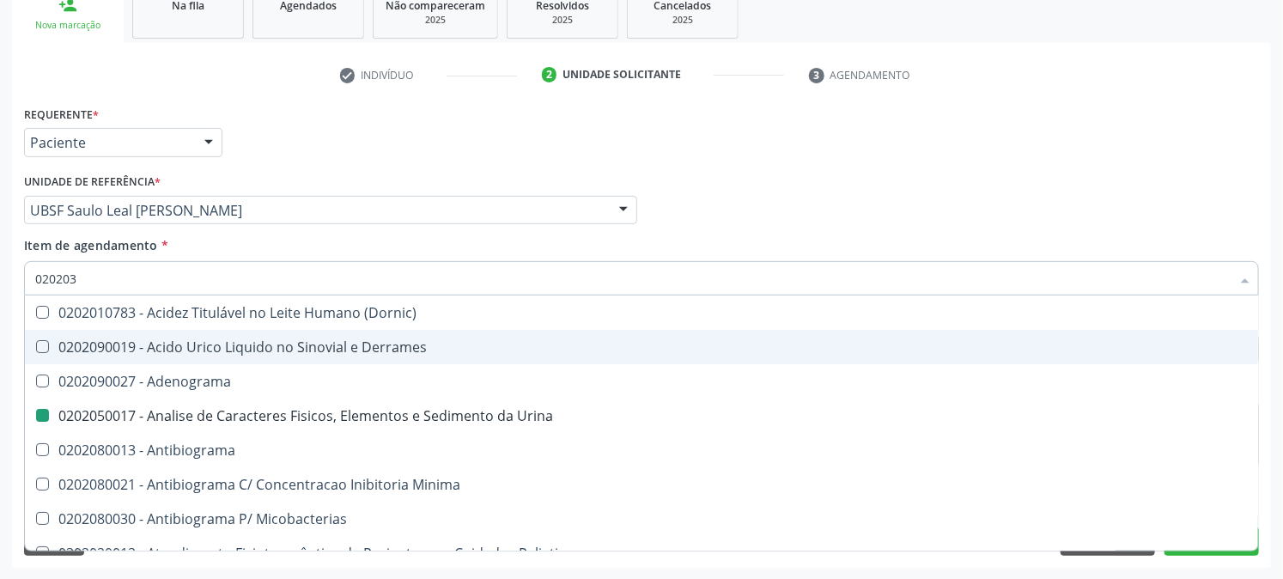
checkbox III "true"
checkbox Cortisol "true"
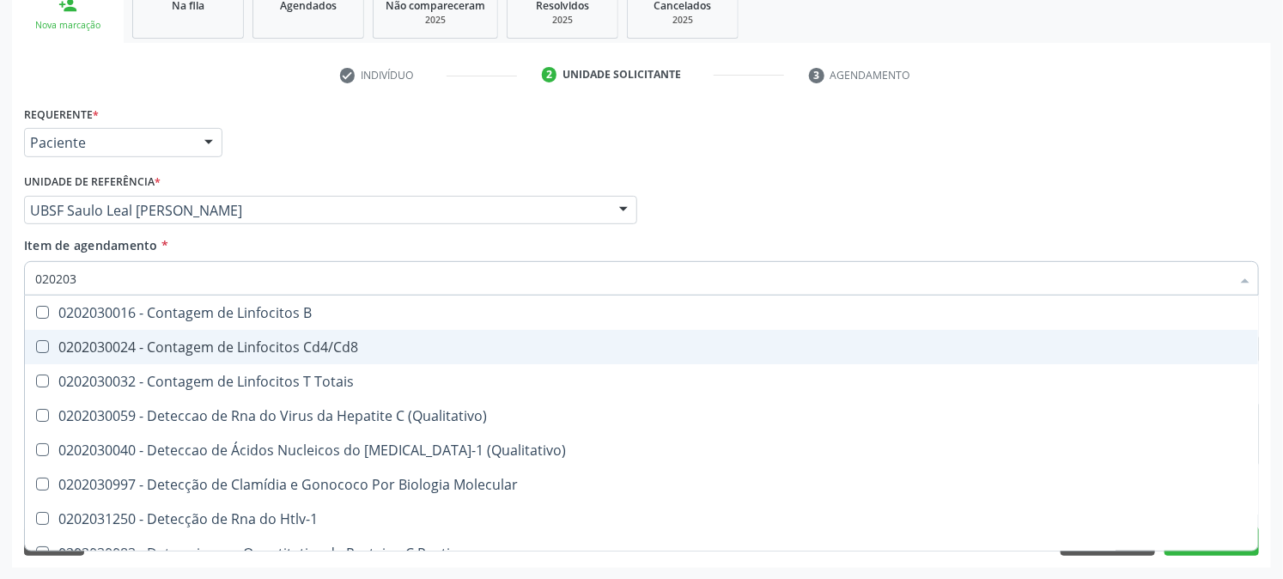
type input "0202030"
checkbox Completo "false"
checkbox Liso "true"
checkbox \(Anti-Hdv\) "true"
checkbox Antitoxoplasma "false"
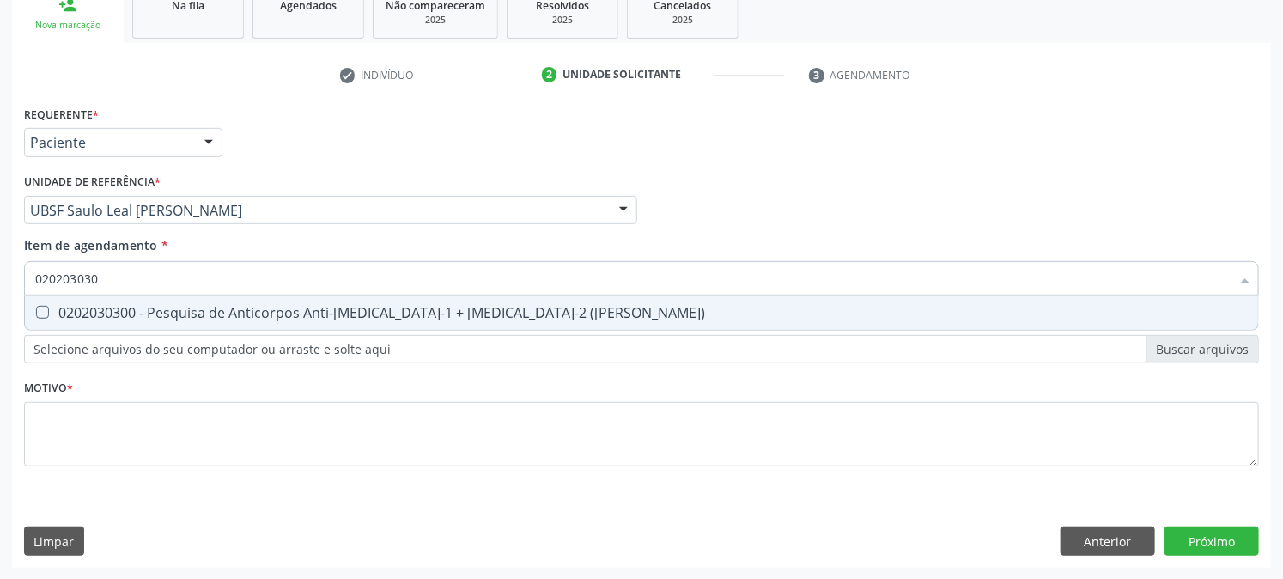
type input "0202030300"
click at [281, 309] on div "0202030300 - Pesquisa de Anticorpos Anti-Hiv-1 + Hiv-2 (Elisa)" at bounding box center [641, 313] width 1213 height 14
checkbox \(Elisa\) "true"
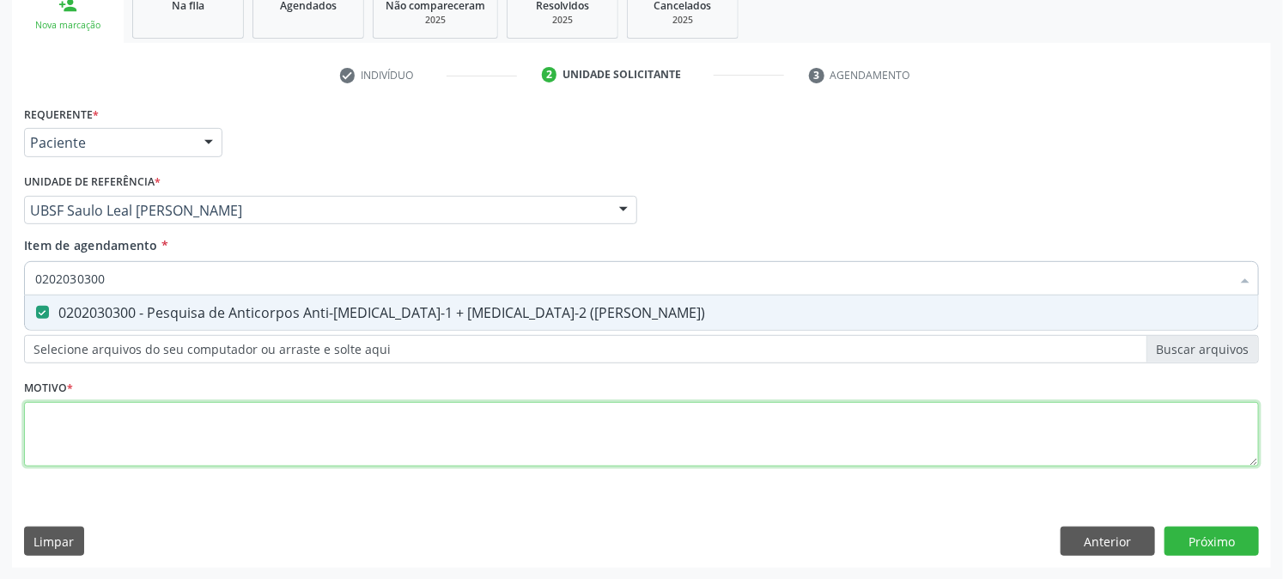
click at [155, 425] on div "Requerente * Paciente Profissional de Saúde Paciente Nenhum resultado encontrad…" at bounding box center [641, 295] width 1235 height 389
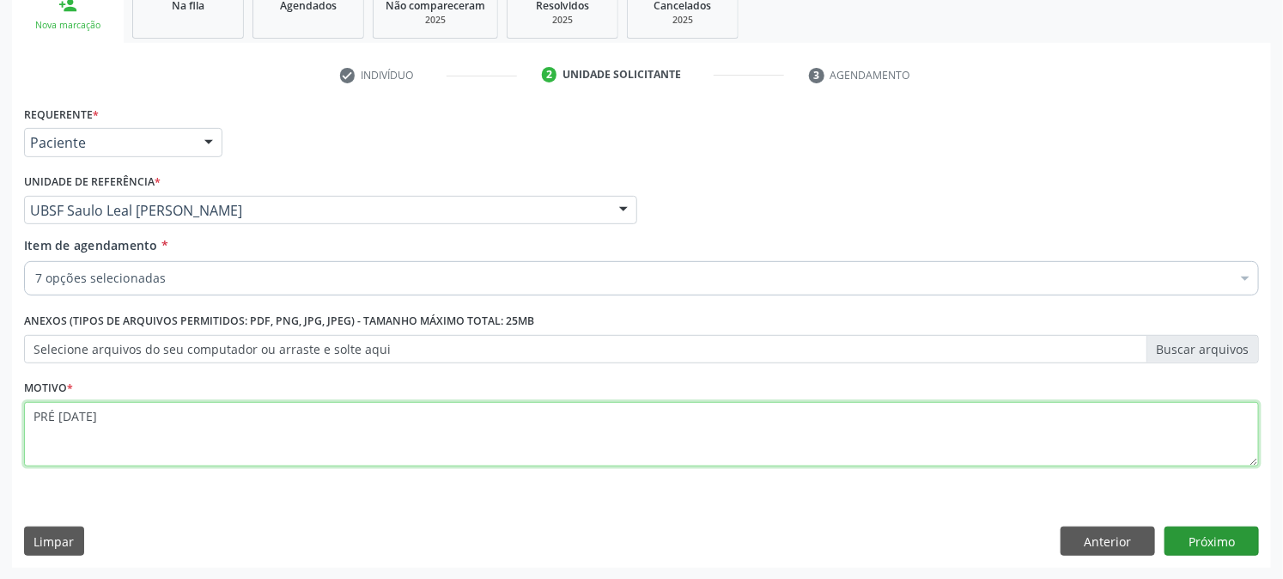
type textarea "PRÉ [DATE]"
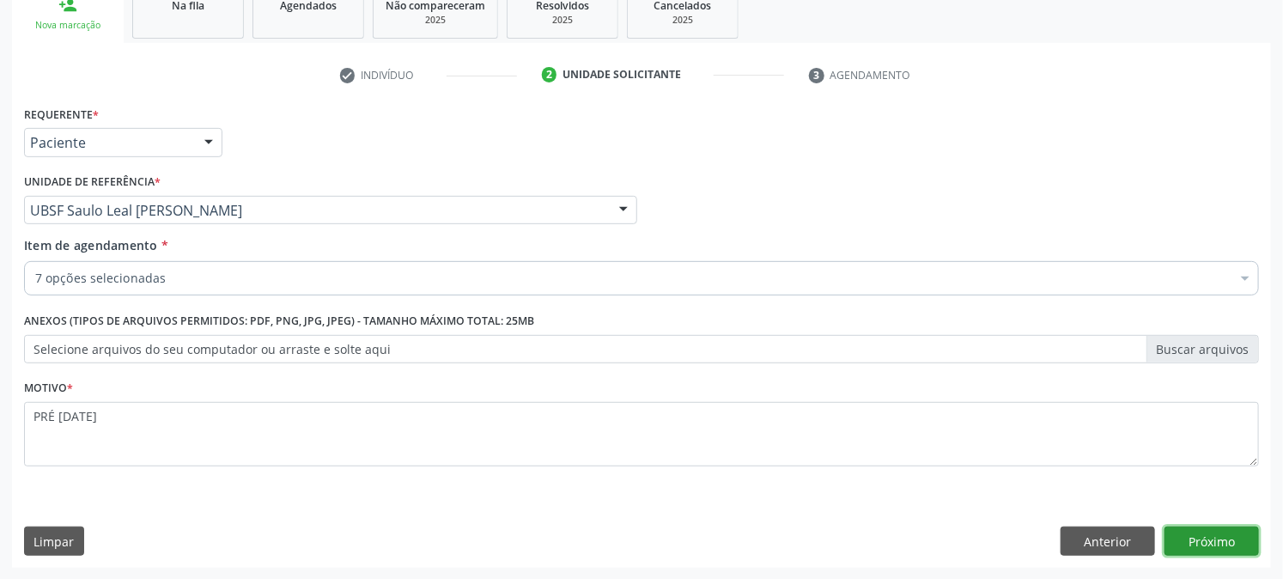
click at [1191, 534] on button "Próximo" at bounding box center [1212, 540] width 94 height 29
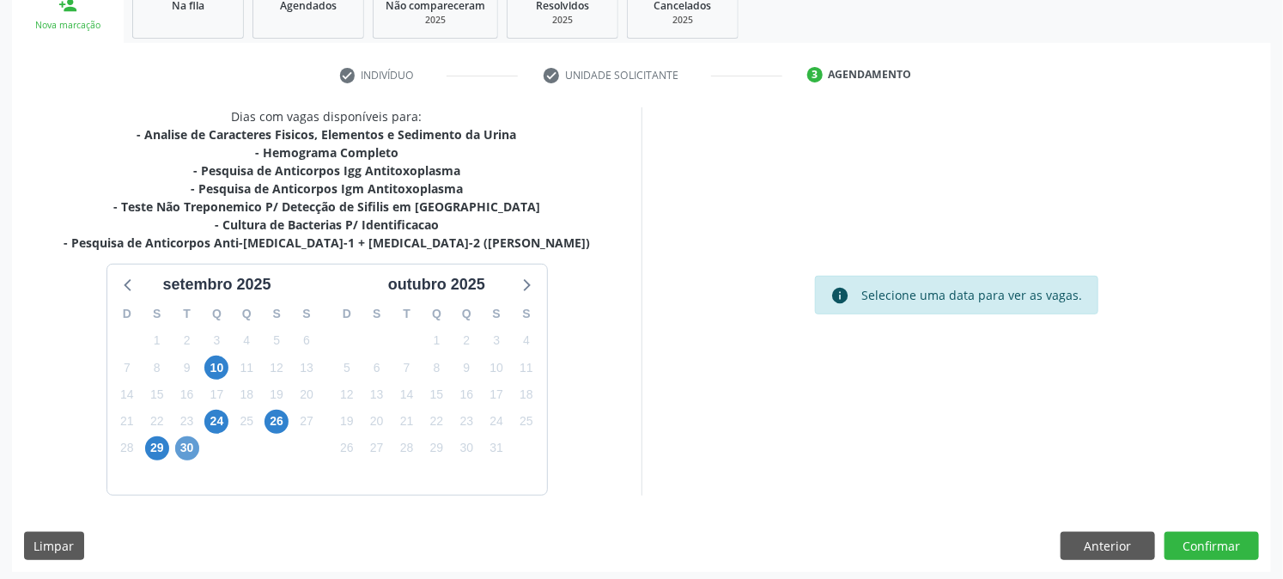
click at [202, 445] on div "1" at bounding box center [217, 448] width 30 height 27
click at [192, 447] on span "30" at bounding box center [187, 448] width 24 height 24
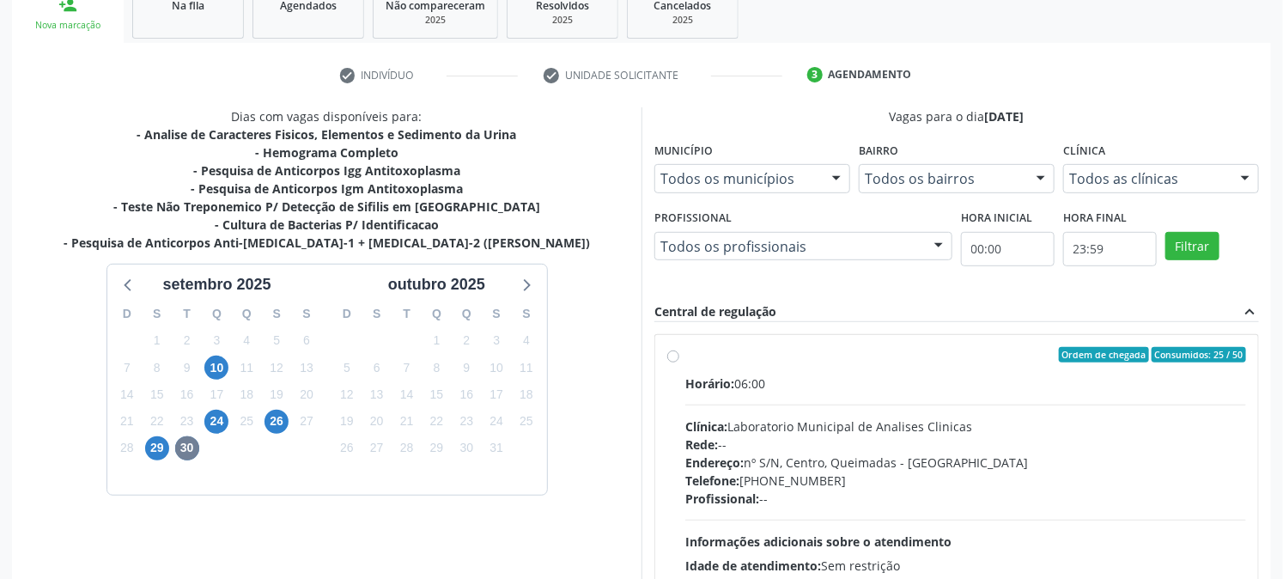
click at [723, 357] on div "Ordem de chegada Consumidos: 25 / 50" at bounding box center [965, 354] width 561 height 15
click at [679, 357] on input "Ordem de chegada Consumidos: 25 / 50 Horário: 06:00 Clínica: Laboratorio Munici…" at bounding box center [673, 354] width 12 height 15
radio input "true"
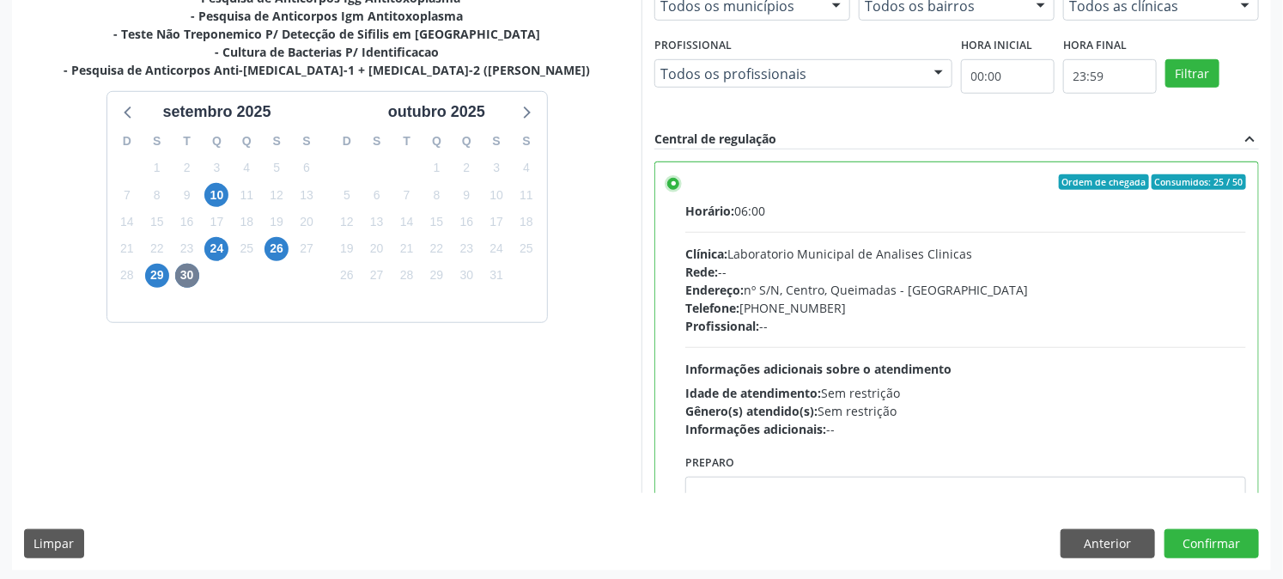
scroll to position [447, 0]
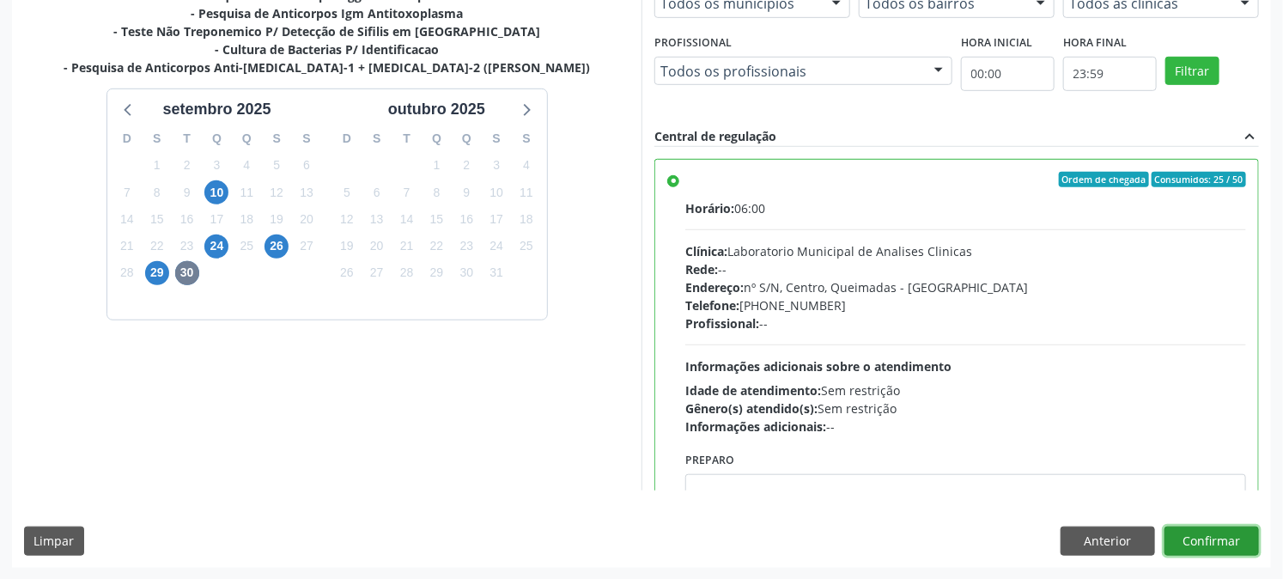
click at [1194, 538] on button "Confirmar" at bounding box center [1212, 540] width 94 height 29
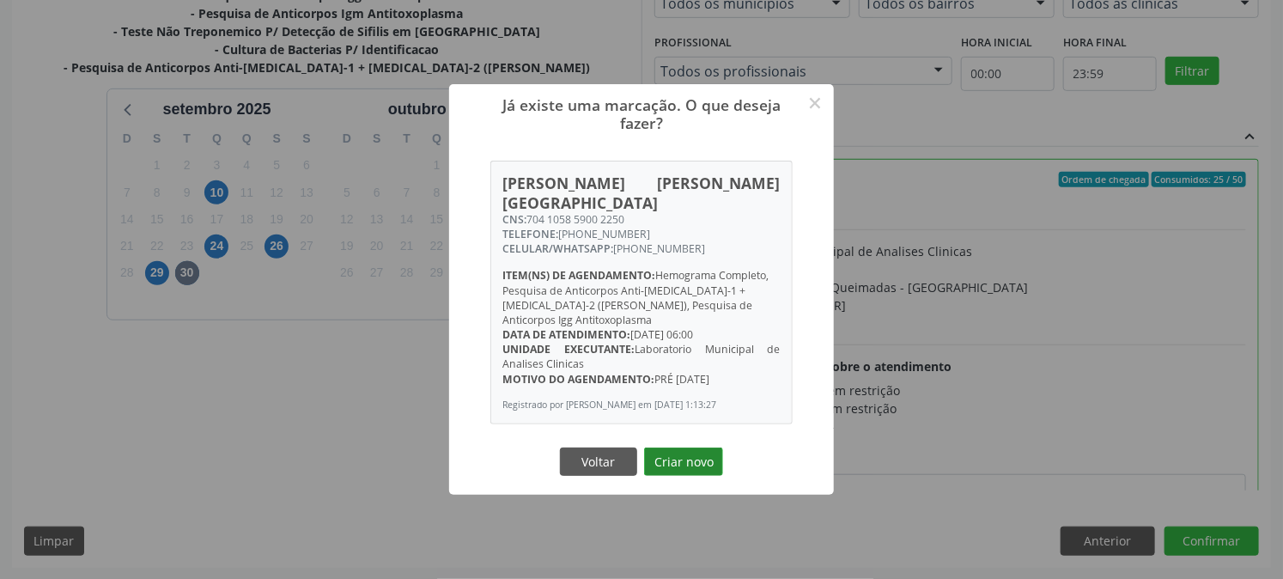
click at [705, 453] on button "Criar novo" at bounding box center [683, 461] width 79 height 29
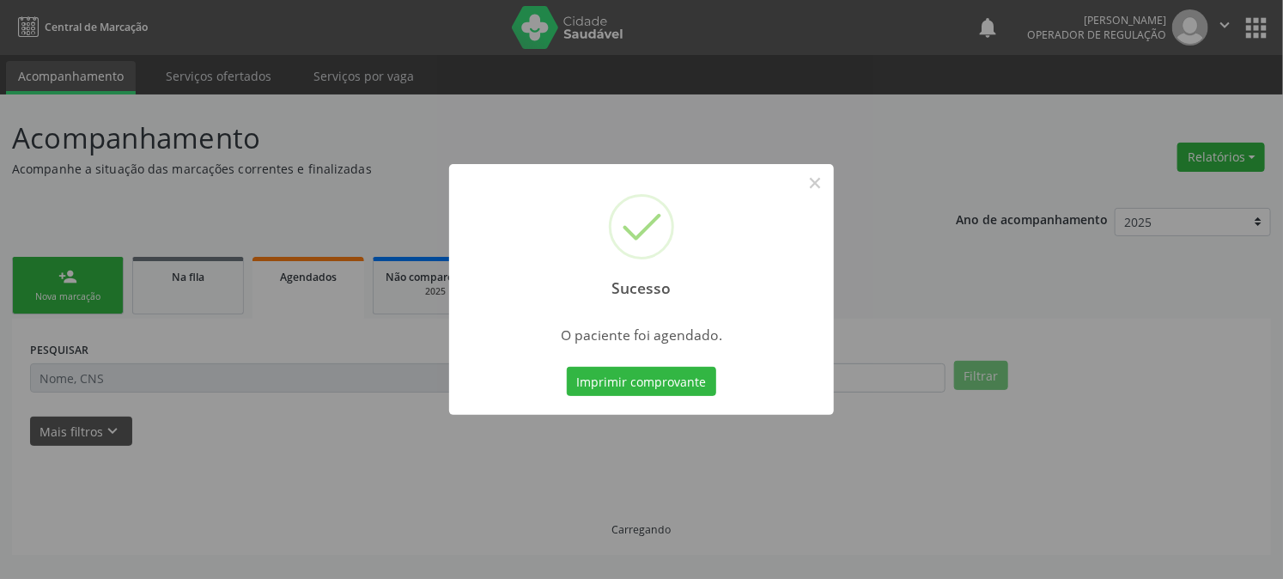
scroll to position [0, 0]
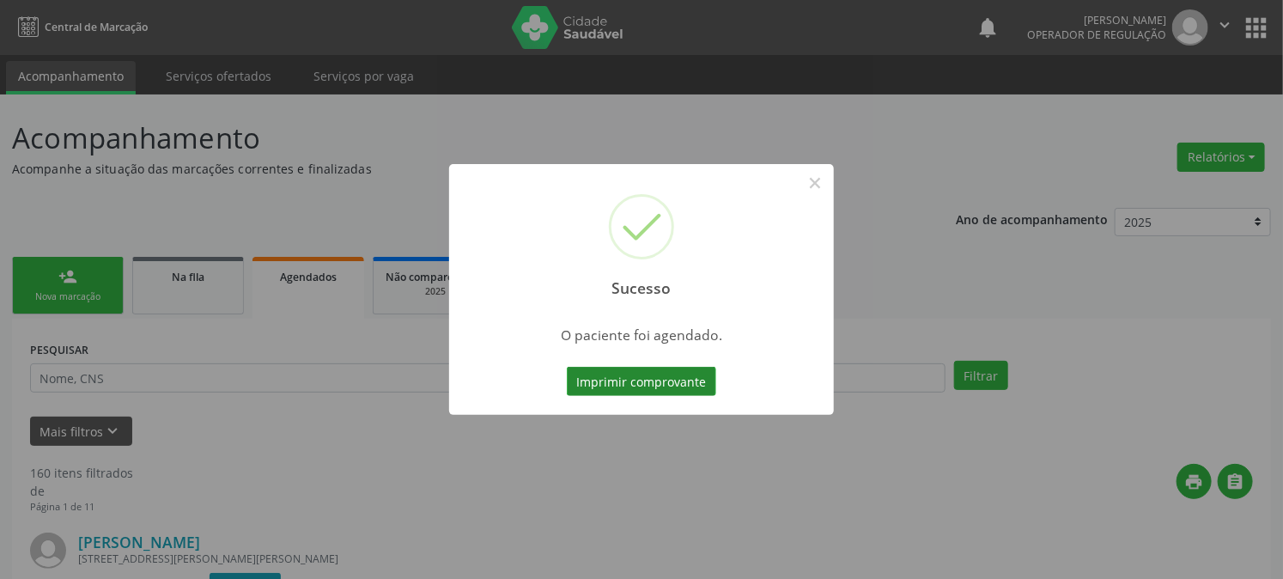
click at [697, 391] on button "Imprimir comprovante" at bounding box center [641, 381] width 149 height 29
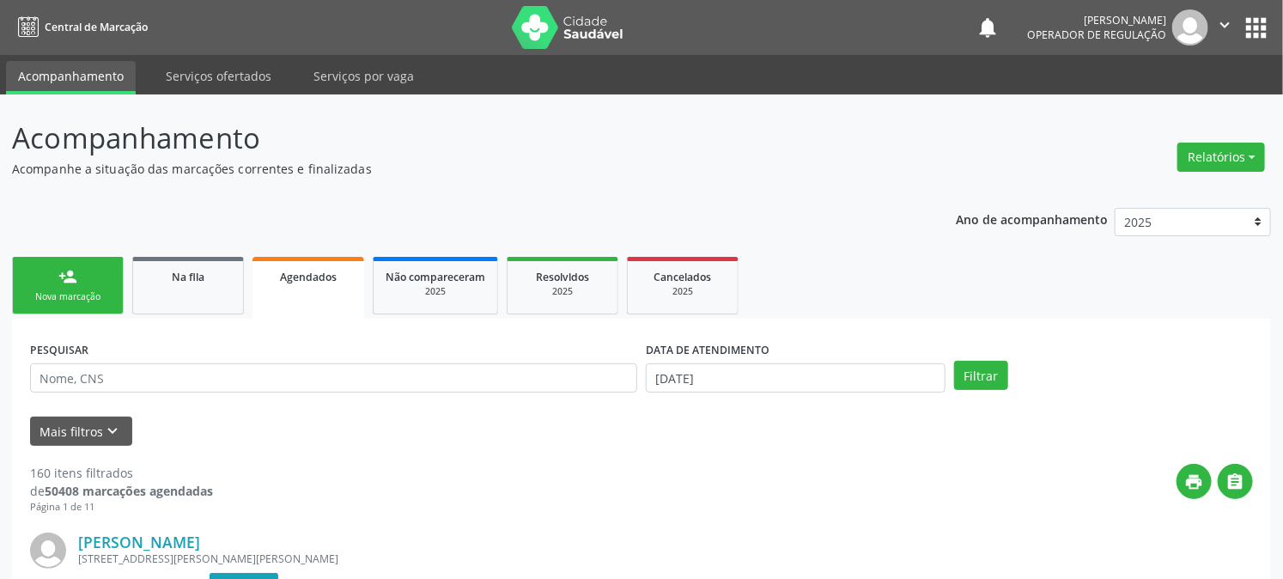
click at [84, 266] on link "person_add Nova marcação" at bounding box center [68, 286] width 112 height 58
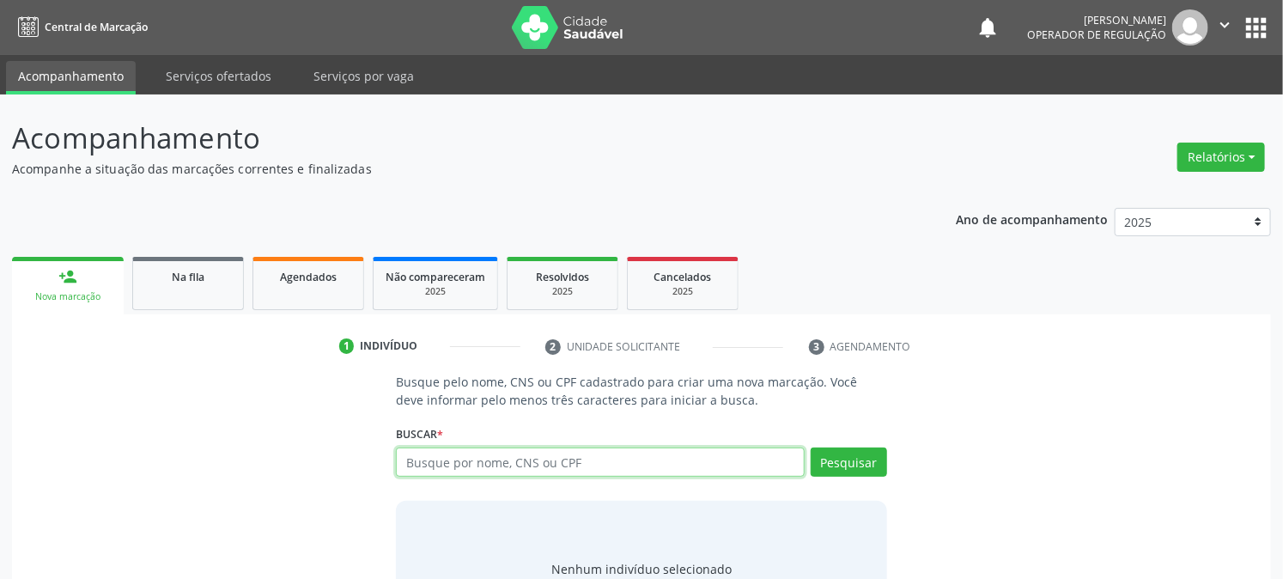
click at [485, 453] on input "text" at bounding box center [600, 461] width 408 height 29
type input "700809491708683"
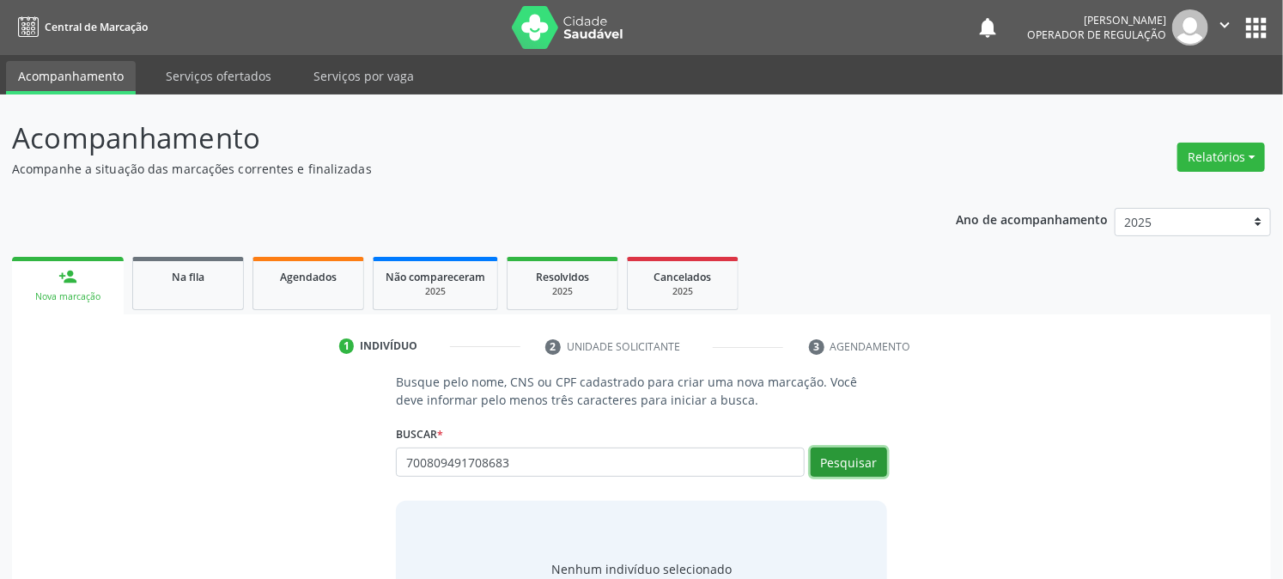
click at [853, 465] on button "Pesquisar" at bounding box center [849, 461] width 76 height 29
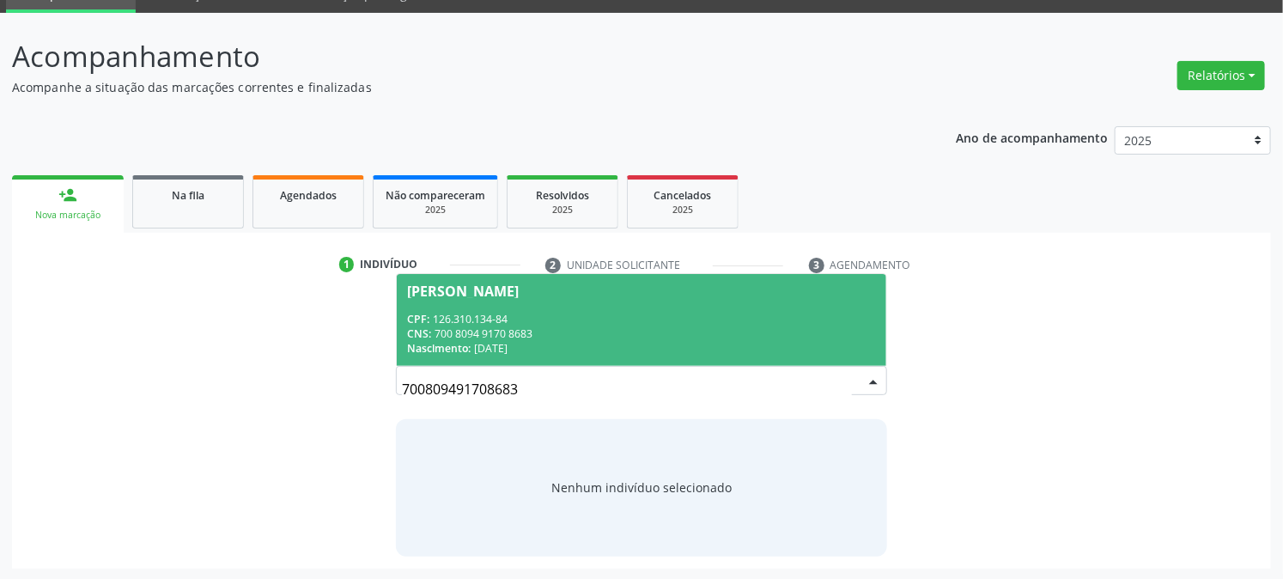
click at [494, 345] on div "Nascimento: 27/08/1997" at bounding box center [641, 348] width 468 height 15
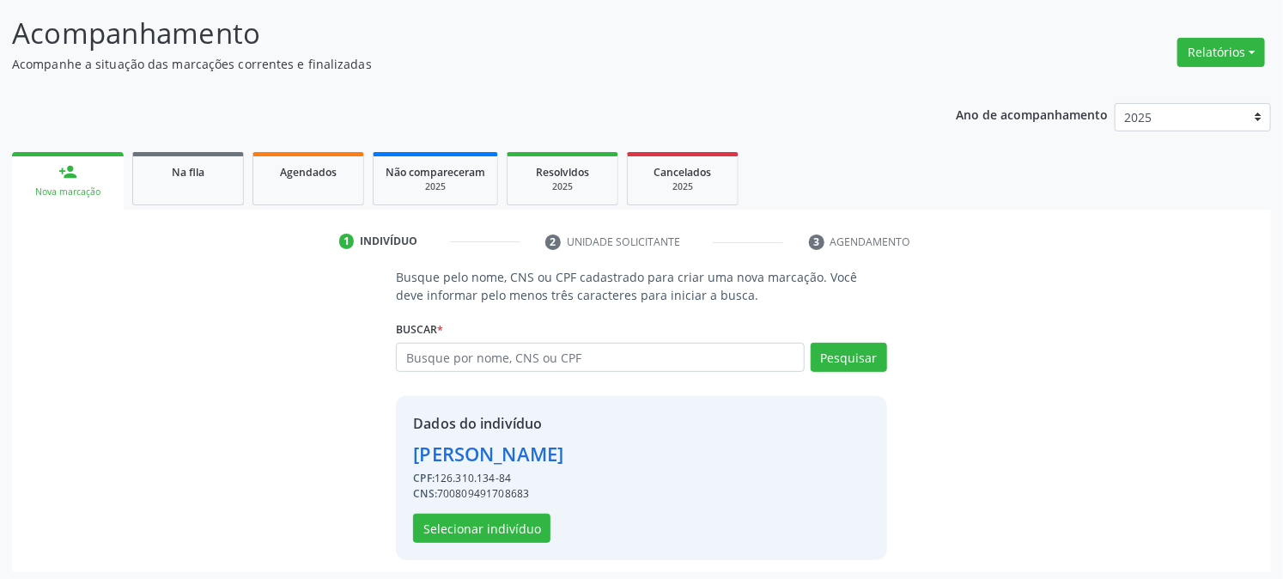
scroll to position [108, 0]
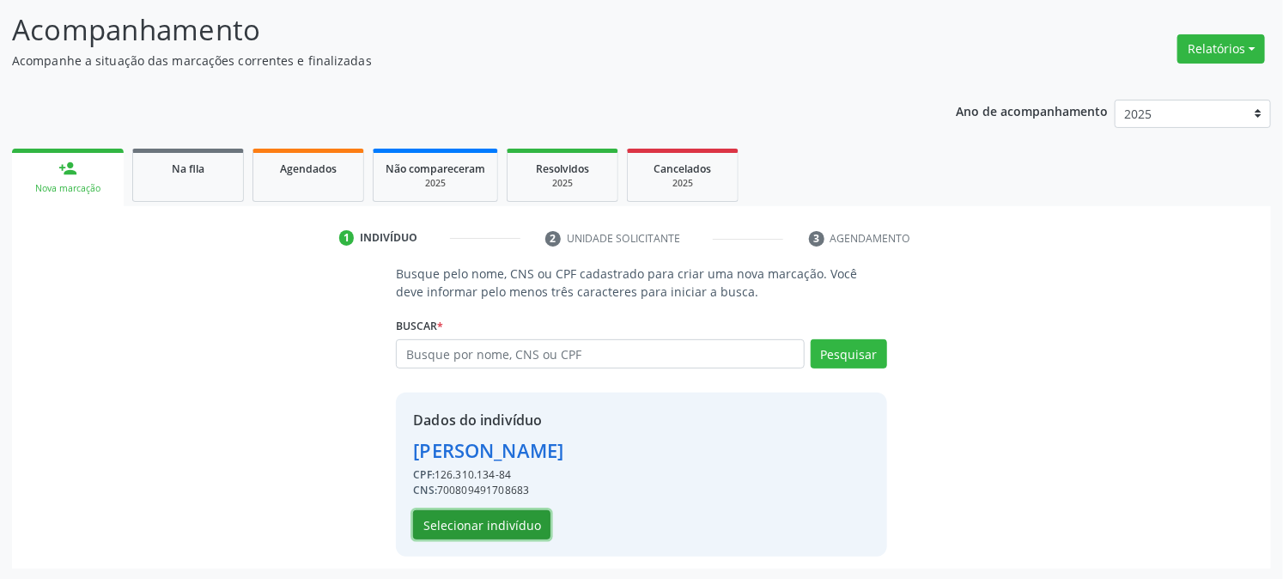
click at [475, 522] on button "Selecionar indivíduo" at bounding box center [481, 524] width 137 height 29
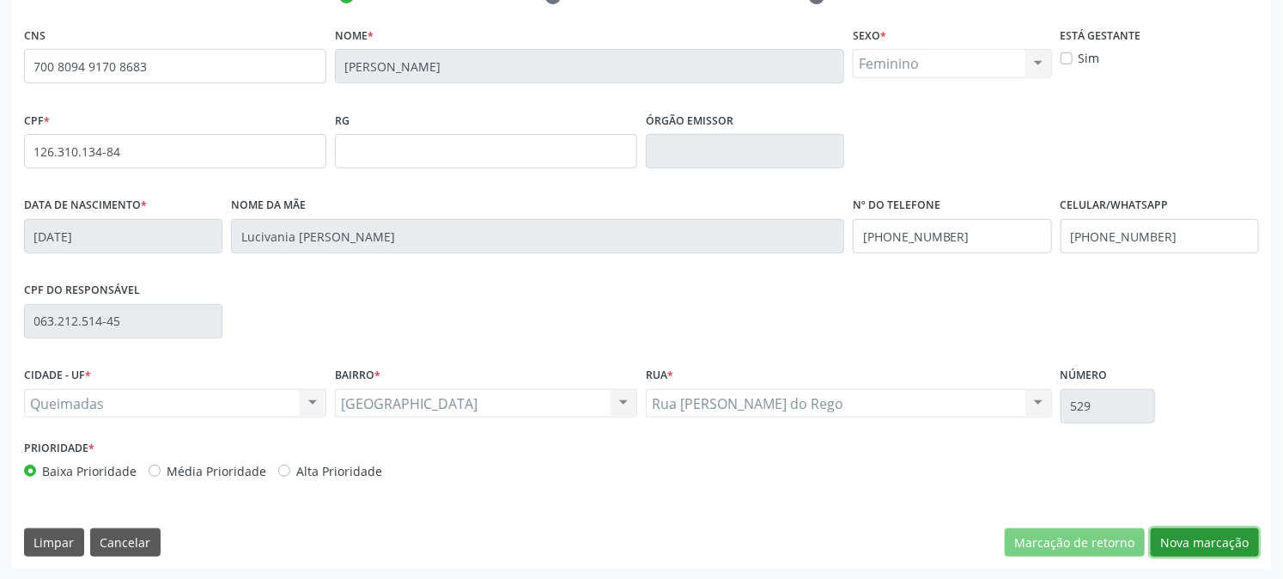
click at [1191, 533] on button "Nova marcação" at bounding box center [1205, 542] width 108 height 29
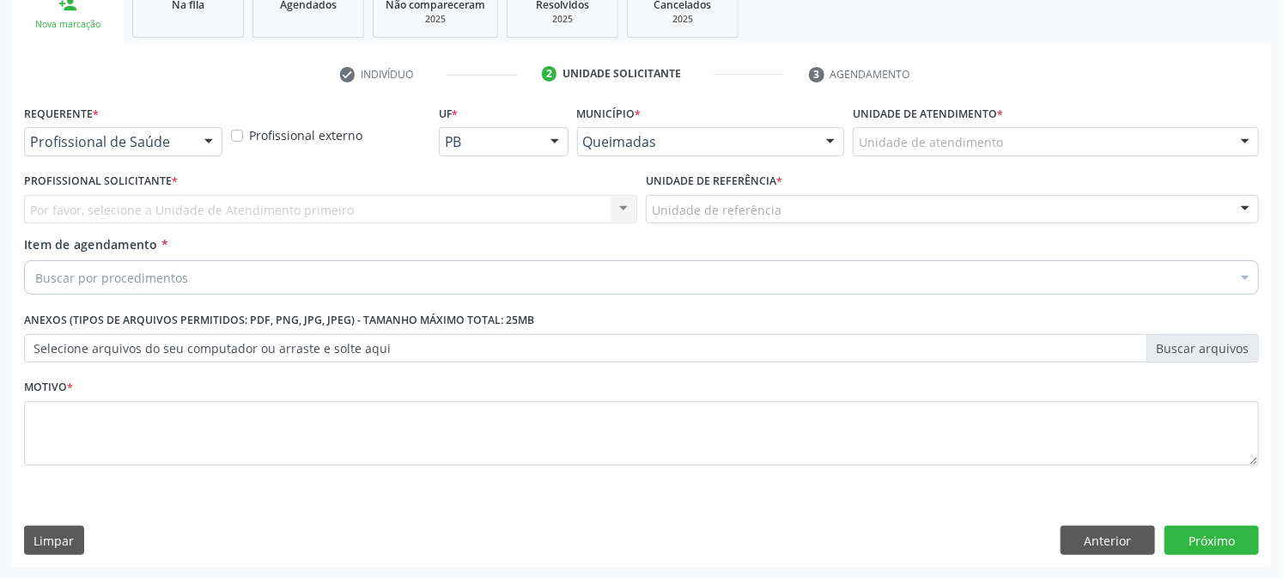
scroll to position [271, 0]
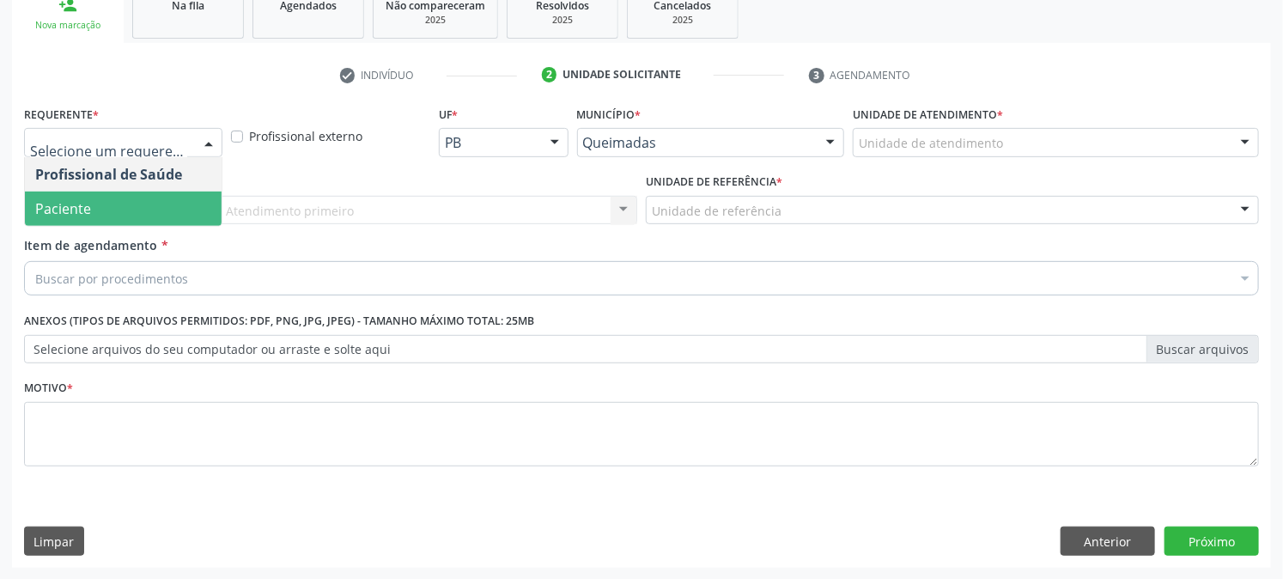
click at [136, 206] on span "Paciente" at bounding box center [123, 209] width 197 height 34
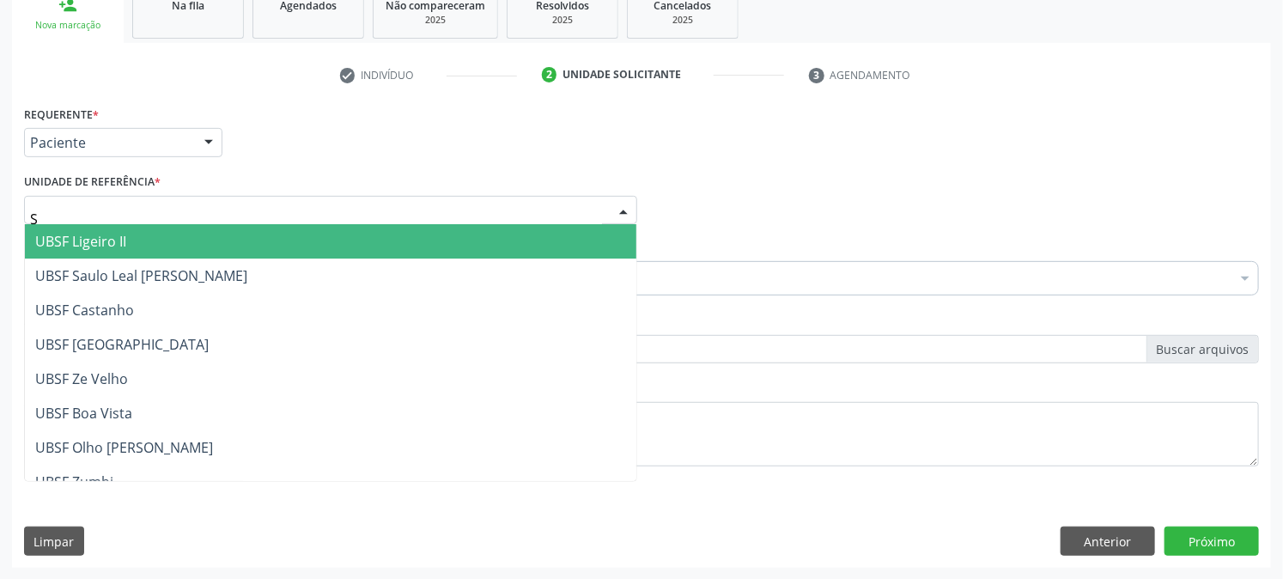
type input "SA"
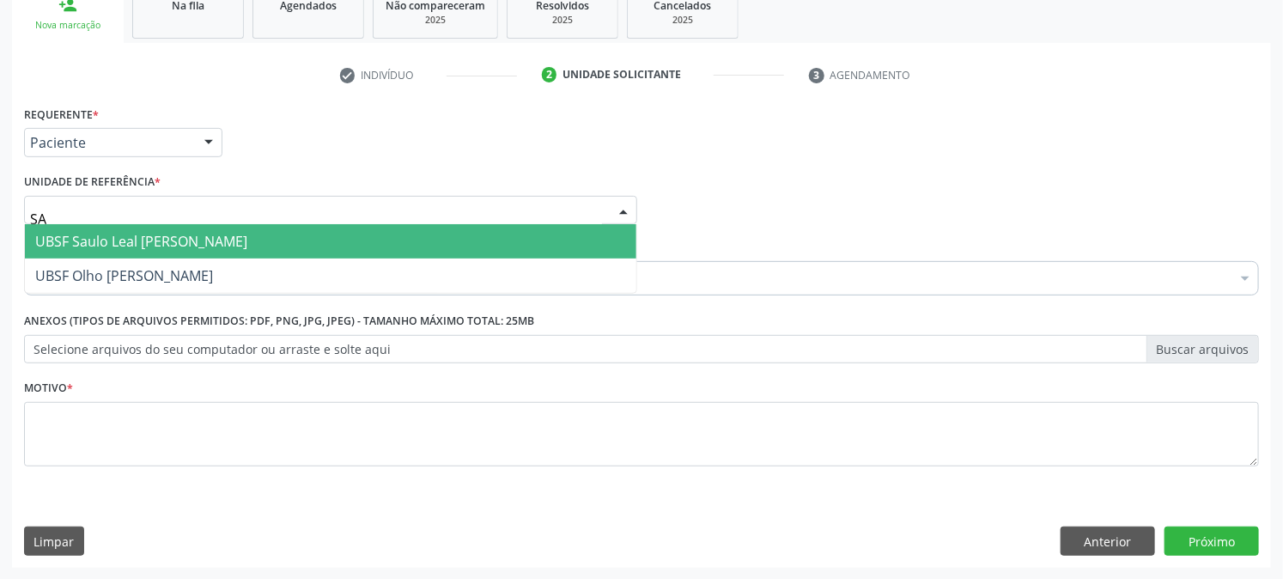
click at [158, 250] on span "UBSF Saulo Leal [PERSON_NAME]" at bounding box center [330, 241] width 611 height 34
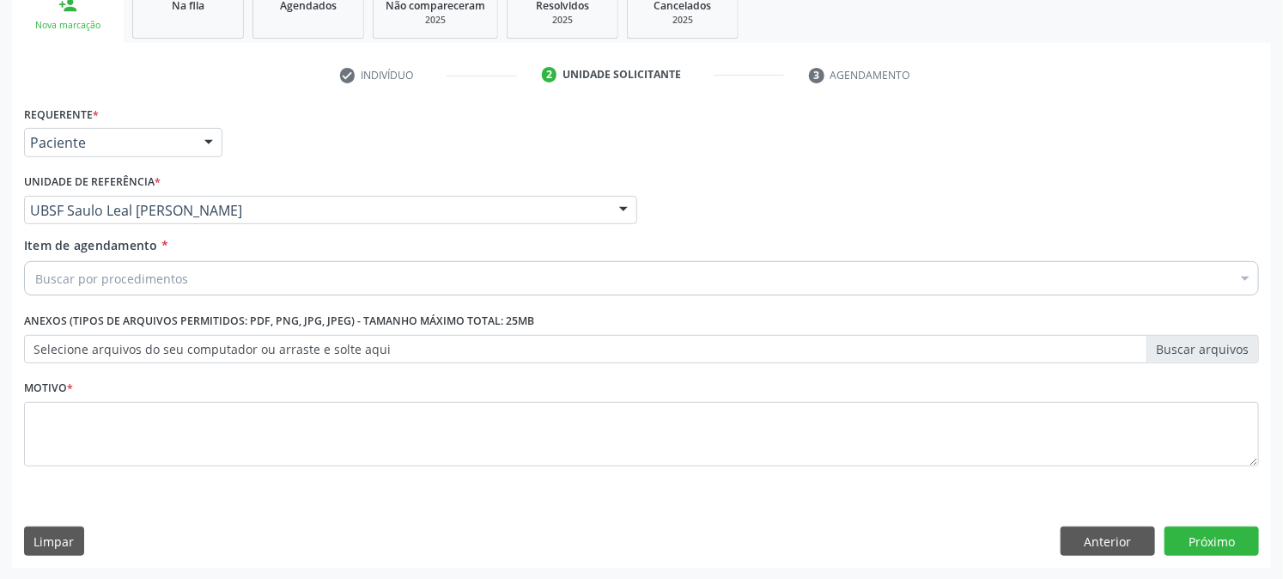
click at [172, 261] on div "Buscar por procedimentos" at bounding box center [641, 278] width 1235 height 34
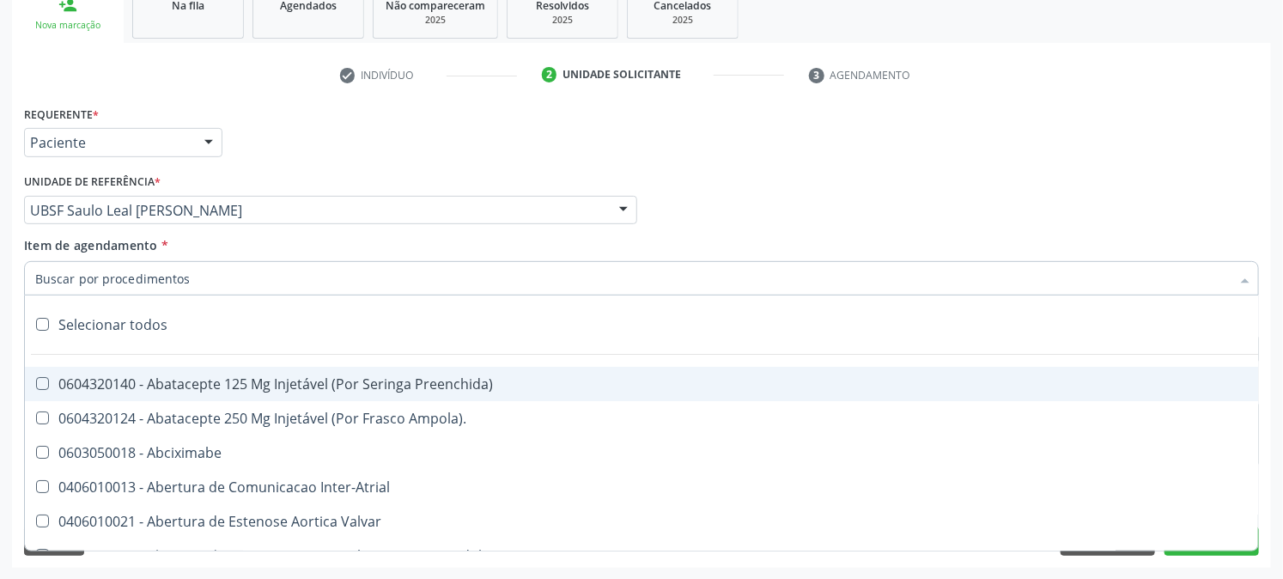
click at [186, 281] on input "Item de agendamento *" at bounding box center [632, 278] width 1195 height 34
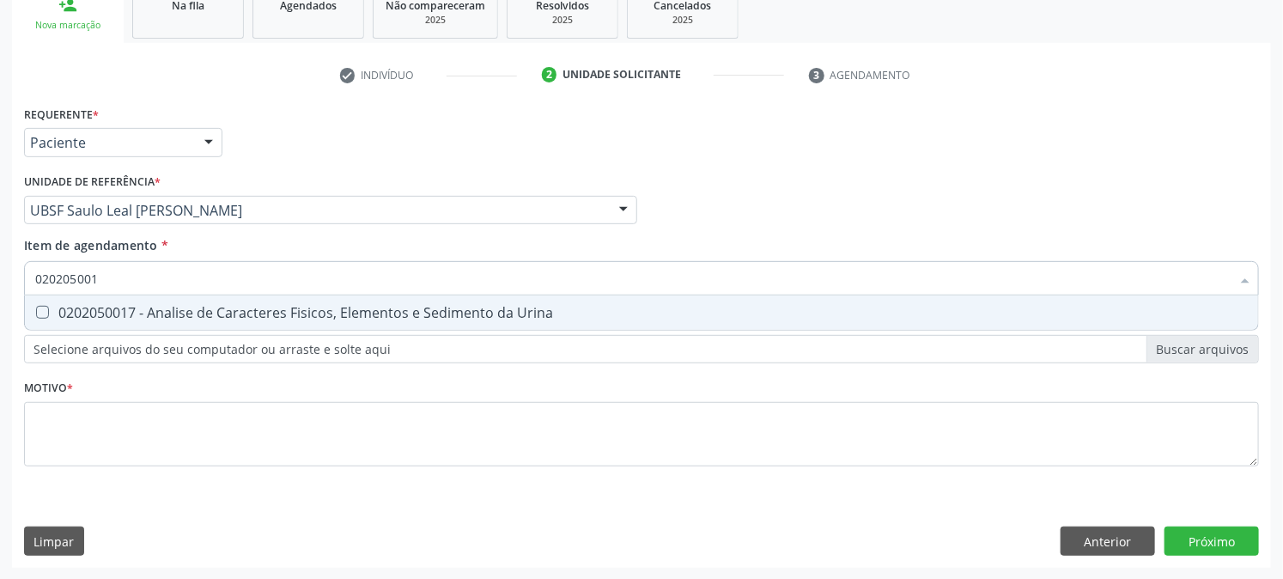
type input "0202050017"
click at [182, 309] on div "0202050017 - Analise de Caracteres Fisicos, Elementos e Sedimento da Urina" at bounding box center [641, 313] width 1213 height 14
checkbox Urina "true"
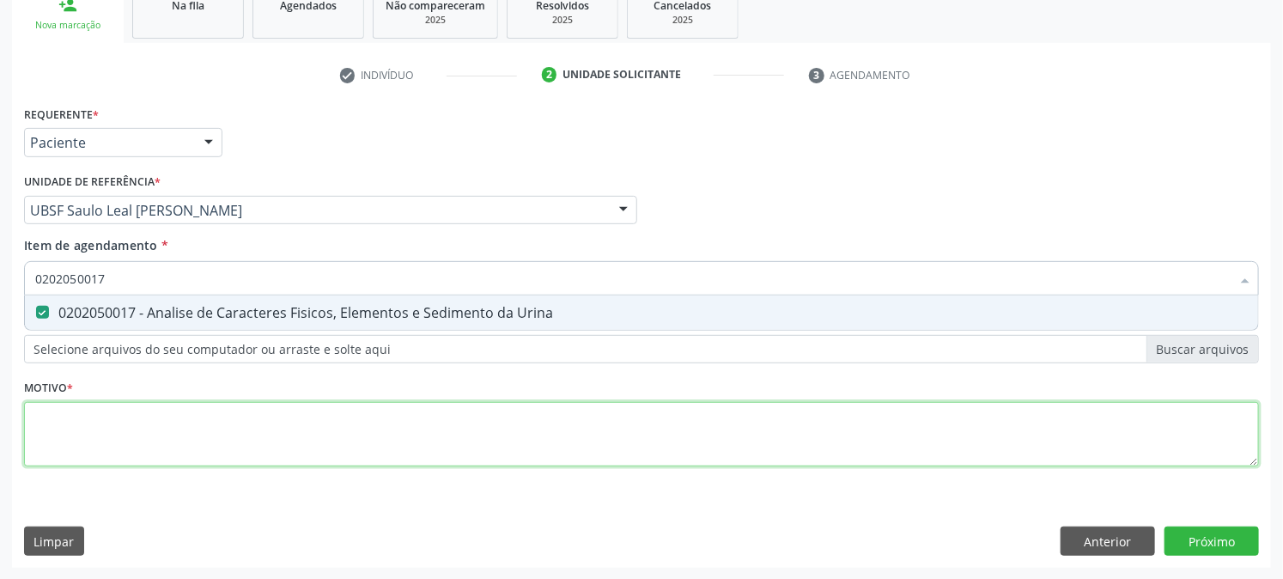
click at [179, 409] on div "Requerente * Paciente Profissional de Saúde Paciente Nenhum resultado encontrad…" at bounding box center [641, 295] width 1235 height 389
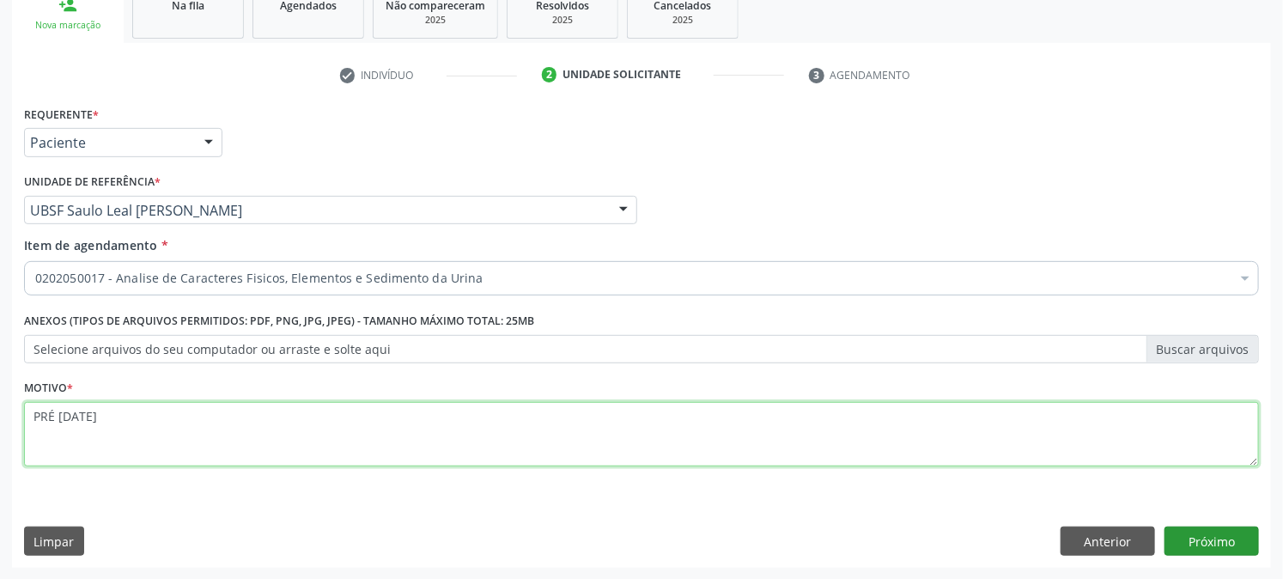
type textarea "PRÉ [DATE]"
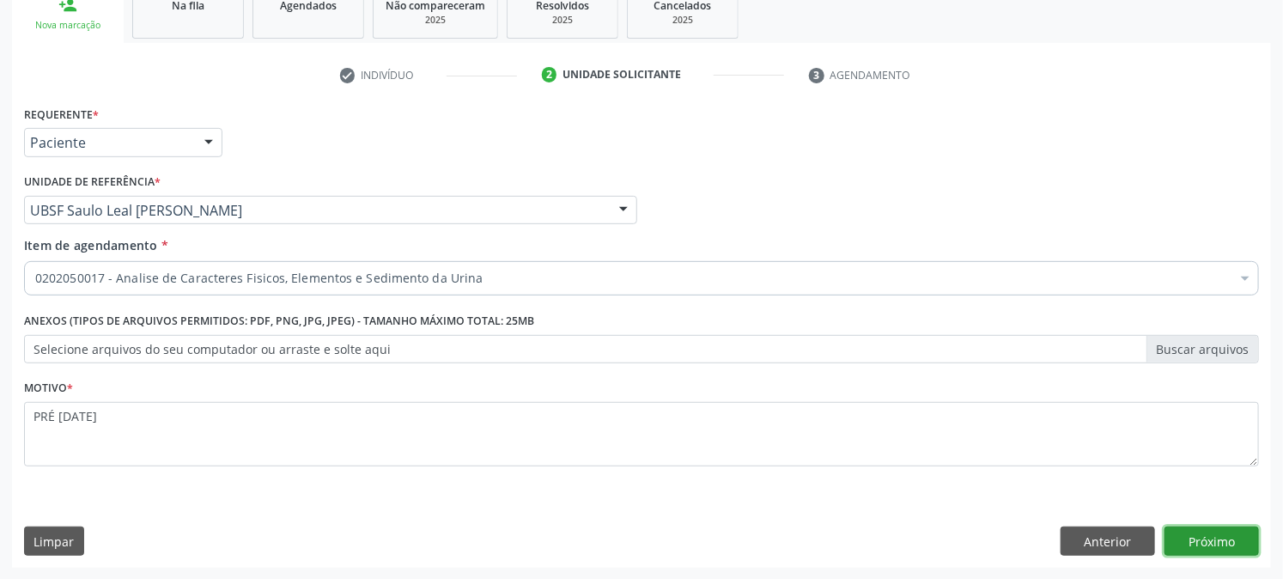
click at [1204, 527] on button "Próximo" at bounding box center [1212, 540] width 94 height 29
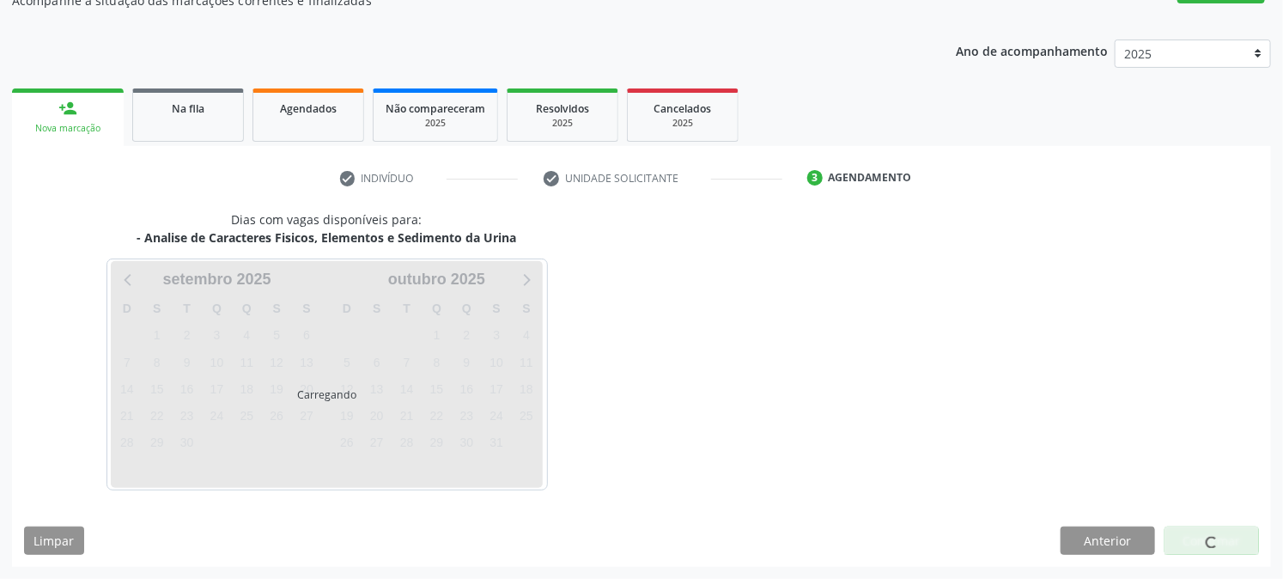
scroll to position [167, 0]
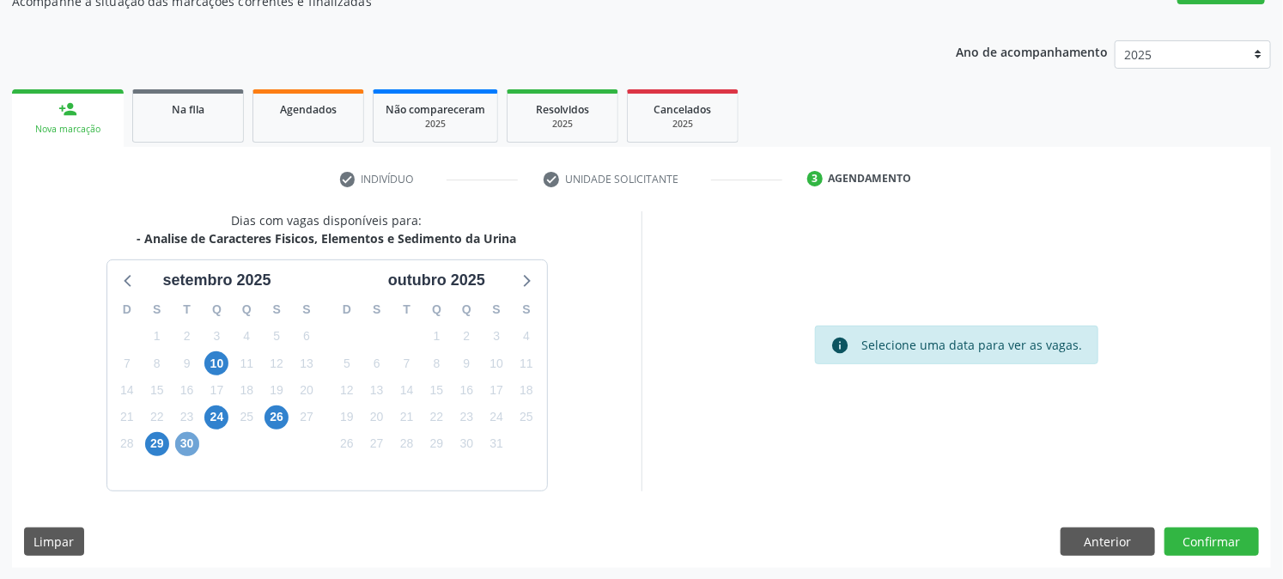
click at [184, 453] on span "30" at bounding box center [187, 444] width 24 height 24
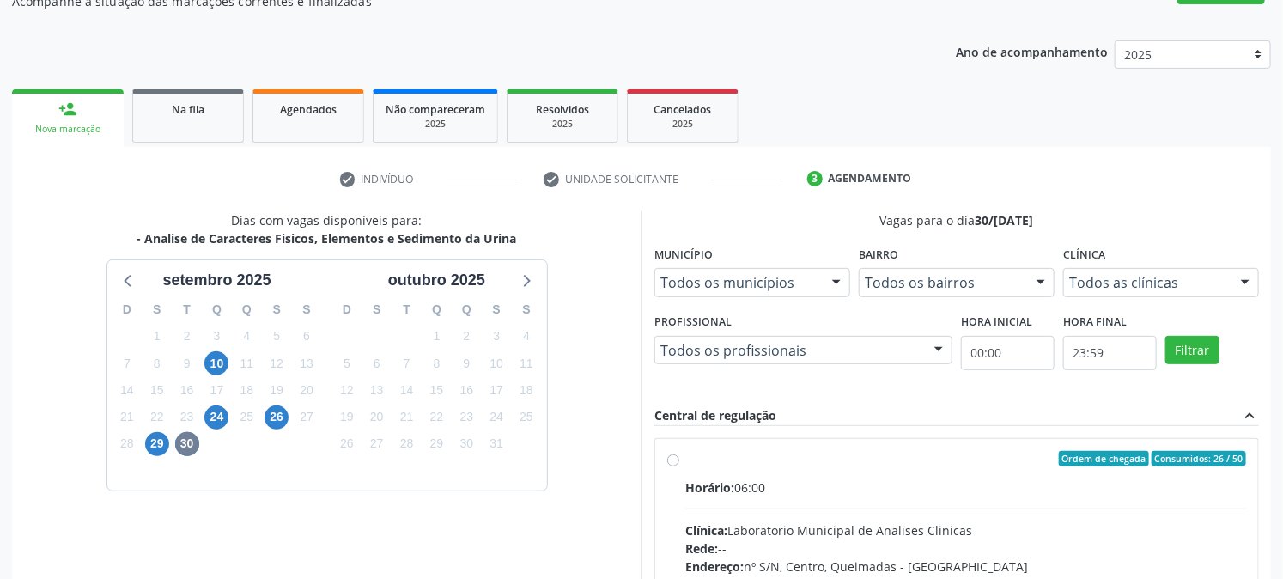
click at [679, 466] on input "Ordem de chegada Consumidos: 26 / 50 Horário: 06:00 Clínica: Laboratorio Munici…" at bounding box center [673, 458] width 12 height 15
radio input "true"
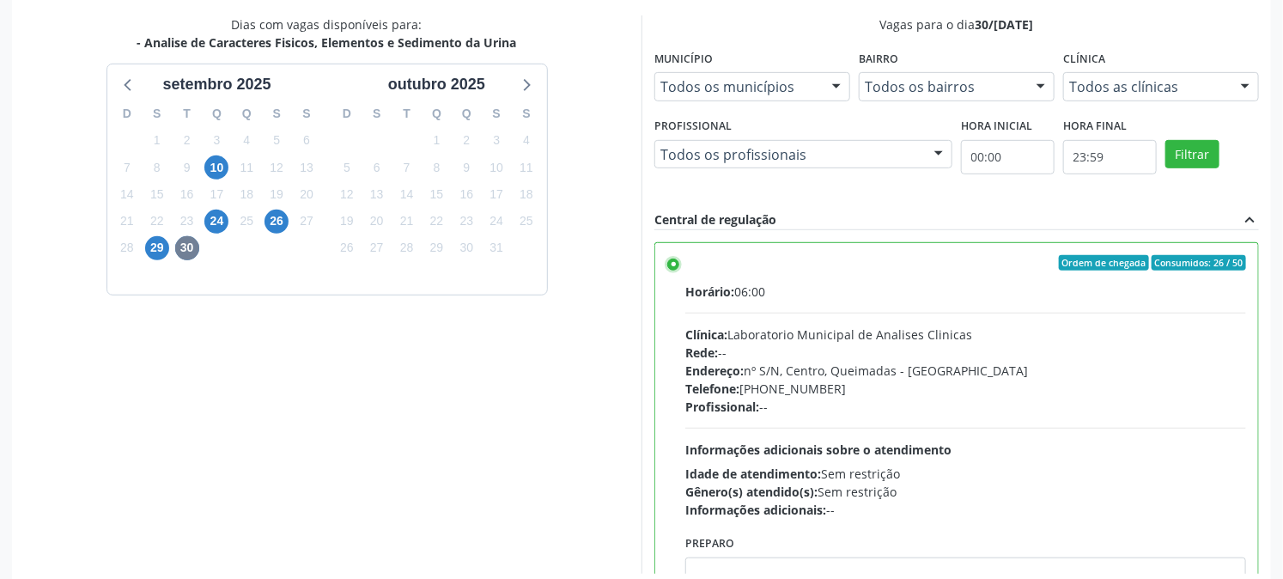
scroll to position [447, 0]
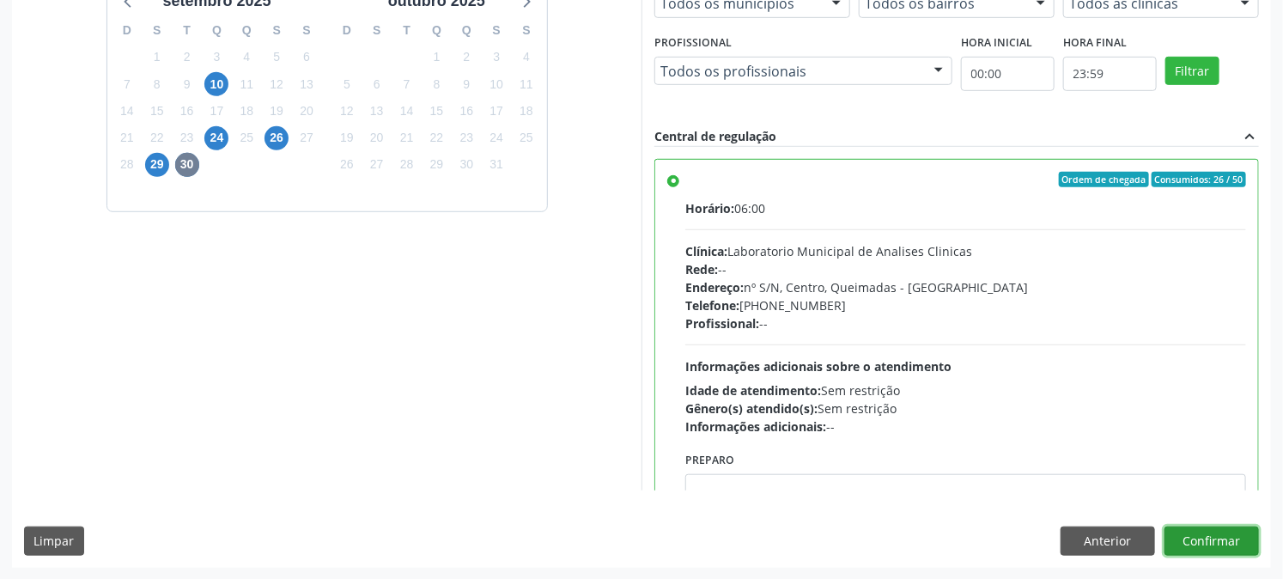
click at [1226, 553] on button "Confirmar" at bounding box center [1212, 540] width 94 height 29
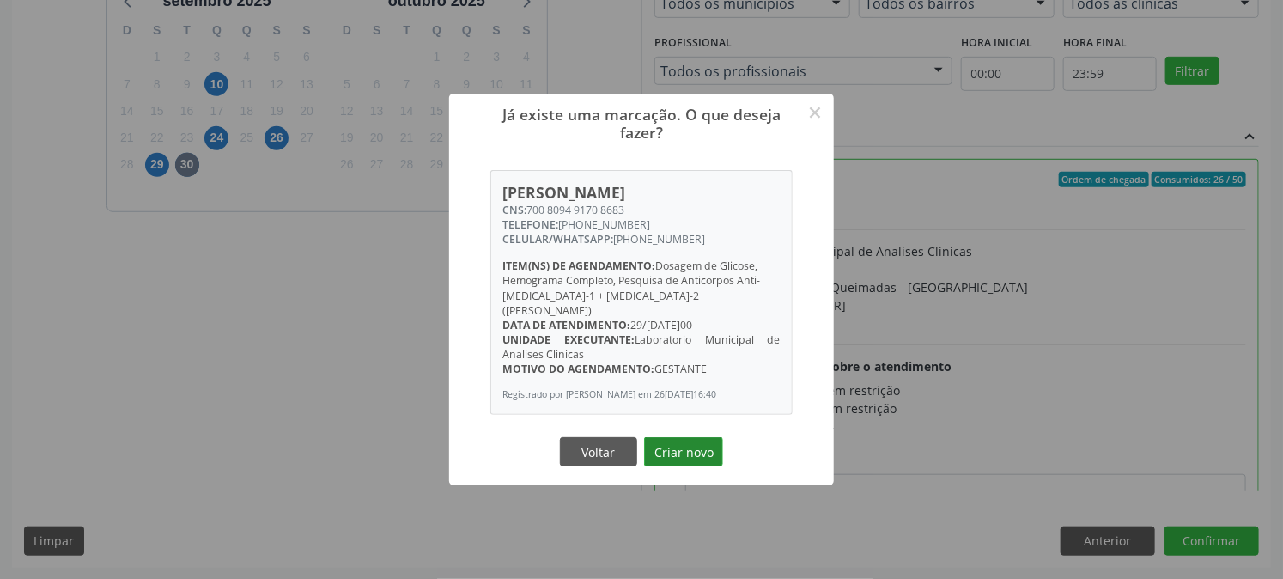
click at [697, 452] on button "Criar novo" at bounding box center [683, 451] width 79 height 29
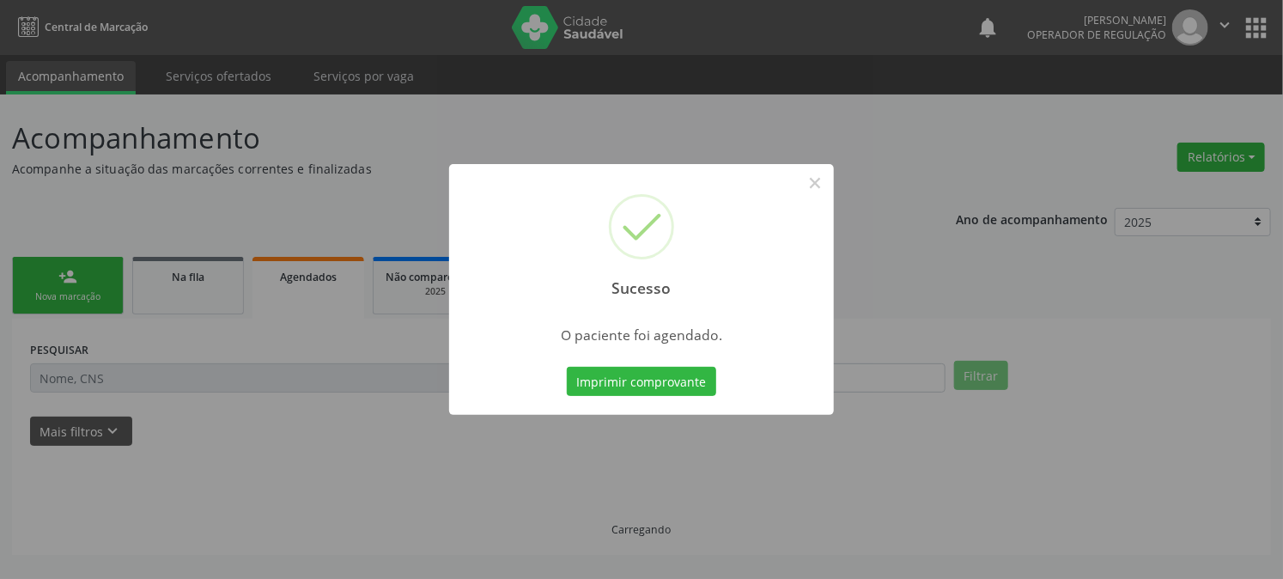
scroll to position [0, 0]
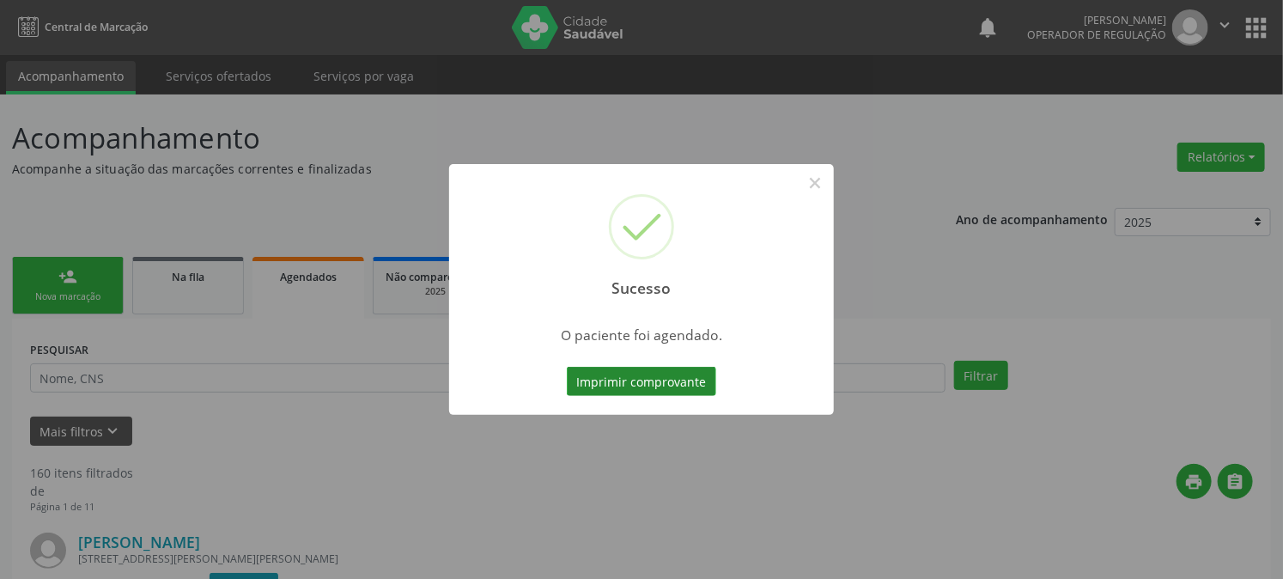
click at [672, 393] on button "Imprimir comprovante" at bounding box center [641, 381] width 149 height 29
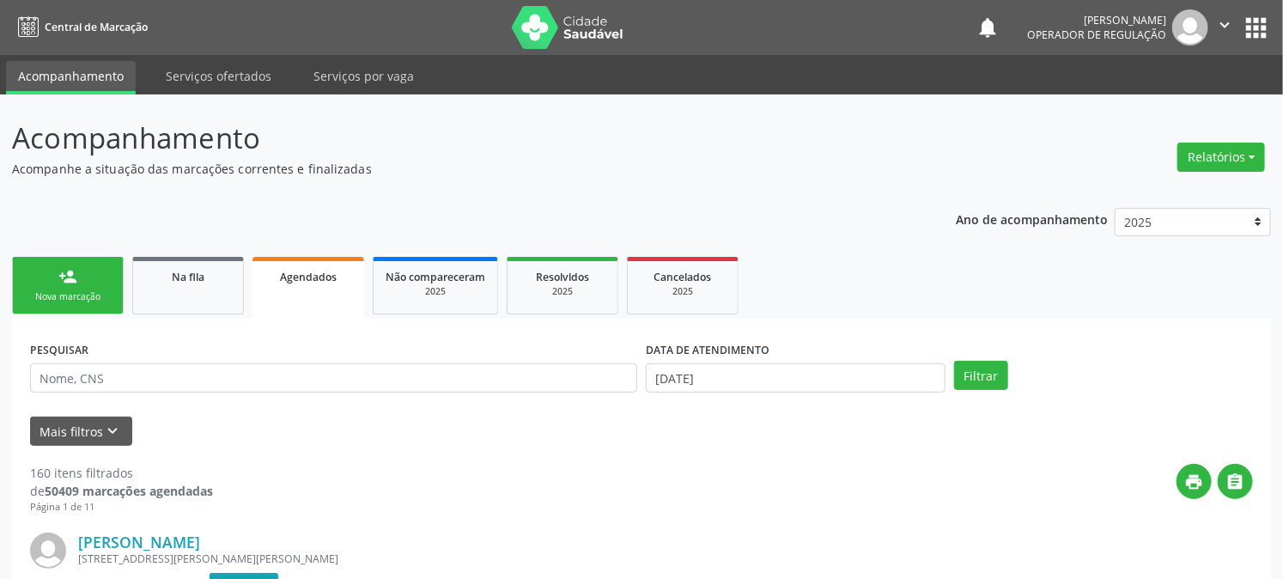
click at [76, 290] on div "Nova marcação" at bounding box center [68, 296] width 86 height 13
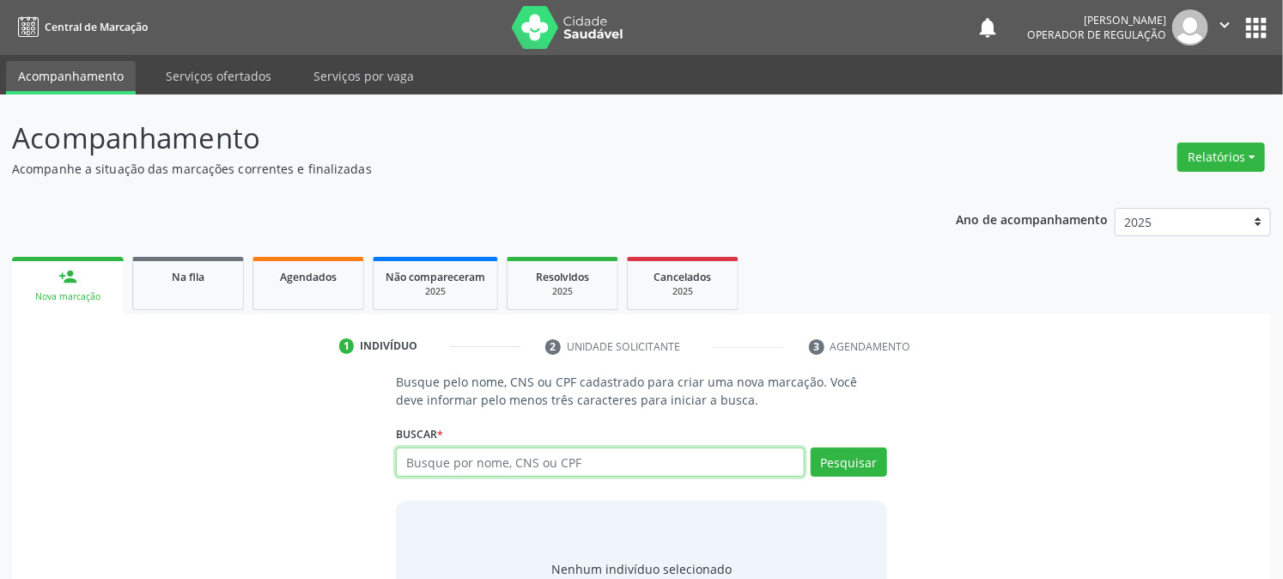
click at [501, 466] on input "text" at bounding box center [600, 461] width 408 height 29
type input "702507732325040"
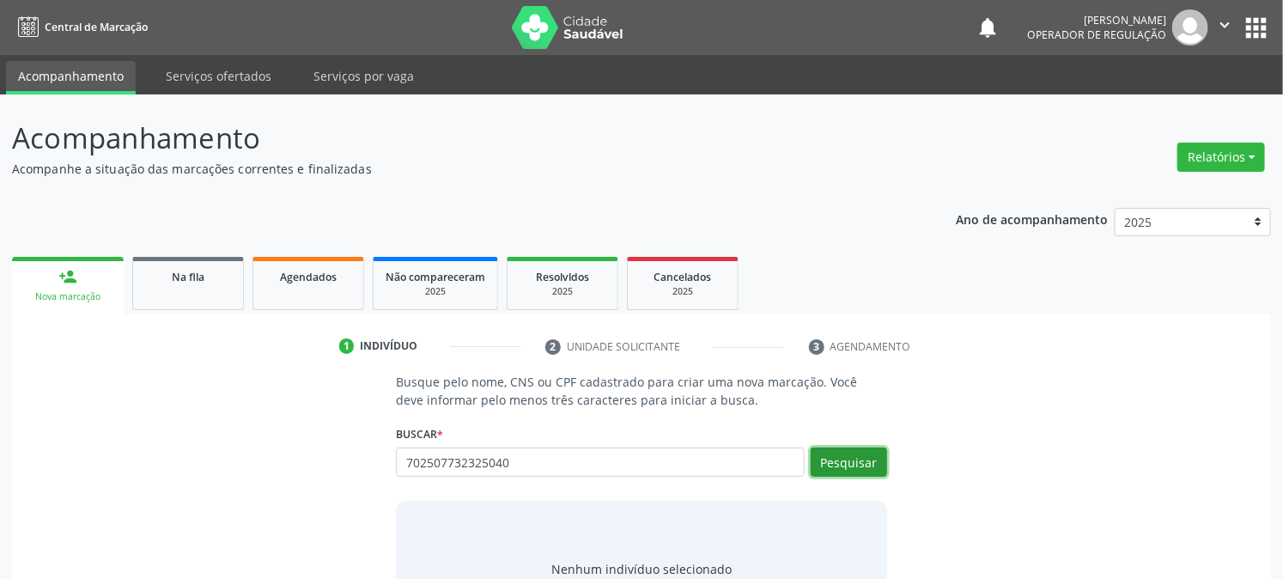
click at [846, 459] on button "Pesquisar" at bounding box center [849, 461] width 76 height 29
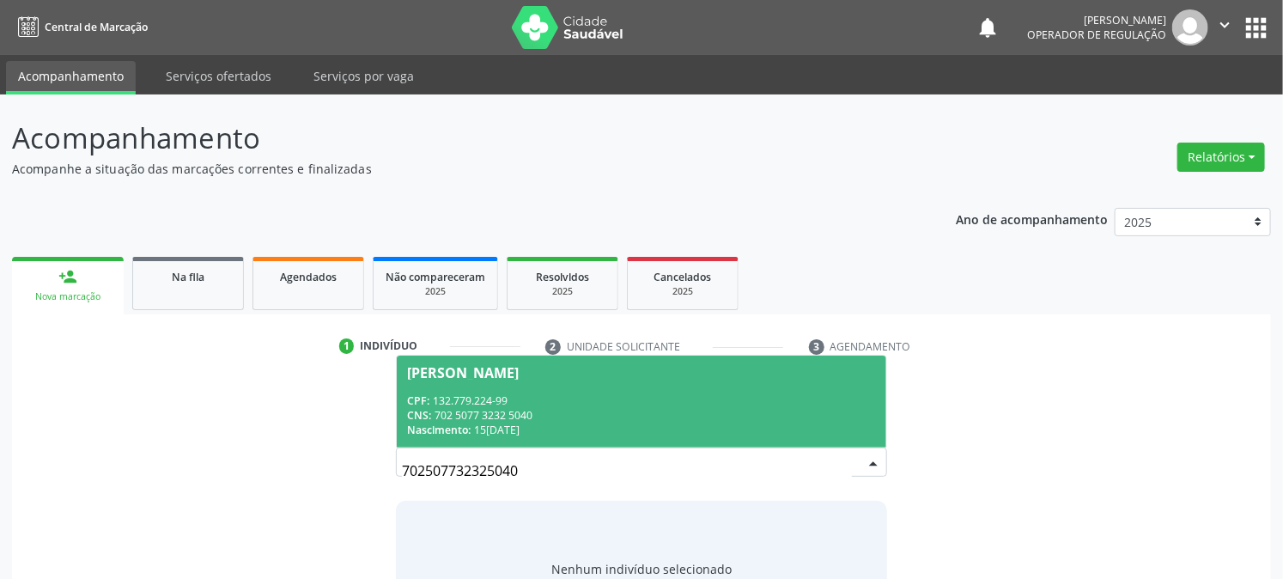
click at [470, 431] on span "Nascimento:" at bounding box center [439, 430] width 64 height 15
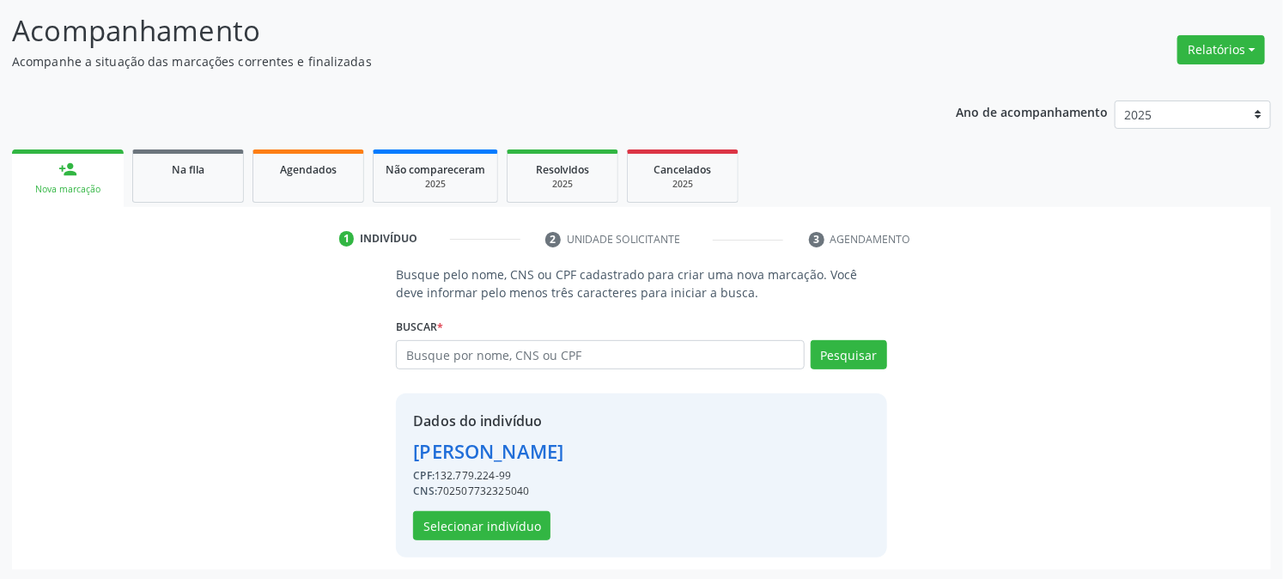
scroll to position [108, 0]
click at [530, 521] on button "Selecionar indivíduo" at bounding box center [481, 524] width 137 height 29
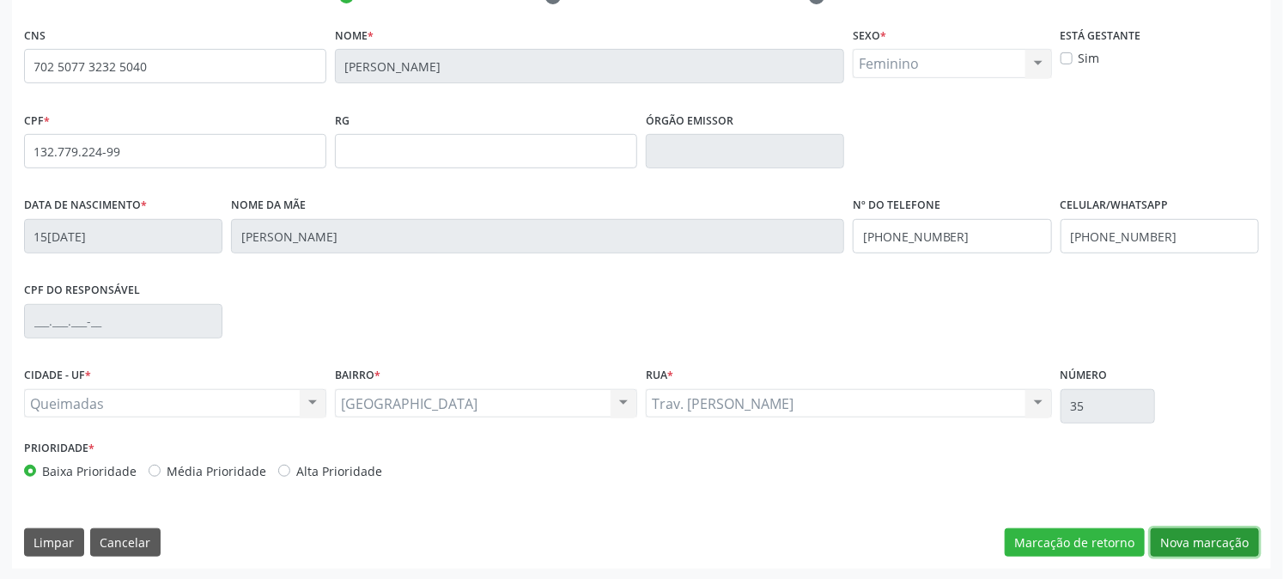
click at [1215, 544] on button "Nova marcação" at bounding box center [1205, 542] width 108 height 29
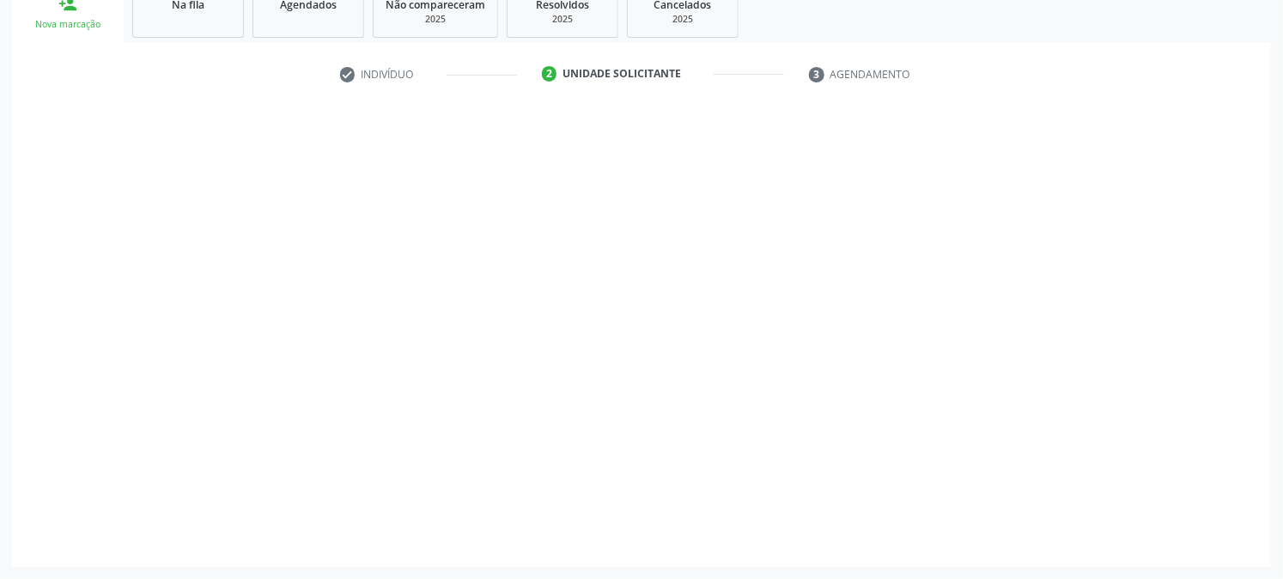
scroll to position [271, 0]
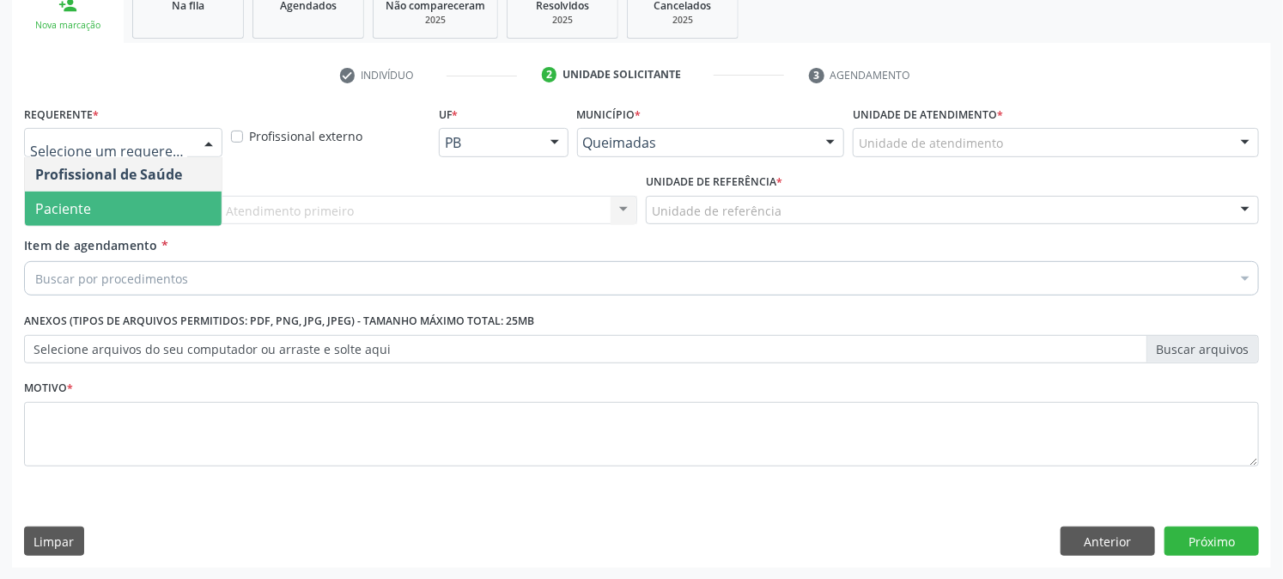
click at [105, 211] on span "Paciente" at bounding box center [123, 209] width 197 height 34
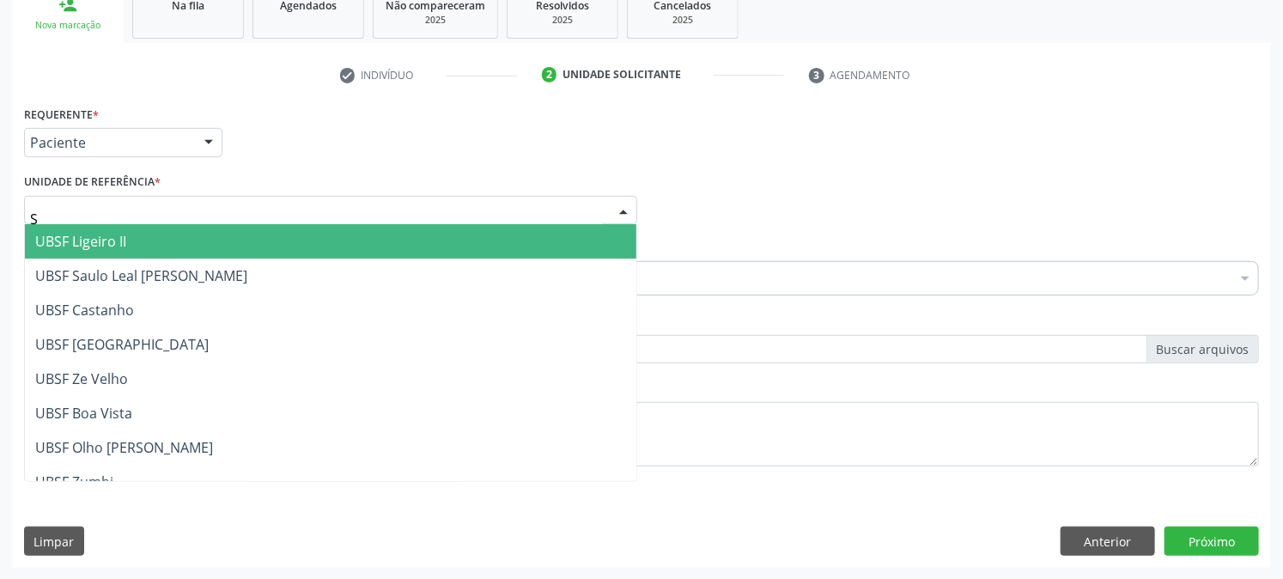
type input "SA"
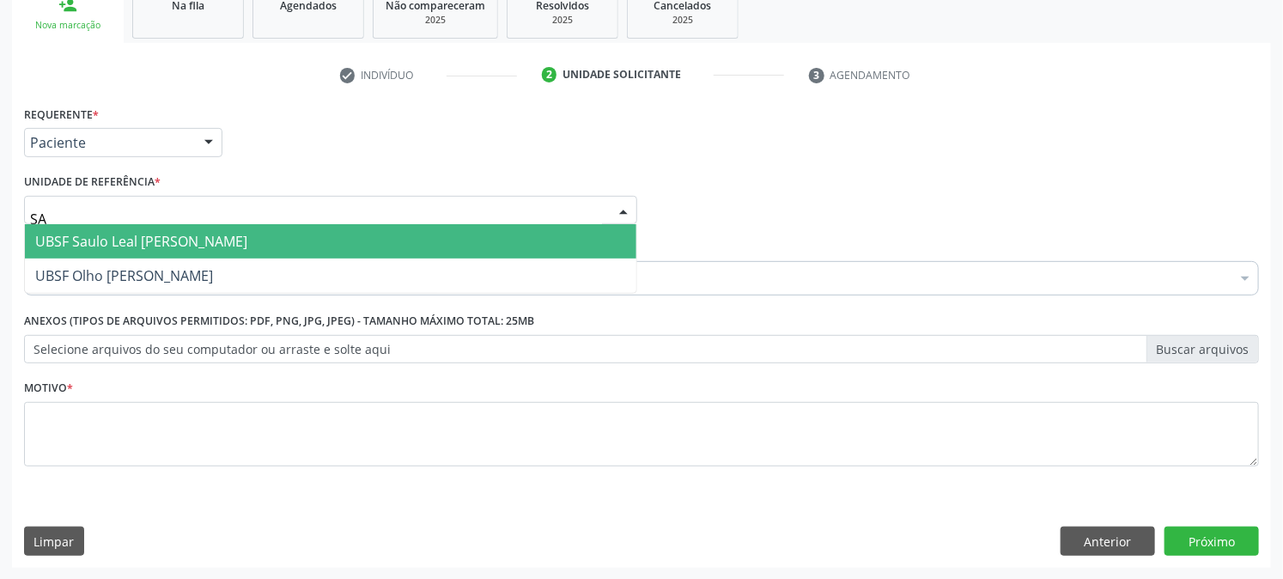
click at [114, 224] on span "UBSF Saulo Leal [PERSON_NAME]" at bounding box center [330, 241] width 611 height 34
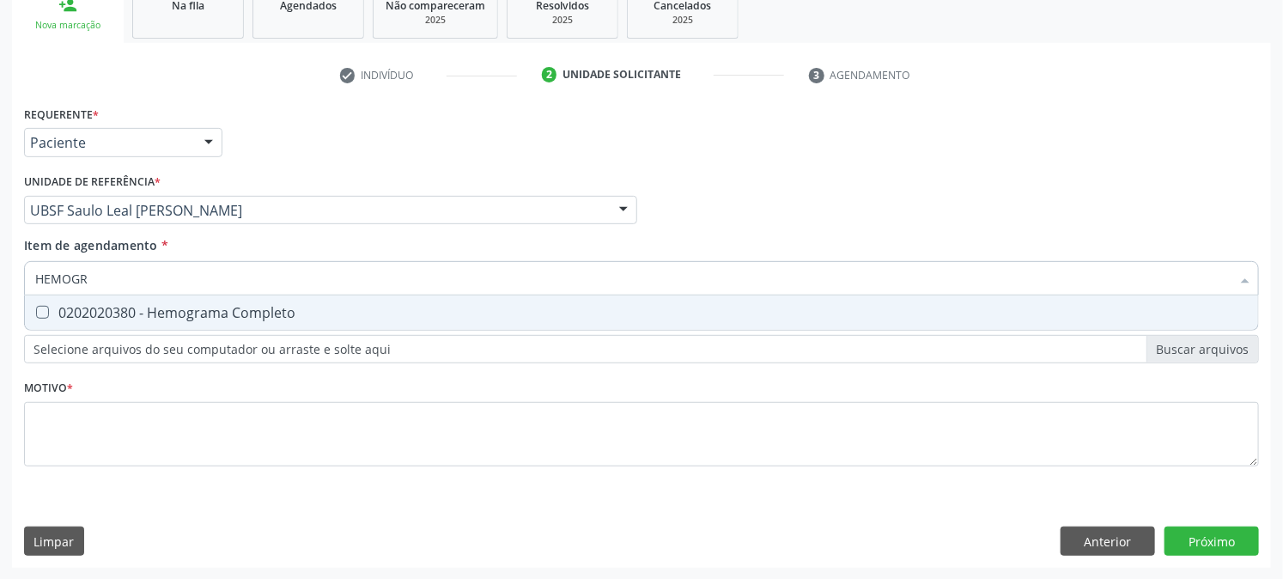
type input "HEMOGRA"
click at [125, 306] on div "0202020380 - Hemograma Completo" at bounding box center [641, 313] width 1213 height 14
checkbox Completo "true"
drag, startPoint x: 126, startPoint y: 275, endPoint x: 0, endPoint y: 301, distance: 129.0
click at [0, 299] on div "Acompanhamento Acompanhe a situação das marcações correntes e finalizadas Relat…" at bounding box center [641, 201] width 1283 height 757
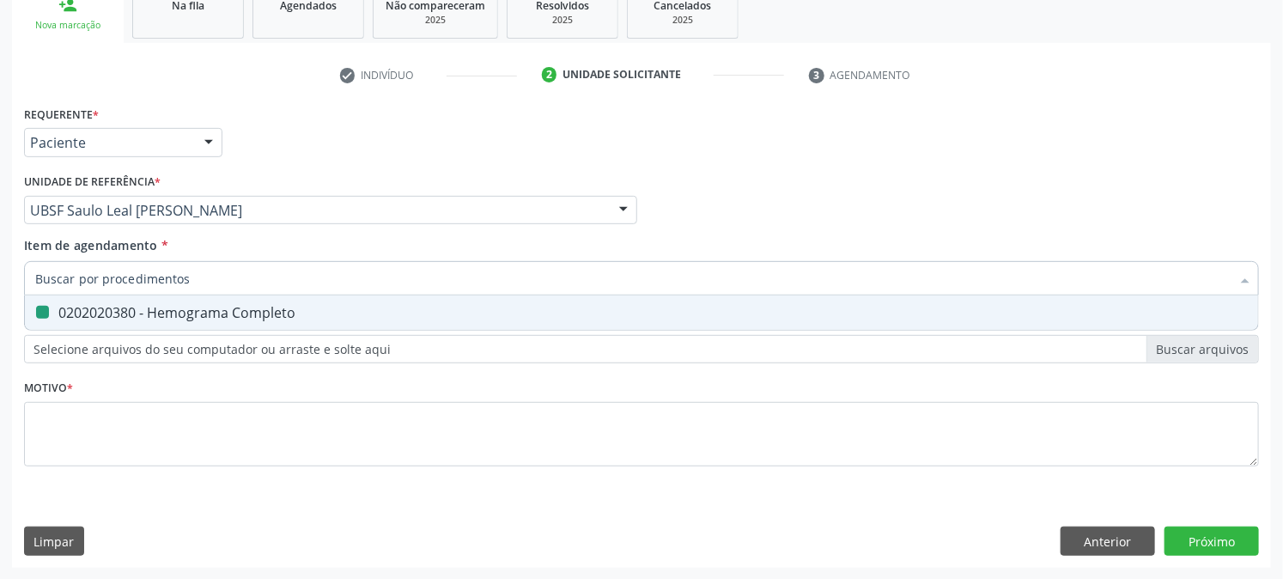
checkbox Completo "false"
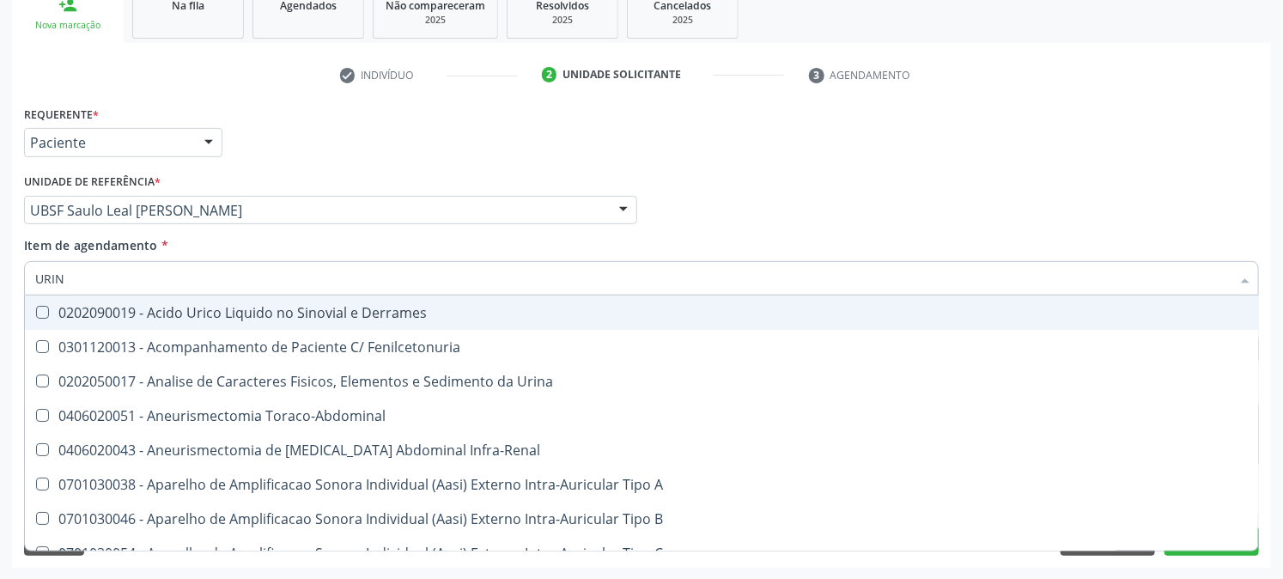
type input "URINA"
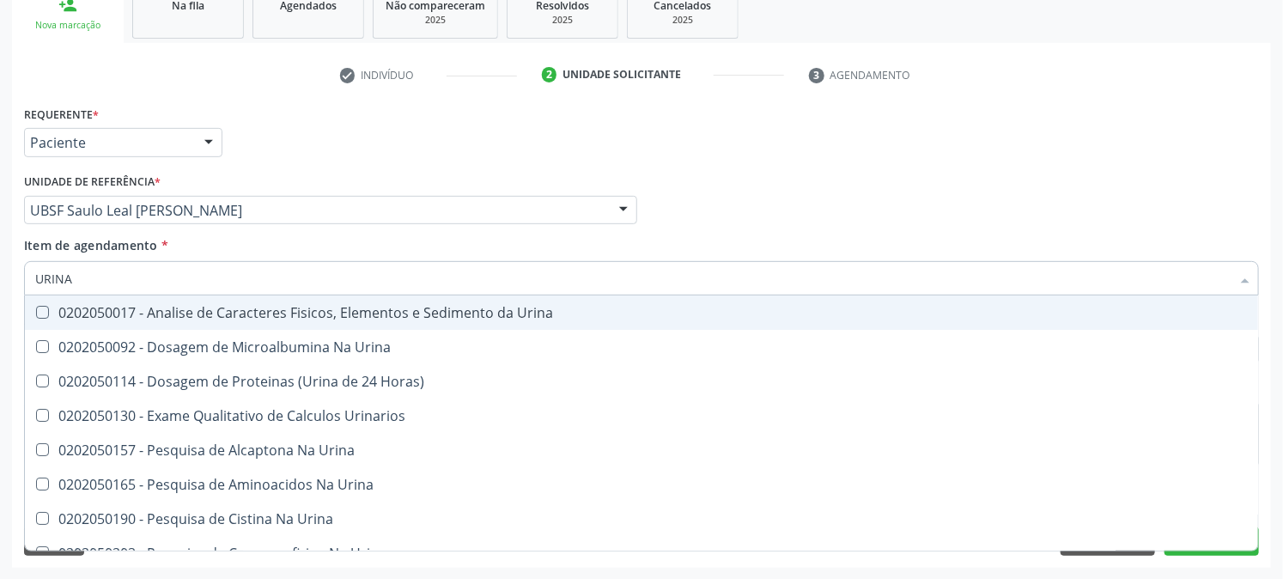
click at [37, 312] on Urina at bounding box center [42, 312] width 13 height 13
click at [36, 312] on Urina "checkbox" at bounding box center [30, 312] width 11 height 11
checkbox Urina "true"
click at [13, 304] on div "Requerente * Paciente Profissional de Saúde Paciente Nenhum resultado encontrad…" at bounding box center [641, 334] width 1259 height 466
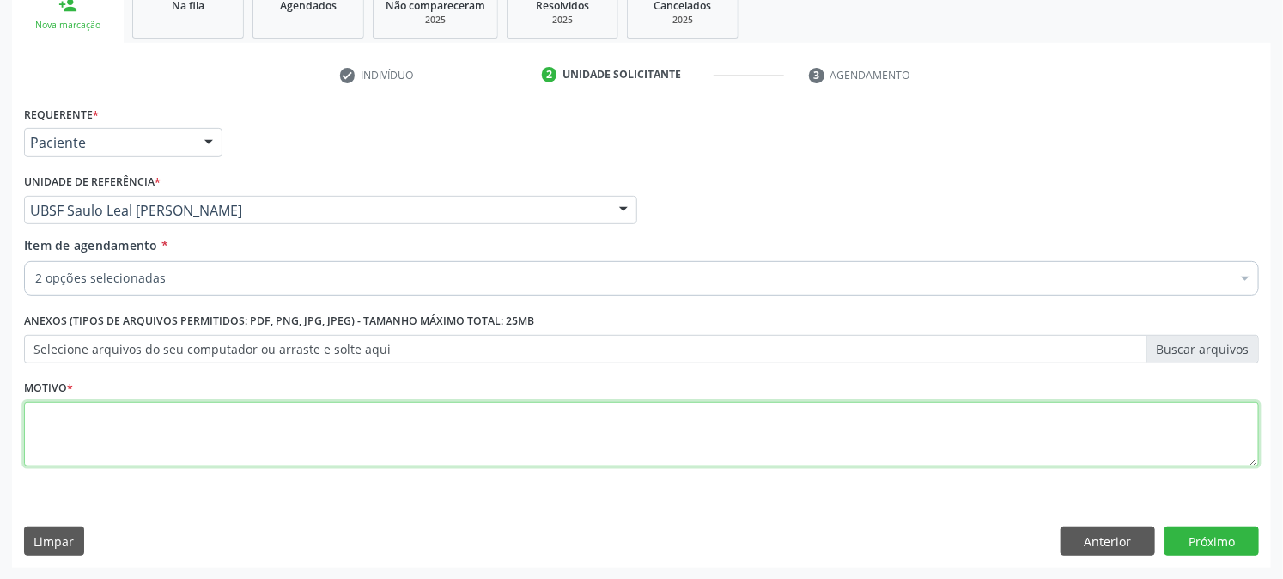
click at [82, 427] on textarea at bounding box center [641, 434] width 1235 height 65
type textarea "PRÉ [DATE]"
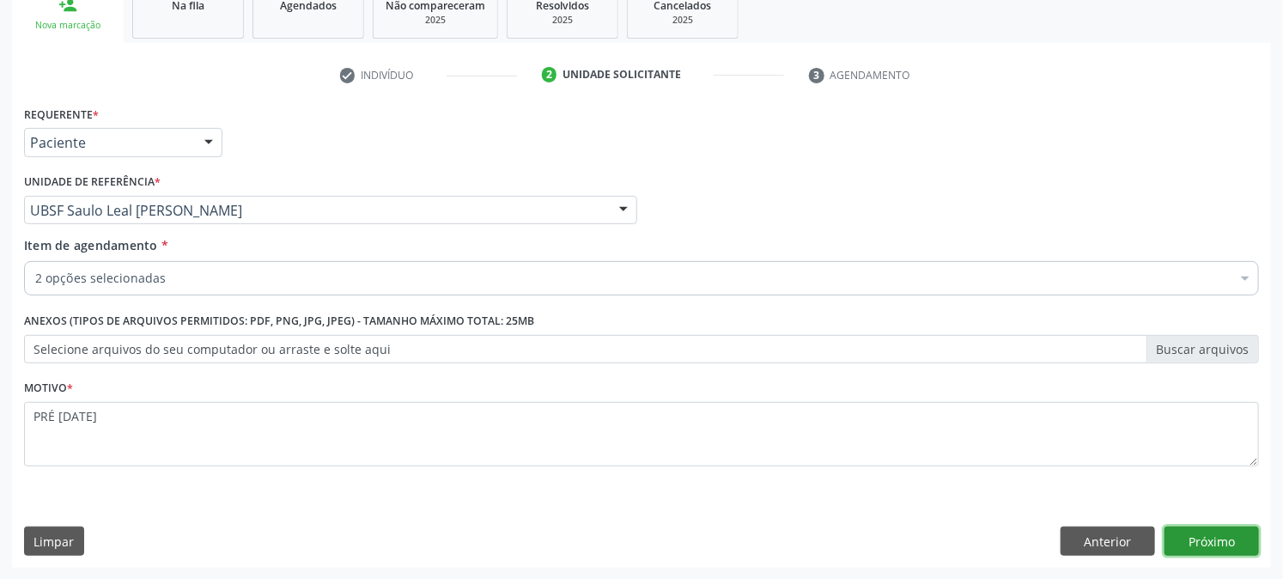
click at [1213, 538] on button "Próximo" at bounding box center [1212, 540] width 94 height 29
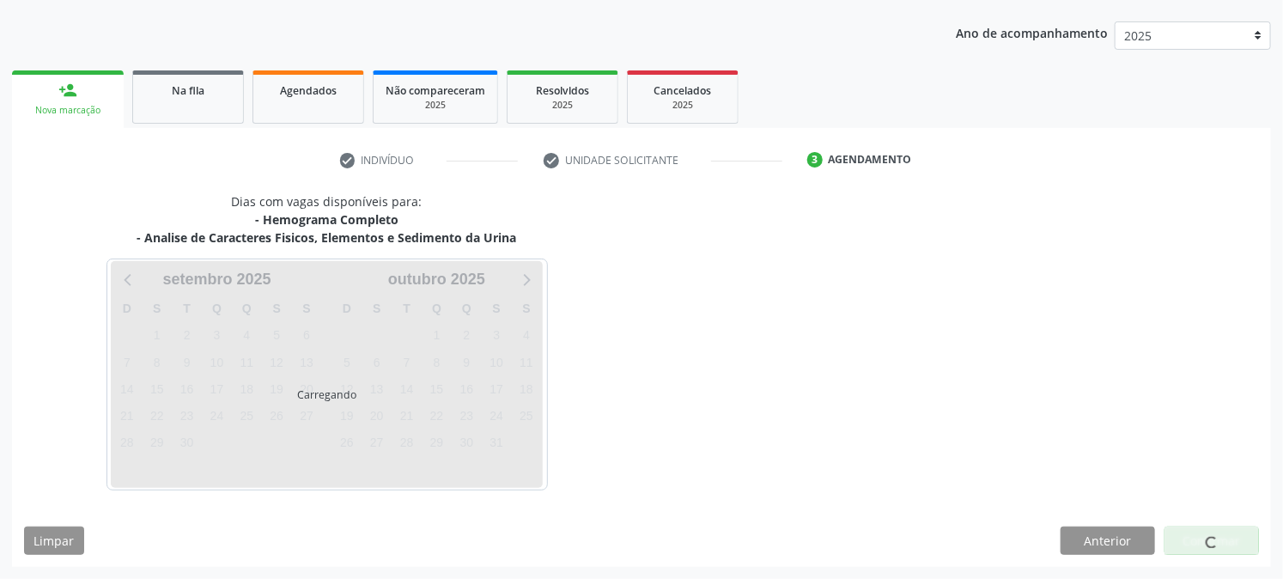
scroll to position [186, 0]
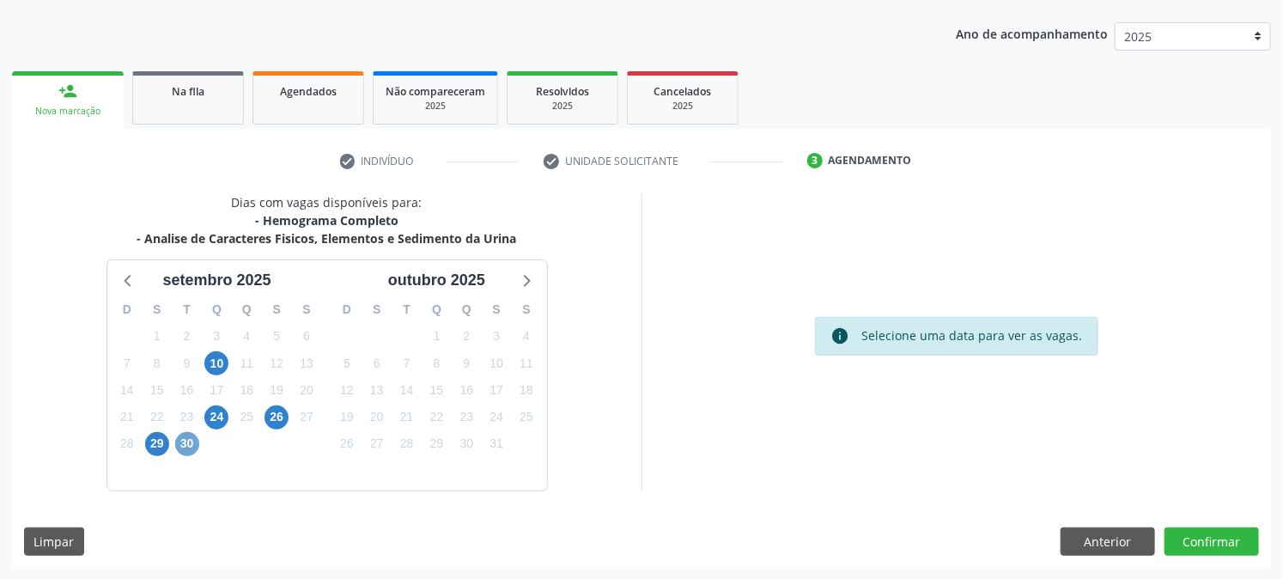
click at [186, 438] on span "30" at bounding box center [187, 444] width 24 height 24
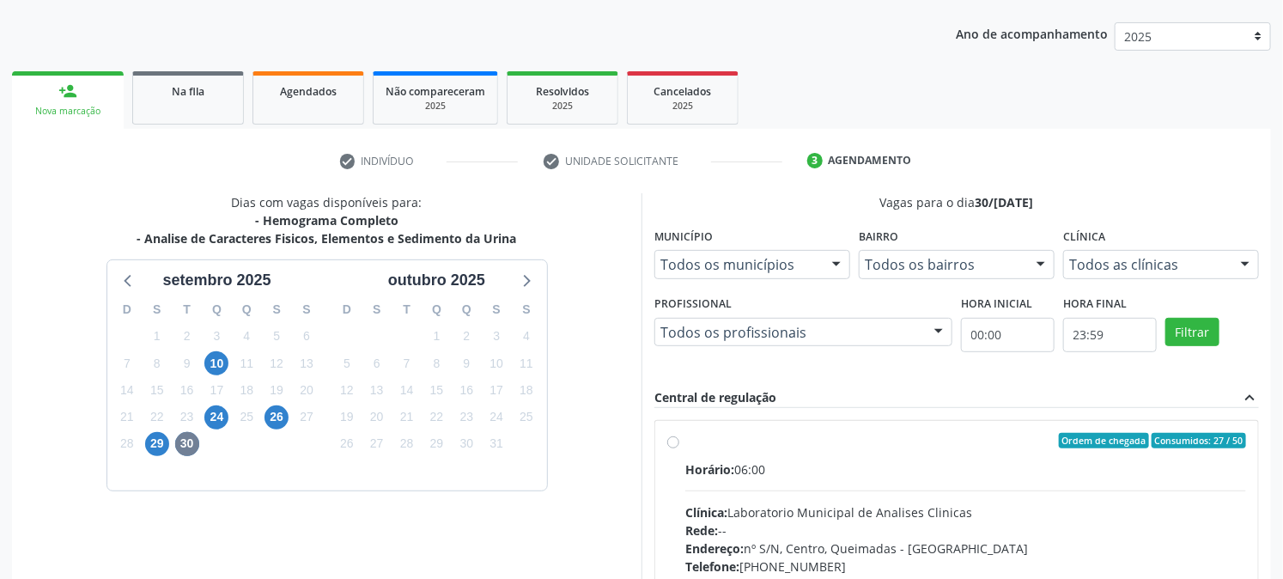
click at [745, 461] on div "Horário: 06:00" at bounding box center [965, 469] width 561 height 18
click at [679, 448] on input "Ordem de chegada Consumidos: 27 / 50 Horário: 06:00 Clínica: Laboratorio Munici…" at bounding box center [673, 440] width 12 height 15
radio input "true"
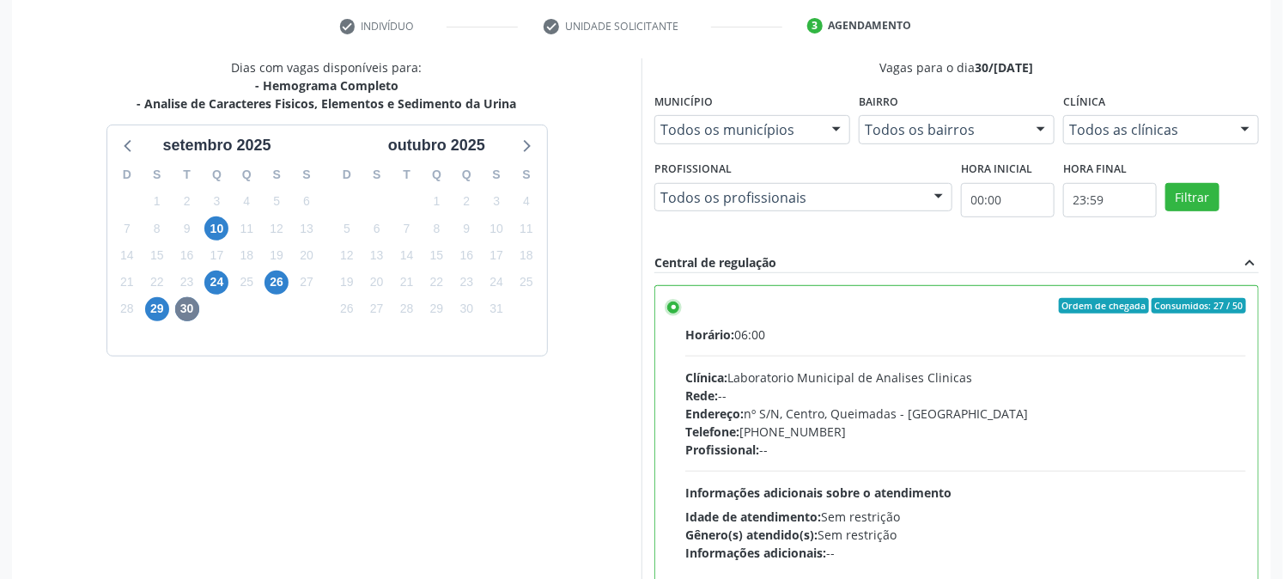
scroll to position [447, 0]
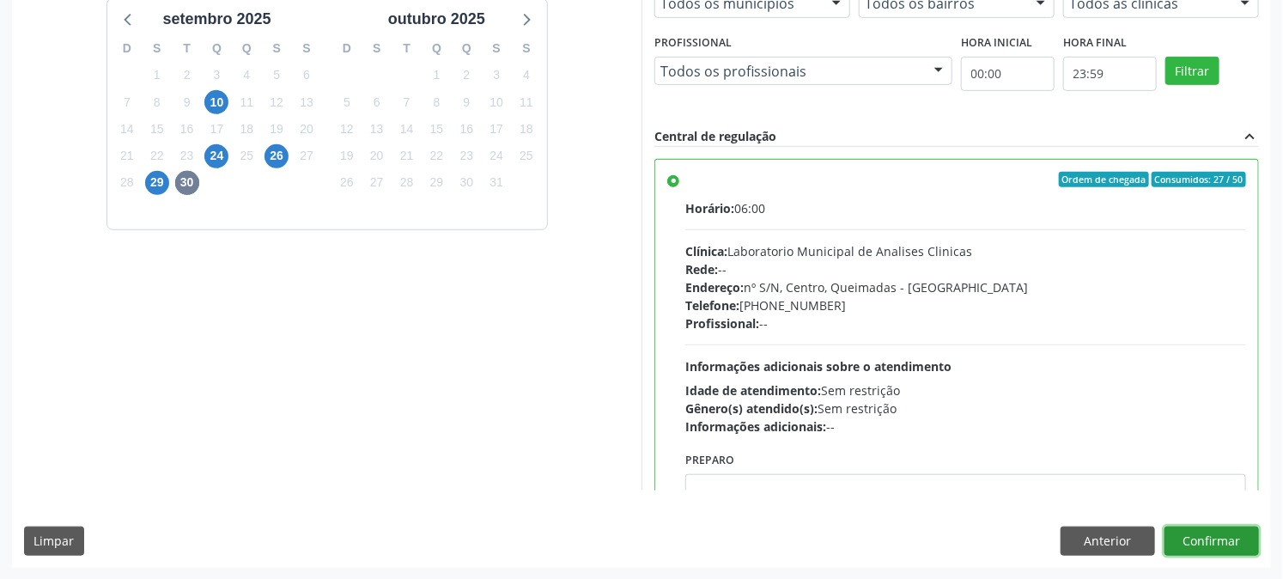
click at [1230, 544] on button "Confirmar" at bounding box center [1212, 540] width 94 height 29
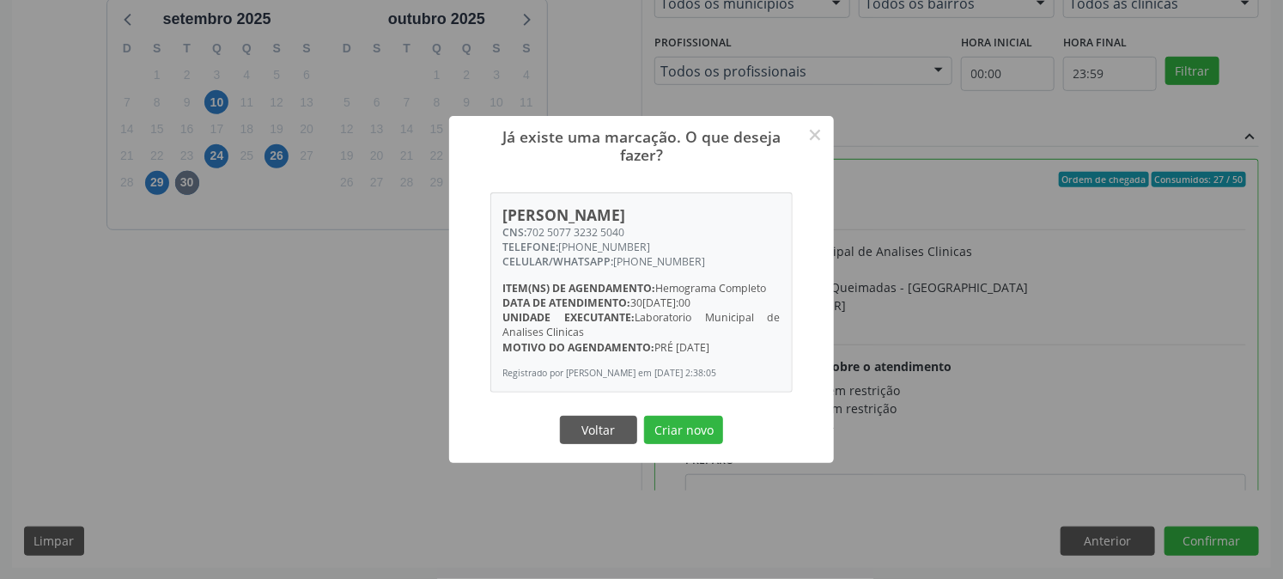
click at [644, 416] on button "Criar novo" at bounding box center [683, 430] width 79 height 29
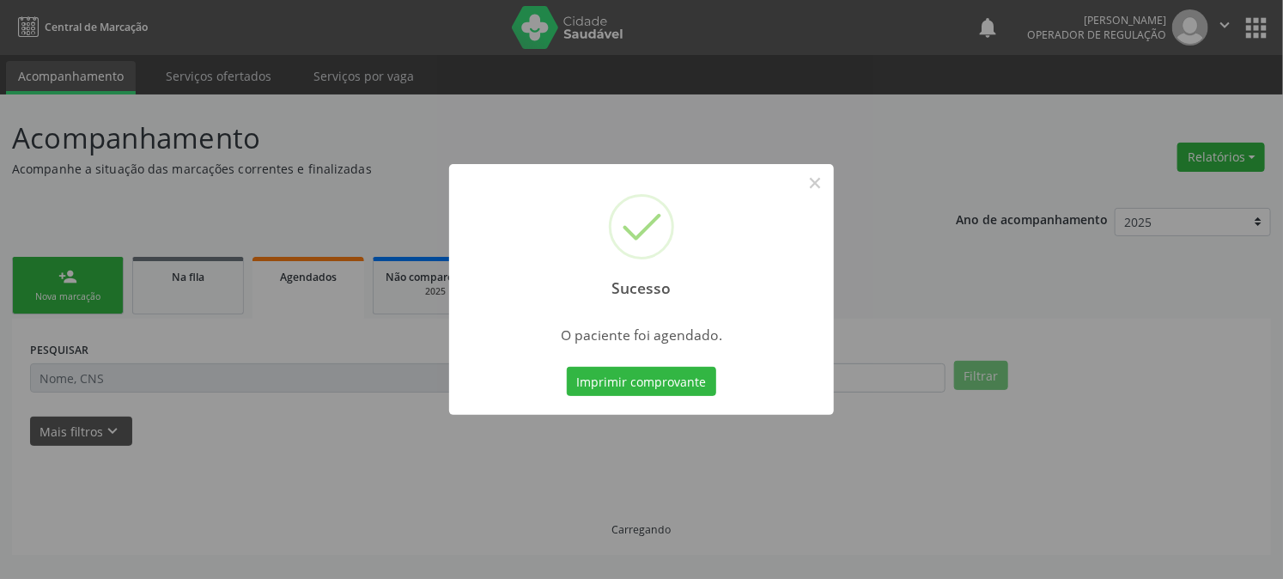
scroll to position [0, 0]
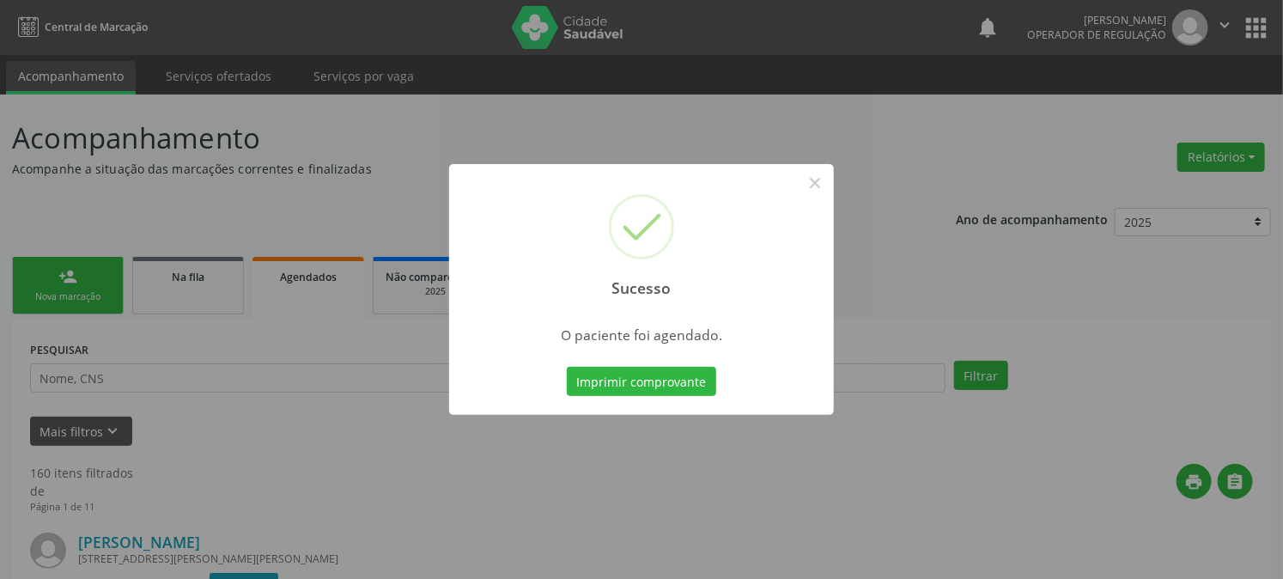
click at [567, 367] on button "Imprimir comprovante" at bounding box center [641, 381] width 149 height 29
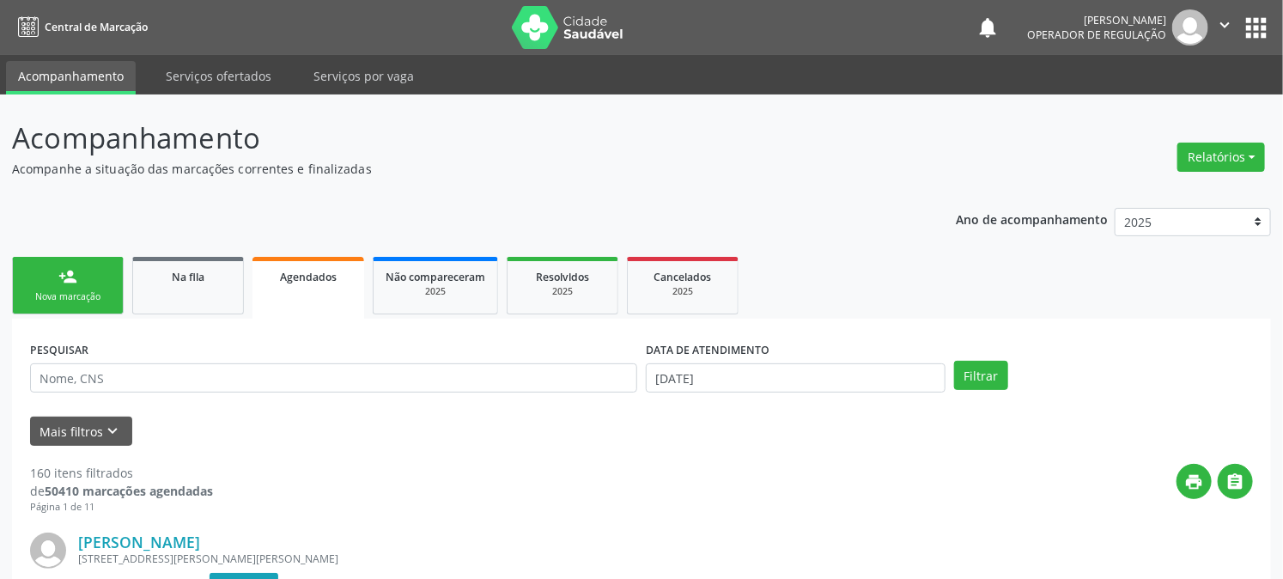
click at [66, 287] on link "person_add Nova marcação" at bounding box center [68, 286] width 112 height 58
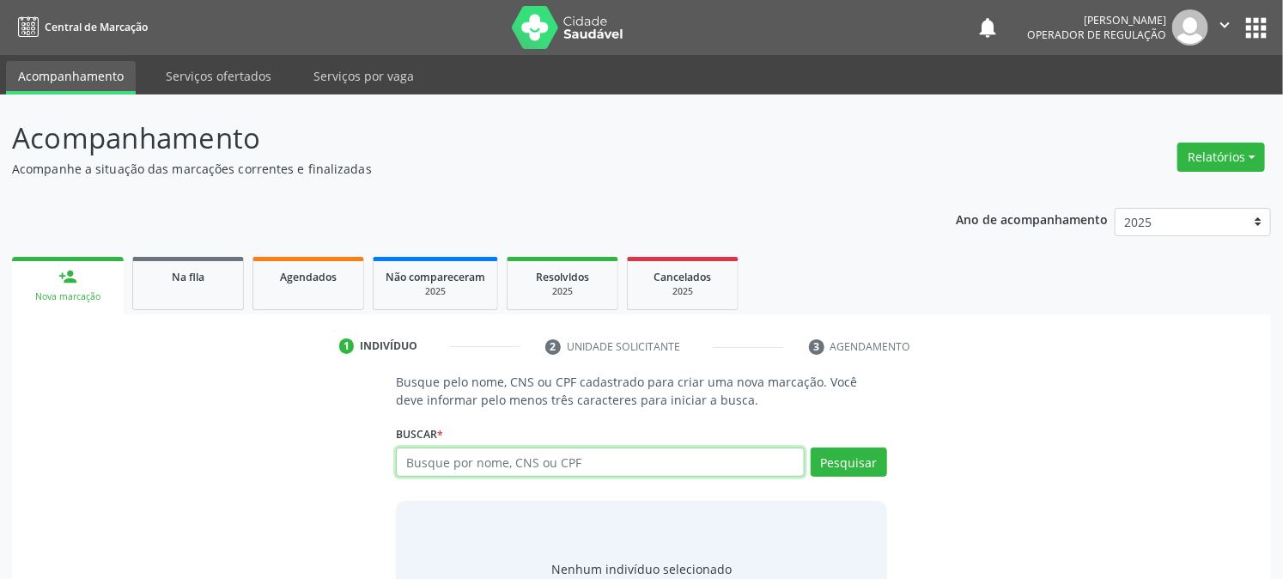
click at [434, 462] on input "text" at bounding box center [600, 461] width 408 height 29
type input "704201710271685"
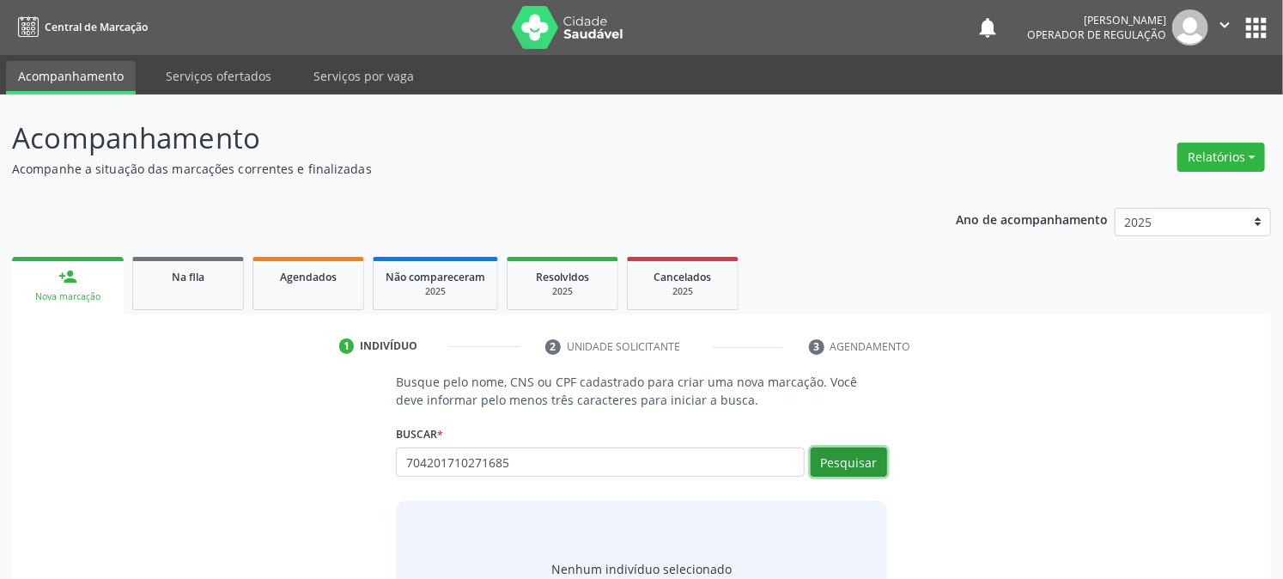
click at [819, 460] on button "Pesquisar" at bounding box center [849, 461] width 76 height 29
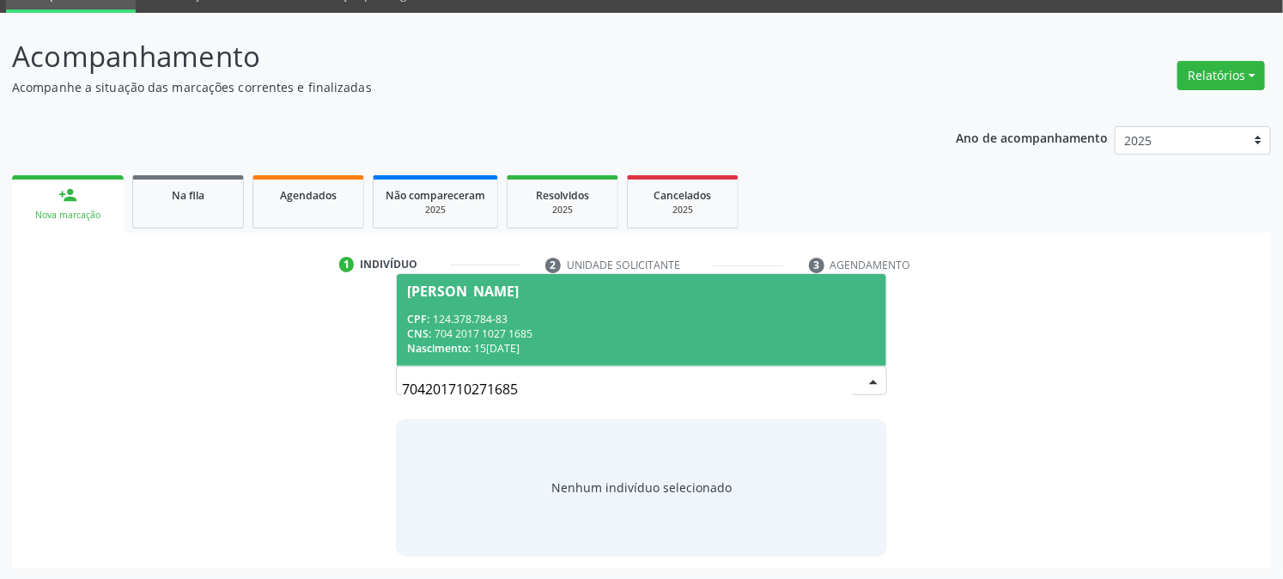
click at [460, 329] on div "CNS: 704 2017 1027 1685" at bounding box center [641, 333] width 468 height 15
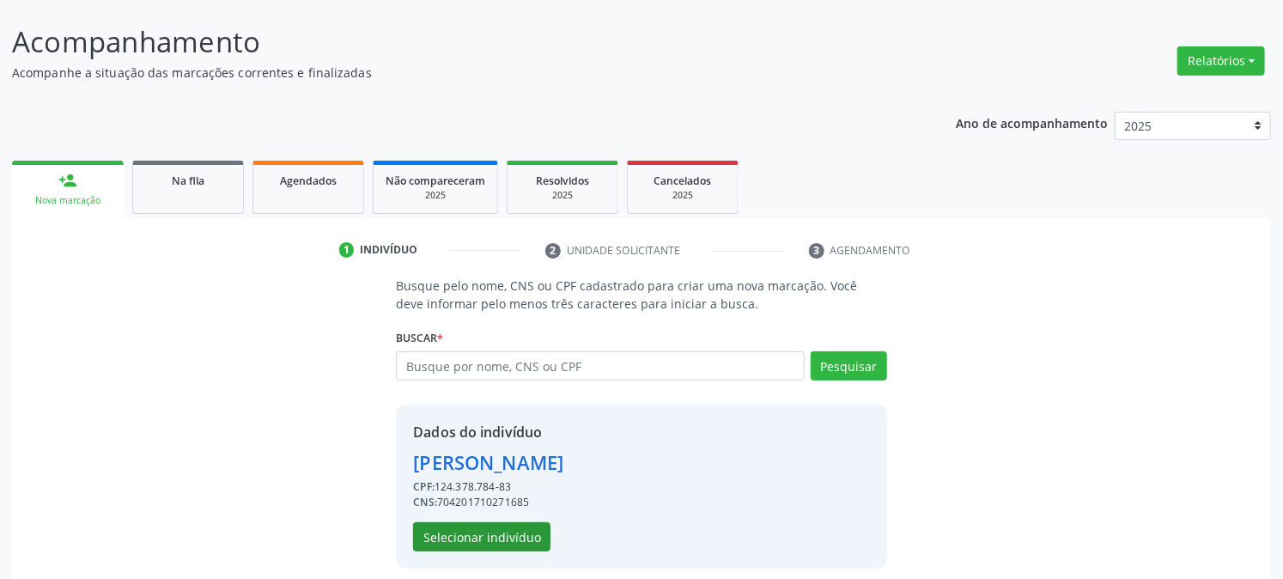
scroll to position [108, 0]
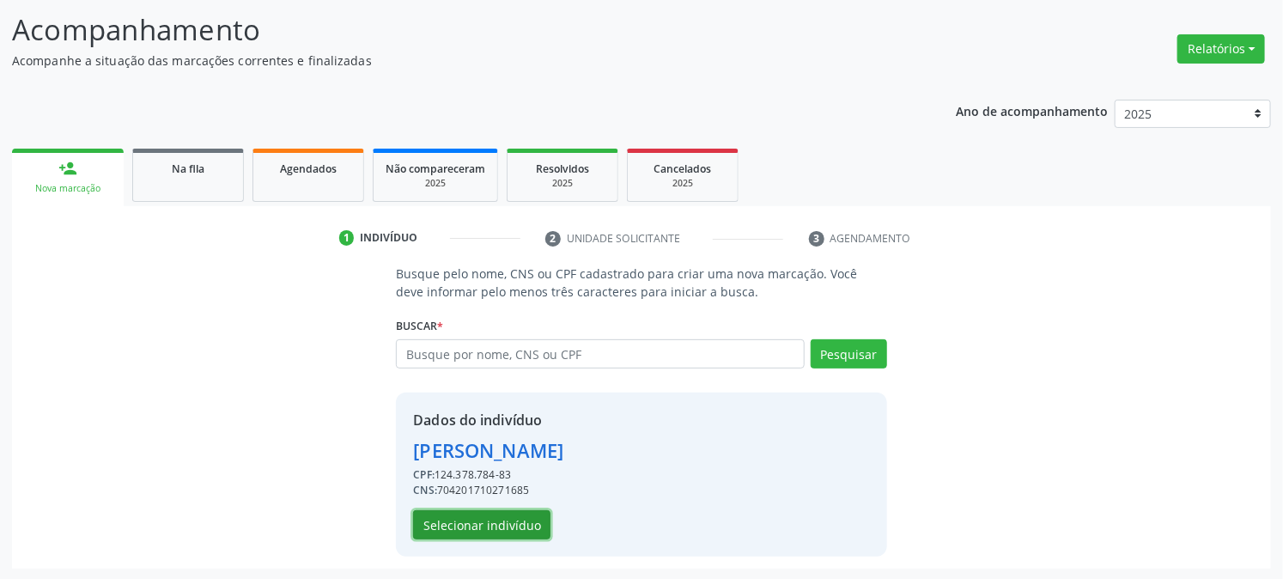
click at [465, 516] on button "Selecionar indivíduo" at bounding box center [481, 524] width 137 height 29
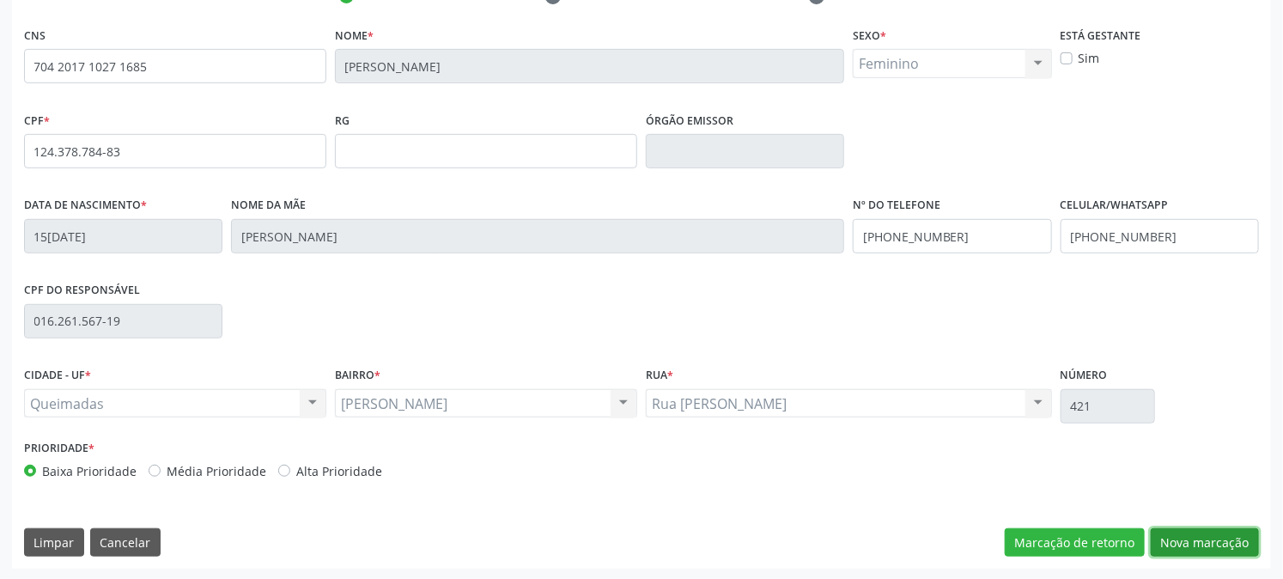
click at [1239, 543] on button "Nova marcação" at bounding box center [1205, 542] width 108 height 29
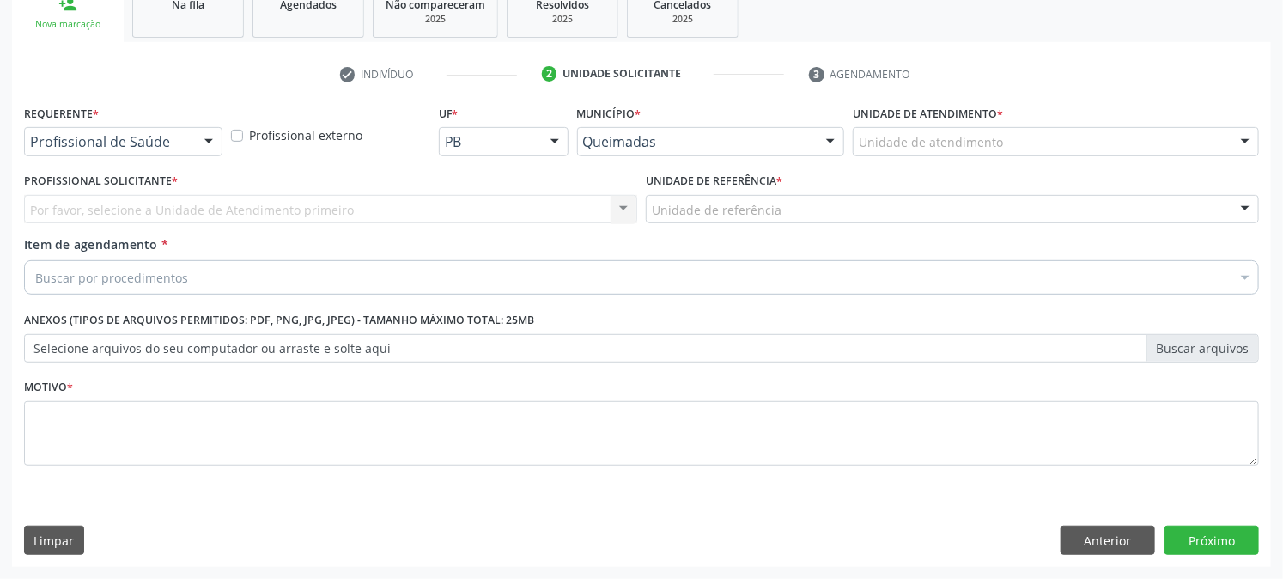
scroll to position [271, 0]
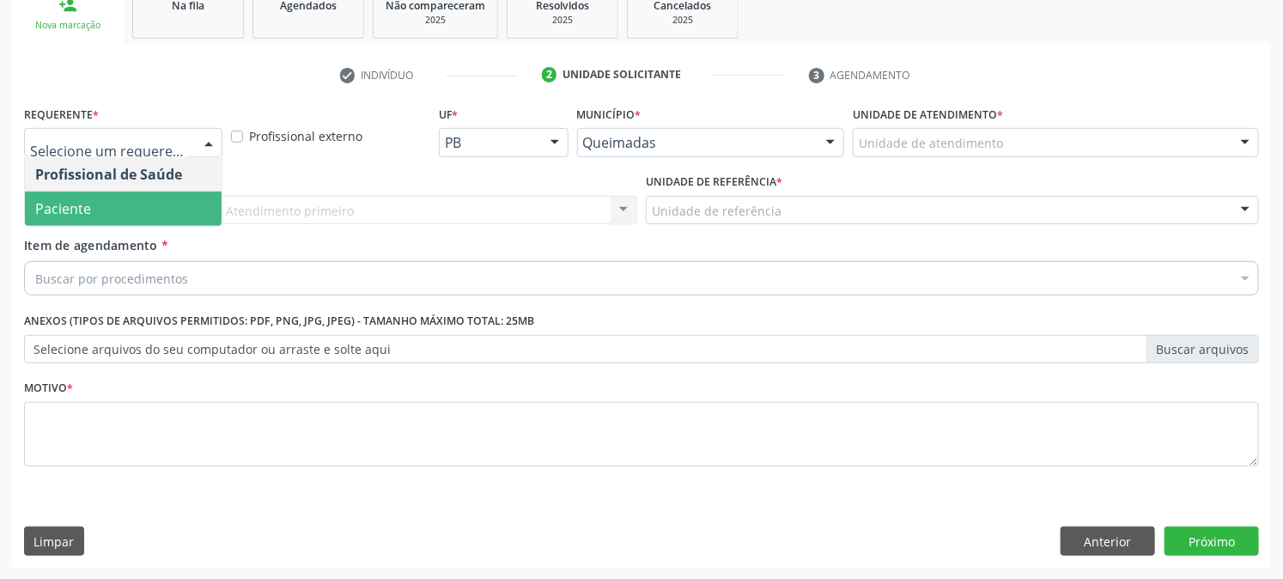
click at [124, 212] on span "Paciente" at bounding box center [123, 209] width 197 height 34
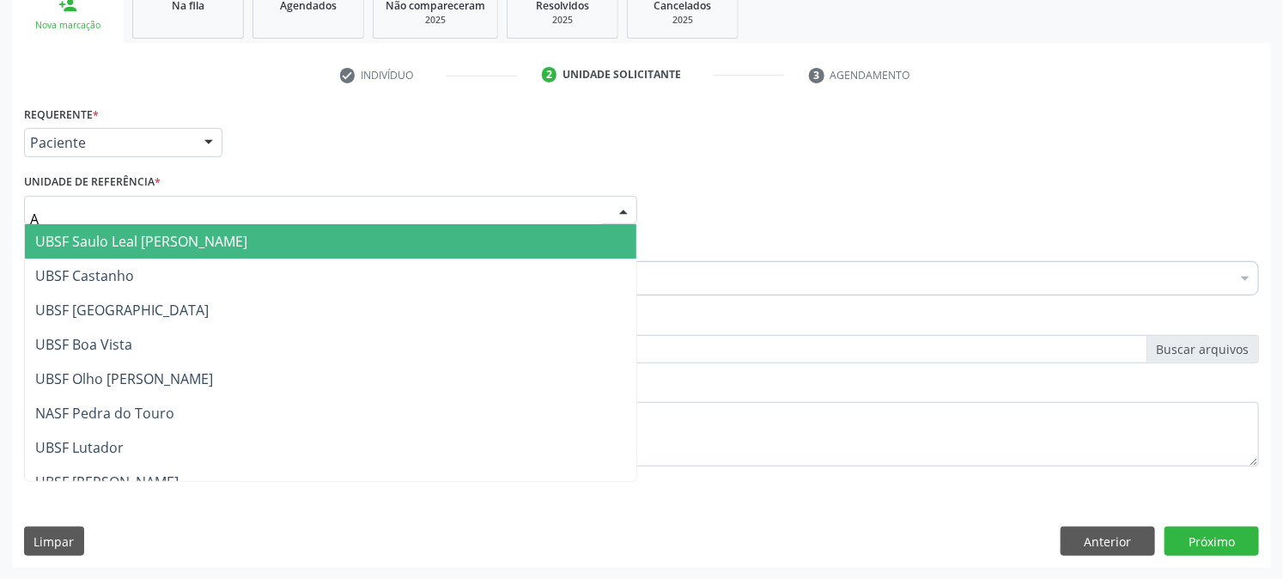
type input "AN"
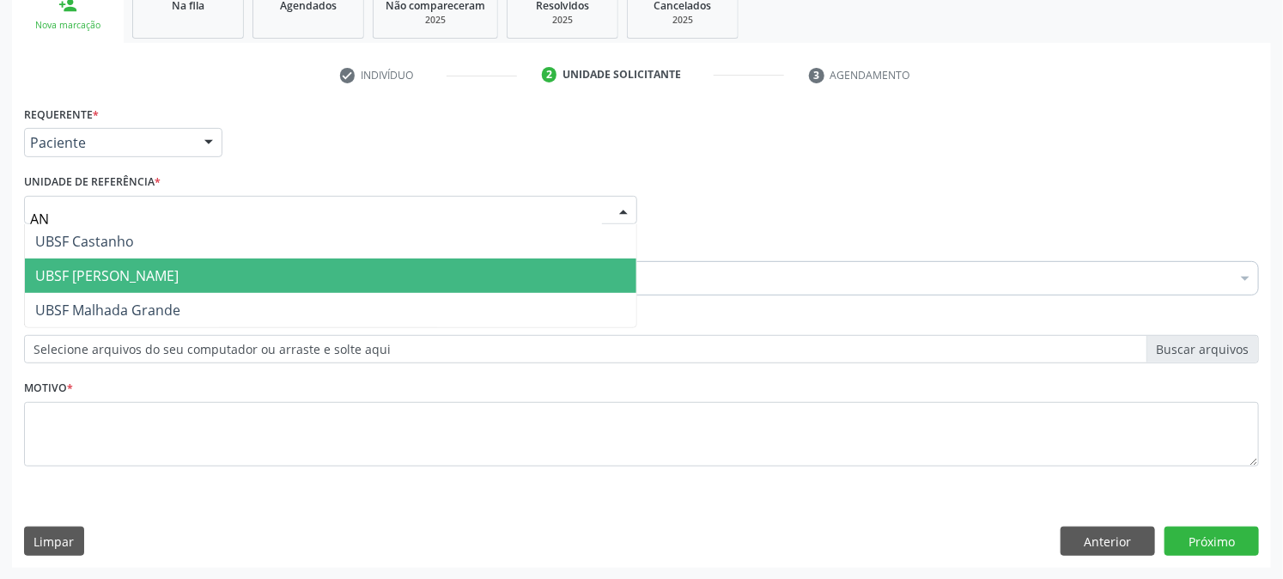
click at [158, 277] on span "UBSF [PERSON_NAME]" at bounding box center [106, 275] width 143 height 19
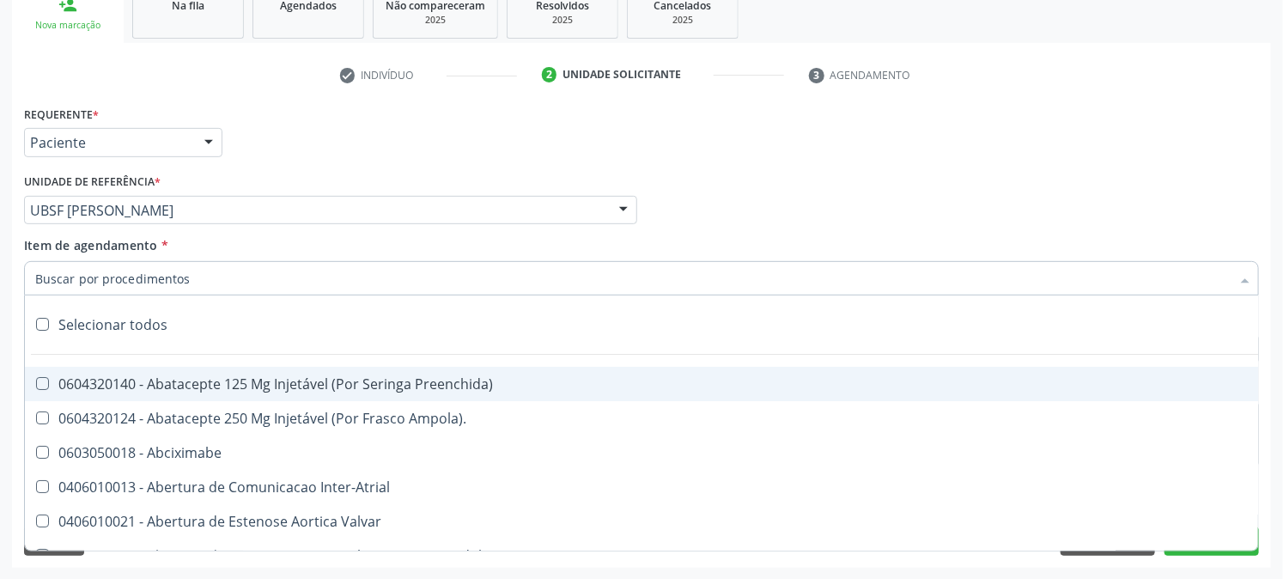
type input "A"
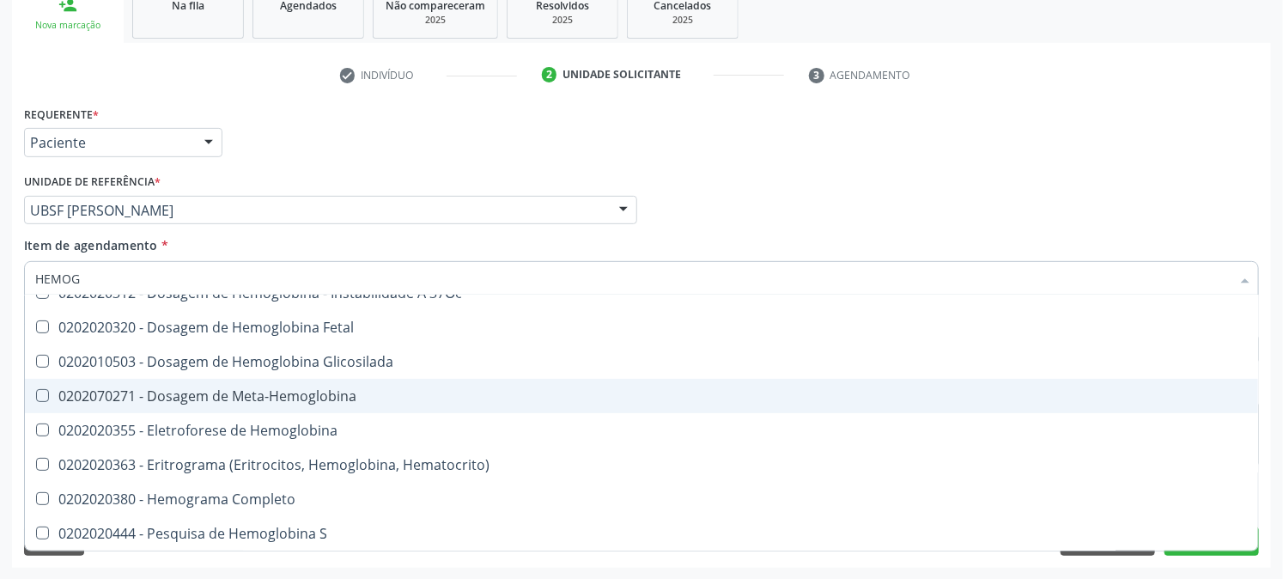
scroll to position [260, 0]
type input "HEMOGR"
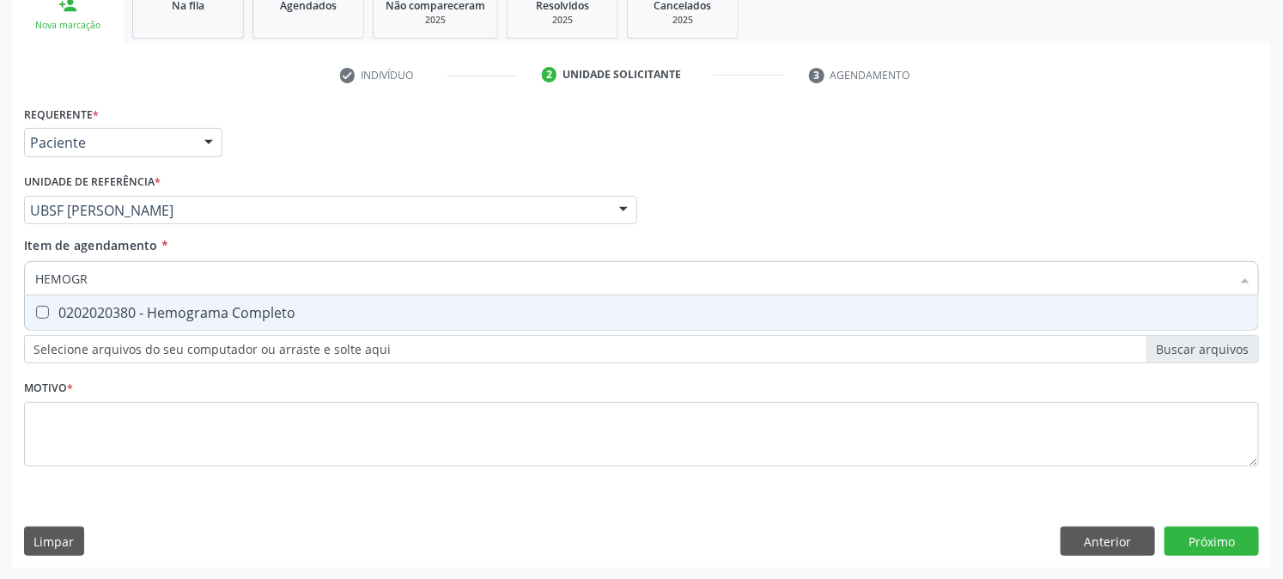
click at [209, 306] on div "0202020380 - Hemograma Completo" at bounding box center [641, 313] width 1213 height 14
checkbox Completo "true"
drag, startPoint x: 133, startPoint y: 285, endPoint x: 0, endPoint y: 306, distance: 134.7
click at [0, 305] on div "Acompanhamento Acompanhe a situação das marcações correntes e finalizadas Relat…" at bounding box center [641, 201] width 1283 height 757
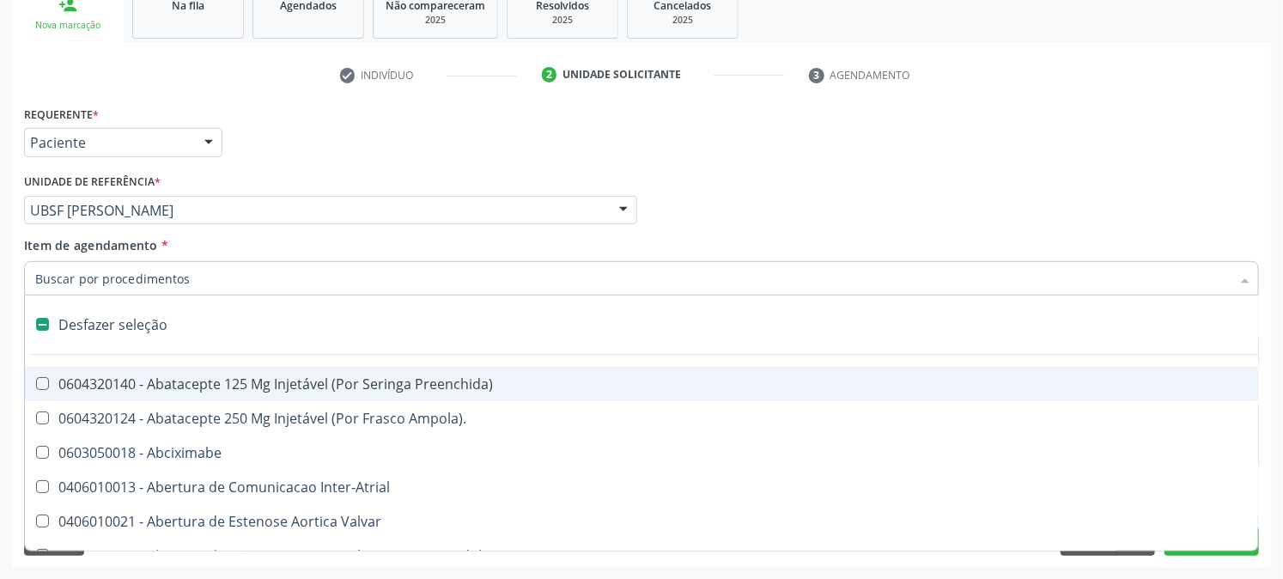
checkbox Preenchida\) "false"
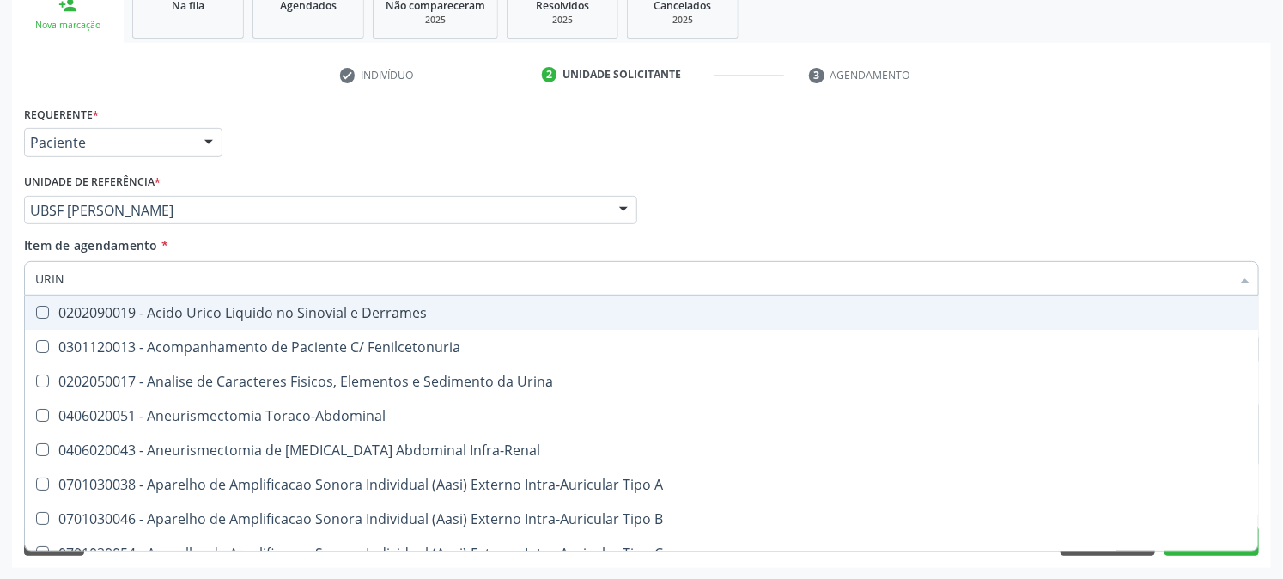
type input "URINA"
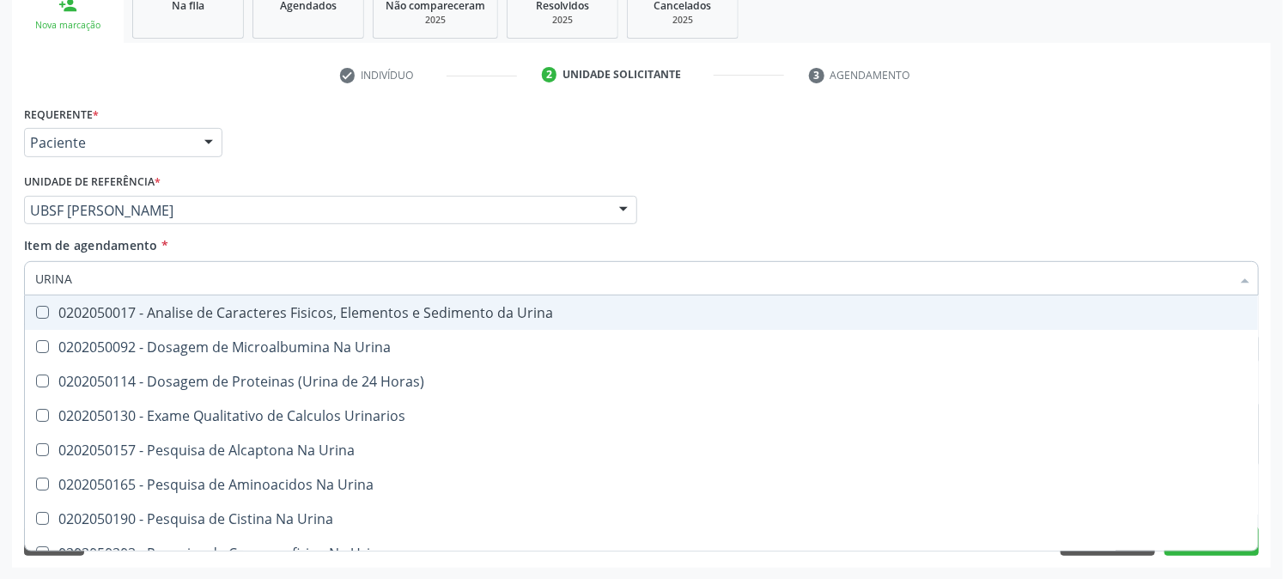
click at [105, 312] on div "0202050017 - Analise de Caracteres Fisicos, Elementos e Sedimento da Urina" at bounding box center [641, 313] width 1213 height 14
checkbox Urina "true"
click at [0, 304] on div "Acompanhamento Acompanhe a situação das marcações correntes e finalizadas Relat…" at bounding box center [641, 201] width 1283 height 757
checkbox Urina "true"
checkbox Horas\) "true"
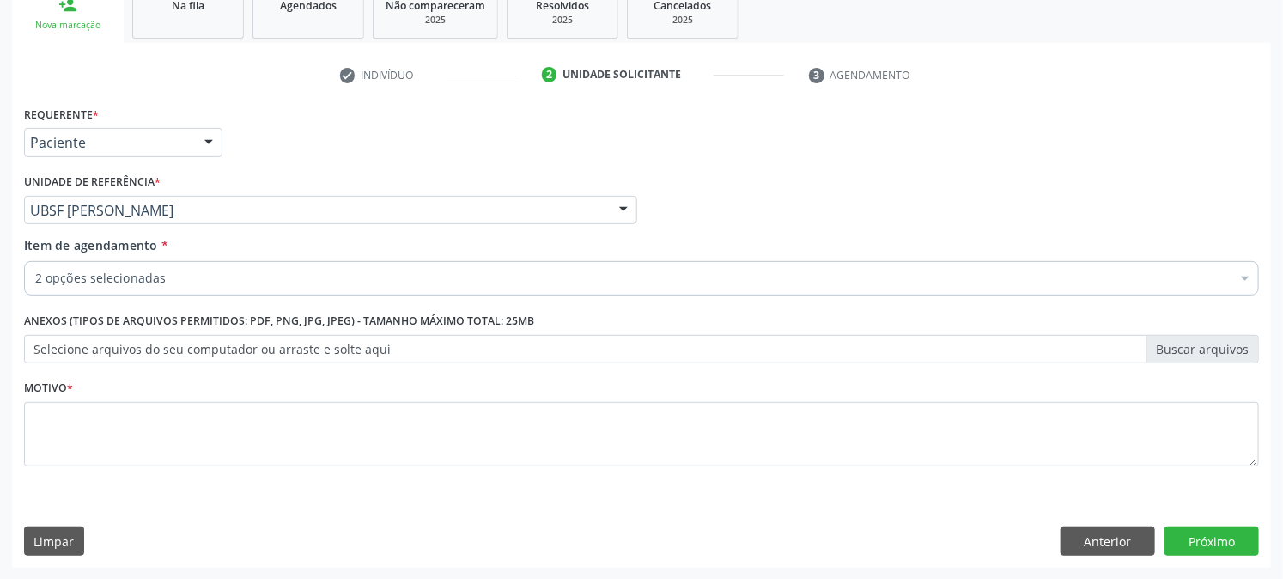
drag, startPoint x: 80, startPoint y: 395, endPoint x: 77, endPoint y: 432, distance: 37.0
click at [81, 395] on div "Motivo *" at bounding box center [641, 420] width 1235 height 91
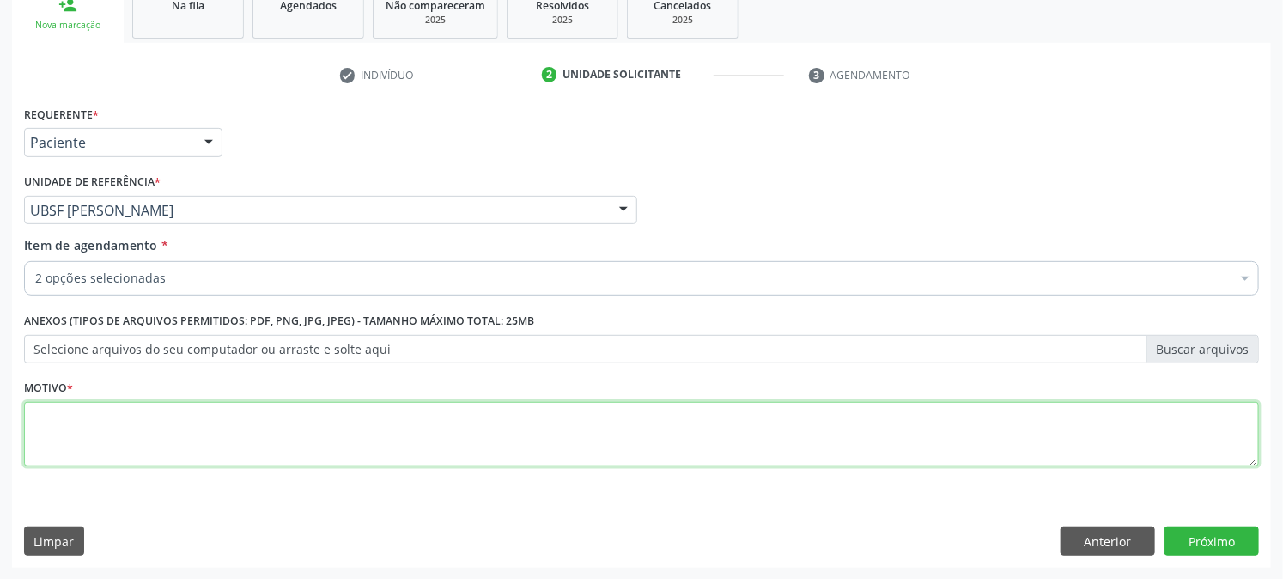
click at [77, 432] on textarea at bounding box center [641, 434] width 1235 height 65
type textarea "PRÉ [DATE]"
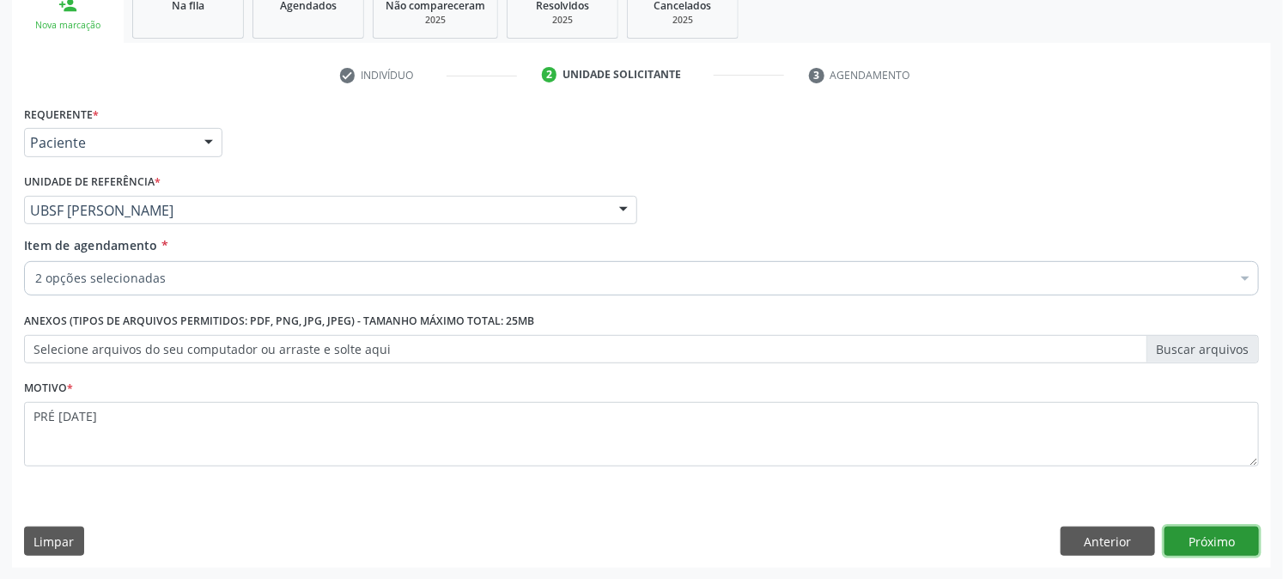
click at [1191, 537] on button "Próximo" at bounding box center [1212, 540] width 94 height 29
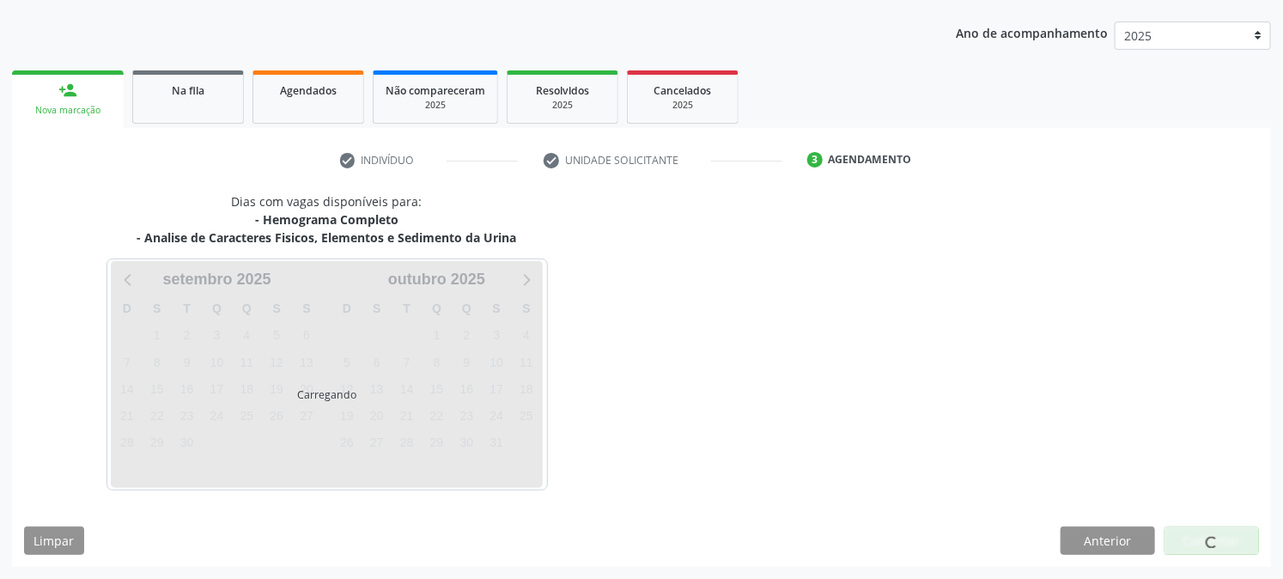
scroll to position [186, 0]
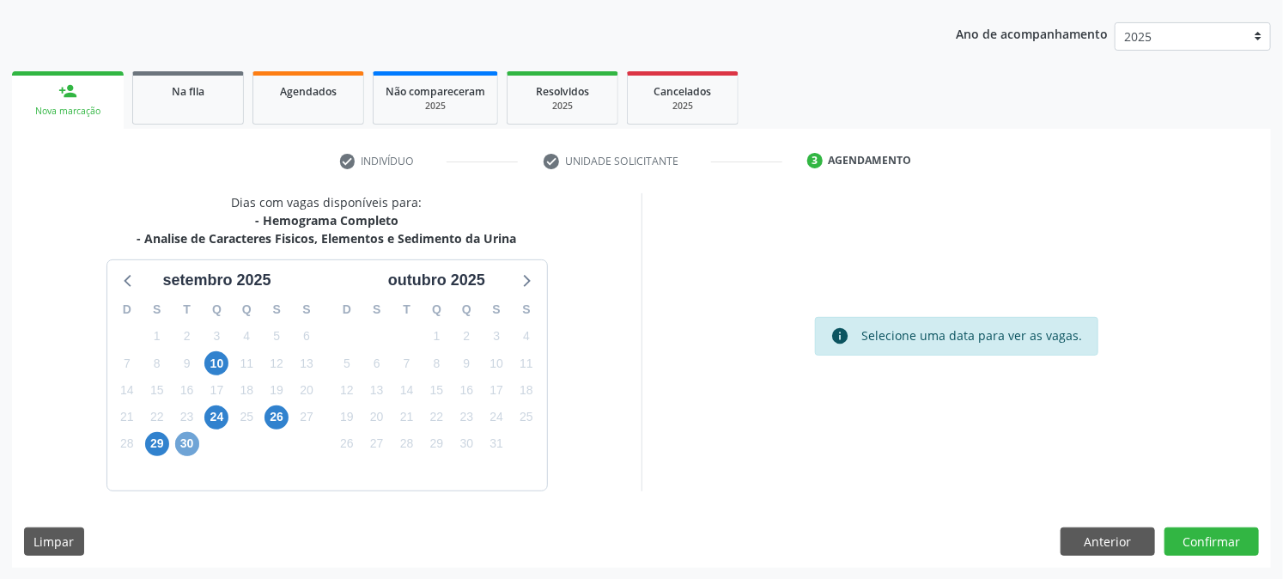
click at [191, 452] on span "30" at bounding box center [187, 444] width 24 height 24
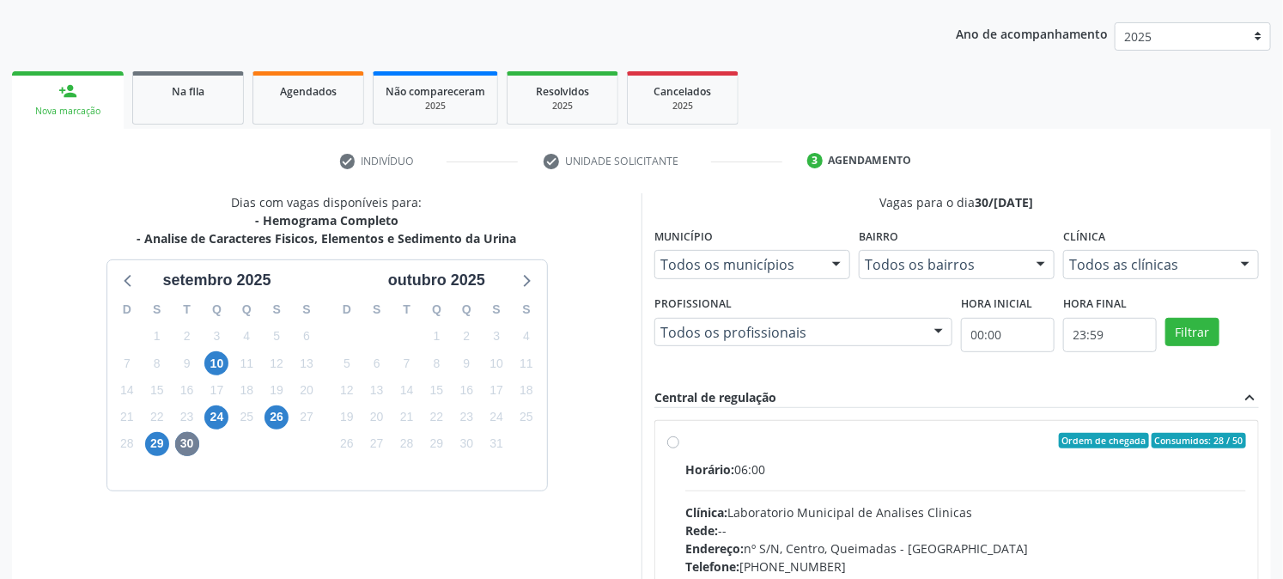
drag, startPoint x: 727, startPoint y: 450, endPoint x: 783, endPoint y: 440, distance: 56.8
click at [727, 449] on label "Ordem de chegada Consumidos: 28 / 50 Horário: 06:00 Clínica: Laboratorio Munici…" at bounding box center [965, 565] width 561 height 264
click at [679, 448] on input "Ordem de chegada Consumidos: 28 / 50 Horário: 06:00 Clínica: Laboratorio Munici…" at bounding box center [673, 440] width 12 height 15
radio input "true"
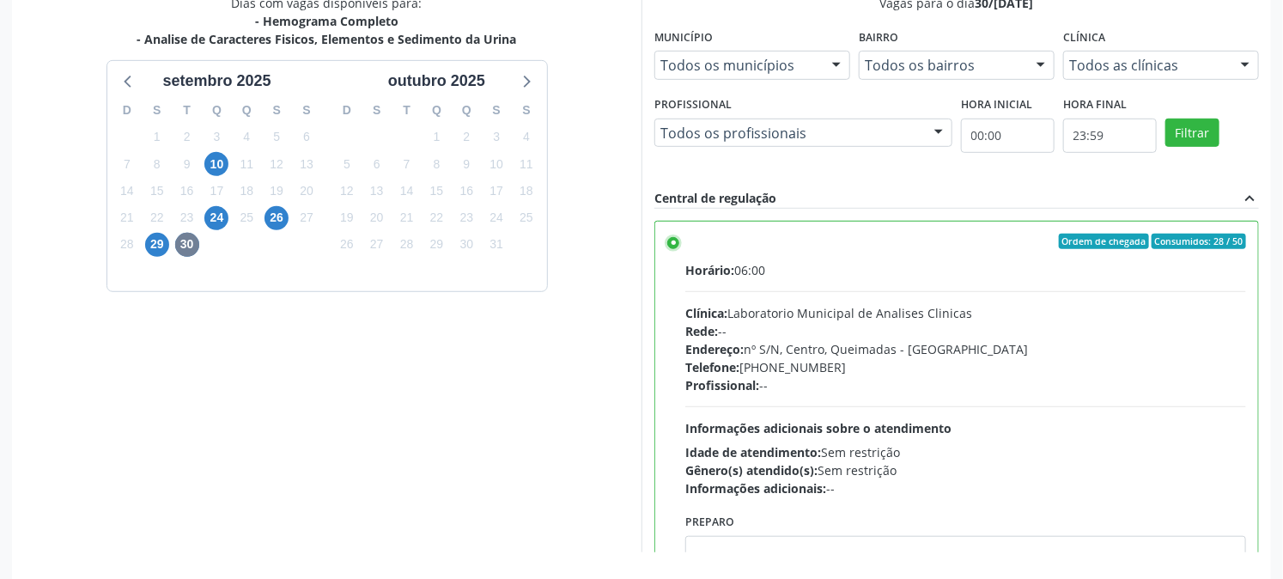
scroll to position [447, 0]
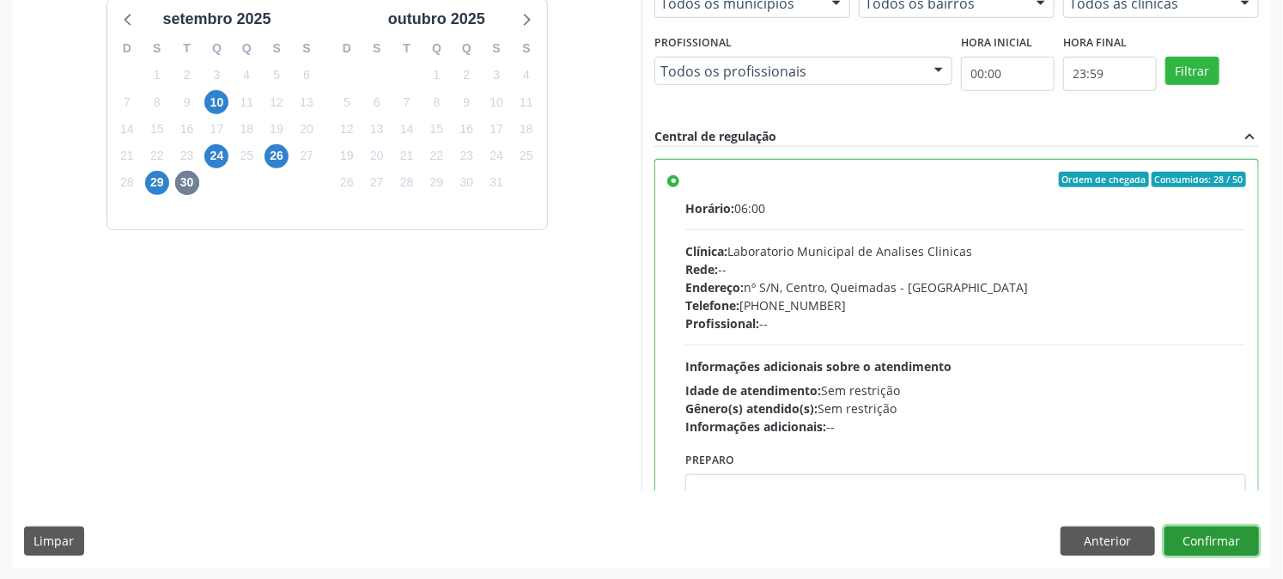
click at [1219, 548] on button "Confirmar" at bounding box center [1212, 540] width 94 height 29
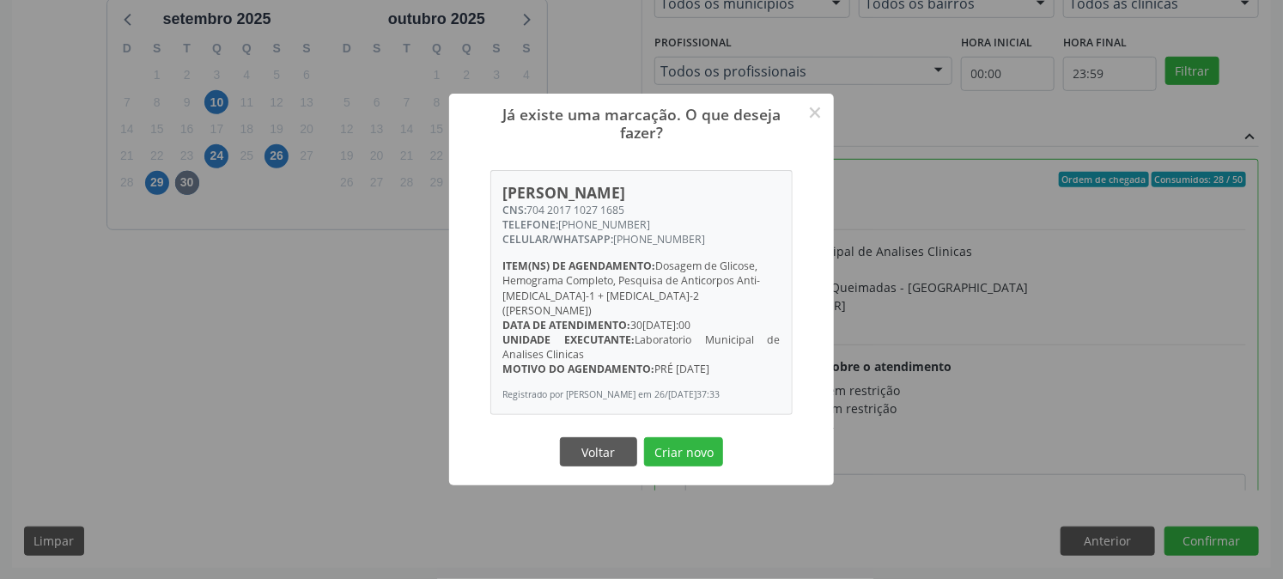
click at [644, 437] on button "Criar novo" at bounding box center [683, 451] width 79 height 29
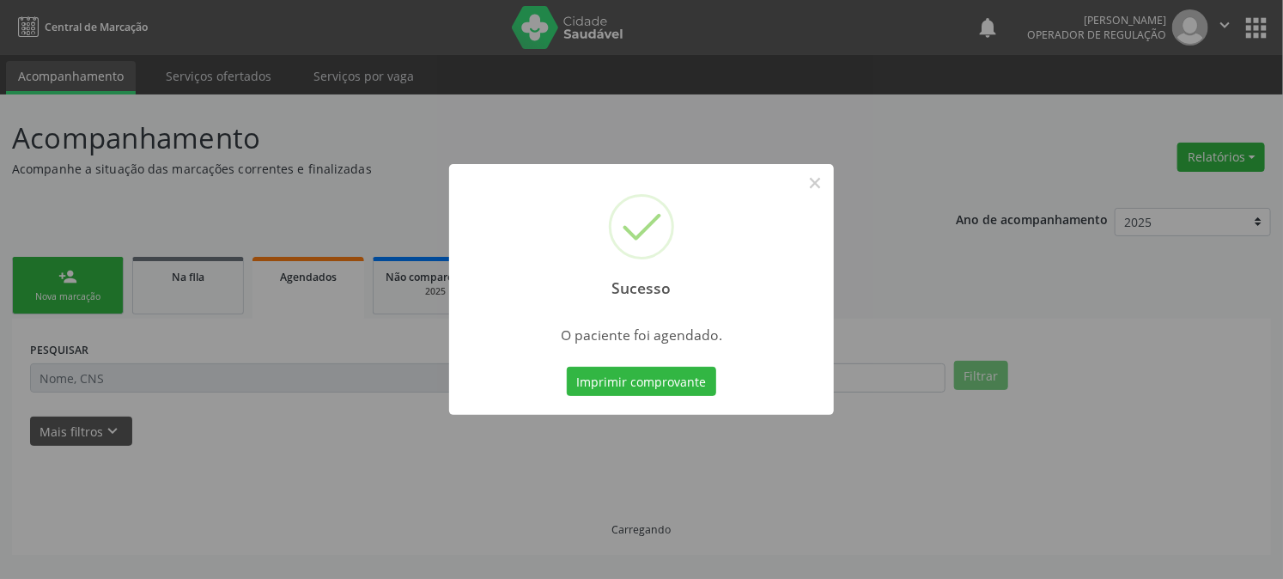
scroll to position [0, 0]
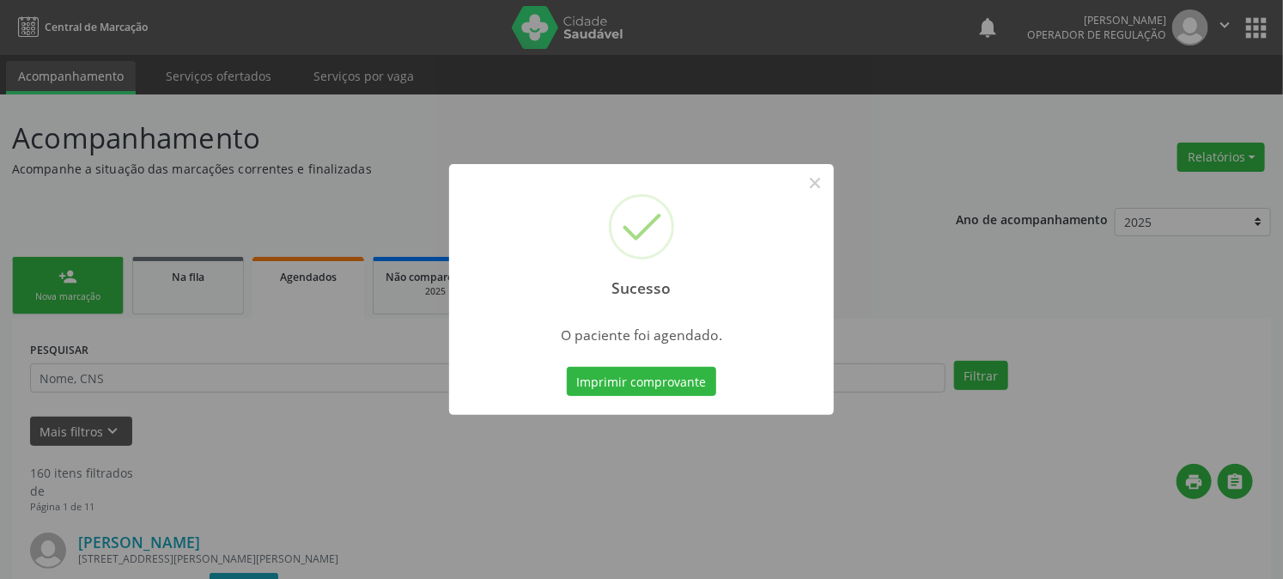
click at [567, 367] on button "Imprimir comprovante" at bounding box center [641, 381] width 149 height 29
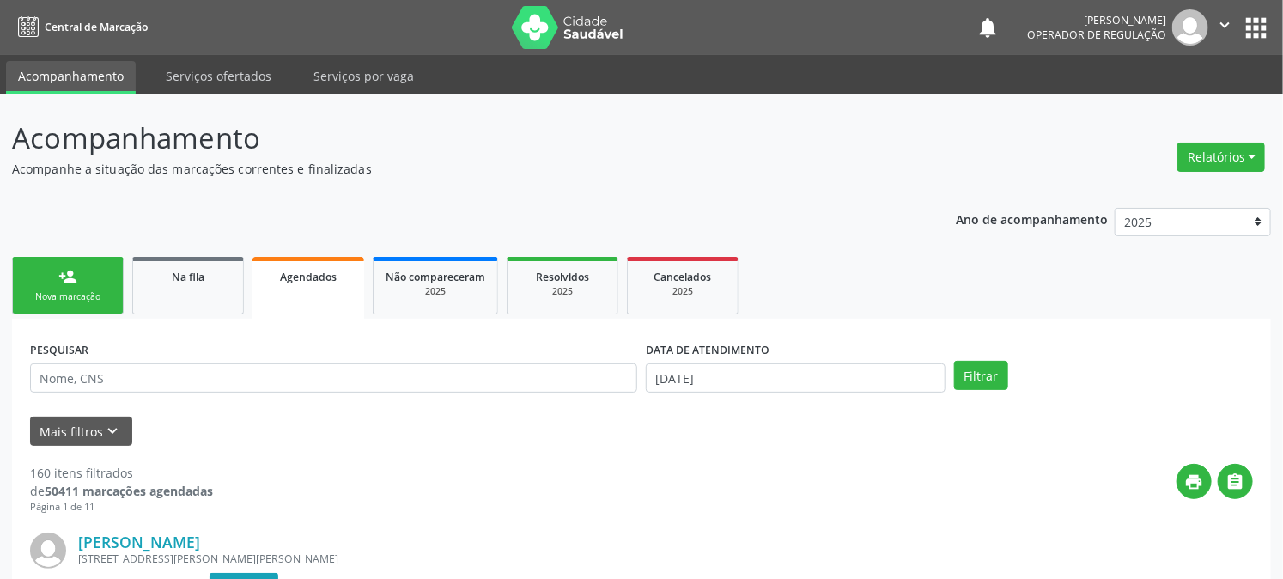
click at [48, 273] on link "person_add Nova marcação" at bounding box center [68, 286] width 112 height 58
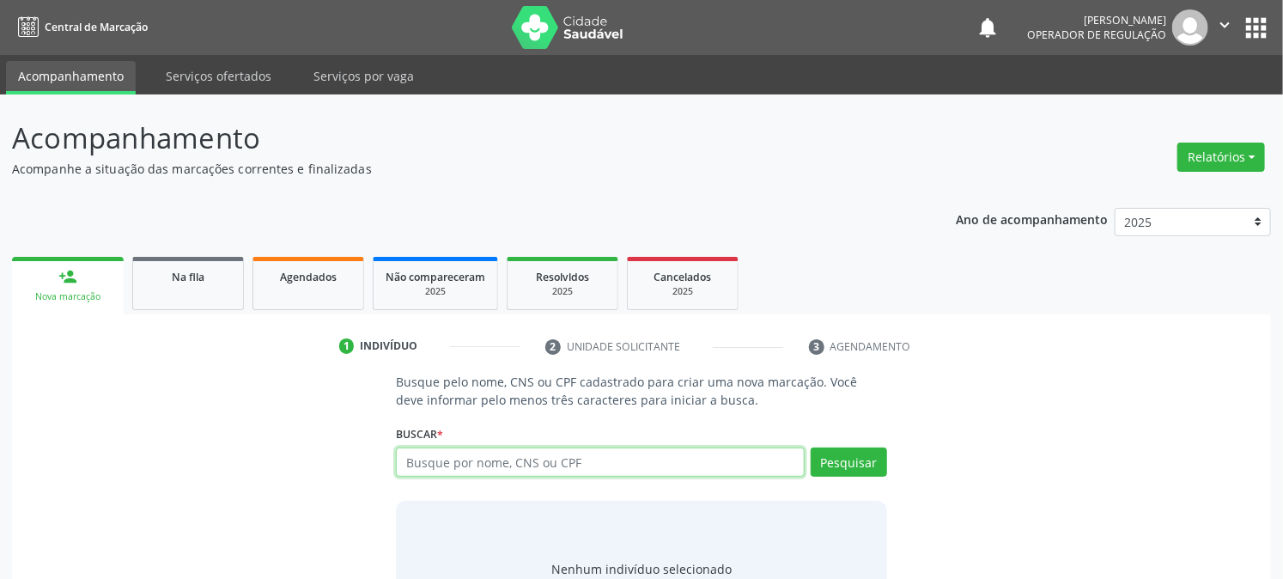
click at [484, 465] on input "text" at bounding box center [600, 461] width 408 height 29
type input "700001058071704"
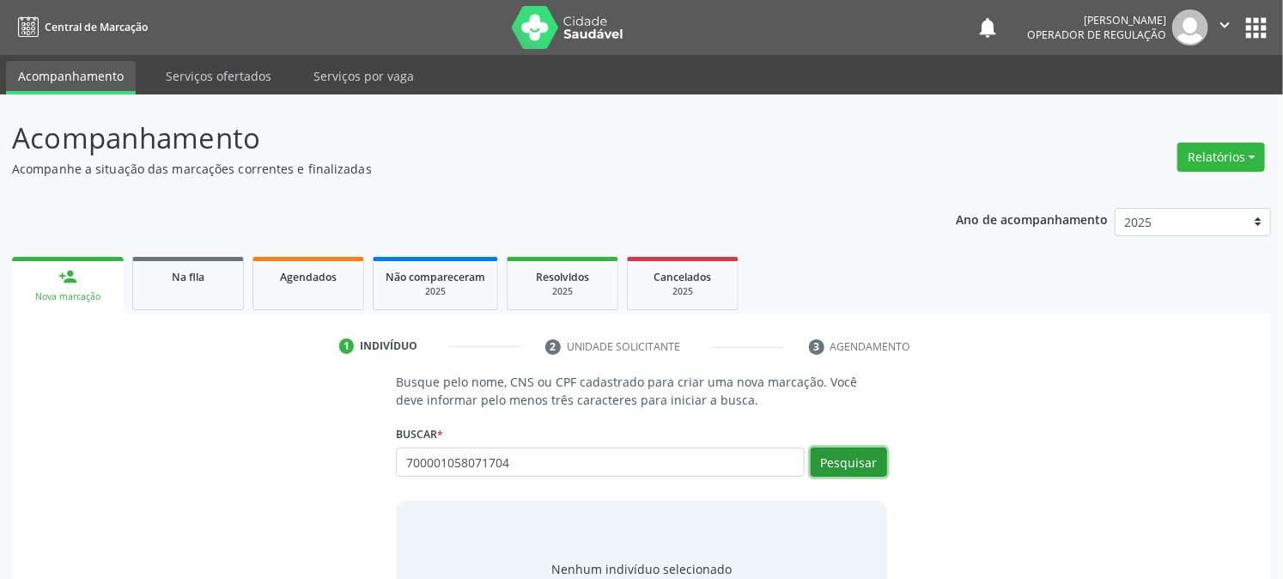
click at [833, 457] on button "Pesquisar" at bounding box center [849, 461] width 76 height 29
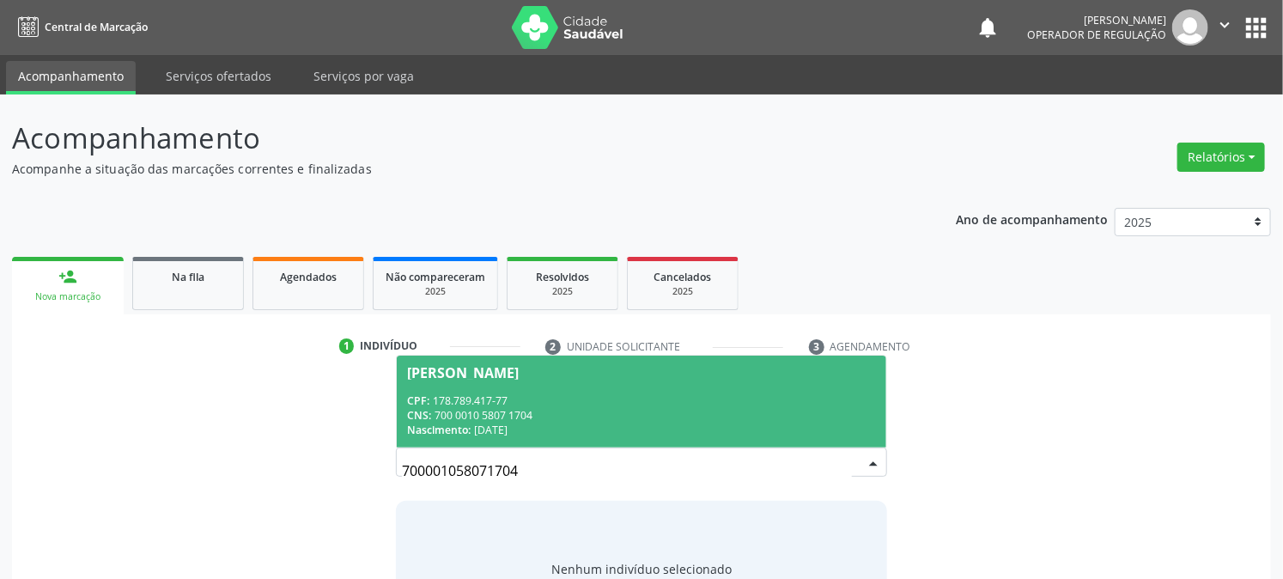
click at [650, 393] on div "CPF: 178.789.417-77" at bounding box center [641, 400] width 468 height 15
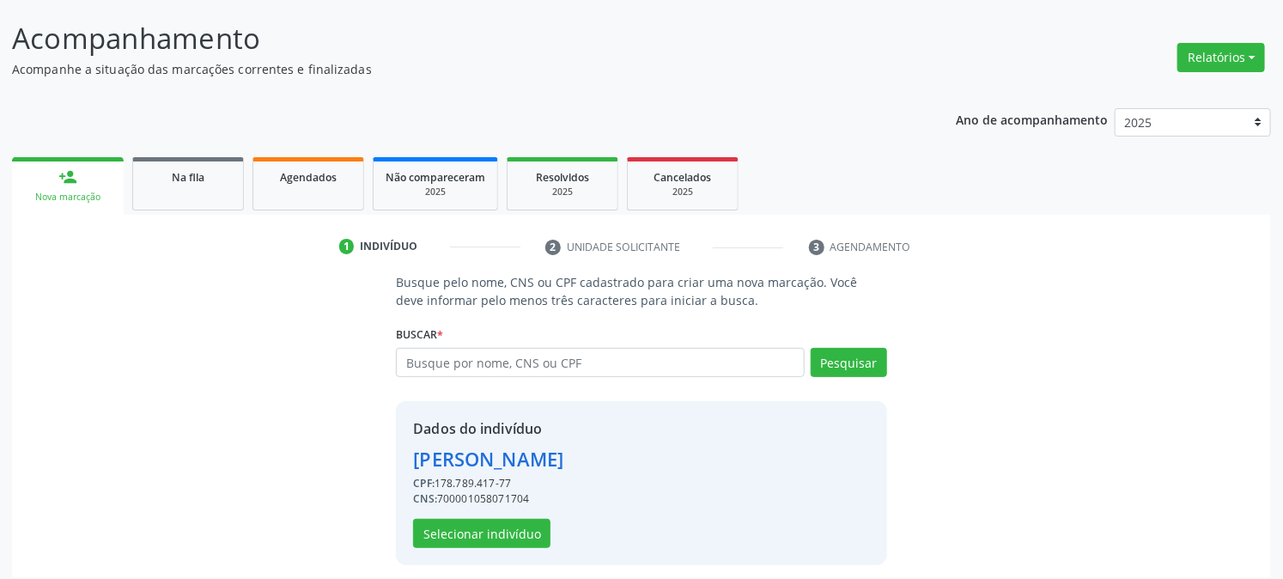
scroll to position [108, 0]
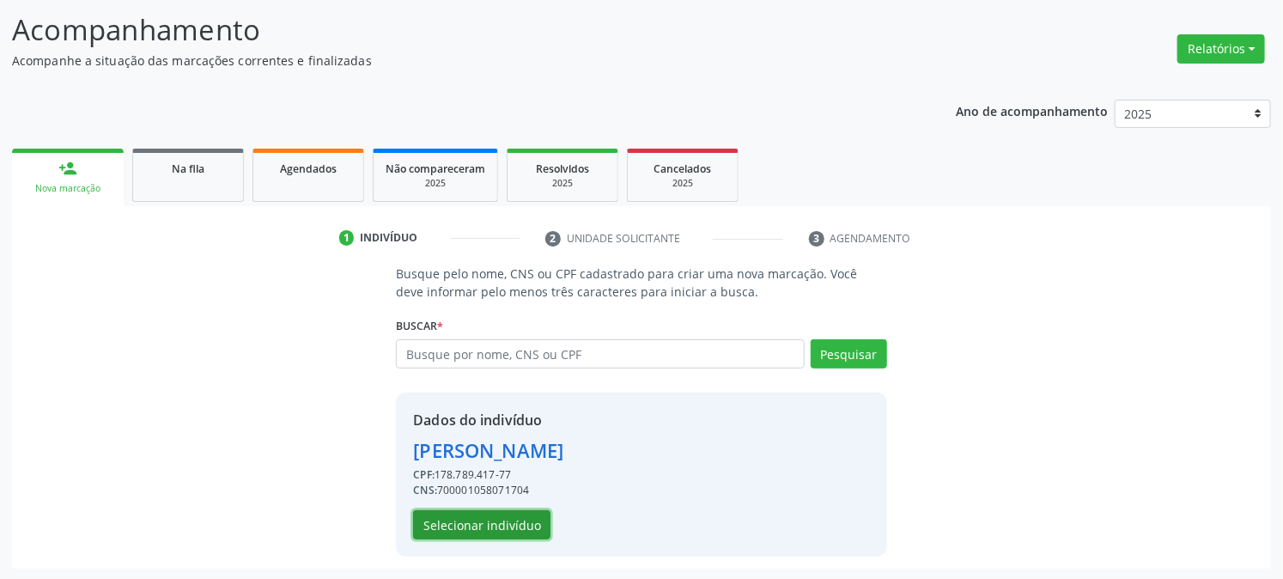
click at [453, 522] on button "Selecionar indivíduo" at bounding box center [481, 524] width 137 height 29
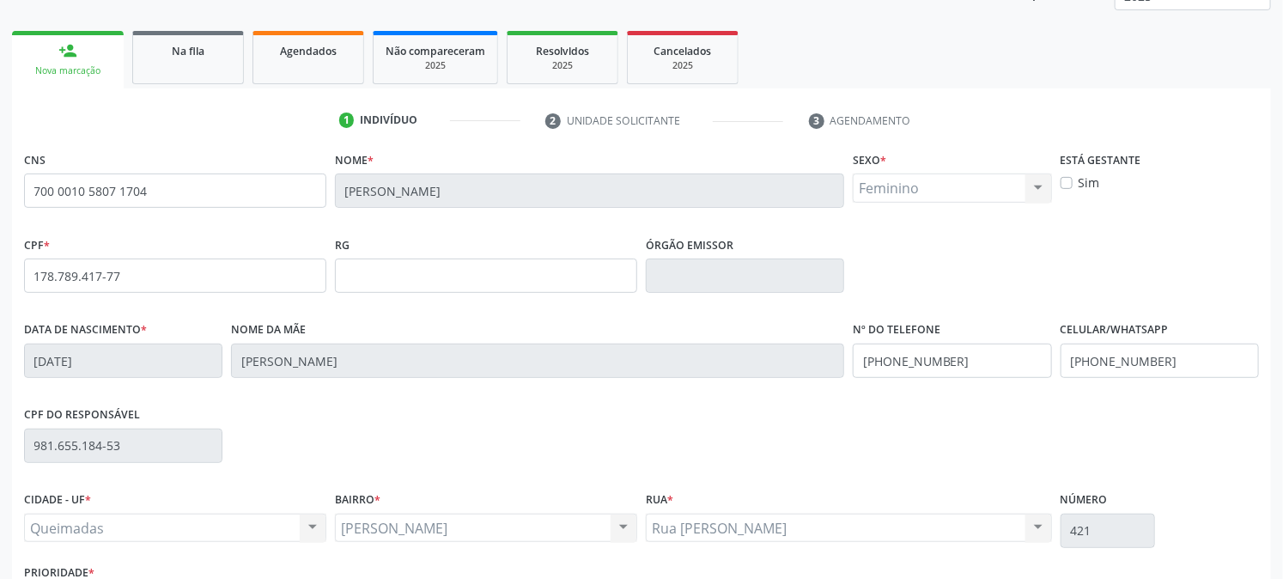
scroll to position [350, 0]
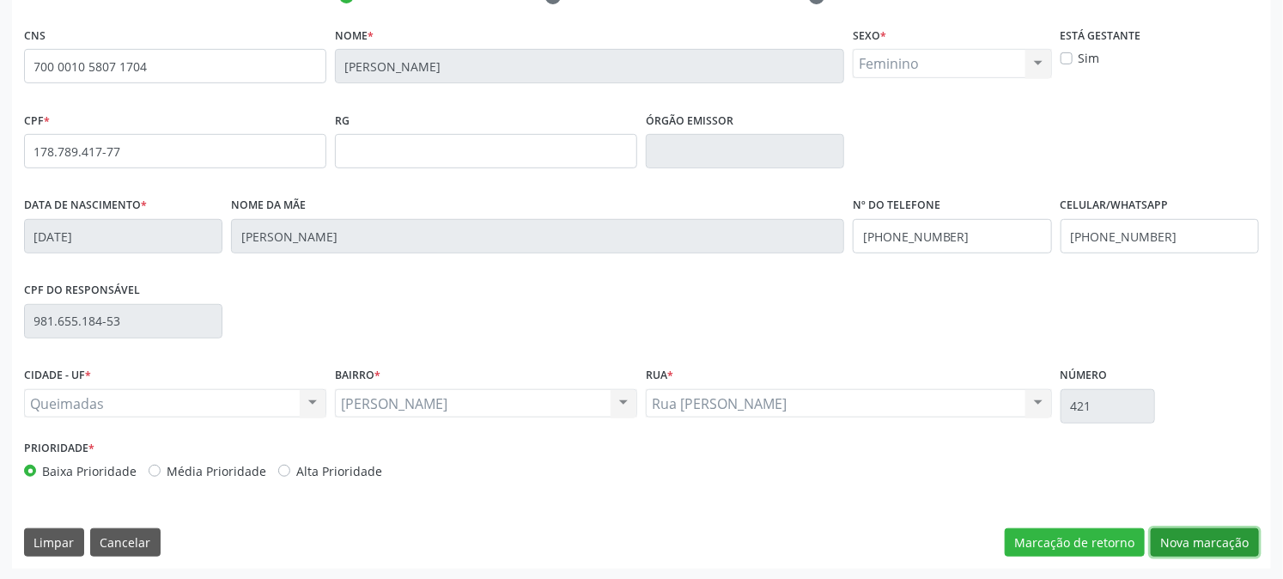
click at [1204, 531] on button "Nova marcação" at bounding box center [1205, 542] width 108 height 29
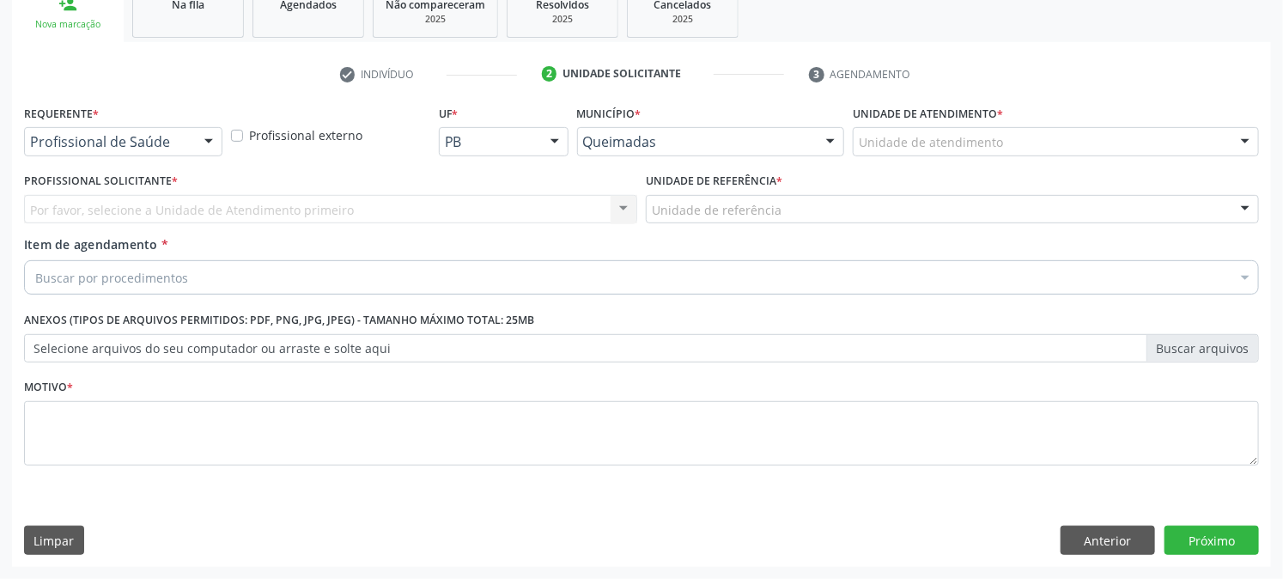
scroll to position [271, 0]
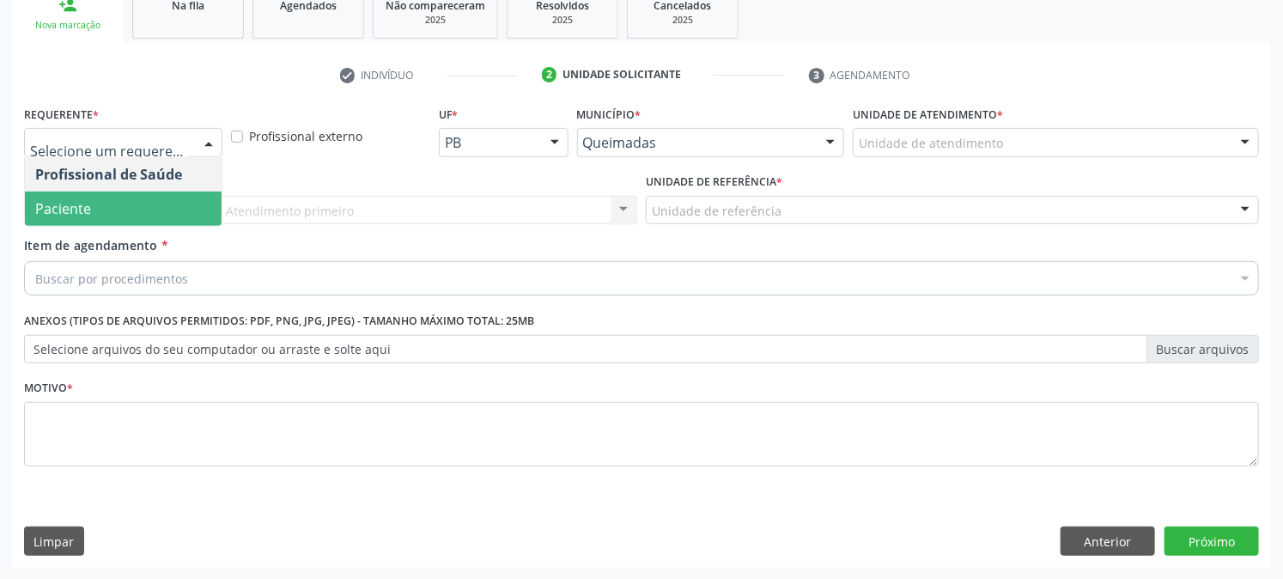
click at [113, 198] on span "Paciente" at bounding box center [123, 209] width 197 height 34
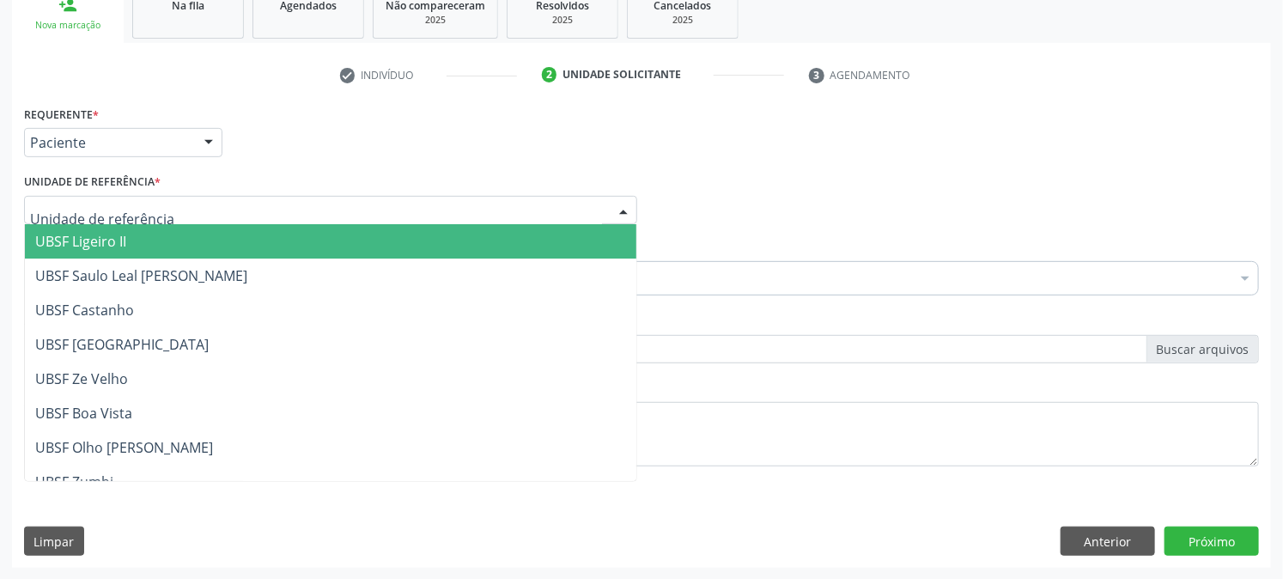
type input "A"
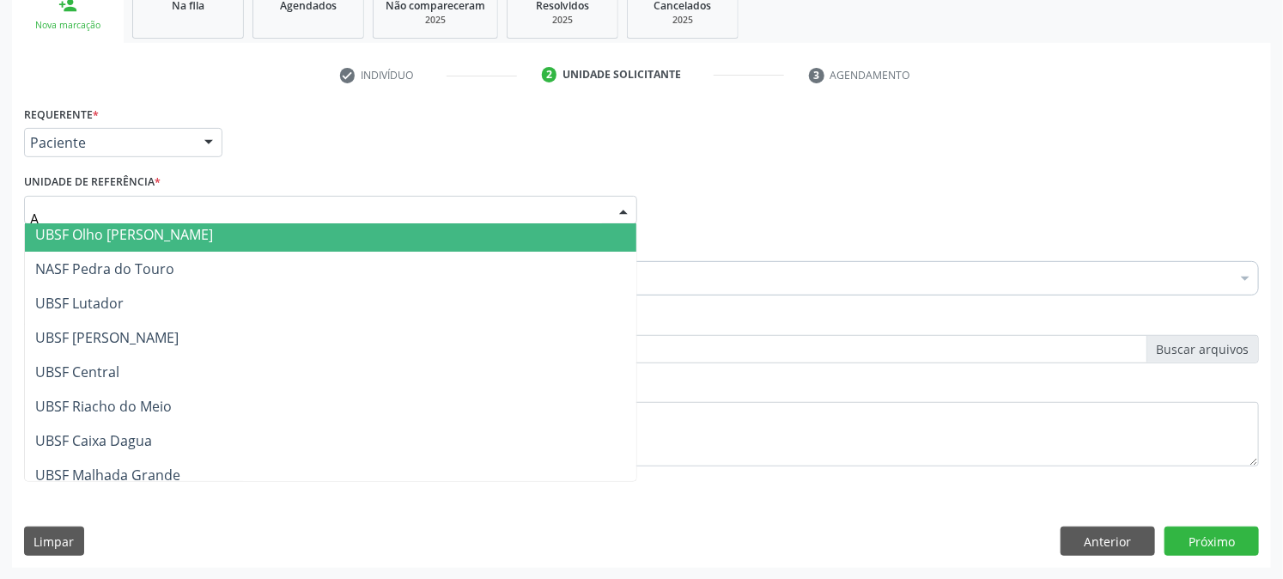
scroll to position [191, 0]
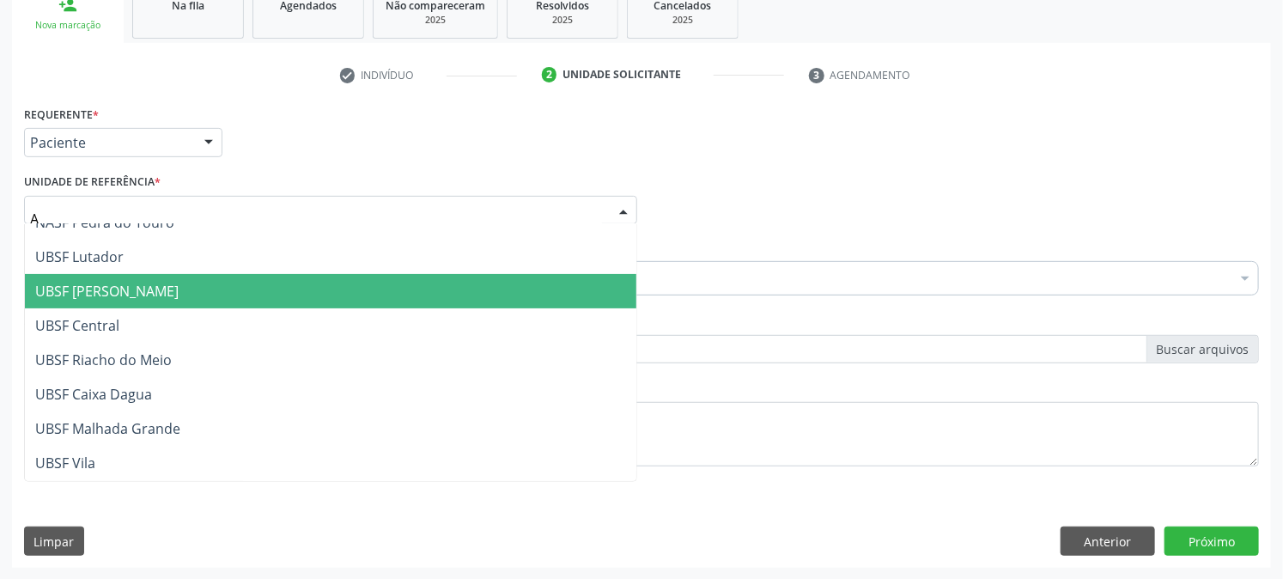
click at [120, 298] on span "UBSF [PERSON_NAME]" at bounding box center [330, 291] width 611 height 34
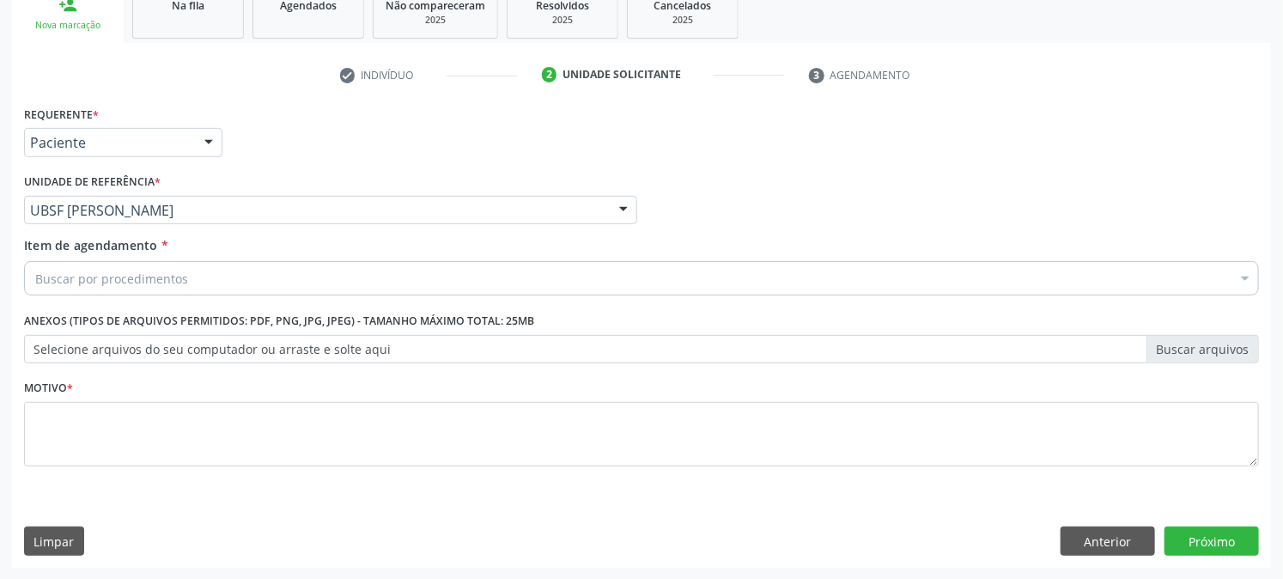
click at [123, 289] on div "Buscar por procedimentos" at bounding box center [641, 278] width 1235 height 34
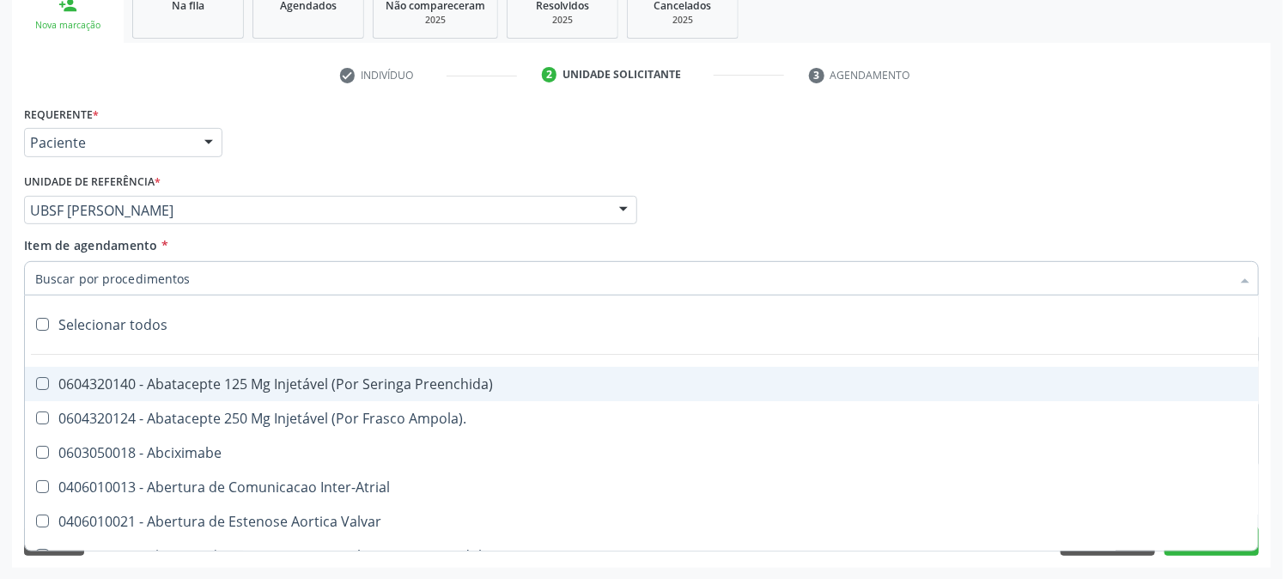
click at [127, 280] on input "Item de agendamento *" at bounding box center [632, 278] width 1195 height 34
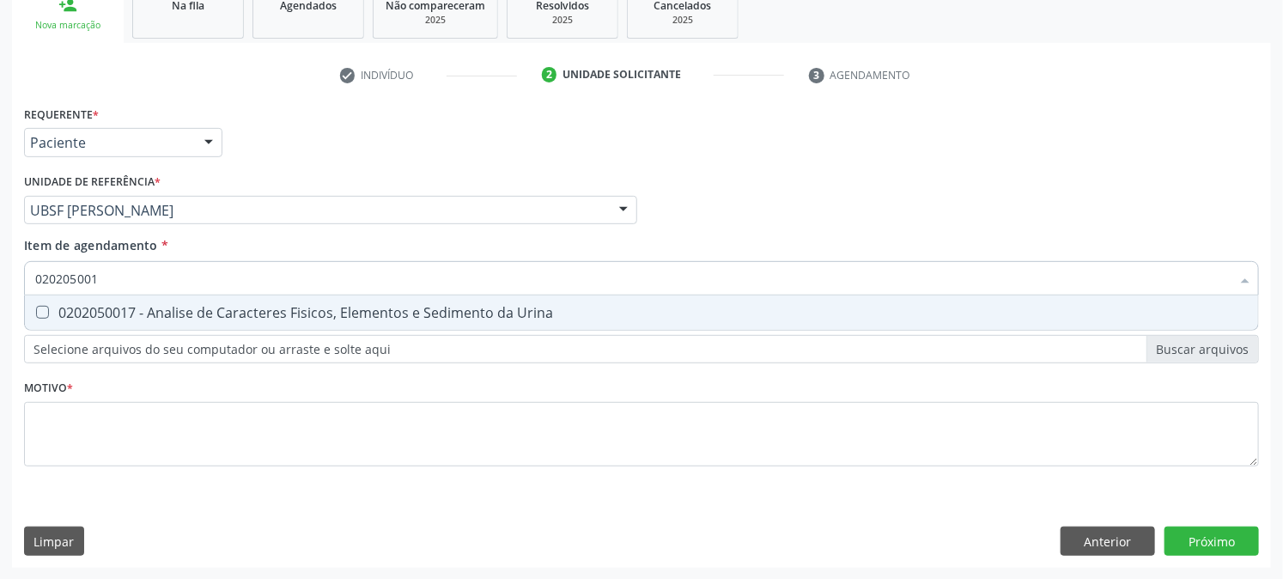
type input "0202050017"
click at [101, 307] on div "0202050017 - Analise de Caracteres Fisicos, Elementos e Sedimento da Urina" at bounding box center [641, 313] width 1213 height 14
checkbox Urina "true"
drag, startPoint x: 121, startPoint y: 280, endPoint x: 0, endPoint y: 320, distance: 127.6
click at [0, 319] on div "Acompanhamento Acompanhe a situação das marcações correntes e finalizadas Relat…" at bounding box center [641, 201] width 1283 height 757
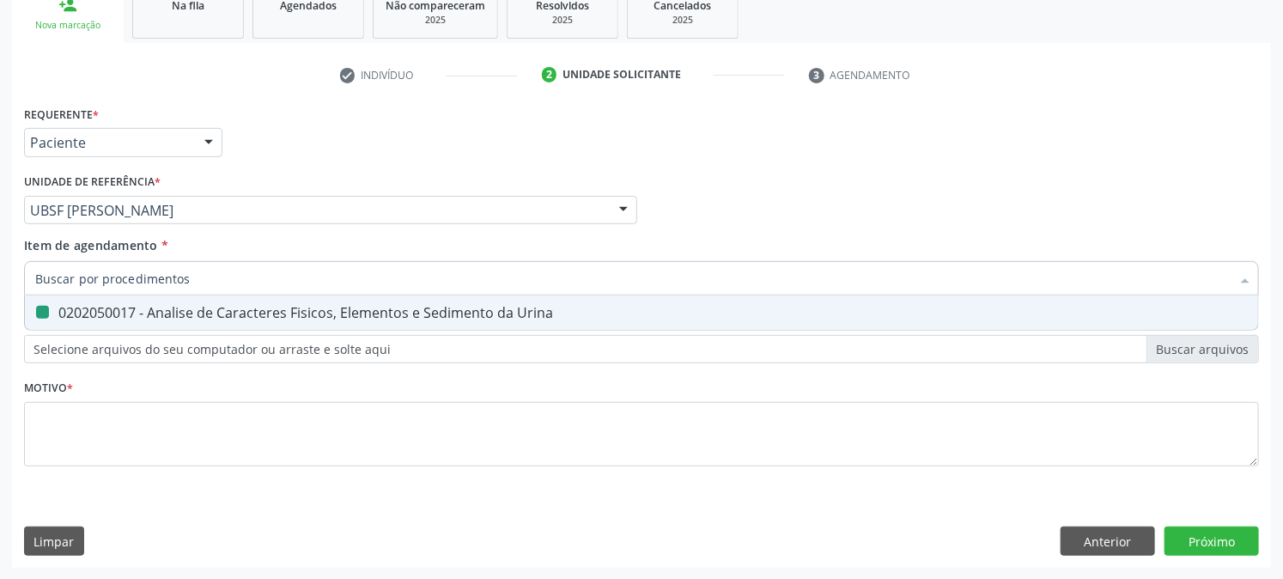
checkbox Urina "false"
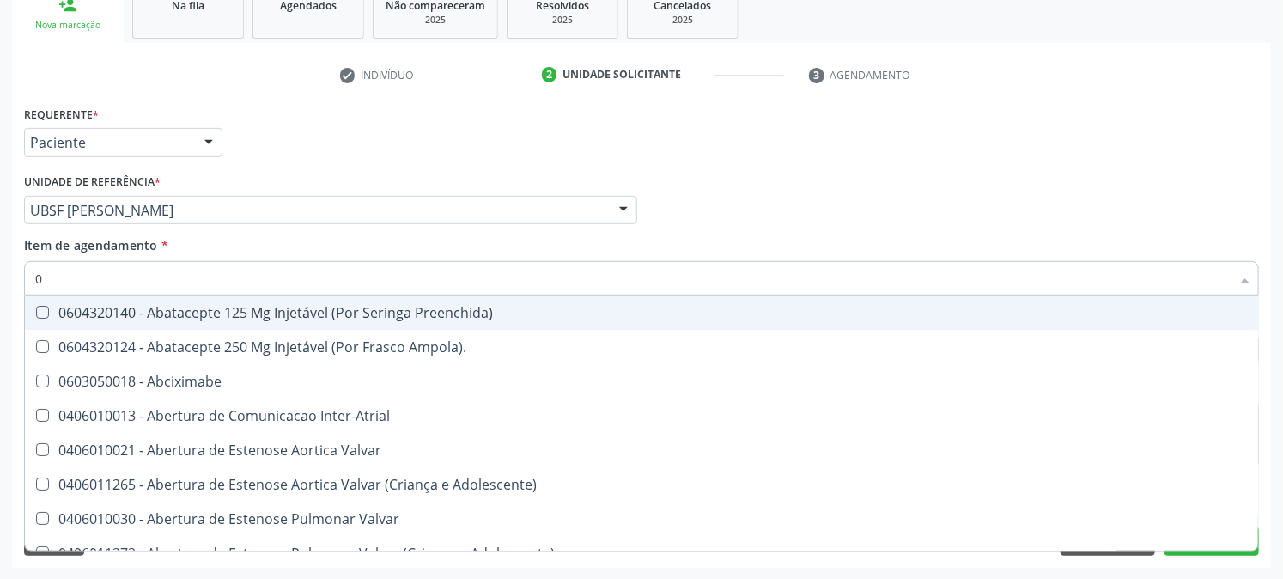
type input "02"
checkbox Psicossocial "true"
checkbox Urina "false"
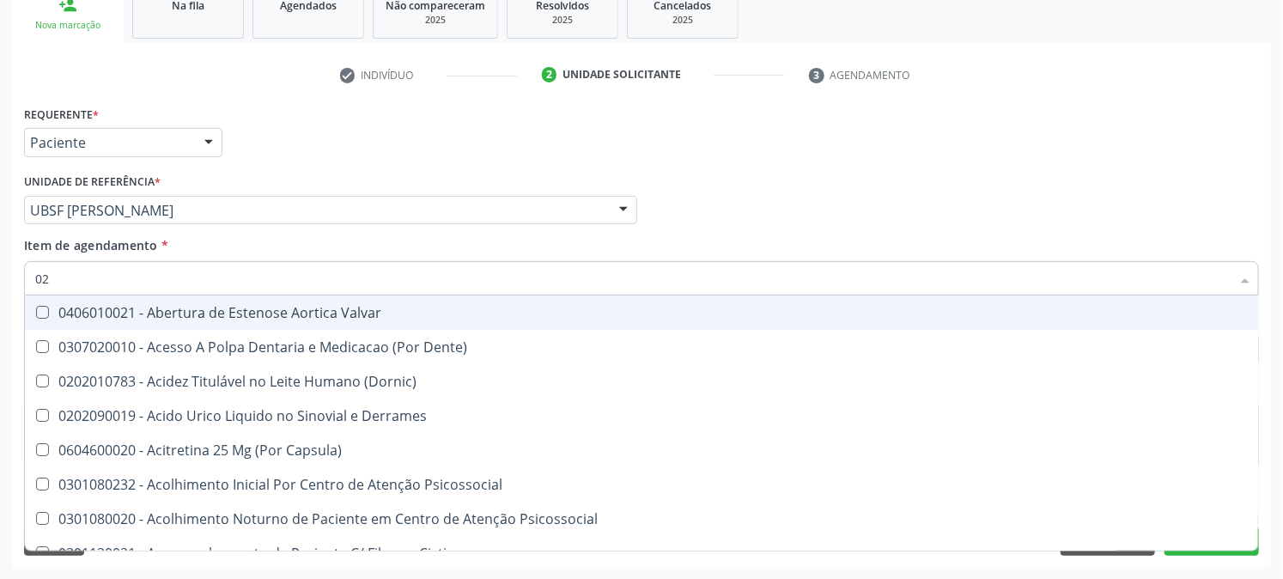
type input "020"
checkbox Frasco-Ampola\) "true"
checkbox Urina "false"
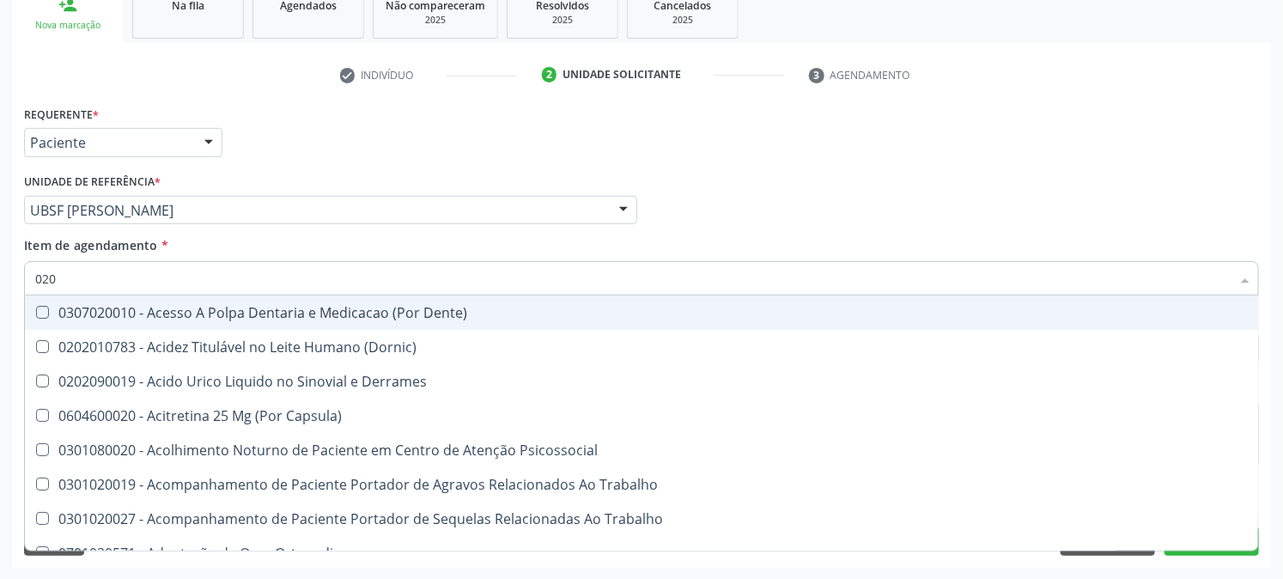
type input "0202"
checkbox Capsula\) "true"
checkbox Urina "false"
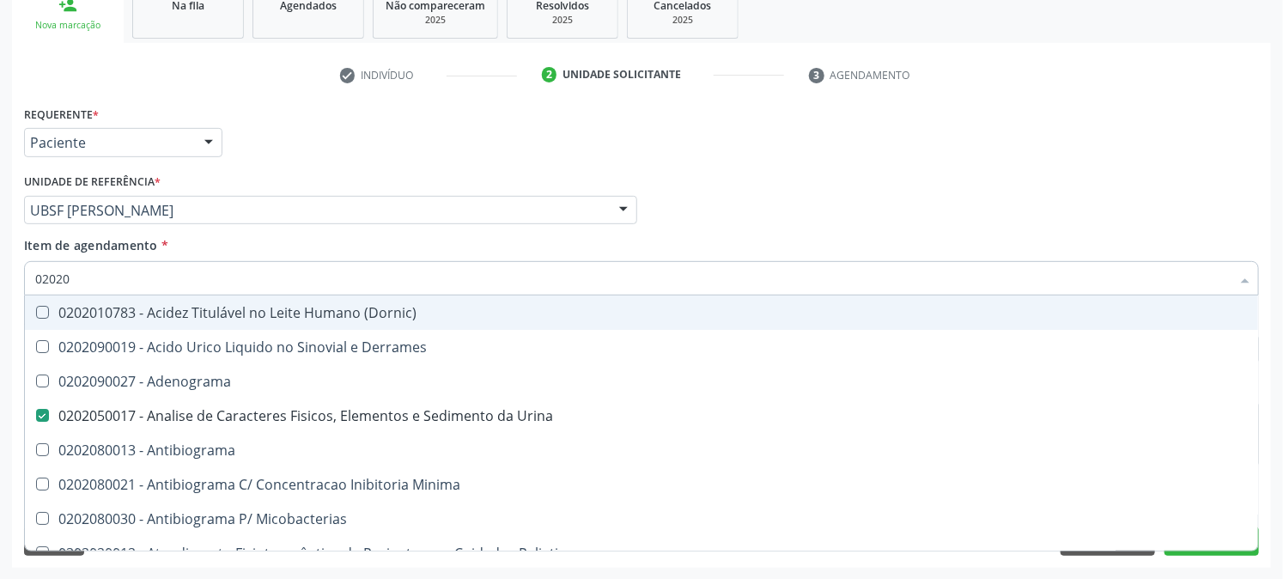
type input "020208"
checkbox Urina "false"
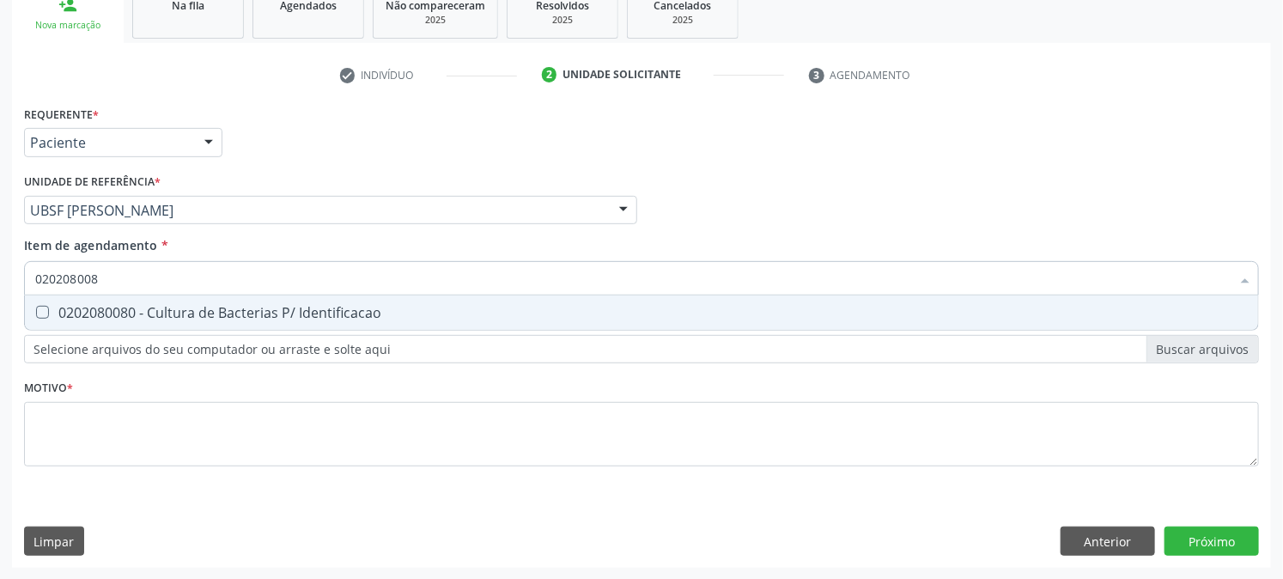
type input "0202080080"
click at [39, 313] on Identificacao at bounding box center [42, 312] width 13 height 13
click at [36, 313] on Identificacao "checkbox" at bounding box center [30, 312] width 11 height 11
checkbox Identificacao "true"
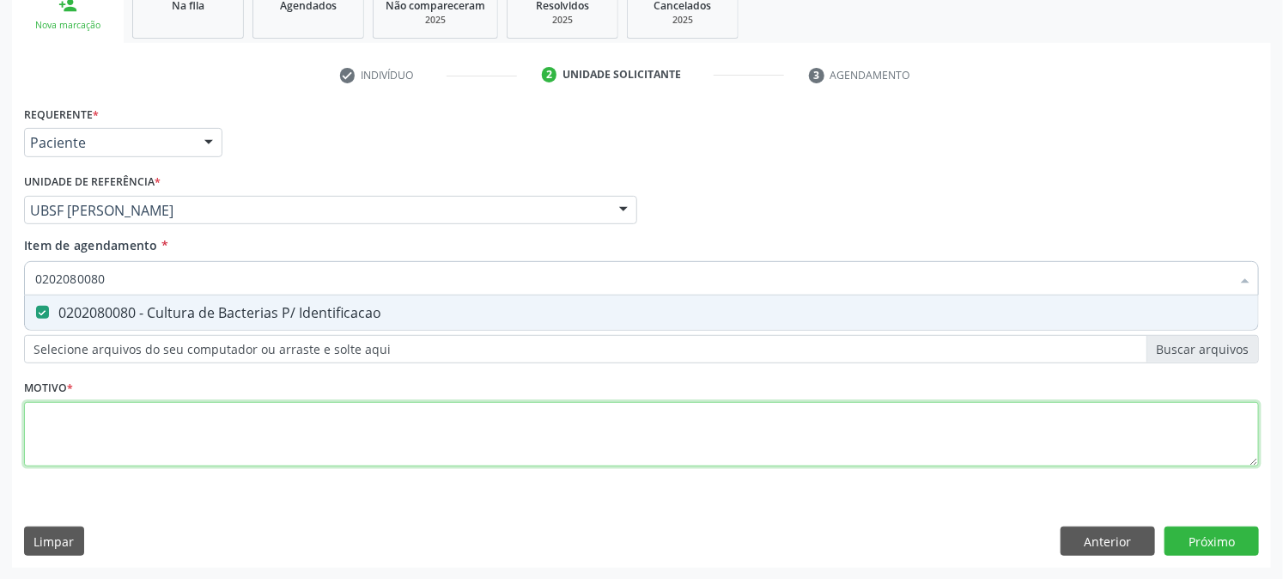
click at [69, 427] on div "Requerente * Paciente Profissional de Saúde Paciente Nenhum resultado encontrad…" at bounding box center [641, 295] width 1235 height 389
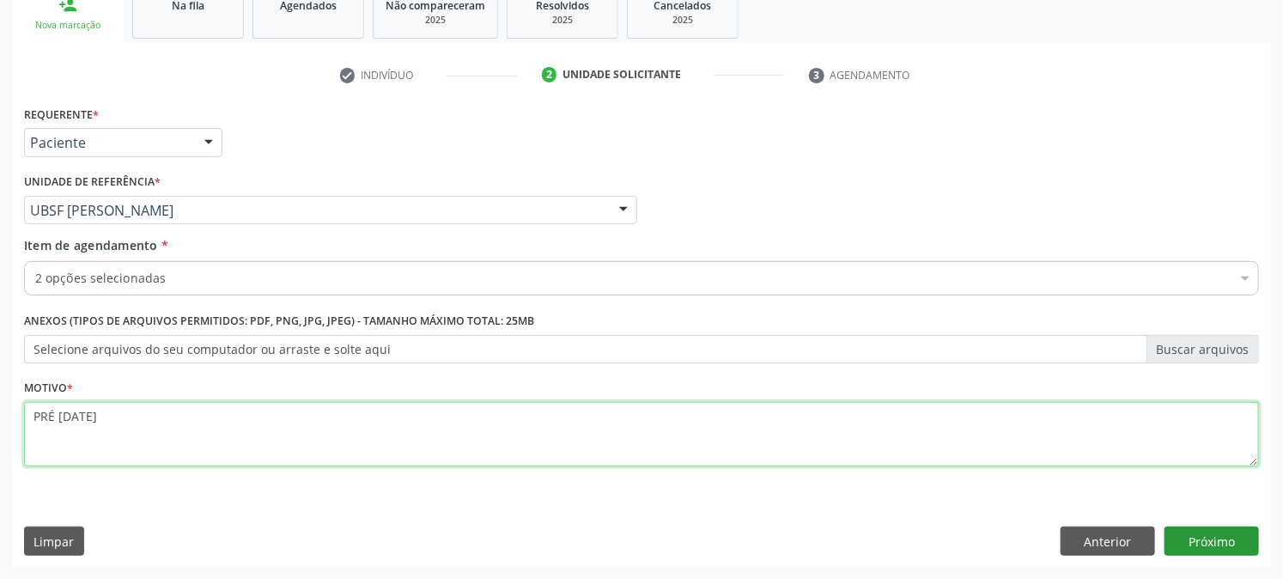
type textarea "PRÉ [DATE]"
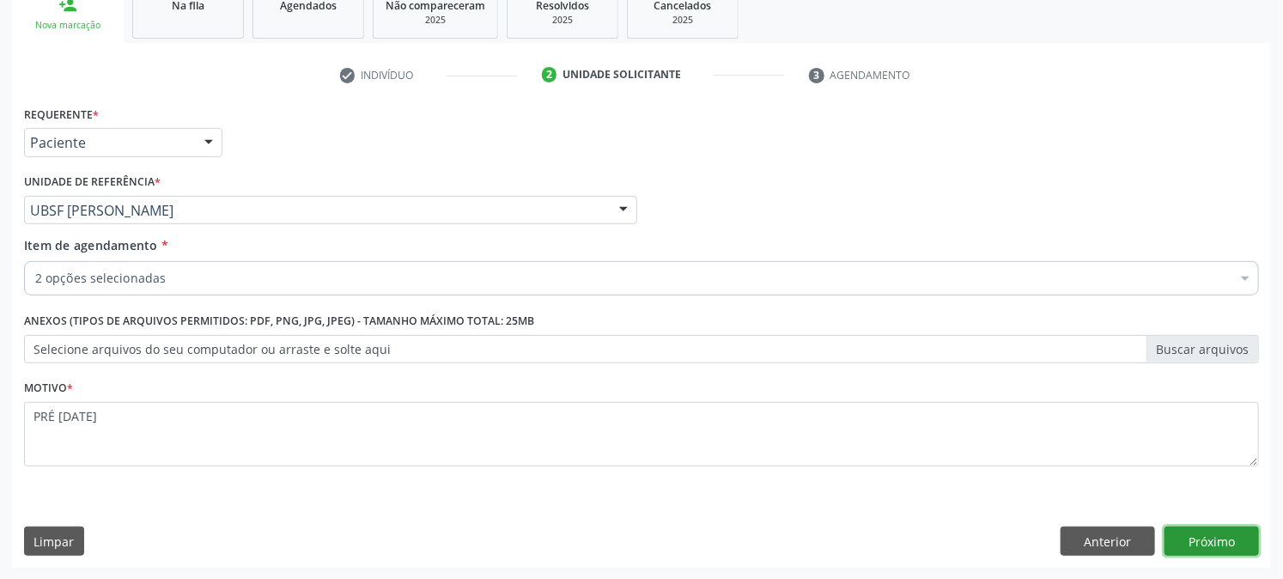
click at [1235, 545] on button "Próximo" at bounding box center [1212, 540] width 94 height 29
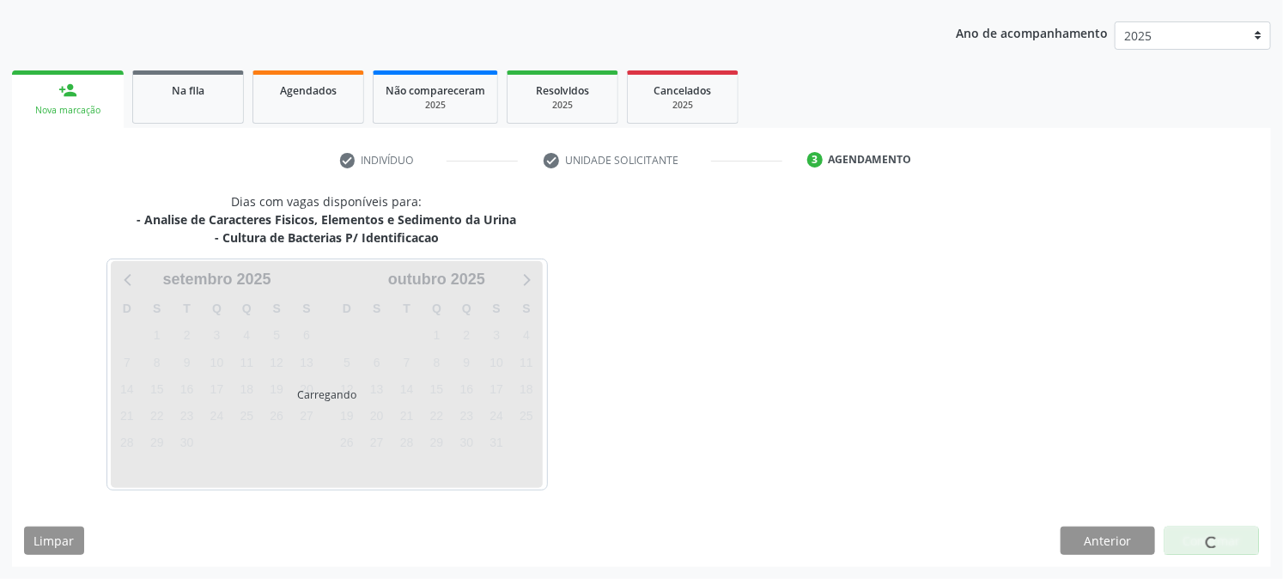
scroll to position [186, 0]
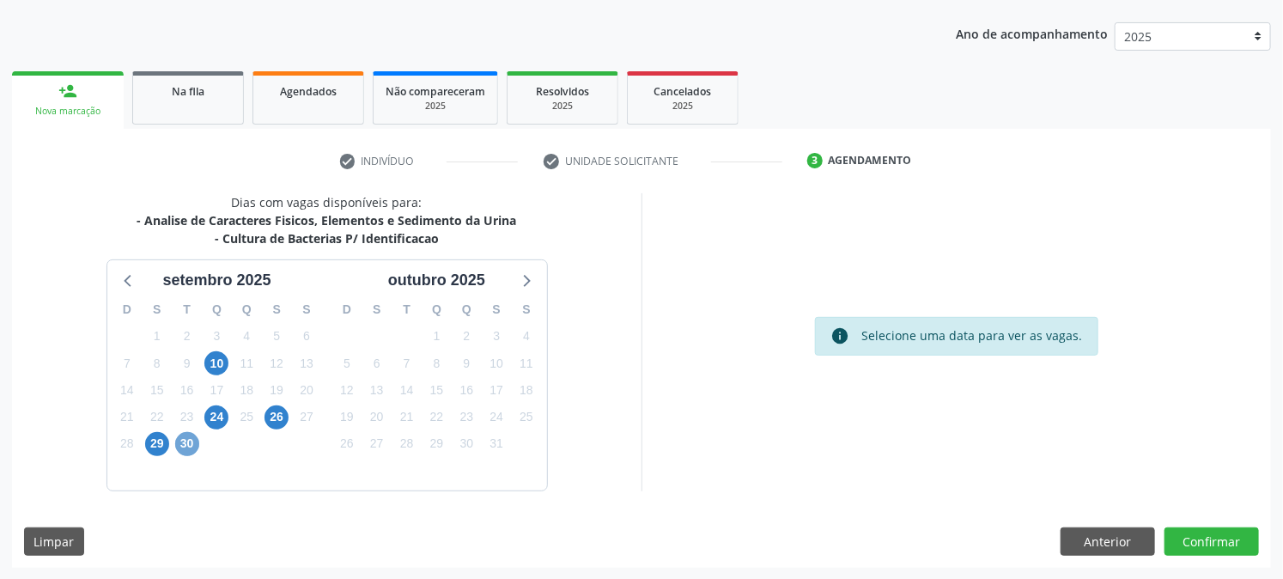
click at [198, 449] on div "30" at bounding box center [187, 443] width 24 height 27
click at [179, 442] on span "30" at bounding box center [187, 444] width 24 height 24
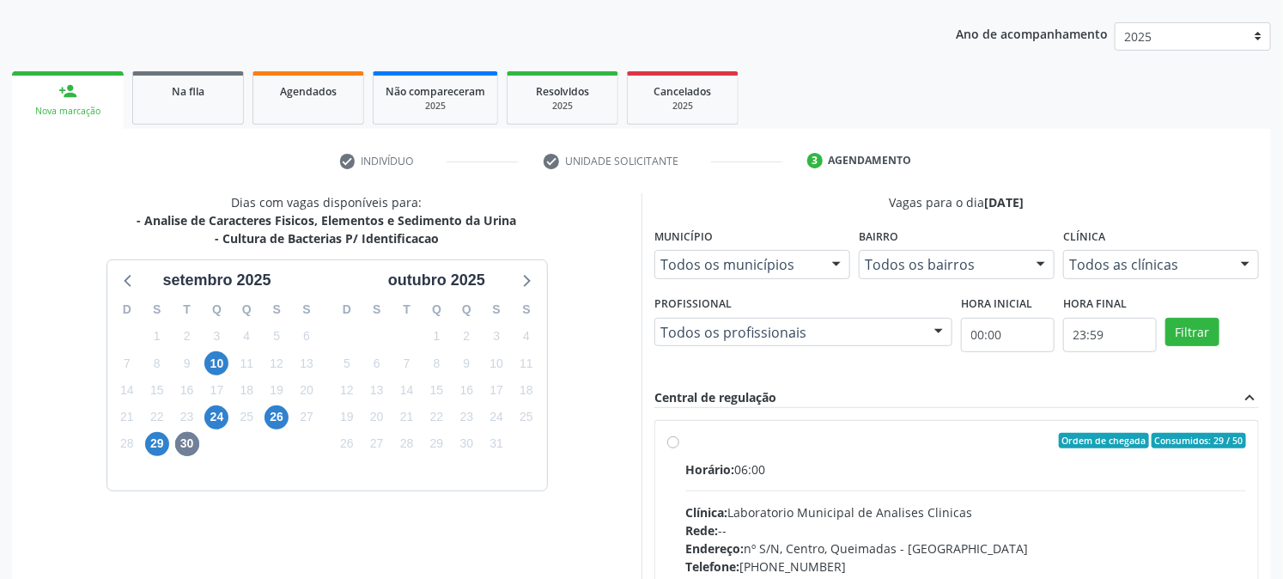
click at [732, 435] on div "Ordem de chegada Consumidos: 29 / 50" at bounding box center [965, 440] width 561 height 15
click at [679, 435] on input "Ordem de chegada Consumidos: 29 / 50 Horário: 06:00 Clínica: Laboratorio Munici…" at bounding box center [673, 440] width 12 height 15
radio input "true"
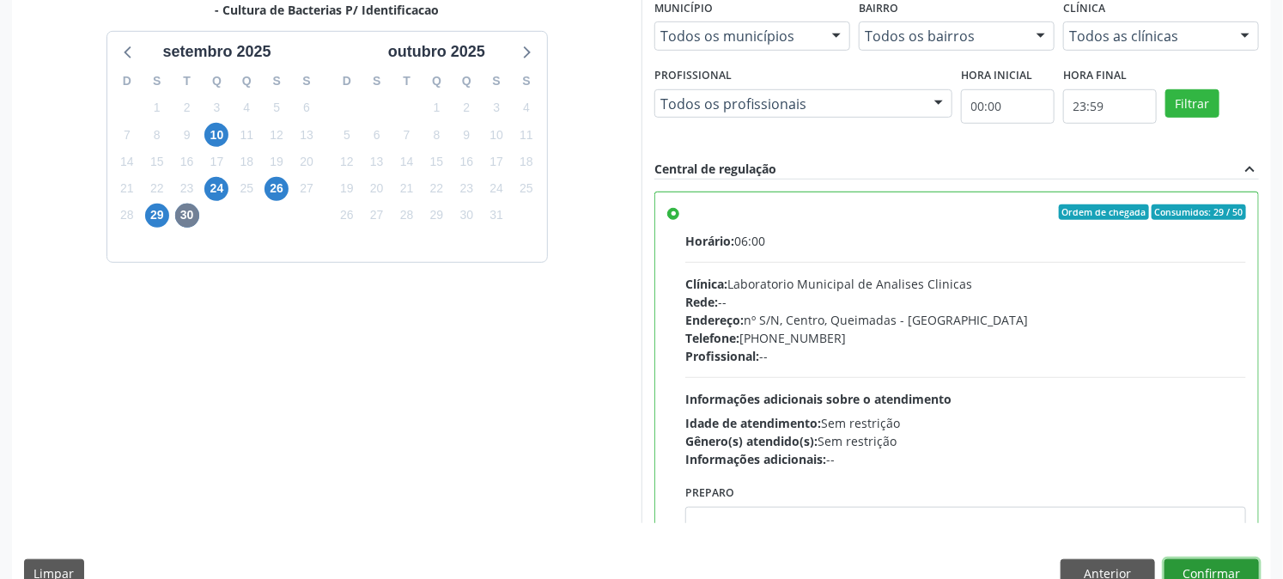
click at [1212, 576] on button "Confirmar" at bounding box center [1212, 573] width 94 height 29
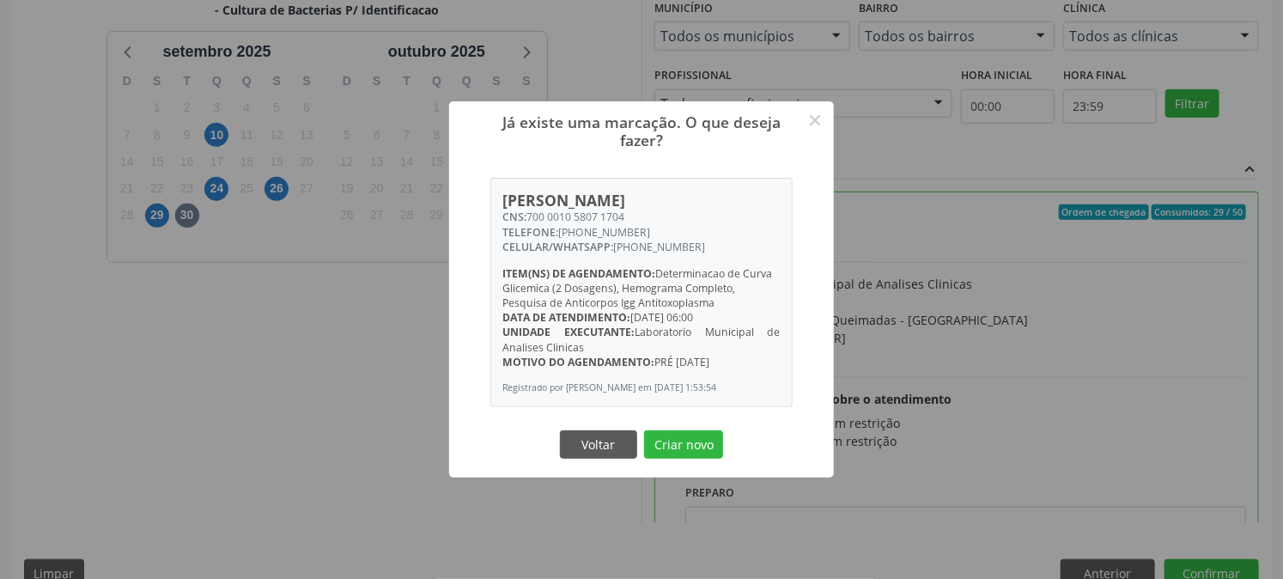
click at [644, 430] on button "Criar novo" at bounding box center [683, 444] width 79 height 29
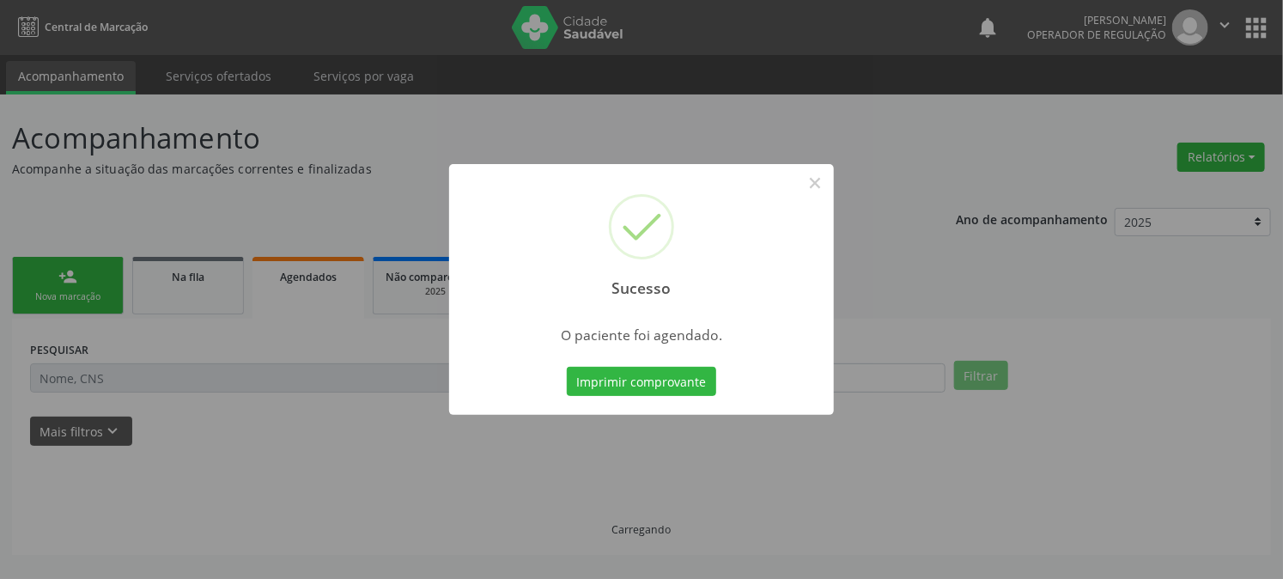
scroll to position [0, 0]
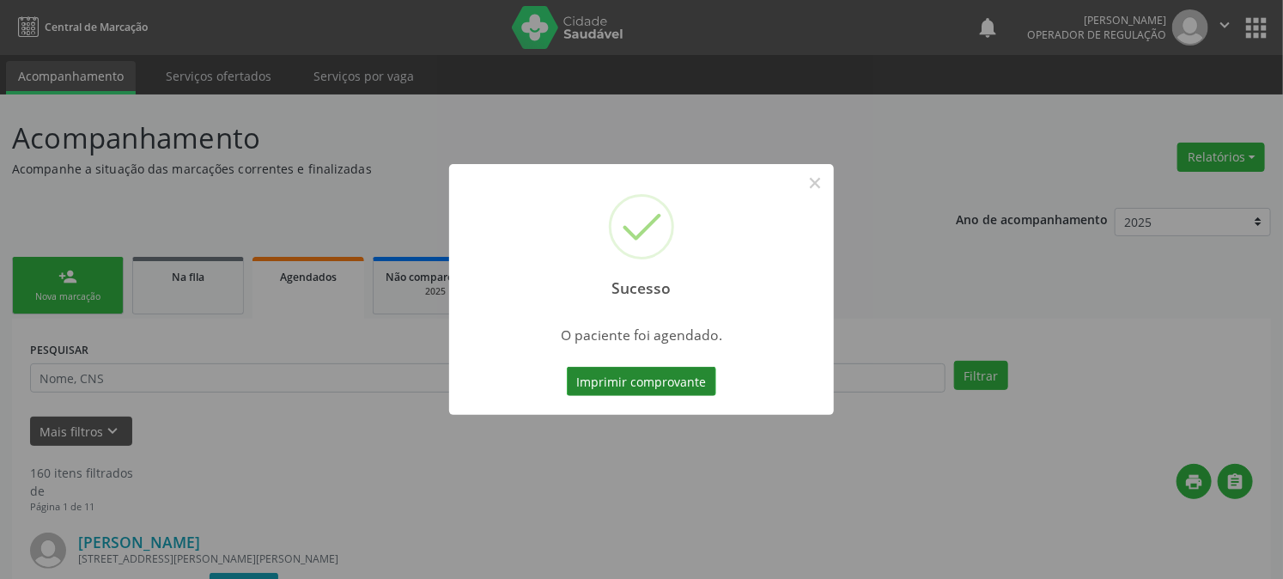
click at [623, 392] on button "Imprimir comprovante" at bounding box center [641, 381] width 149 height 29
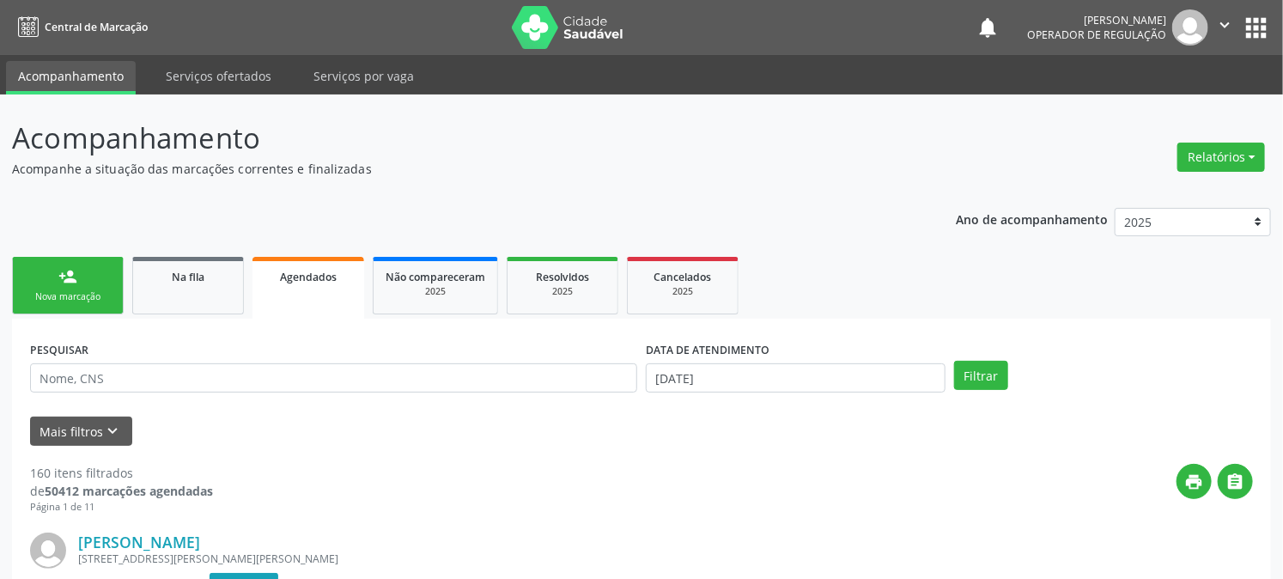
click at [49, 286] on link "person_add Nova marcação" at bounding box center [68, 286] width 112 height 58
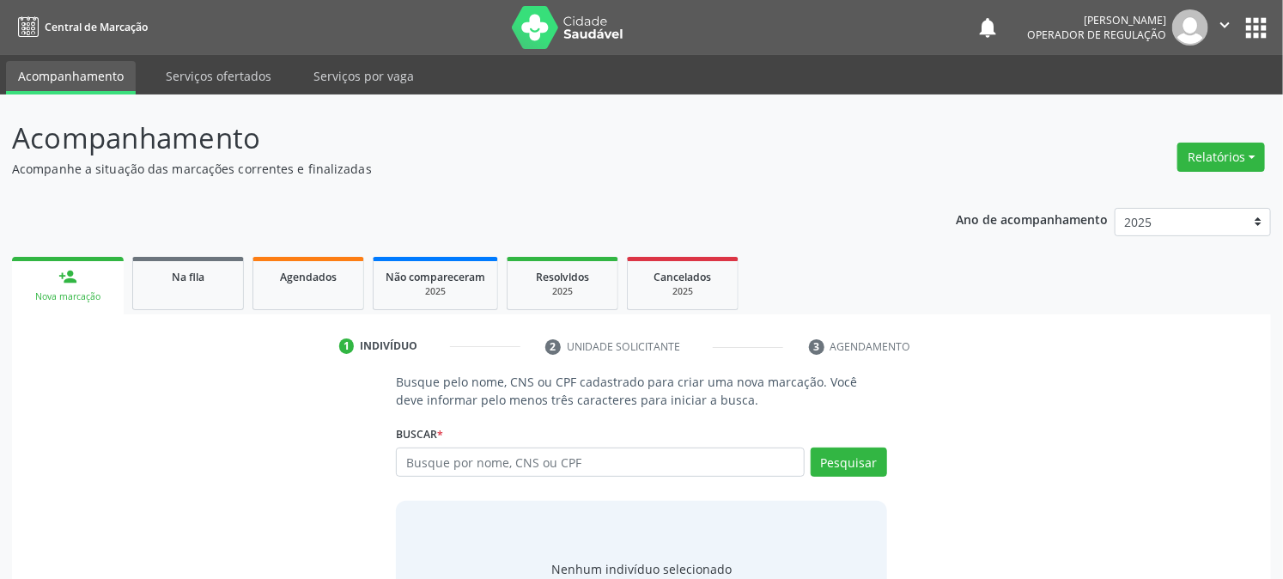
click at [509, 477] on div "Busque por nome, CNS ou CPF Nenhum resultado encontrado para: " " Digite nome, …" at bounding box center [641, 467] width 490 height 41
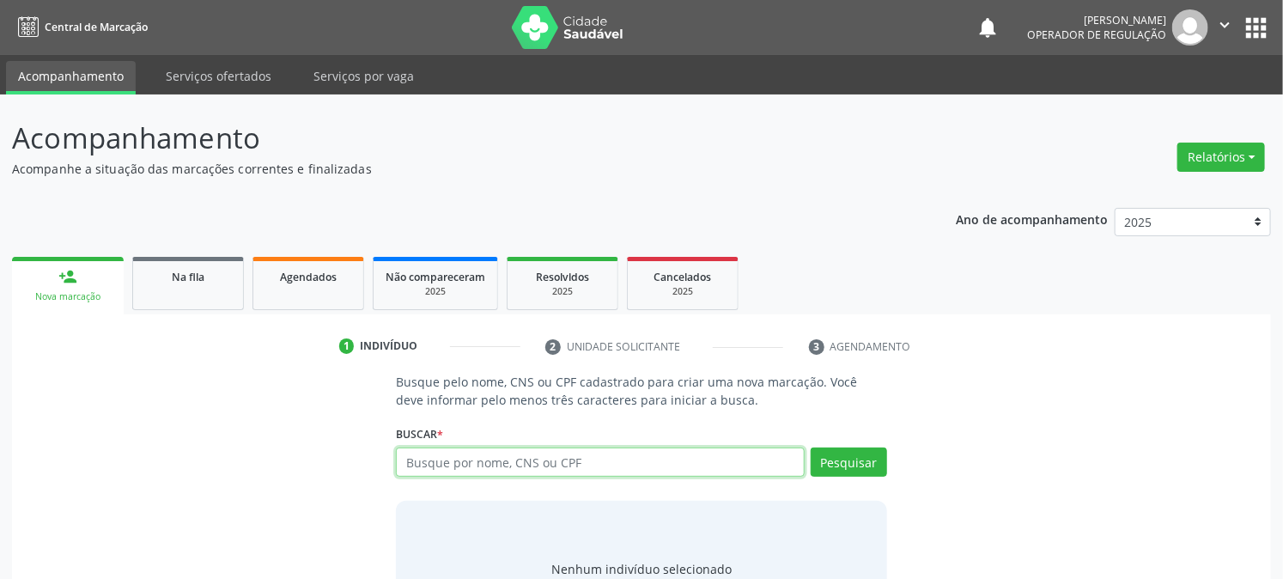
click at [509, 465] on input "text" at bounding box center [600, 461] width 408 height 29
type input "704305523885198"
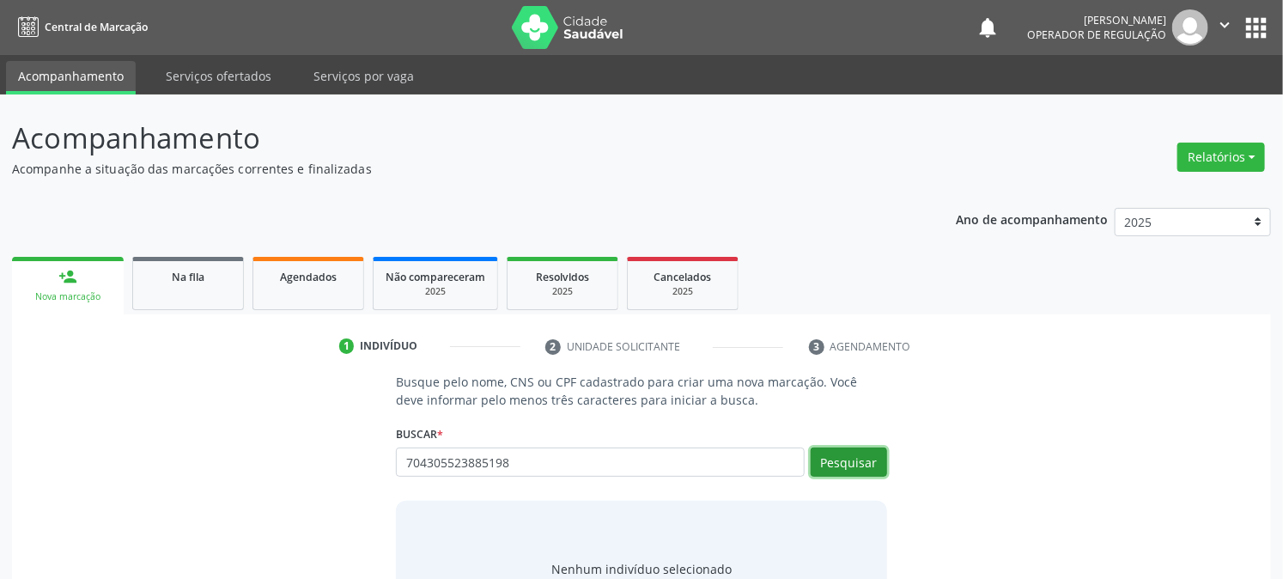
click at [867, 461] on button "Pesquisar" at bounding box center [849, 461] width 76 height 29
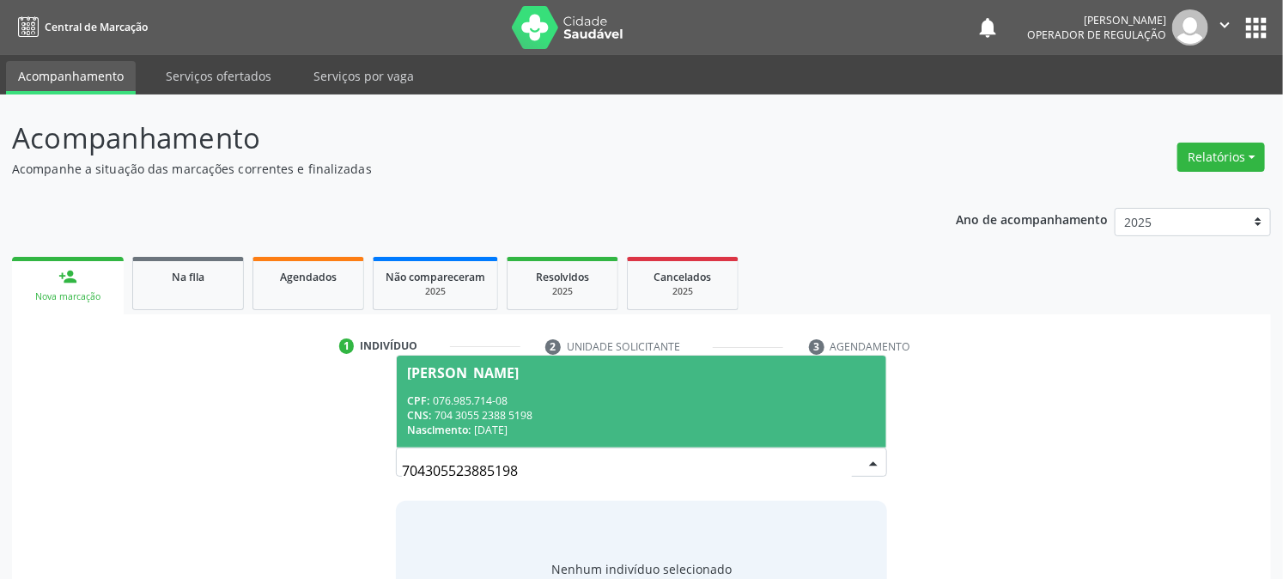
click at [601, 419] on div "CNS: 704 3055 2388 5198" at bounding box center [641, 415] width 468 height 15
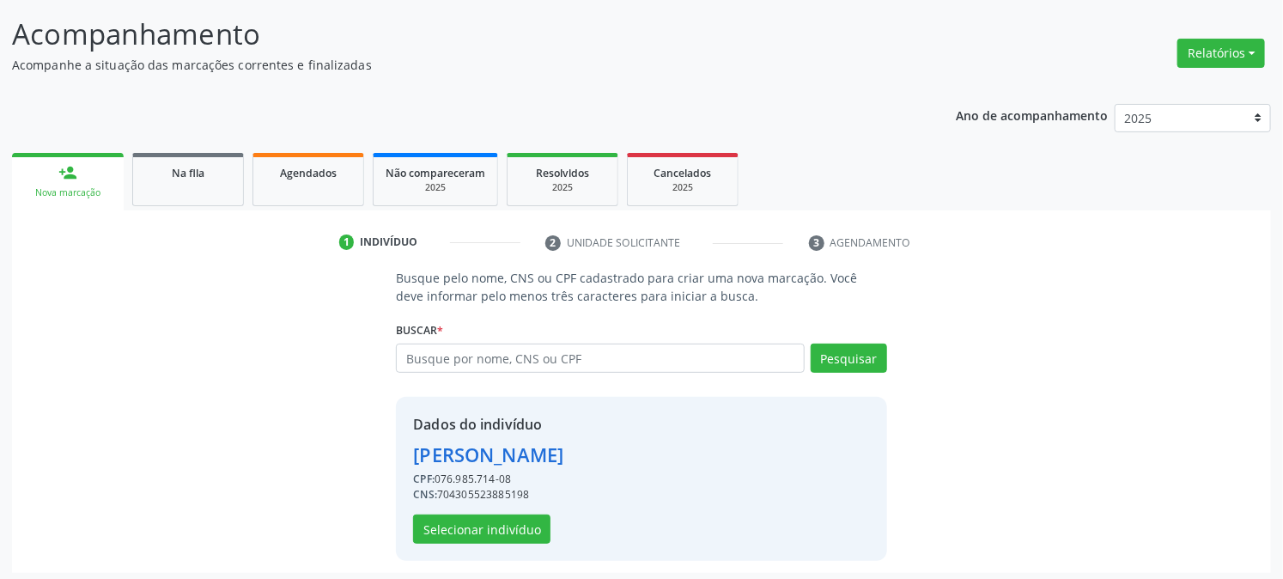
scroll to position [108, 0]
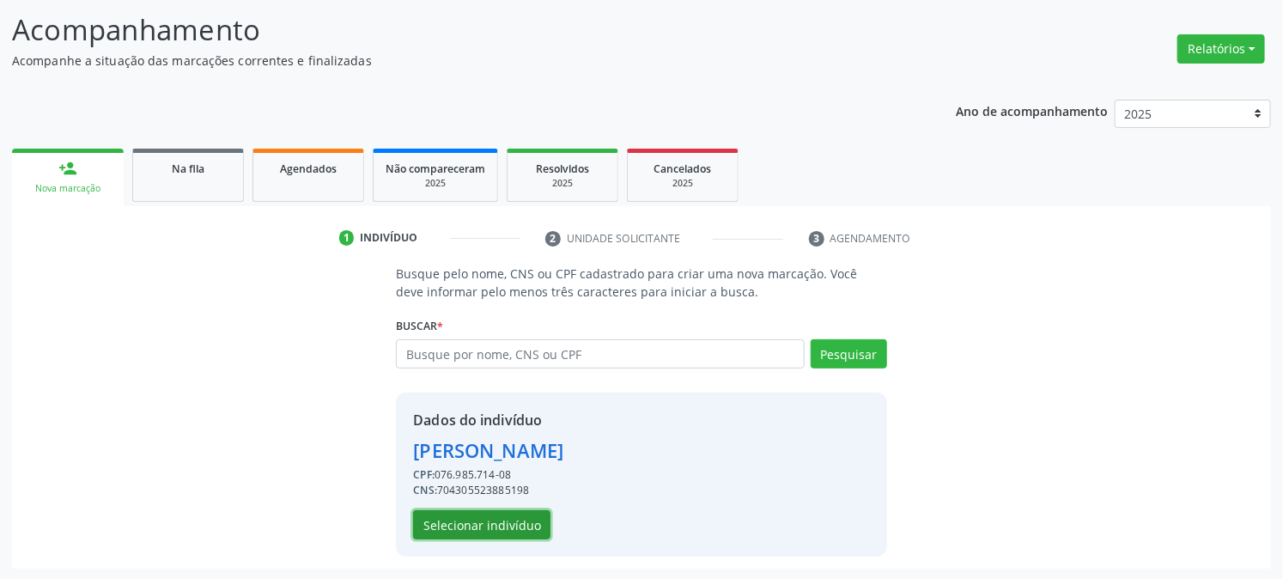
click at [487, 530] on button "Selecionar indivíduo" at bounding box center [481, 524] width 137 height 29
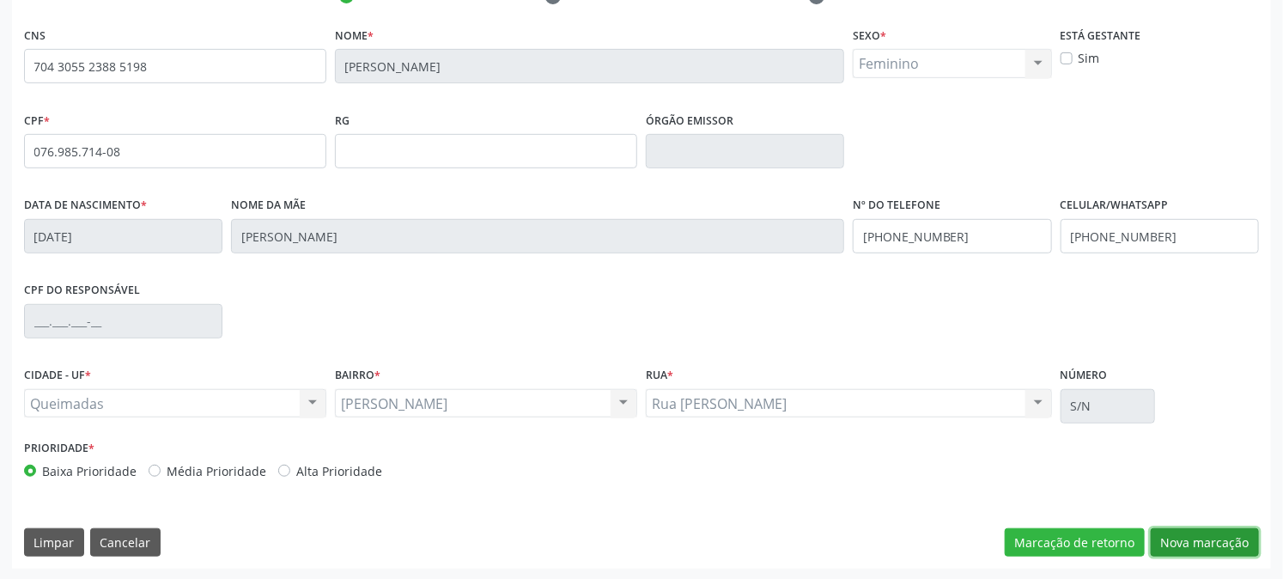
click at [1226, 537] on button "Nova marcação" at bounding box center [1205, 542] width 108 height 29
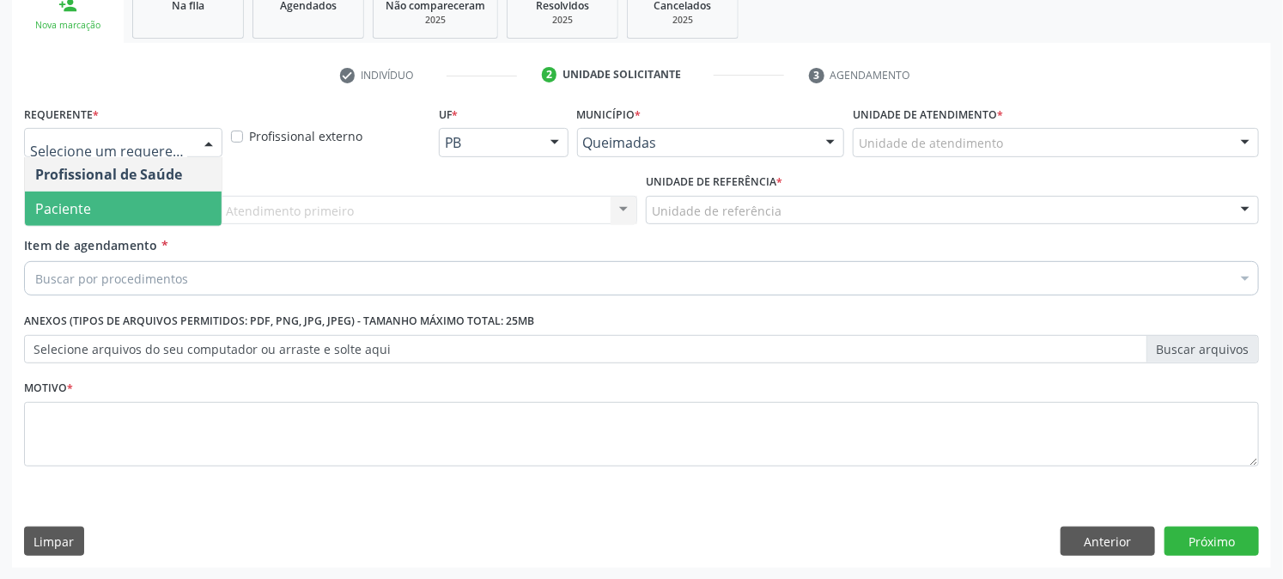
click at [132, 210] on span "Paciente" at bounding box center [123, 209] width 197 height 34
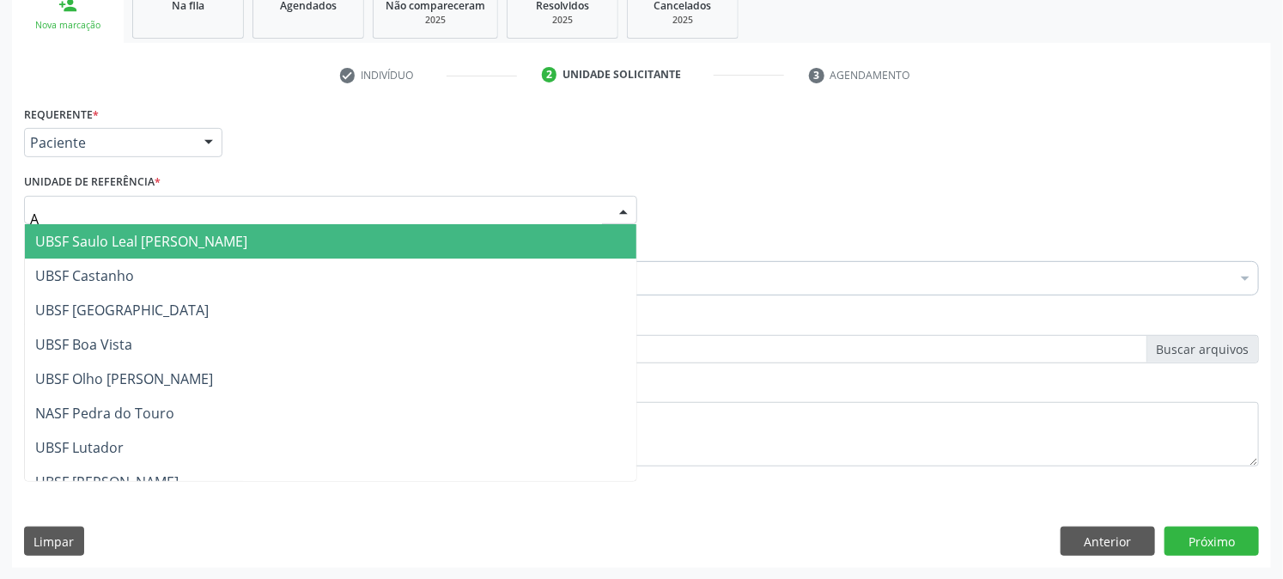
type input "AN"
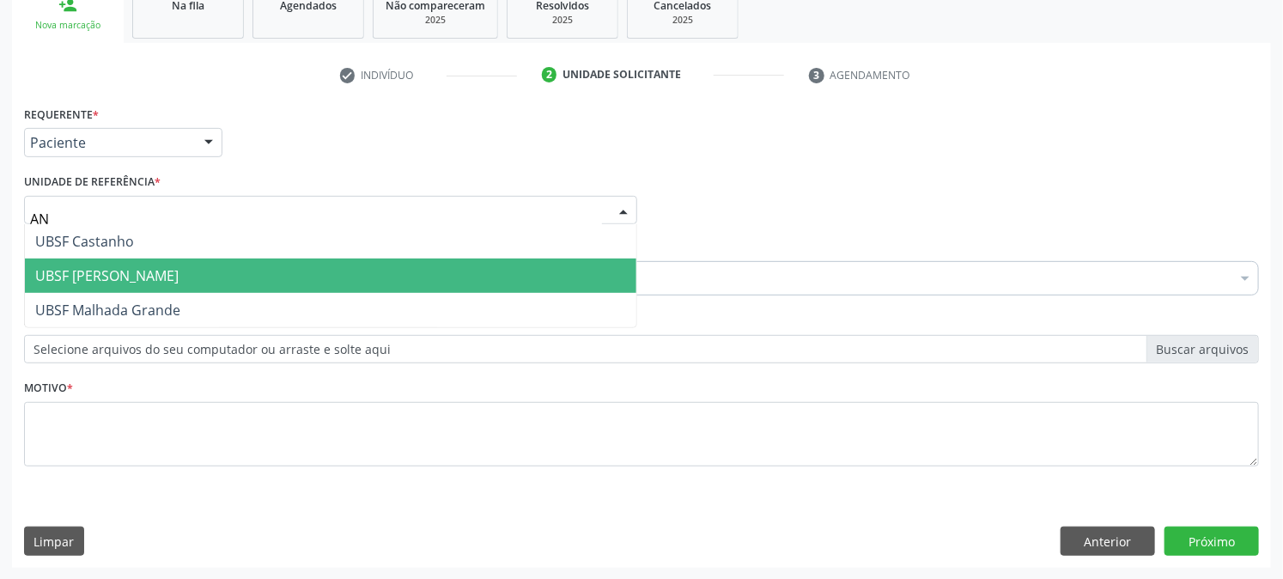
click at [129, 258] on span "UBSF [PERSON_NAME]" at bounding box center [330, 275] width 611 height 34
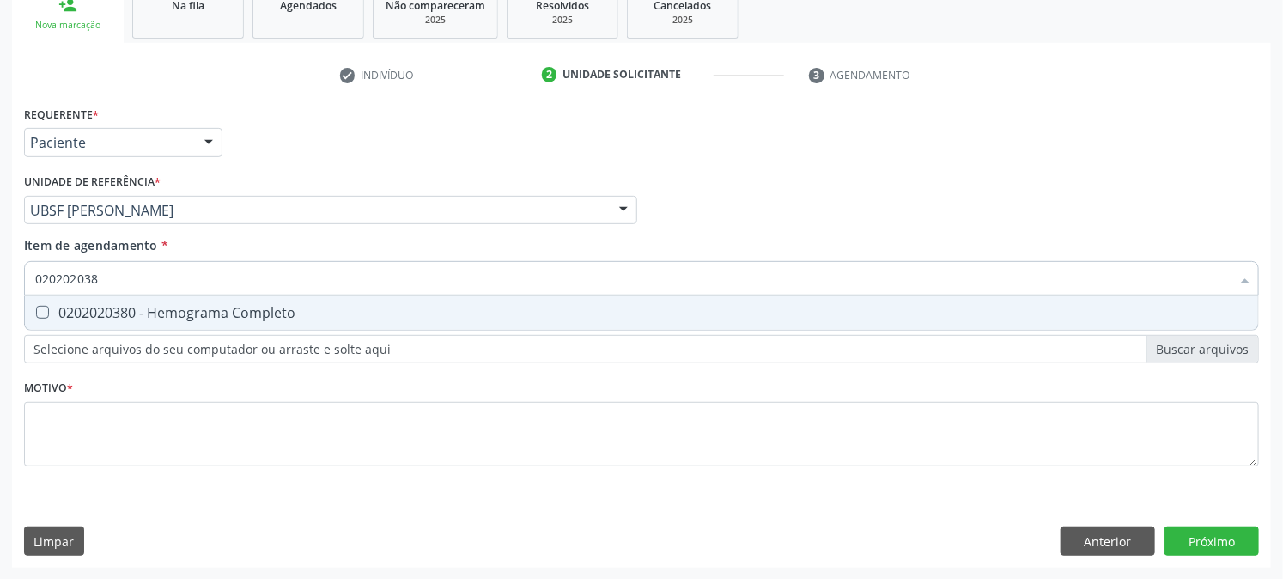
type input "0202020380"
click at [124, 319] on div "0202020380 - Hemograma Completo" at bounding box center [641, 313] width 1213 height 14
checkbox Completo "true"
drag, startPoint x: 129, startPoint y: 279, endPoint x: 0, endPoint y: 331, distance: 138.7
click at [0, 331] on div "Acompanhamento Acompanhe a situação das marcações correntes e finalizadas Relat…" at bounding box center [641, 201] width 1283 height 757
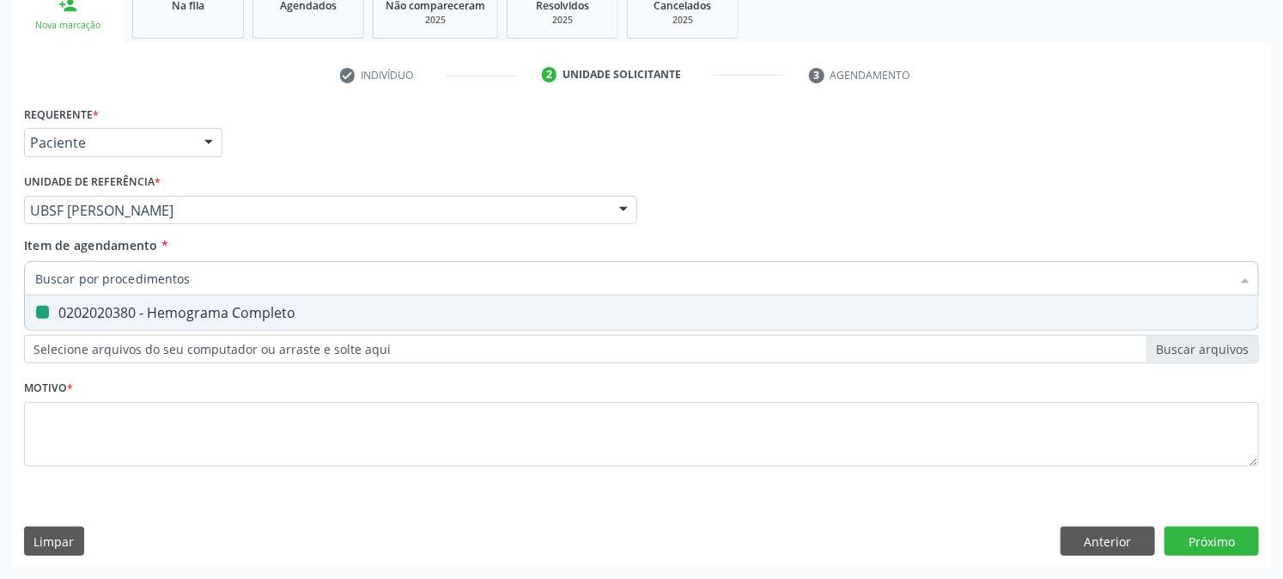
checkbox Completo "false"
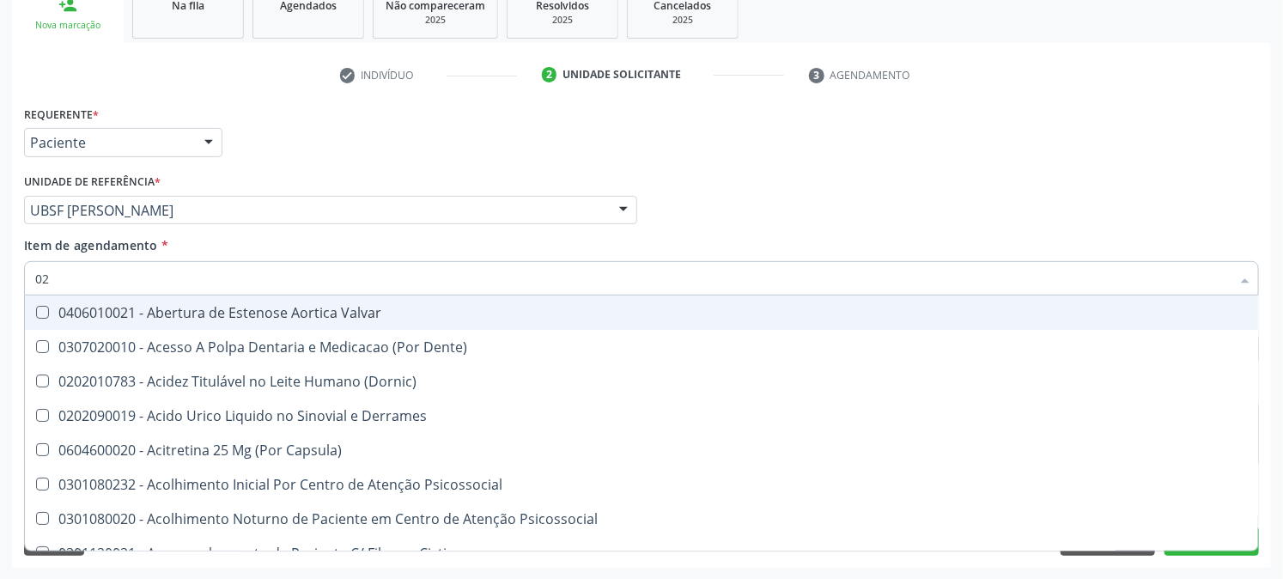
type input "020"
checkbox Eletro-Oculografia "true"
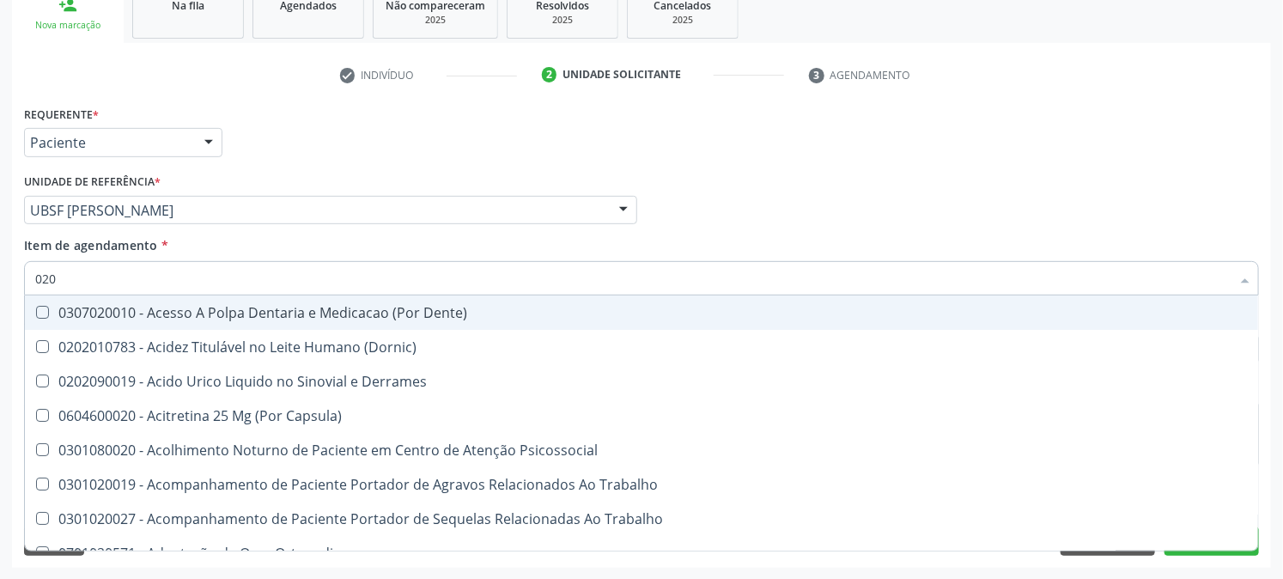
type input "0202"
checkbox Revisao "true"
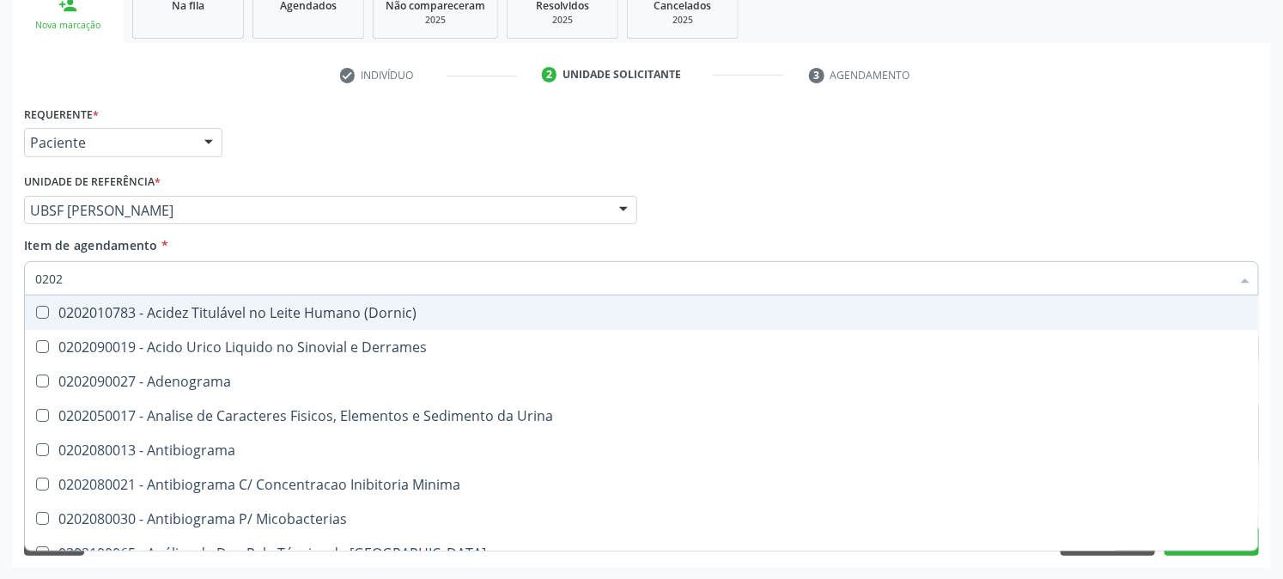
type input "02020"
checkbox Zinco "true"
checkbox Completo "false"
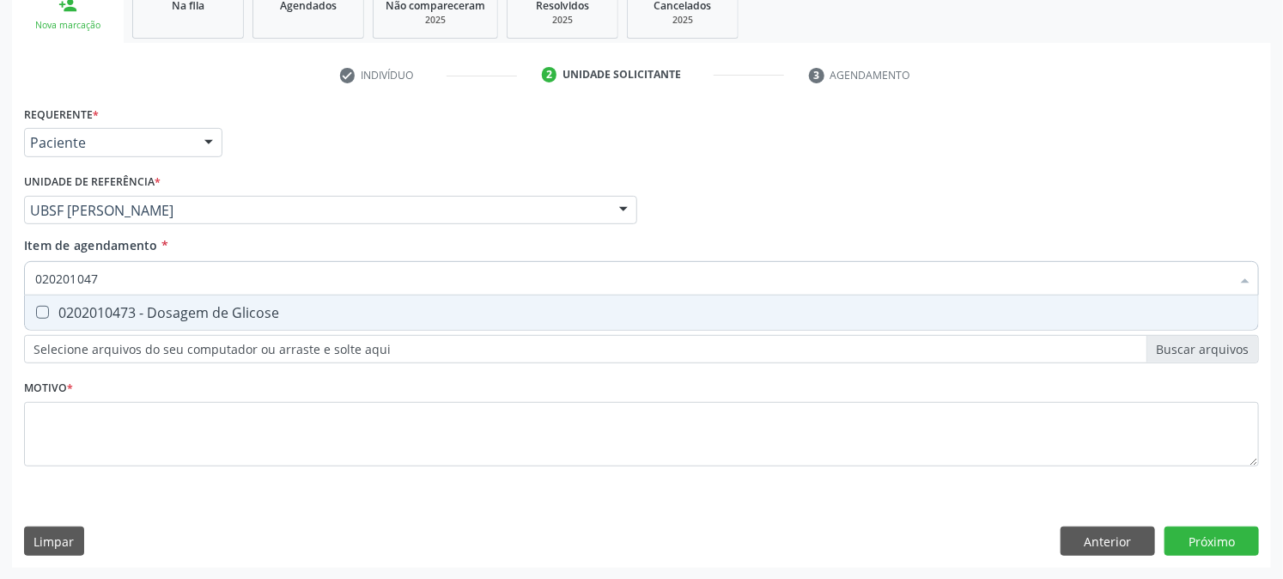
type input "0202010473"
click at [46, 314] on Glicose at bounding box center [42, 312] width 13 height 13
click at [36, 314] on Glicose "checkbox" at bounding box center [30, 312] width 11 height 11
checkbox Glicose "true"
drag, startPoint x: 165, startPoint y: 280, endPoint x: 0, endPoint y: 333, distance: 173.3
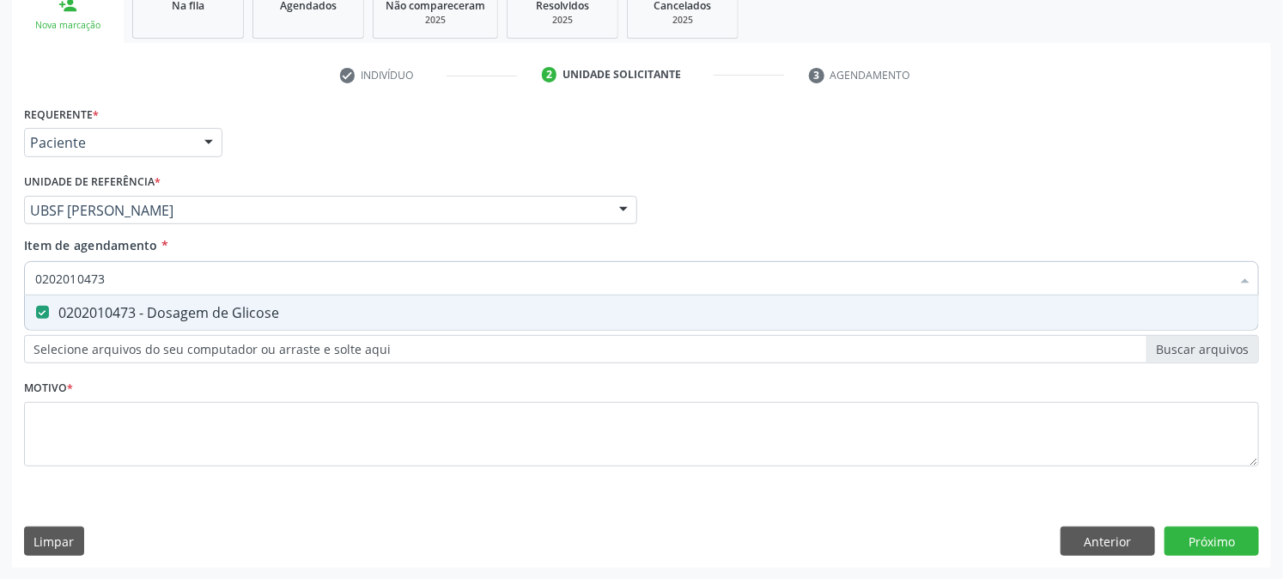
click at [0, 333] on div "Acompanhamento Acompanhe a situação das marcações correntes e finalizadas Relat…" at bounding box center [641, 201] width 1283 height 757
checkbox Glicose "false"
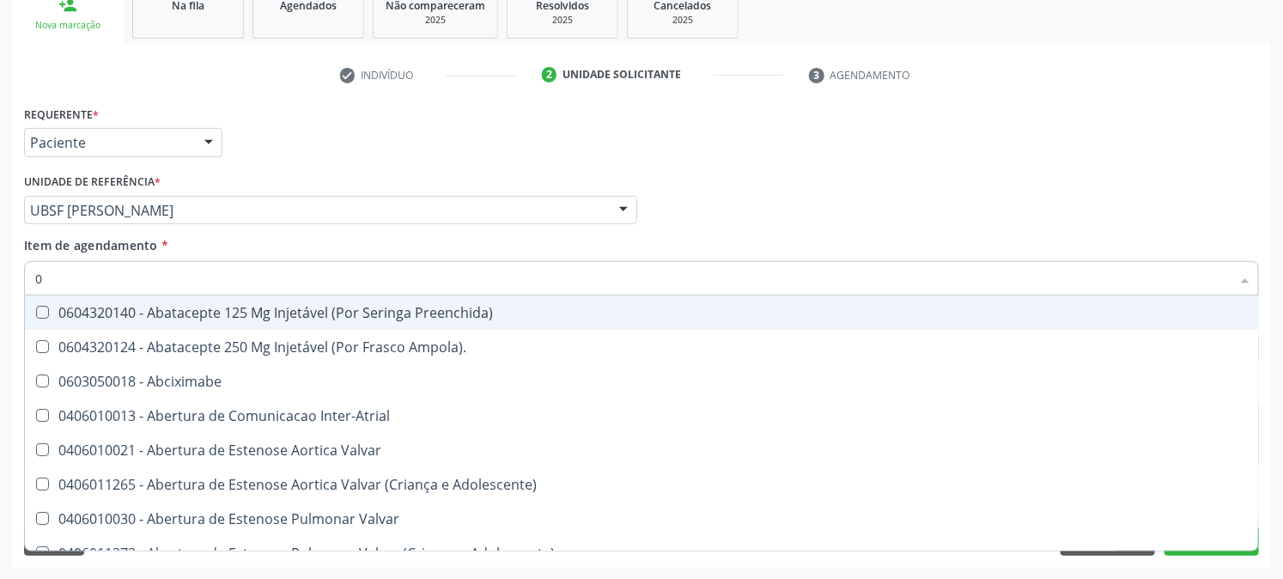
type input "02"
checkbox Comprimido\) "true"
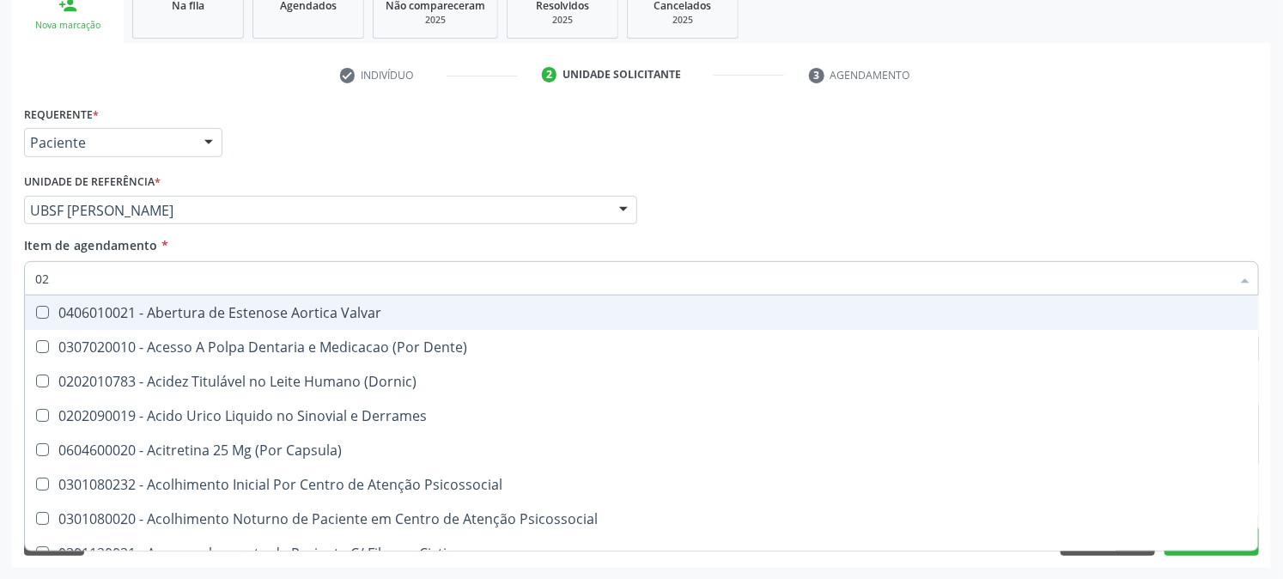
type input "020"
checkbox Osmolaridade "true"
checkbox Glicose "false"
checkbox Eletro-Oculografia "true"
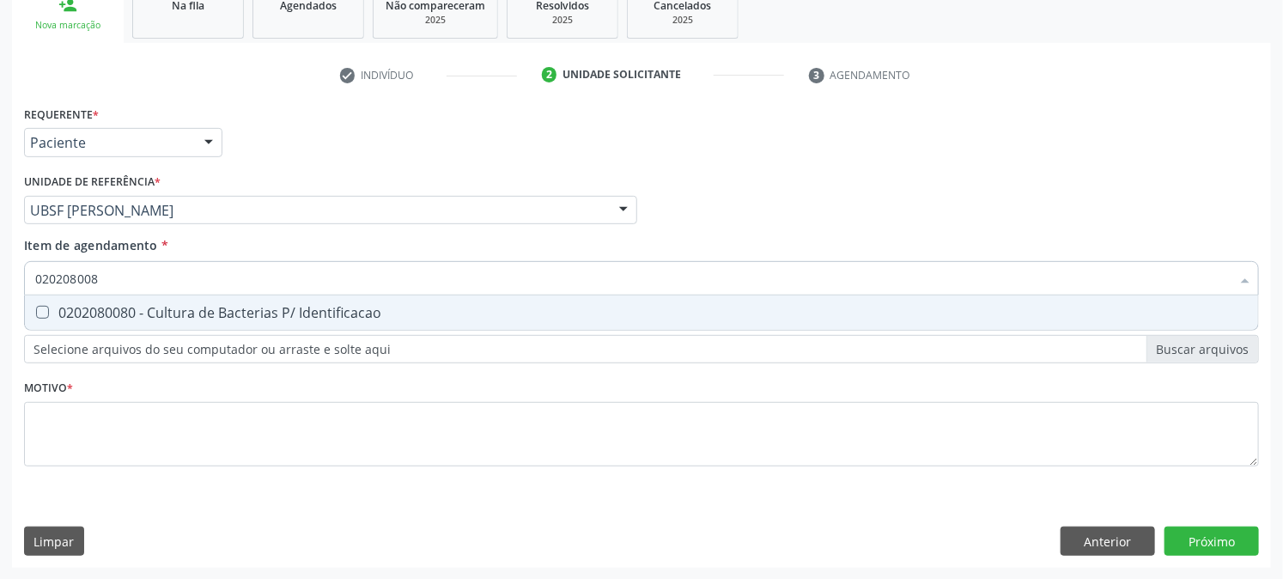
type input "0202080080"
click at [47, 320] on span "0202080080 - Cultura de Bacterias P/ Identificacao" at bounding box center [641, 312] width 1233 height 34
checkbox Identificacao "true"
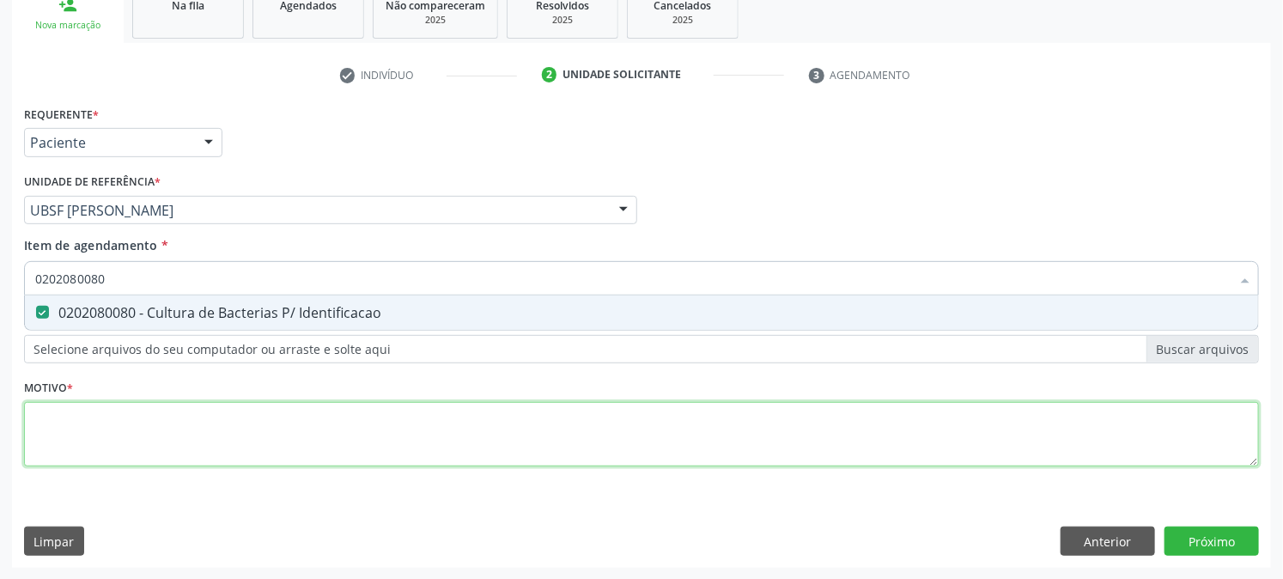
click at [61, 449] on div "Requerente * Paciente Profissional de Saúde Paciente Nenhum resultado encontrad…" at bounding box center [641, 295] width 1235 height 389
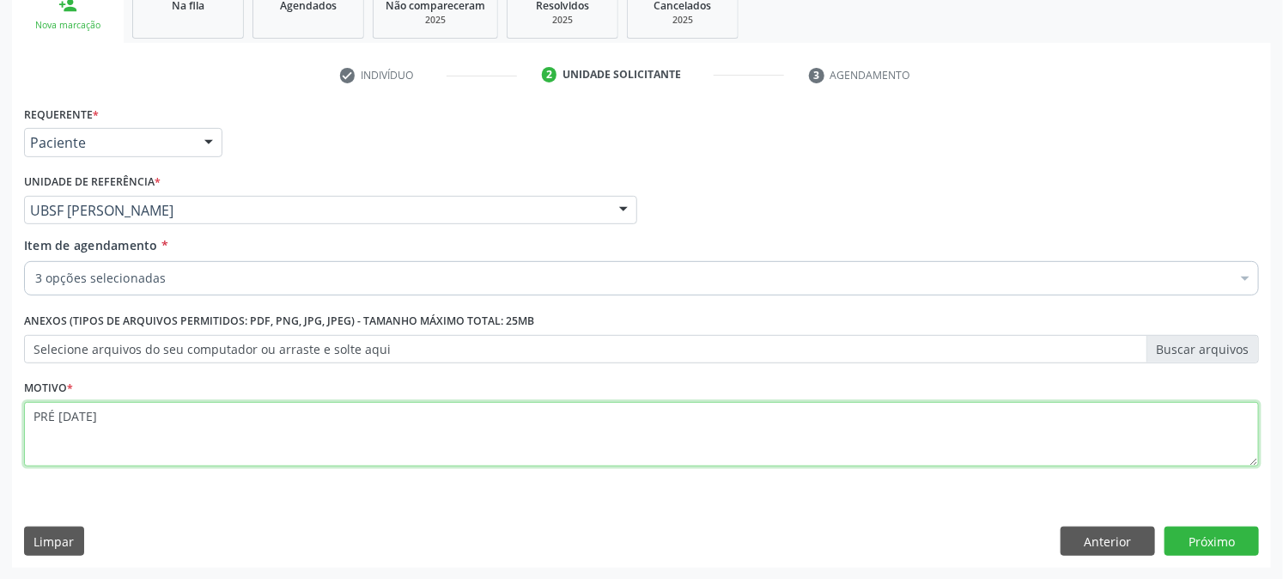
type textarea "PRÉ [DATE]"
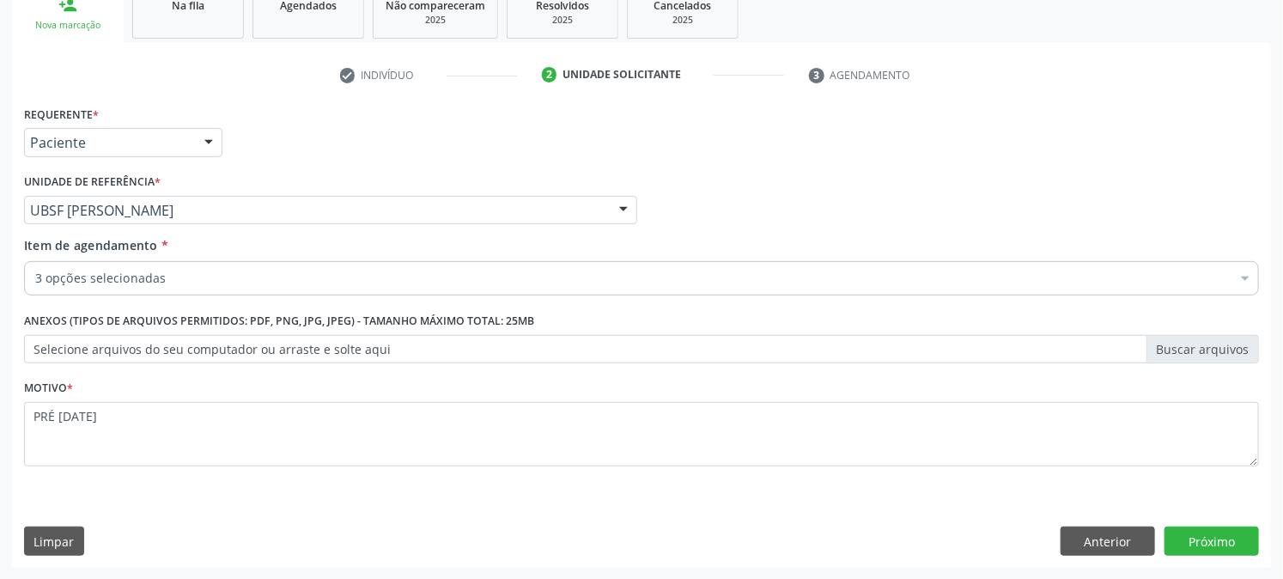
click at [1214, 522] on div "Requerente * Paciente Profissional de Saúde Paciente Nenhum resultado encontrad…" at bounding box center [641, 334] width 1259 height 466
click at [1206, 536] on button "Próximo" at bounding box center [1212, 540] width 94 height 29
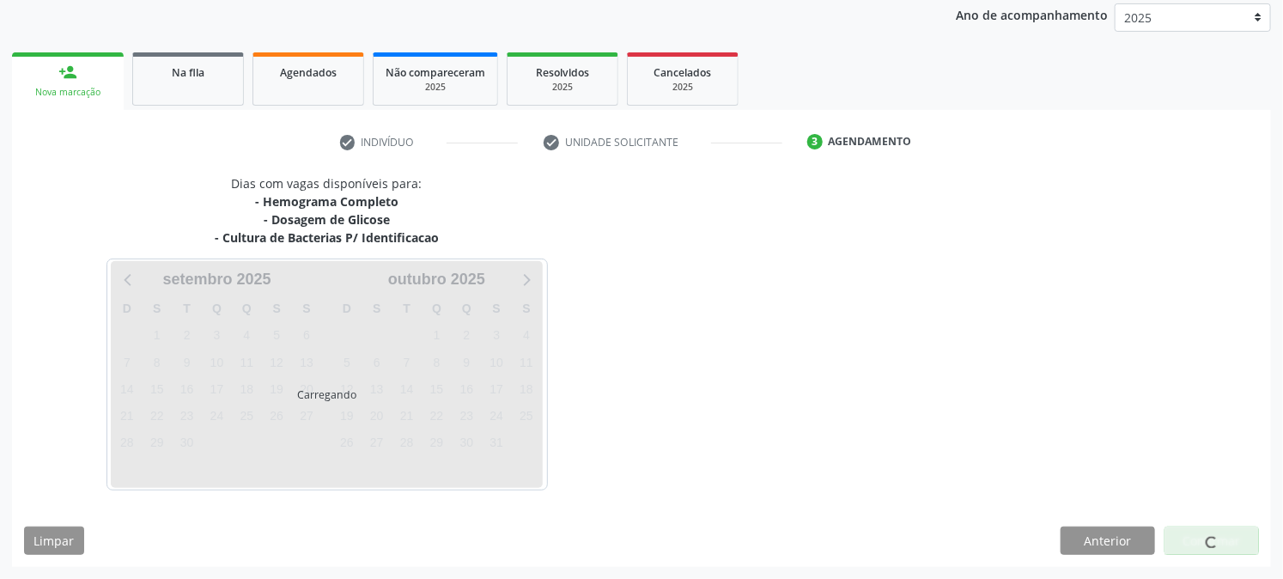
scroll to position [204, 0]
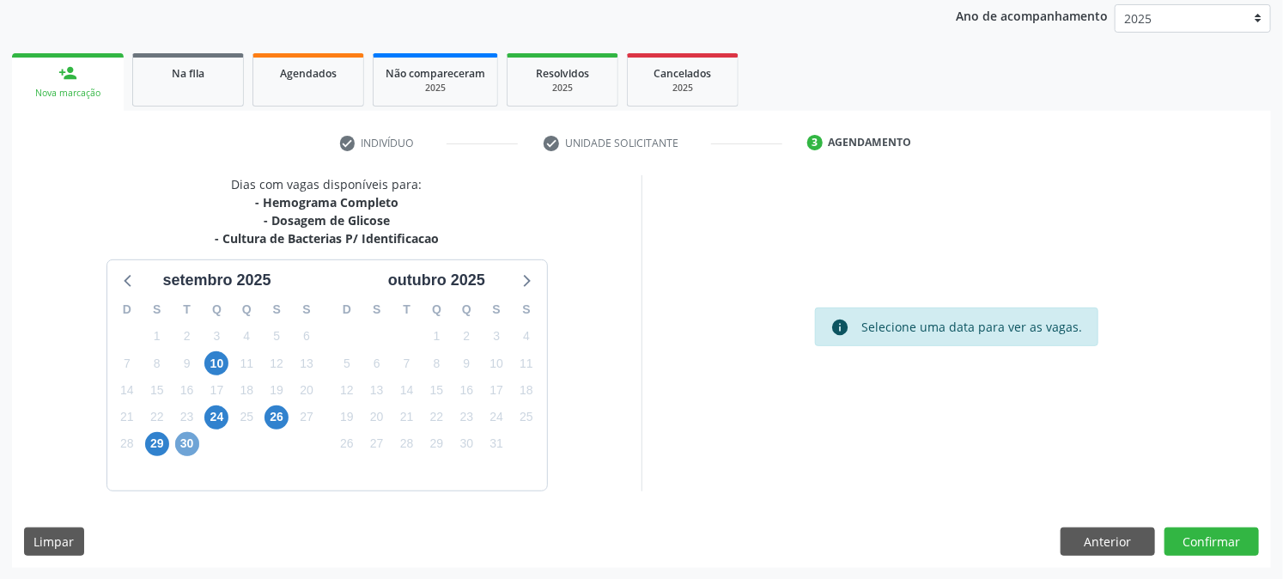
click at [183, 435] on span "30" at bounding box center [187, 444] width 24 height 24
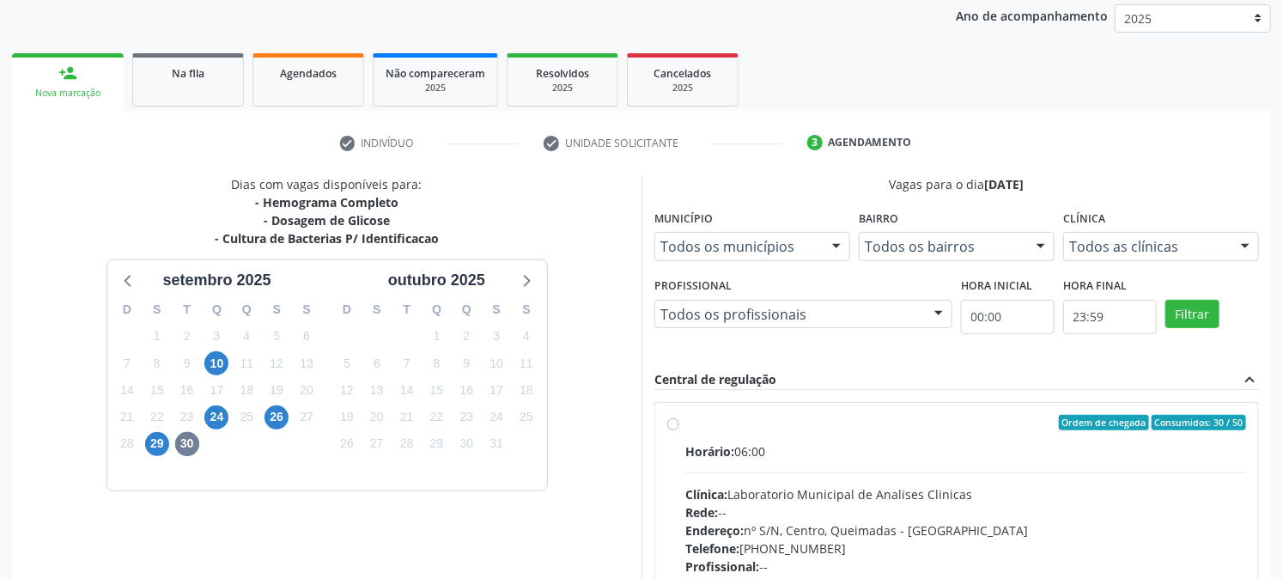
click at [727, 443] on span "Horário:" at bounding box center [709, 451] width 49 height 16
click at [679, 430] on input "Ordem de chegada Consumidos: 30 / 50 Horário: 06:00 Clínica: Laboratorio Munici…" at bounding box center [673, 422] width 12 height 15
radio input "true"
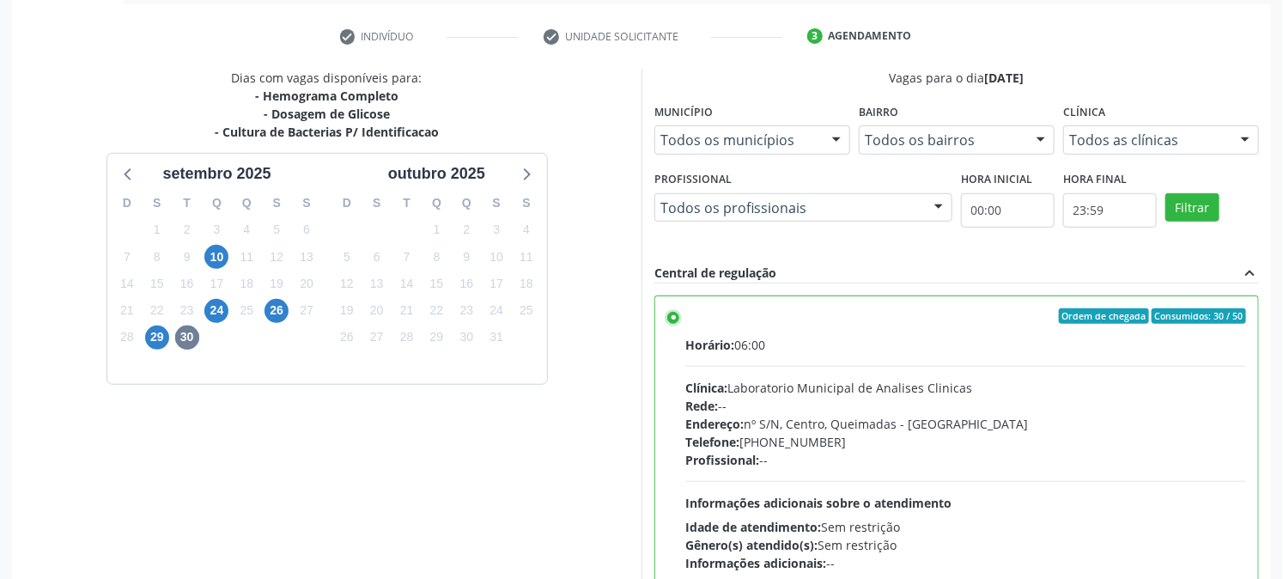
scroll to position [447, 0]
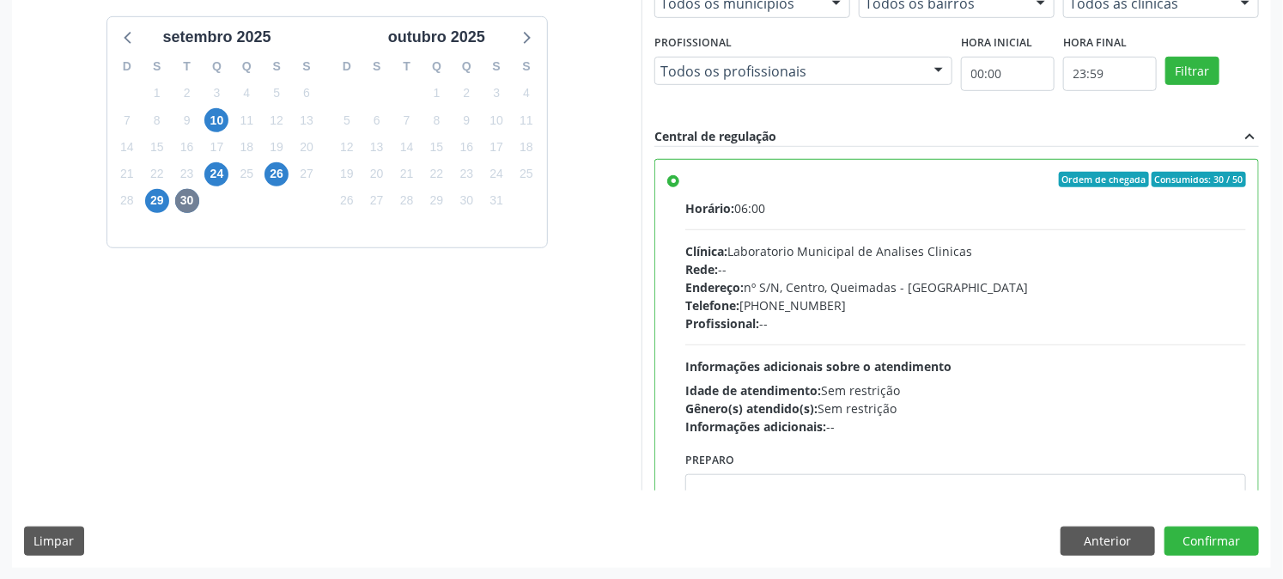
click at [1212, 537] on button "Confirmar" at bounding box center [1212, 540] width 94 height 29
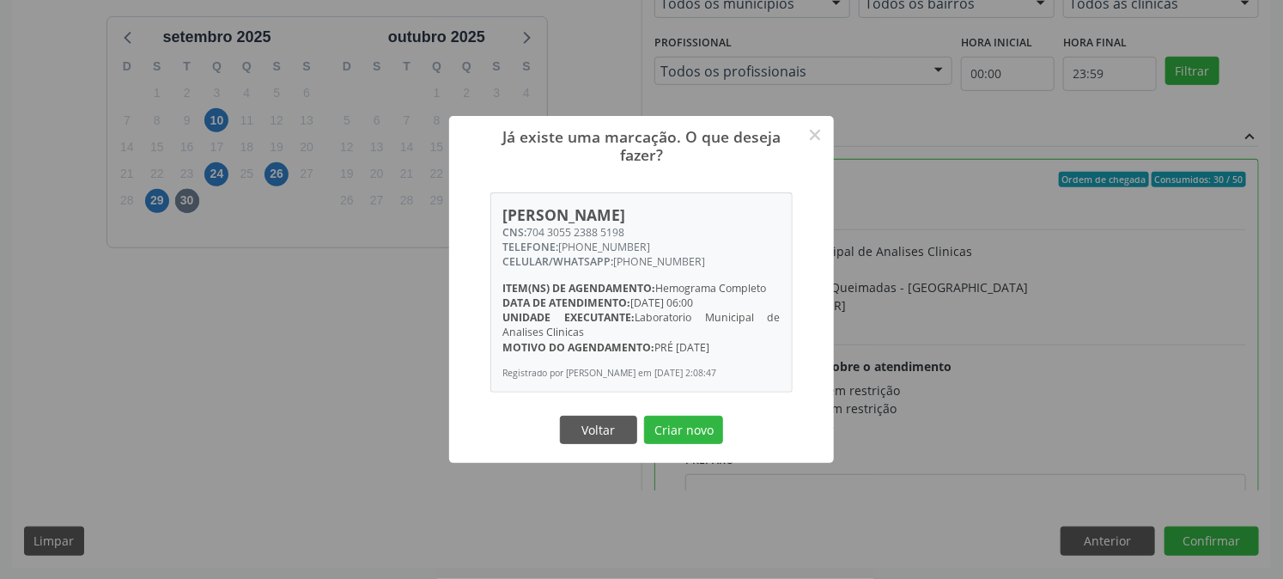
click at [693, 424] on button "Criar novo" at bounding box center [683, 430] width 79 height 29
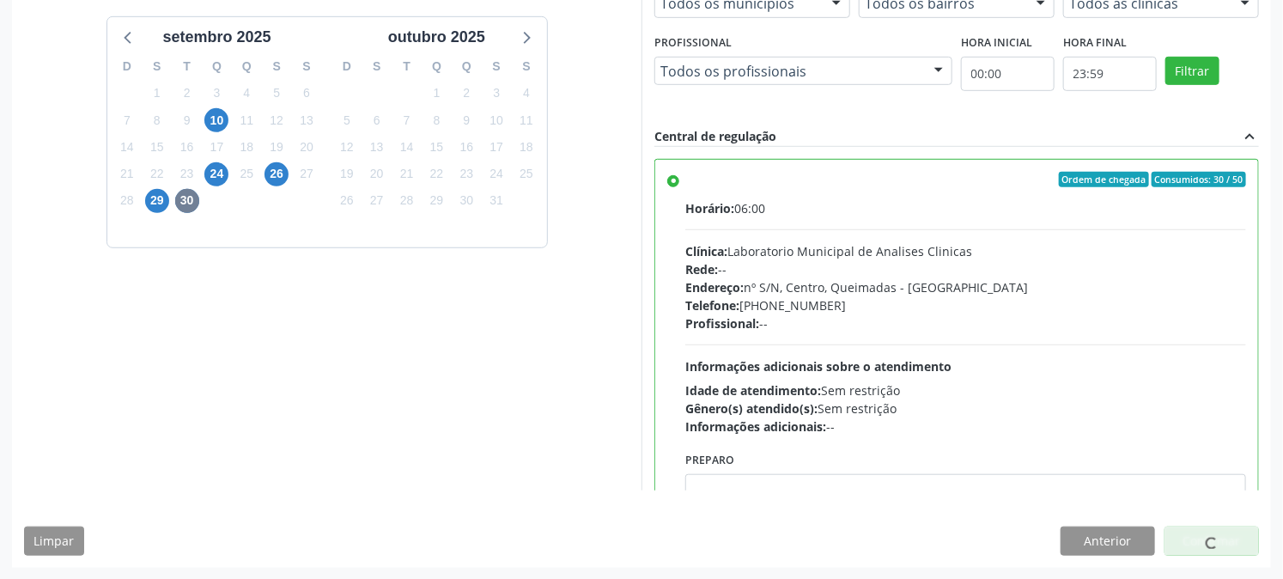
scroll to position [0, 0]
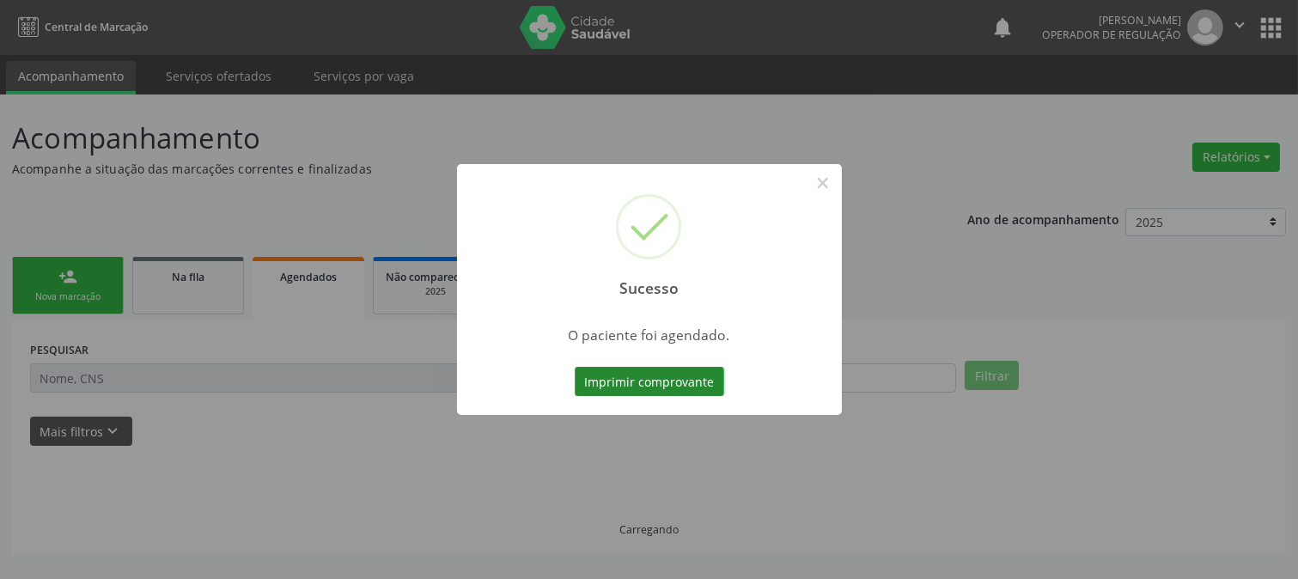
click at [673, 395] on button "Imprimir comprovante" at bounding box center [649, 381] width 149 height 29
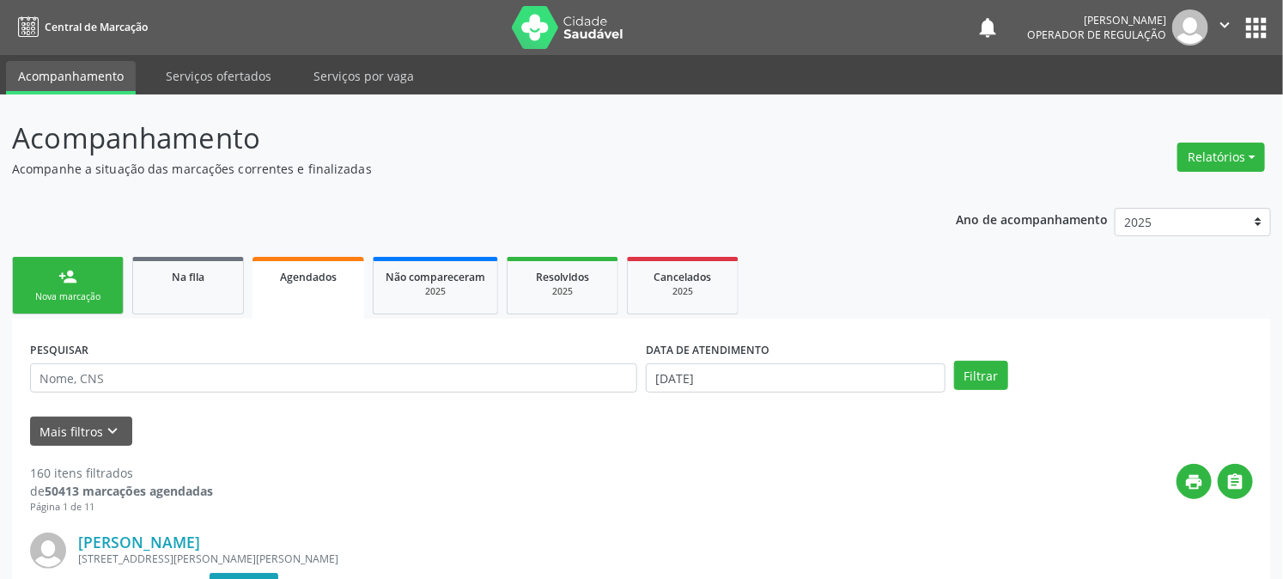
click at [99, 303] on link "person_add Nova marcação" at bounding box center [68, 286] width 112 height 58
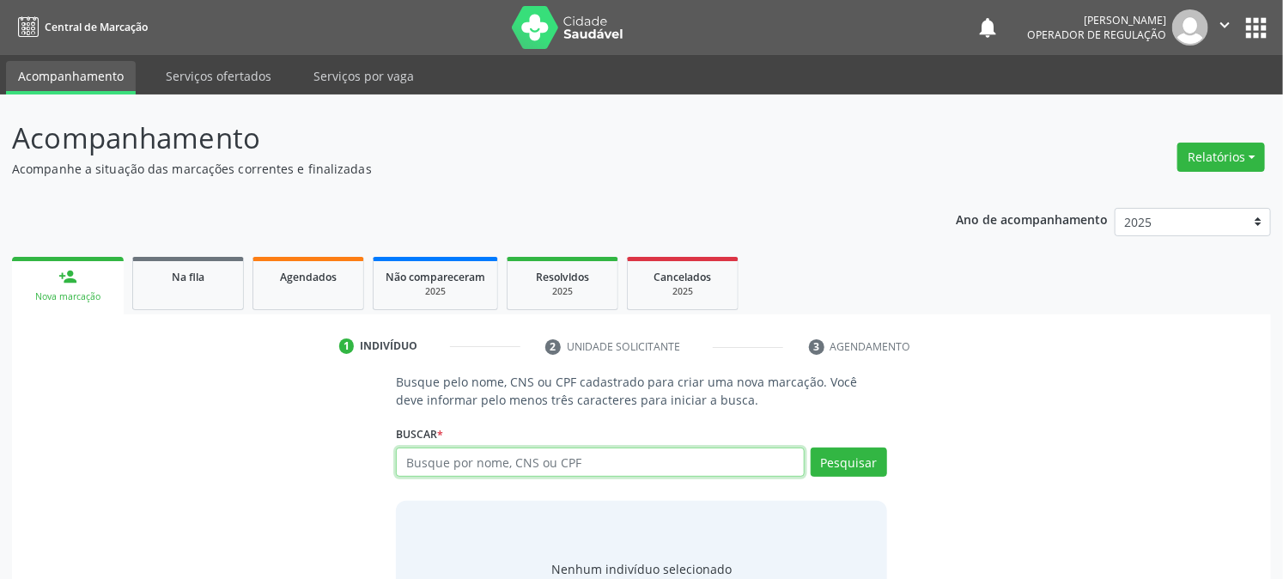
click at [490, 459] on input "text" at bounding box center [600, 461] width 408 height 29
type input "705003458528550"
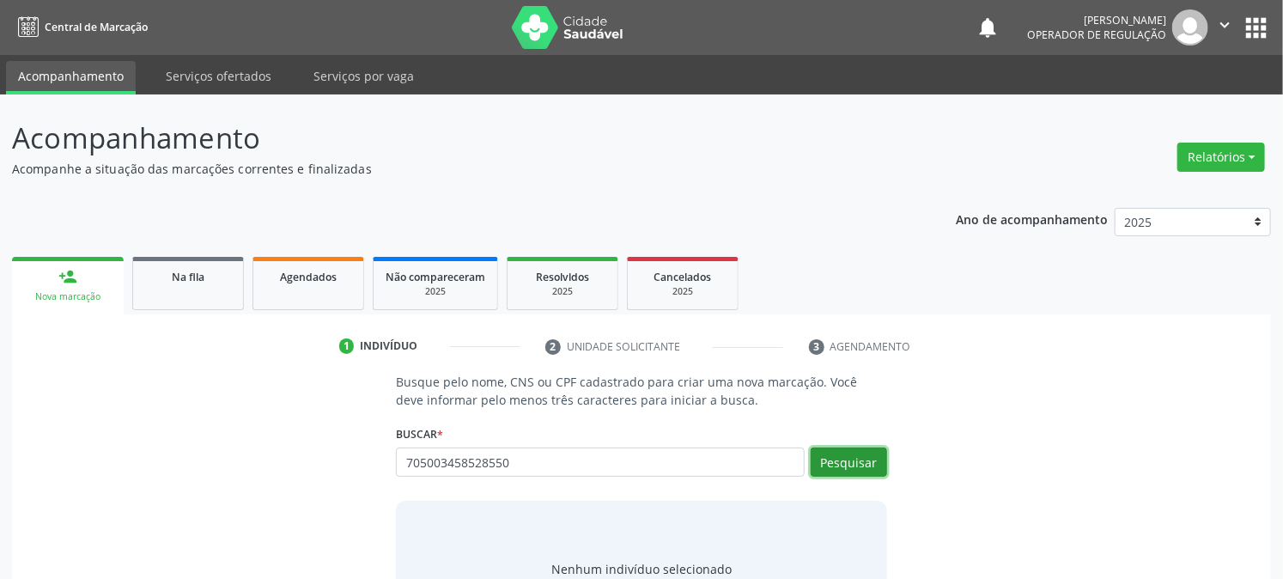
click at [866, 448] on button "Pesquisar" at bounding box center [849, 461] width 76 height 29
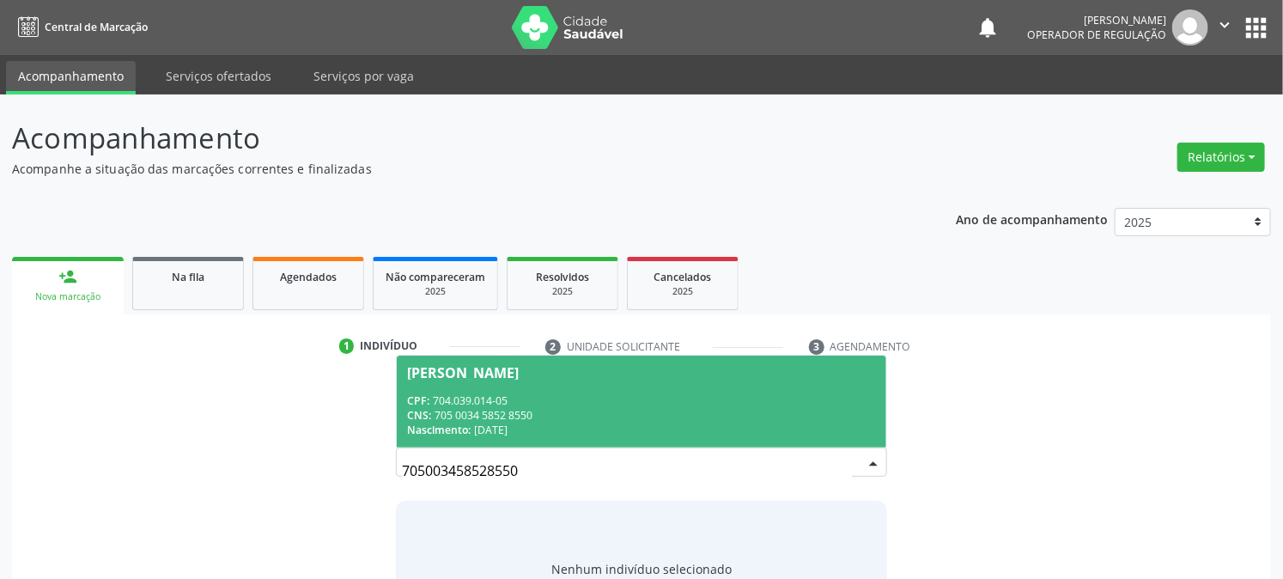
click at [505, 416] on div "CNS: 705 0034 5852 8550" at bounding box center [641, 415] width 468 height 15
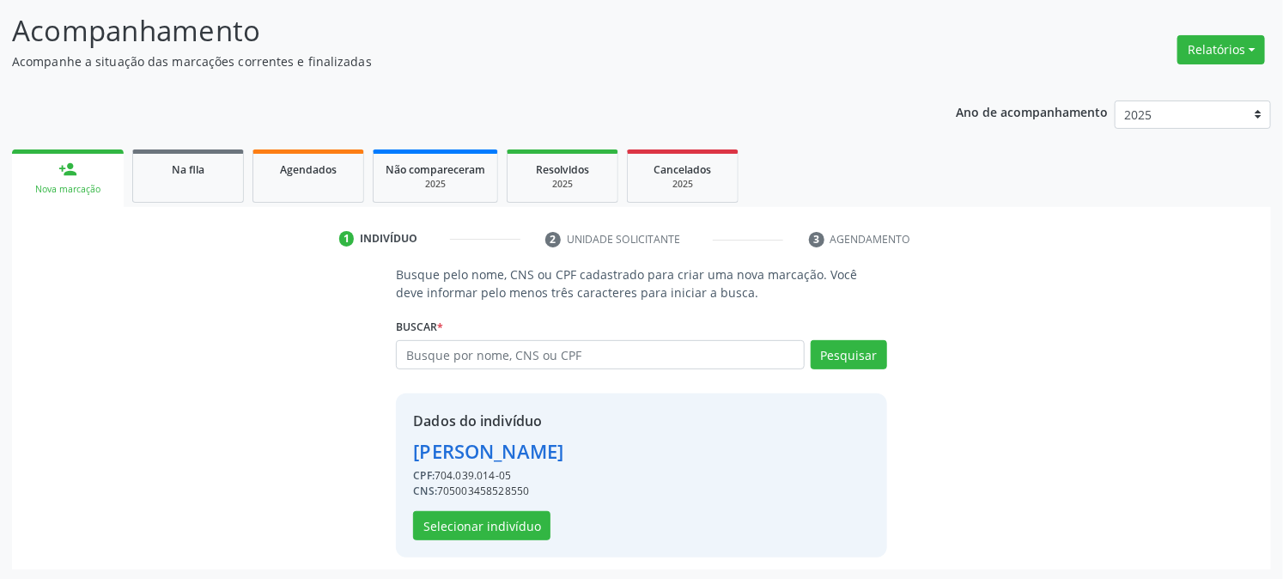
scroll to position [108, 0]
click at [503, 518] on button "Selecionar indivíduo" at bounding box center [481, 524] width 137 height 29
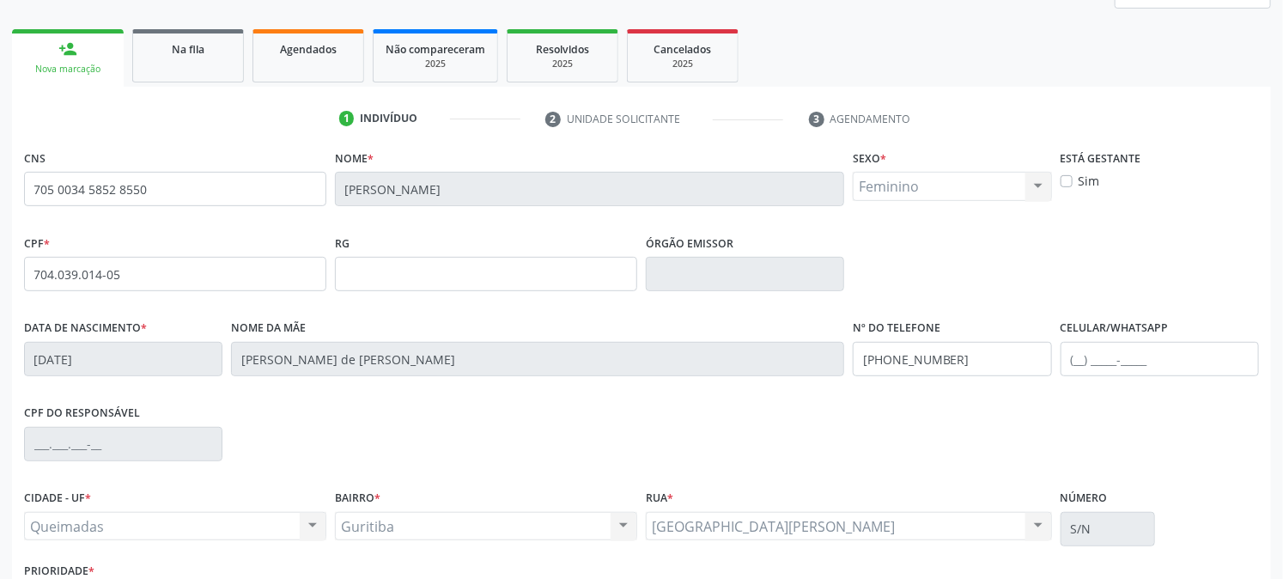
scroll to position [350, 0]
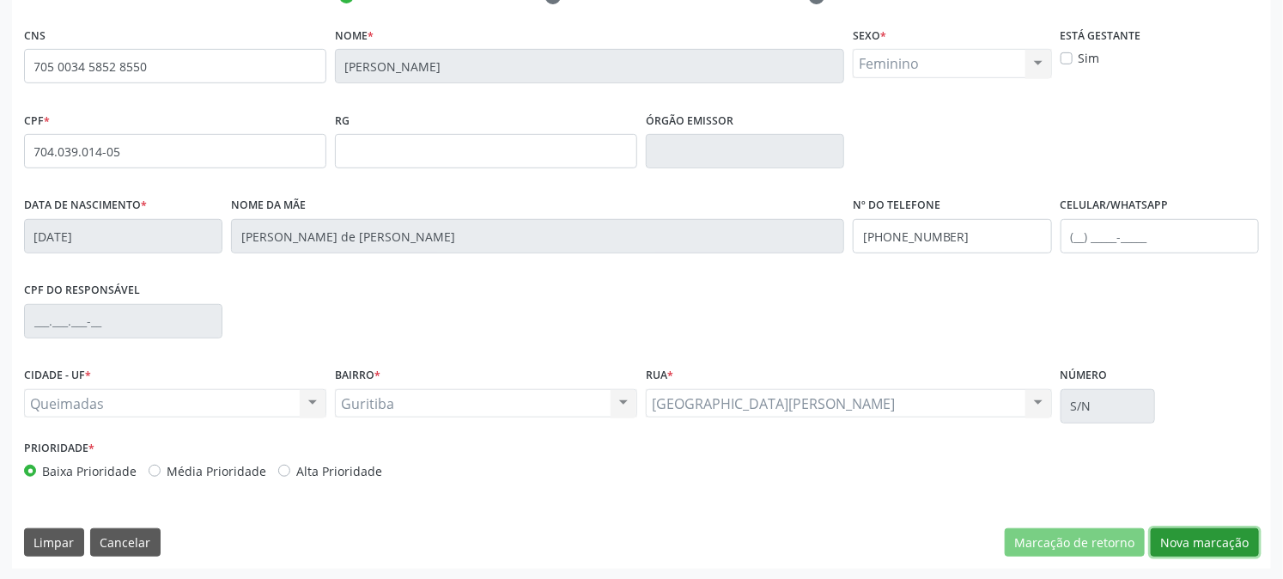
click at [1187, 532] on button "Nova marcação" at bounding box center [1205, 542] width 108 height 29
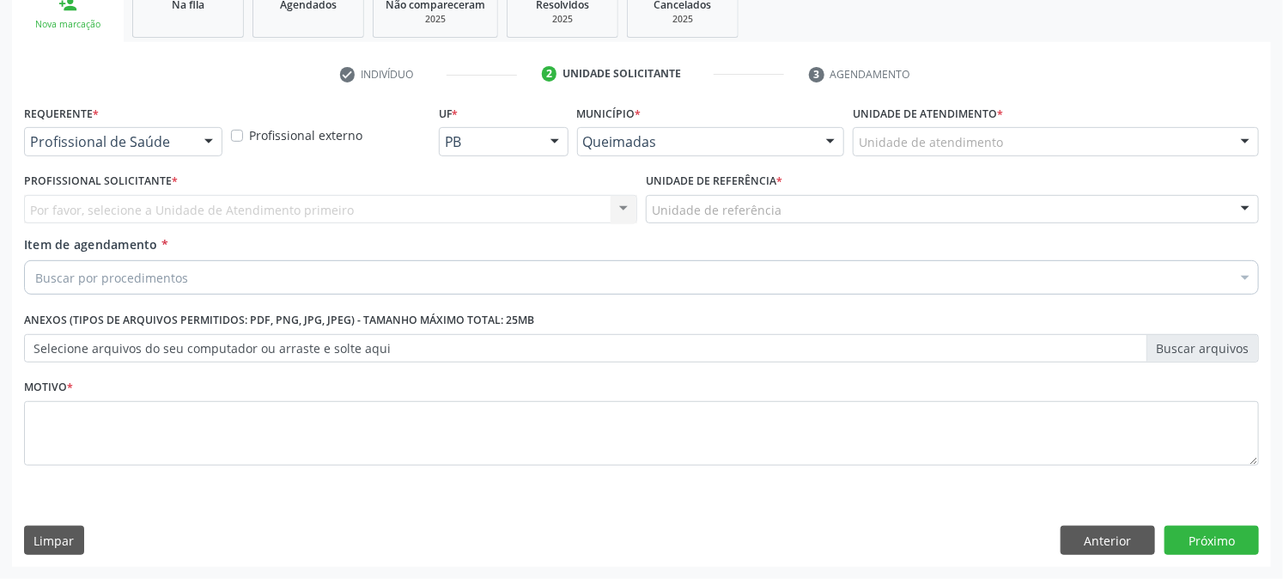
scroll to position [271, 0]
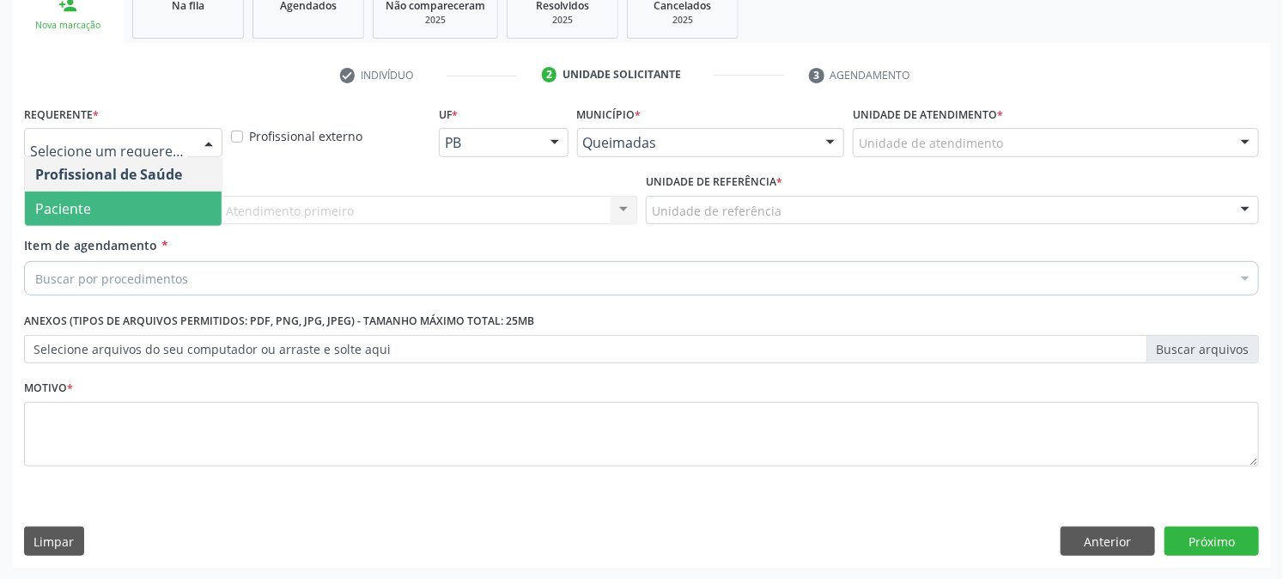
click at [70, 213] on span "Paciente" at bounding box center [63, 208] width 56 height 19
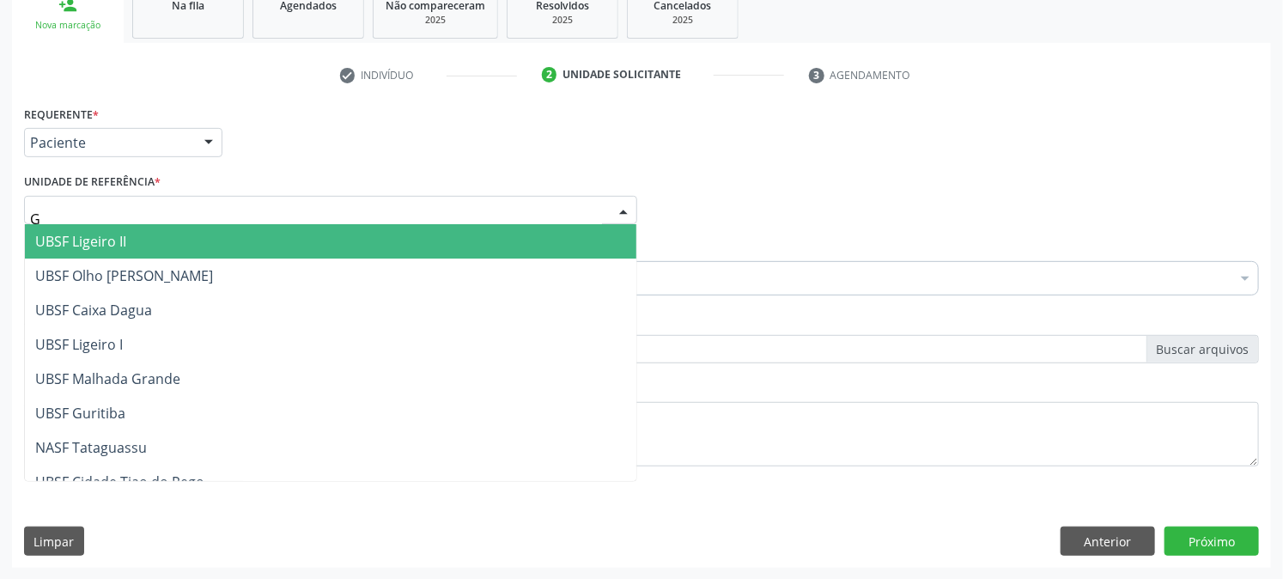
type input "GU"
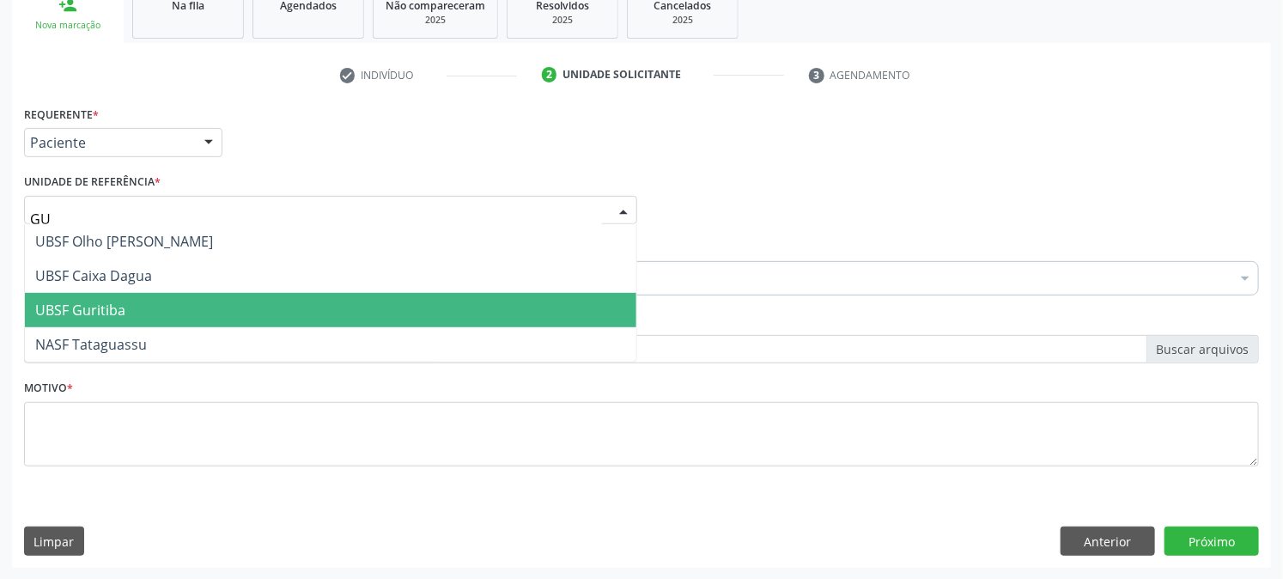
click at [90, 296] on span "UBSF Guritiba" at bounding box center [330, 310] width 611 height 34
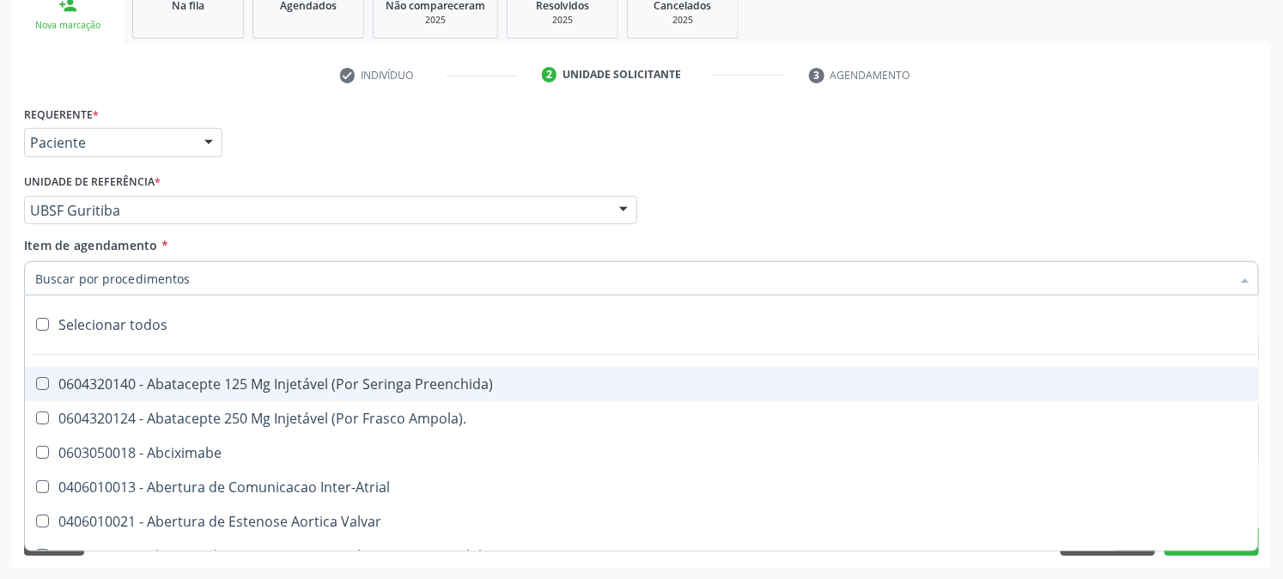
type input "H"
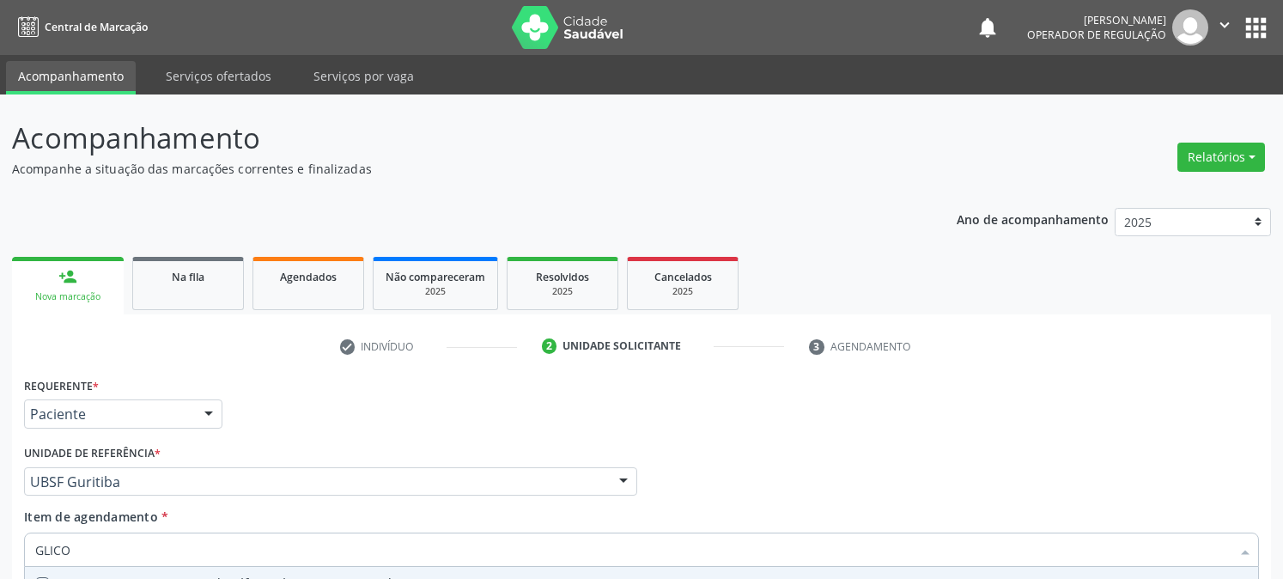
scroll to position [271, 0]
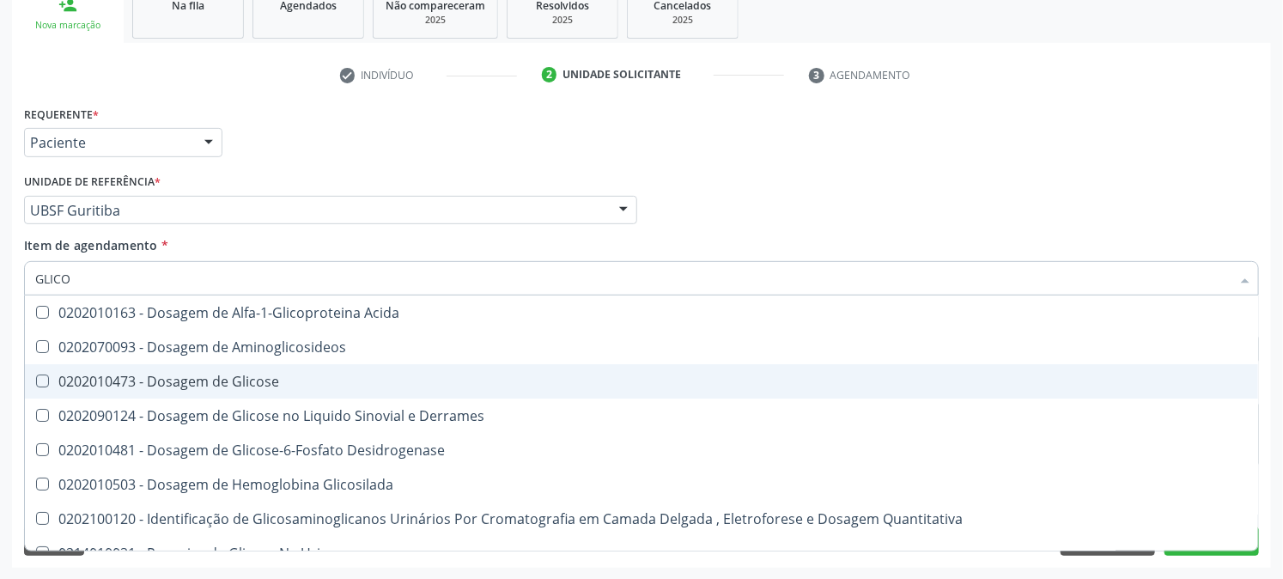
click at [116, 374] on div "0202010473 - Dosagem de Glicose" at bounding box center [641, 381] width 1213 height 14
checkbox Glicose "true"
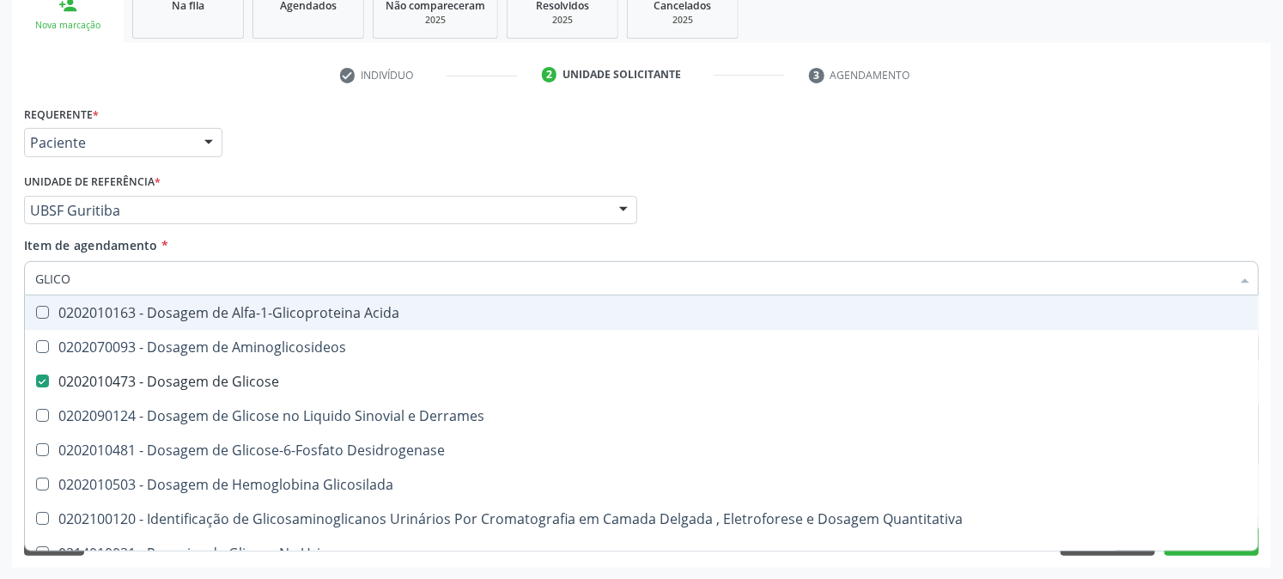
click at [0, 285] on div "Acompanhamento Acompanhe a situação das marcações correntes e finalizadas Relat…" at bounding box center [641, 201] width 1283 height 757
checkbox Glicose "false"
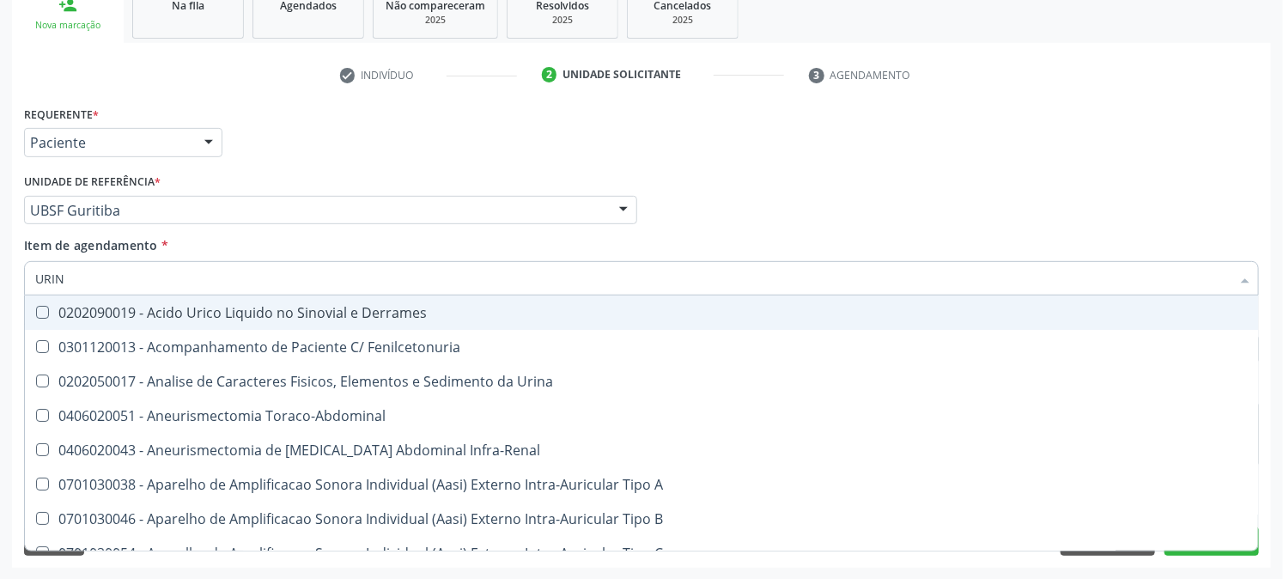
type input "URINA"
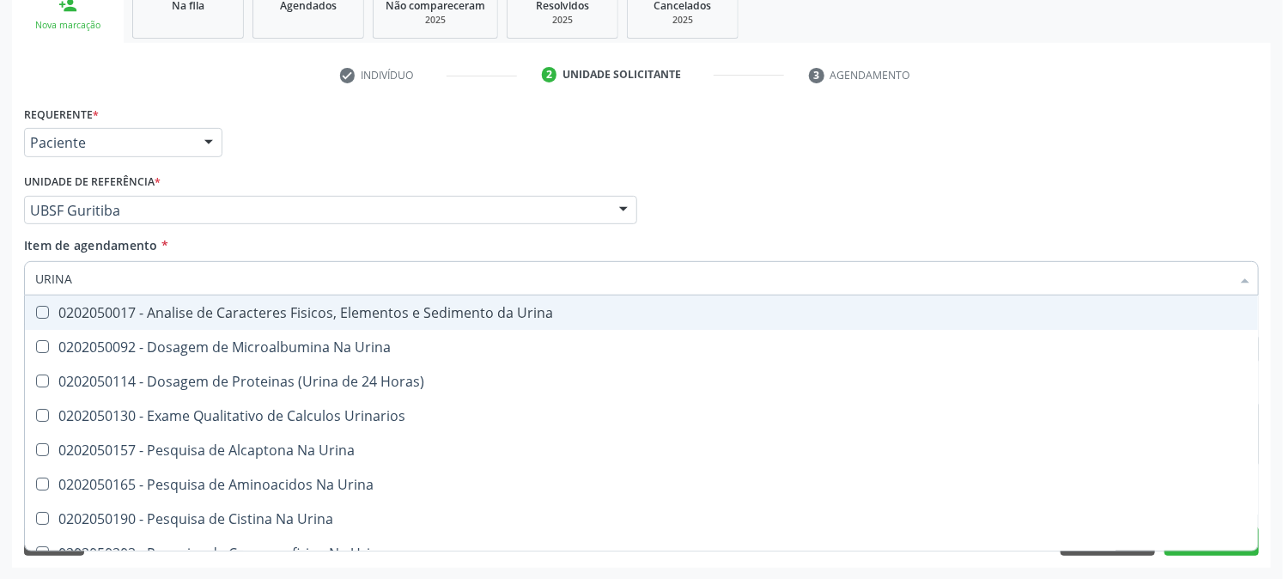
click at [63, 309] on div "0202050017 - Analise de Caracteres Fisicos, Elementos e Sedimento da Urina" at bounding box center [641, 313] width 1213 height 14
checkbox Urina "true"
click at [330, 163] on div "Requerente * Paciente Profissional de Saúde Paciente Nenhum resultado encontrad…" at bounding box center [642, 134] width 1244 height 67
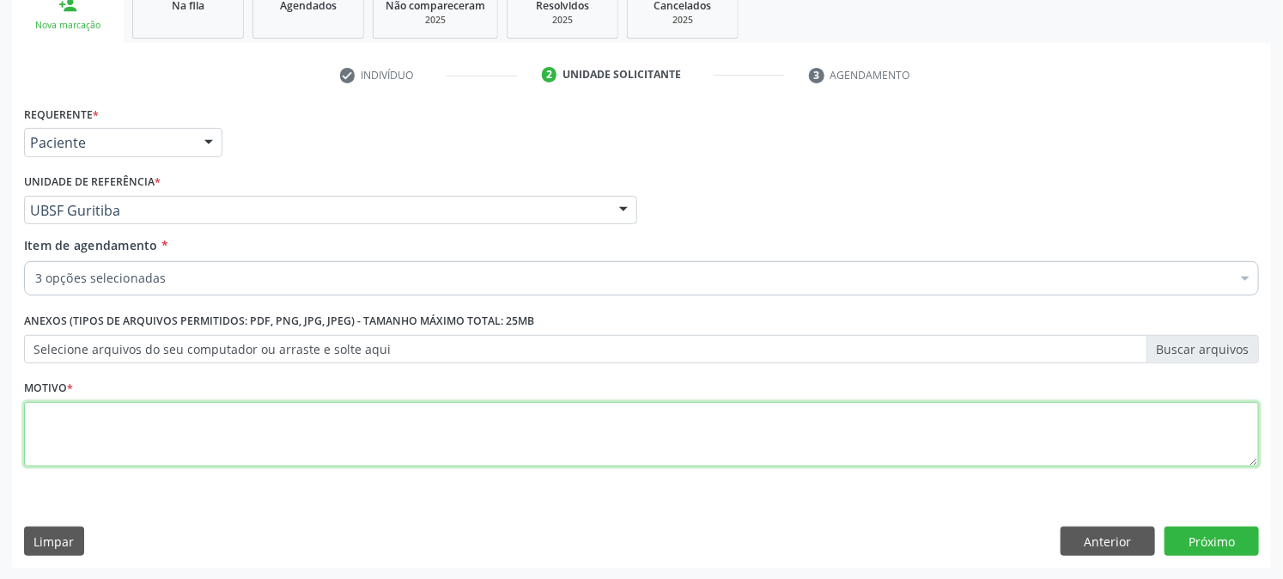
click at [155, 427] on textarea at bounding box center [641, 434] width 1235 height 65
type textarea "PRÉ [DATE]"
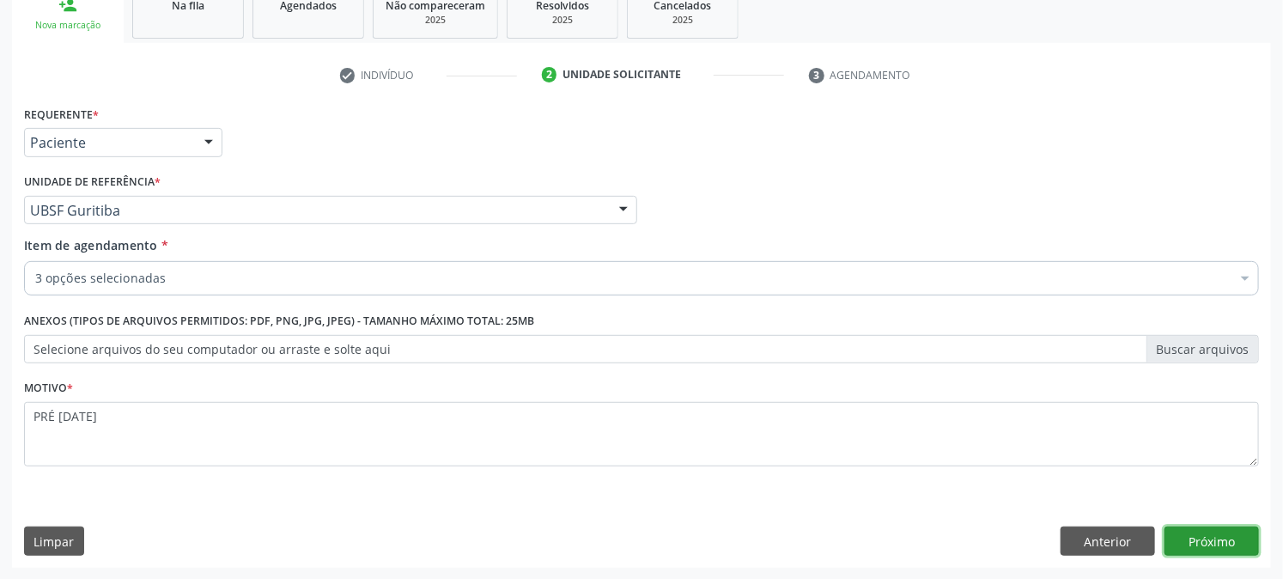
click at [1202, 526] on button "Próximo" at bounding box center [1212, 540] width 94 height 29
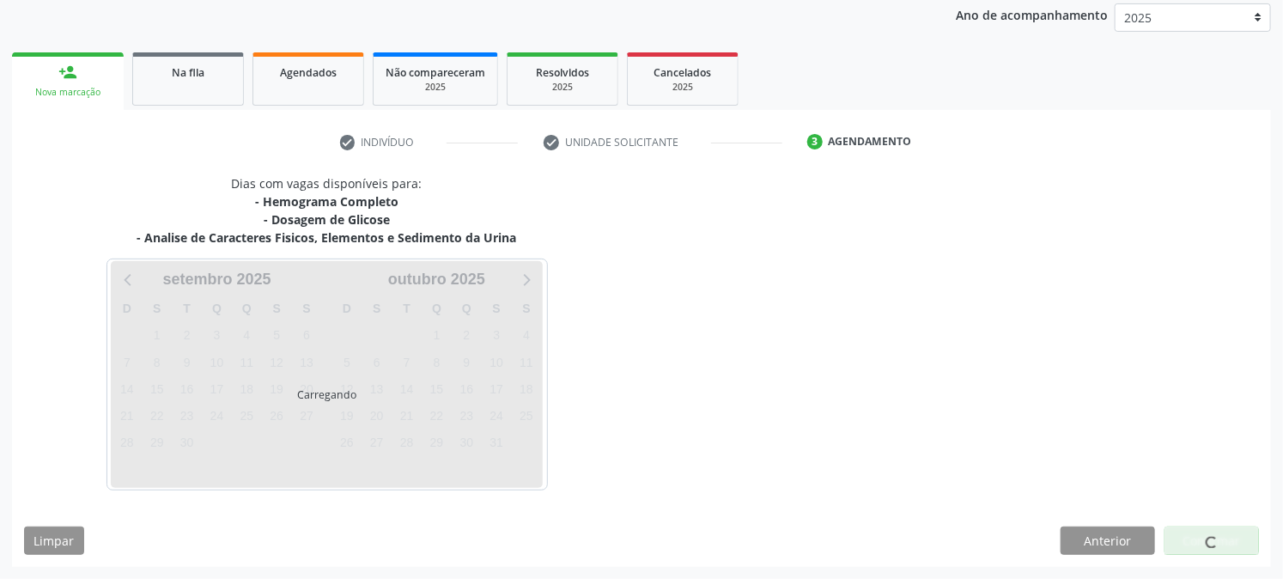
scroll to position [204, 0]
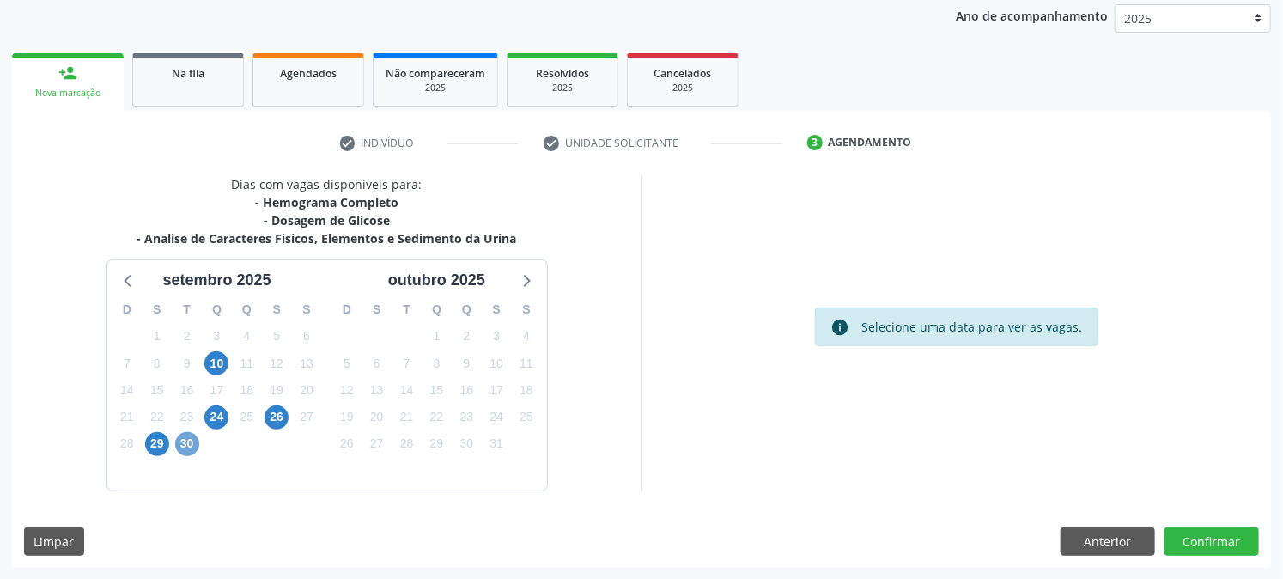
click at [186, 442] on span "30" at bounding box center [187, 444] width 24 height 24
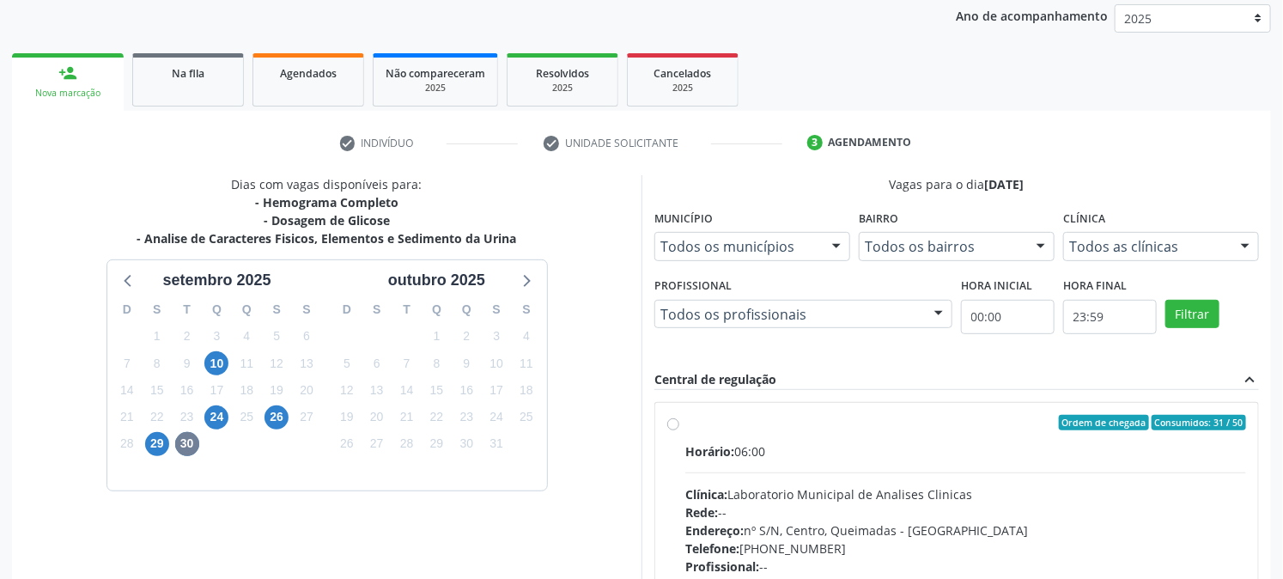
click at [734, 423] on div "Ordem de chegada Consumidos: 31 / 50" at bounding box center [965, 422] width 561 height 15
click at [679, 423] on input "Ordem de chegada Consumidos: 31 / 50 Horário: 06:00 Clínica: Laboratorio Munici…" at bounding box center [673, 422] width 12 height 15
radio input "true"
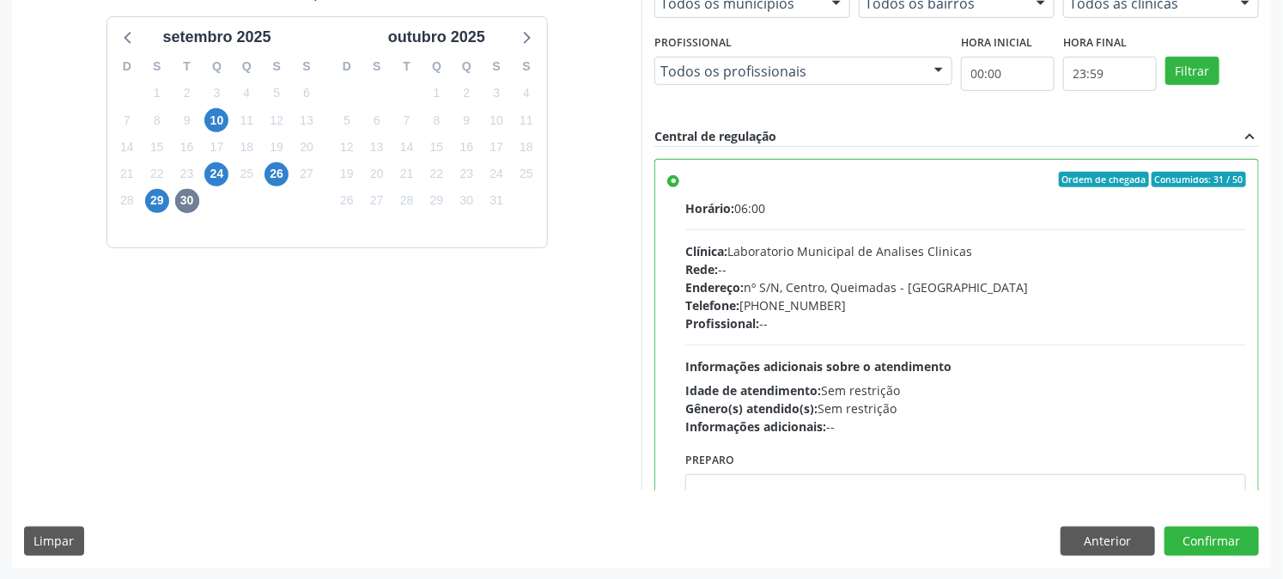
click at [1259, 536] on div "Dias com vagas disponíveis para: - Hemograma Completo - Dosagem de Glicose - An…" at bounding box center [641, 249] width 1259 height 635
click at [1235, 544] on button "Confirmar" at bounding box center [1212, 540] width 94 height 29
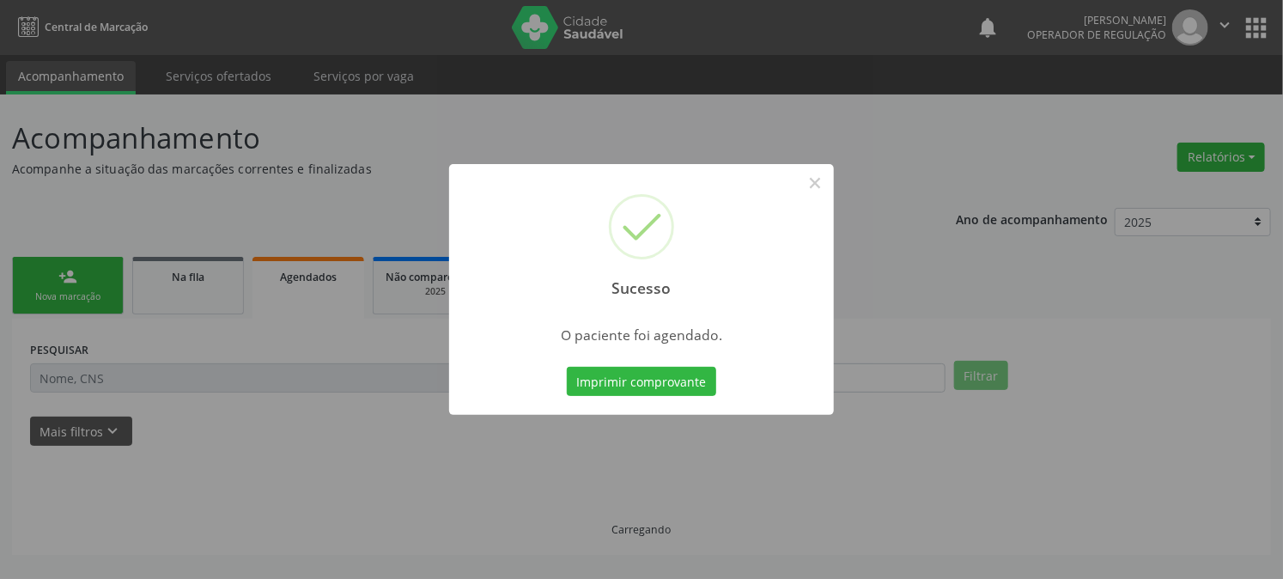
scroll to position [0, 0]
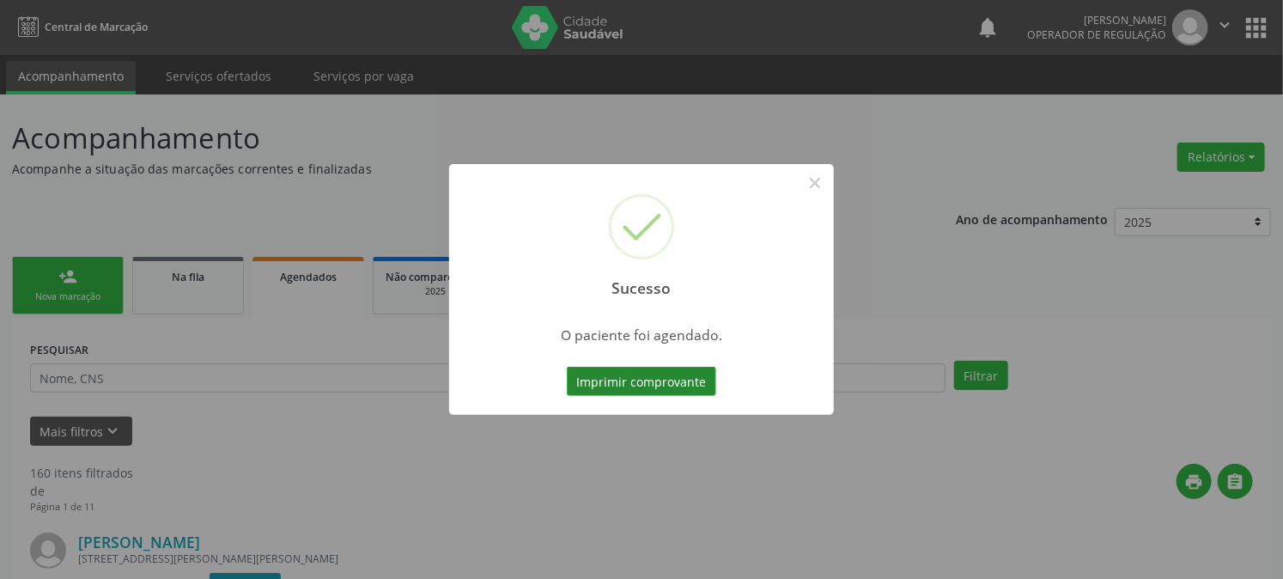
click at [676, 389] on button "Imprimir comprovante" at bounding box center [641, 381] width 149 height 29
